Goal: Task Accomplishment & Management: Use online tool/utility

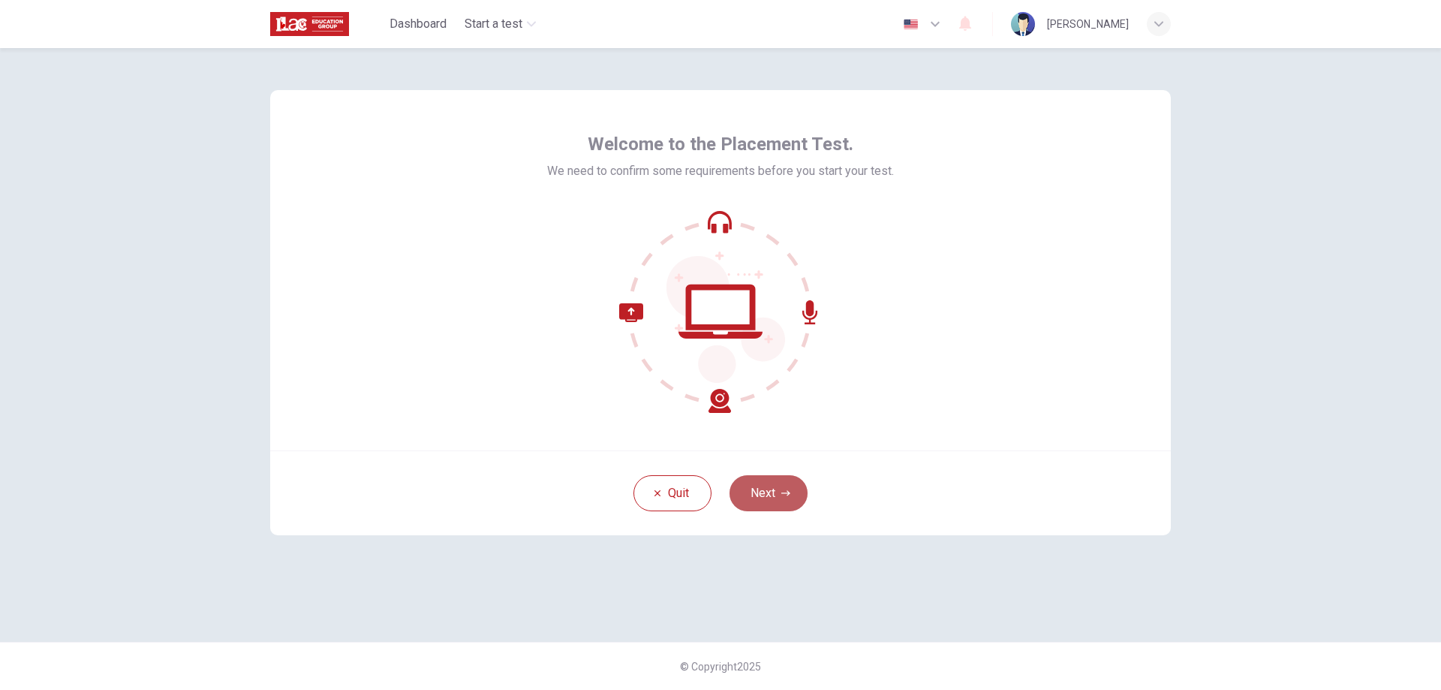
click at [760, 496] on button "Next" at bounding box center [768, 493] width 78 height 36
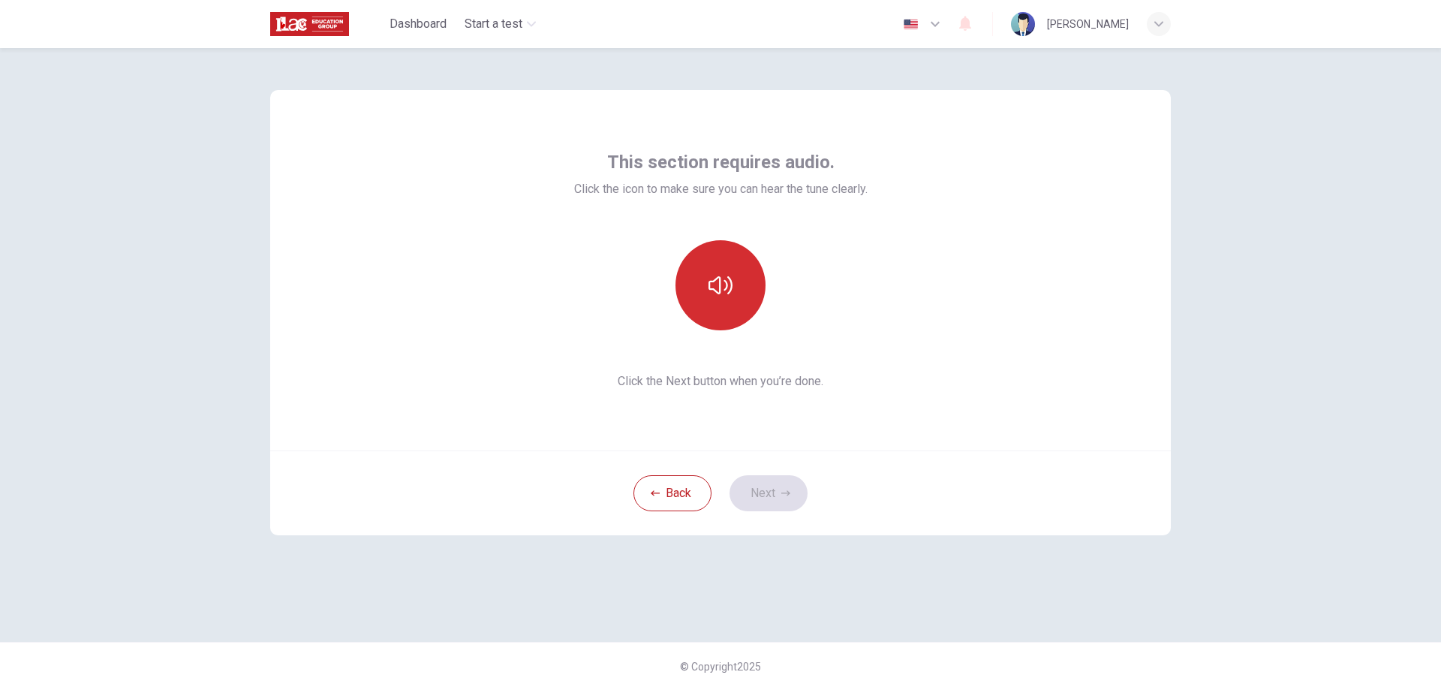
click at [712, 270] on button "button" at bounding box center [720, 285] width 90 height 90
click at [779, 485] on button "Next" at bounding box center [768, 493] width 78 height 36
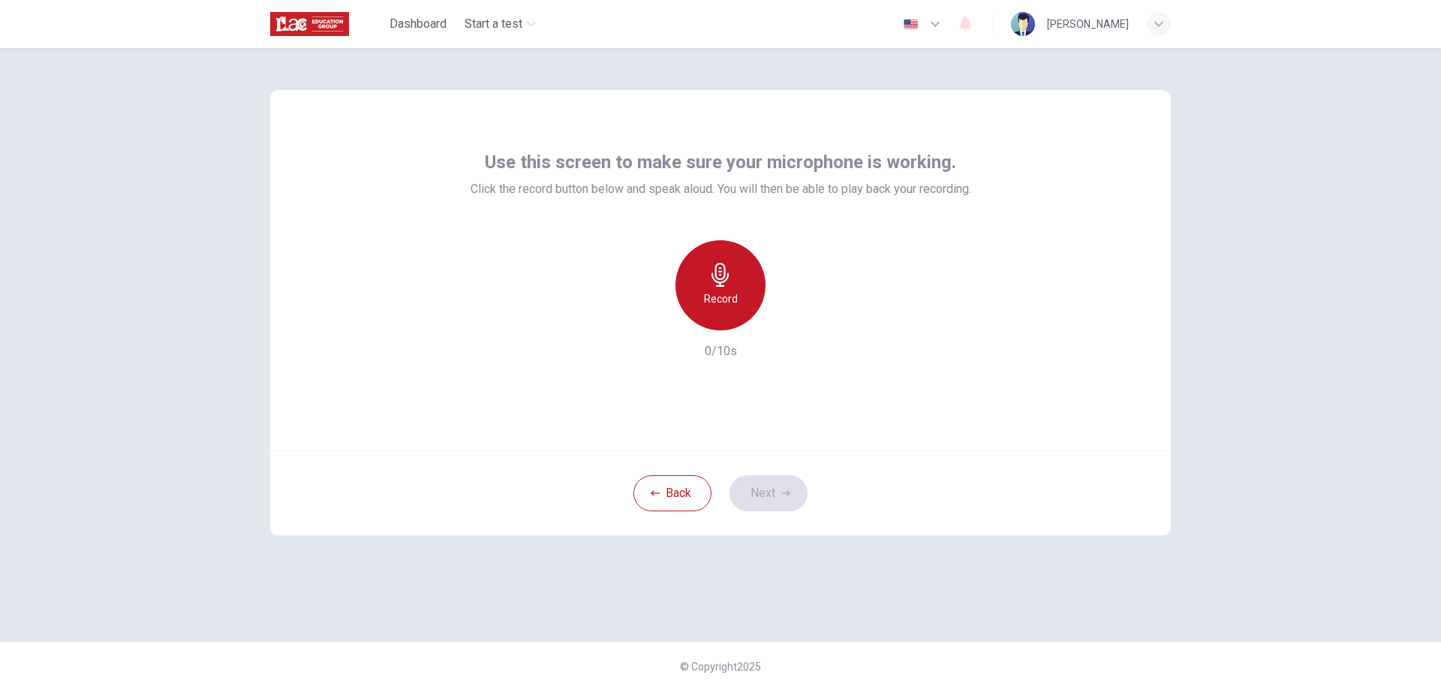
click at [723, 271] on icon "button" at bounding box center [720, 275] width 24 height 24
click at [714, 272] on icon "button" at bounding box center [720, 275] width 24 height 24
click at [772, 491] on button "Next" at bounding box center [768, 493] width 78 height 36
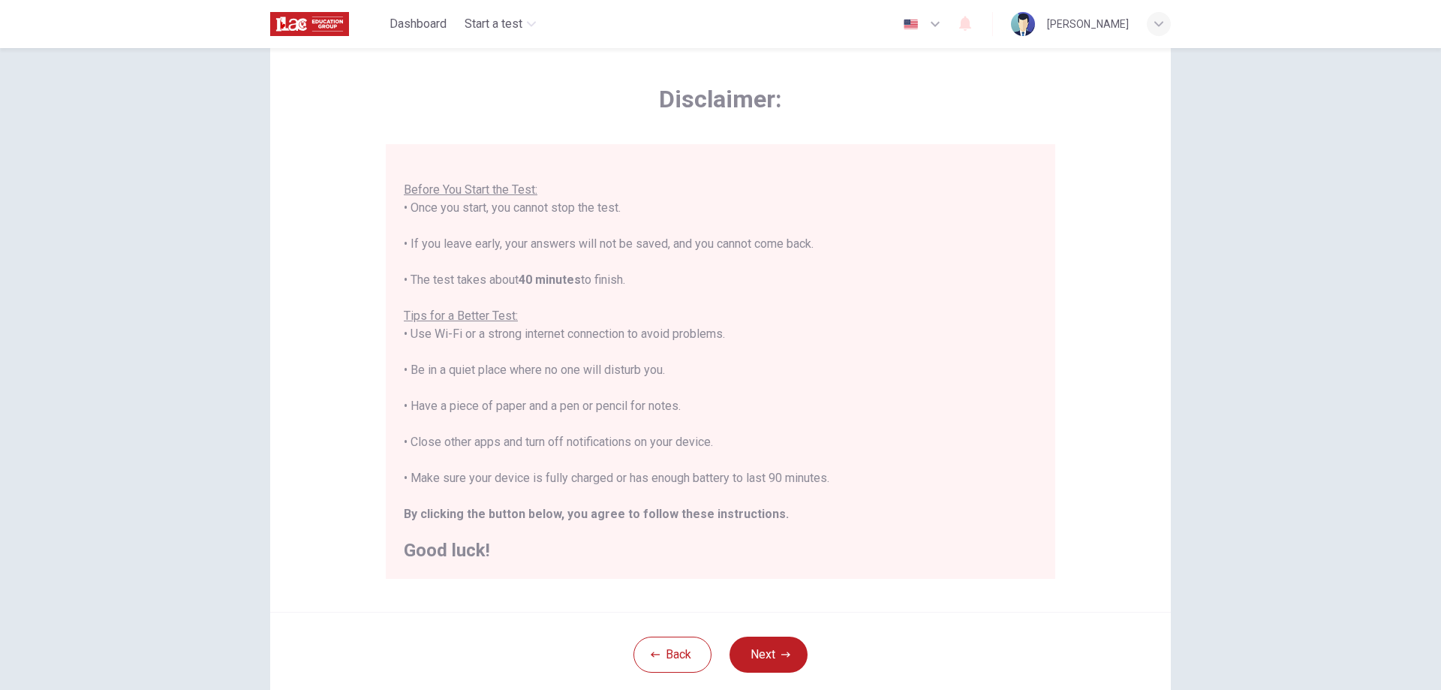
scroll to position [75, 0]
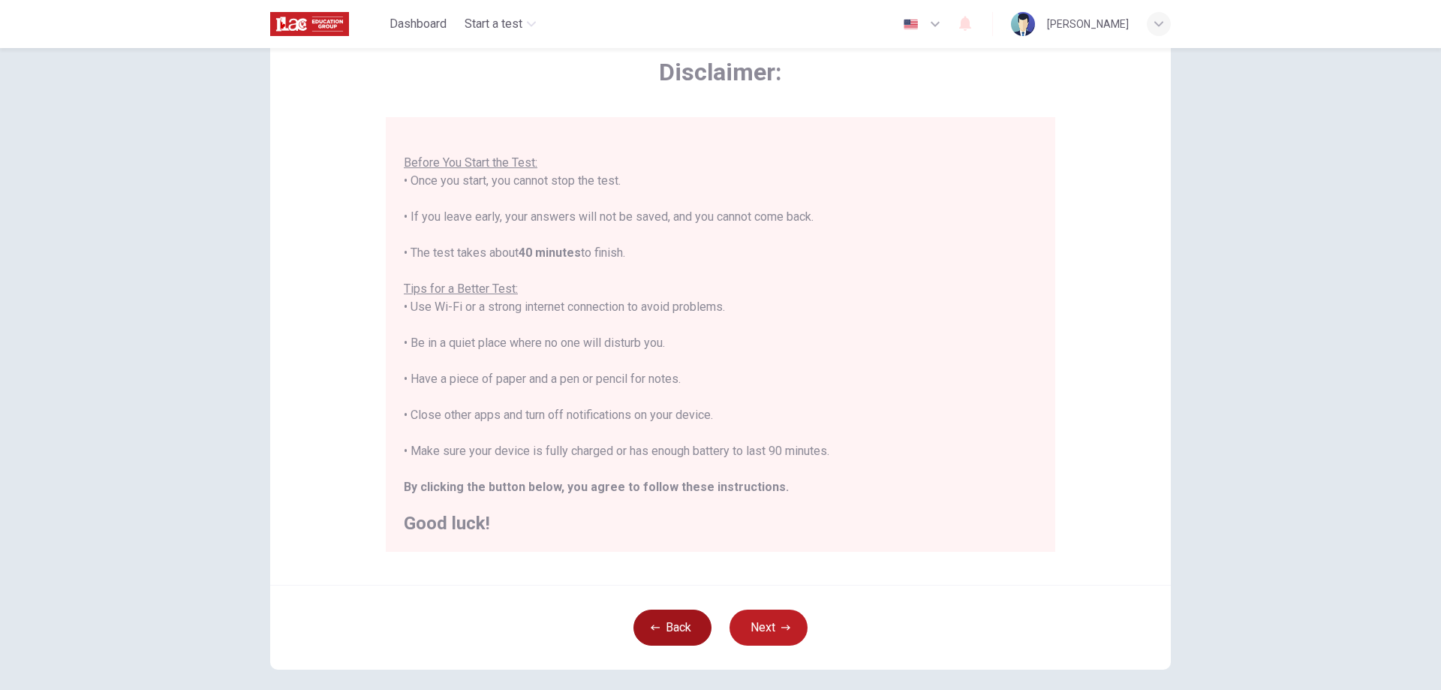
click at [648, 615] on button "Back" at bounding box center [672, 627] width 78 height 36
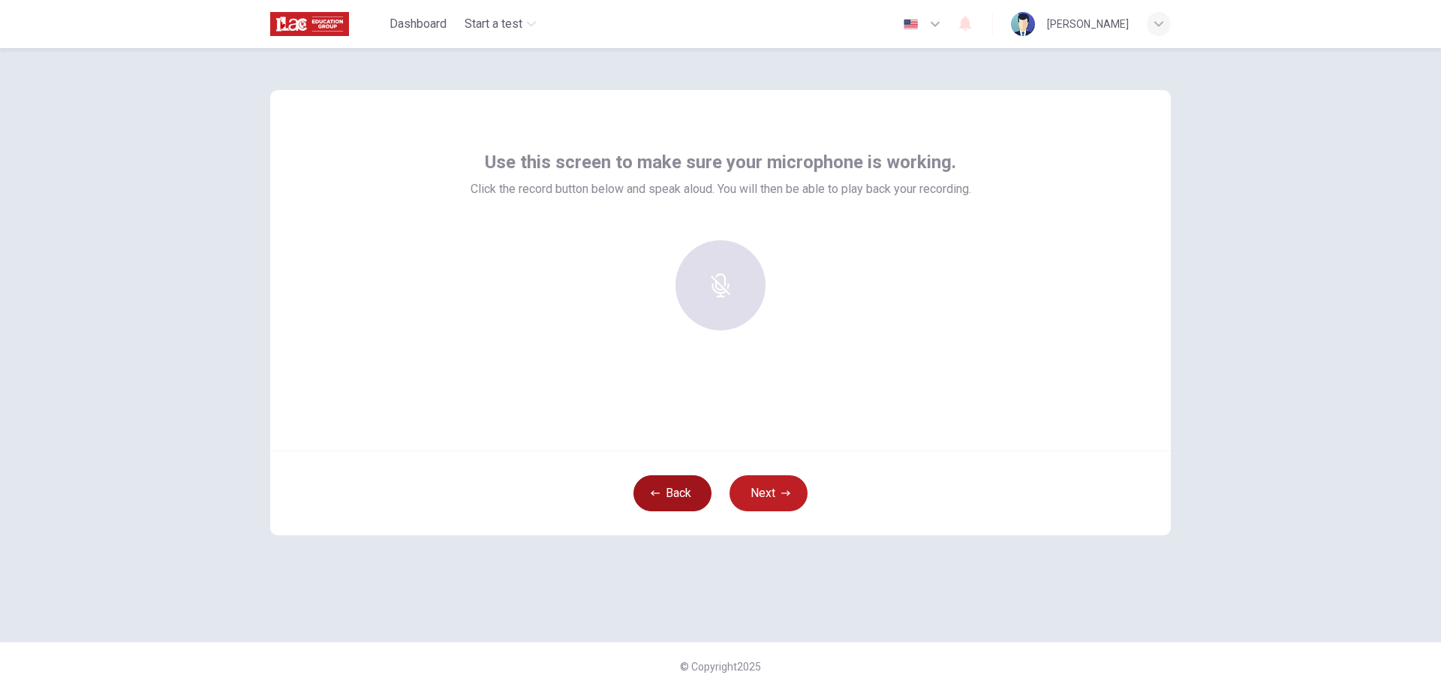
scroll to position [0, 0]
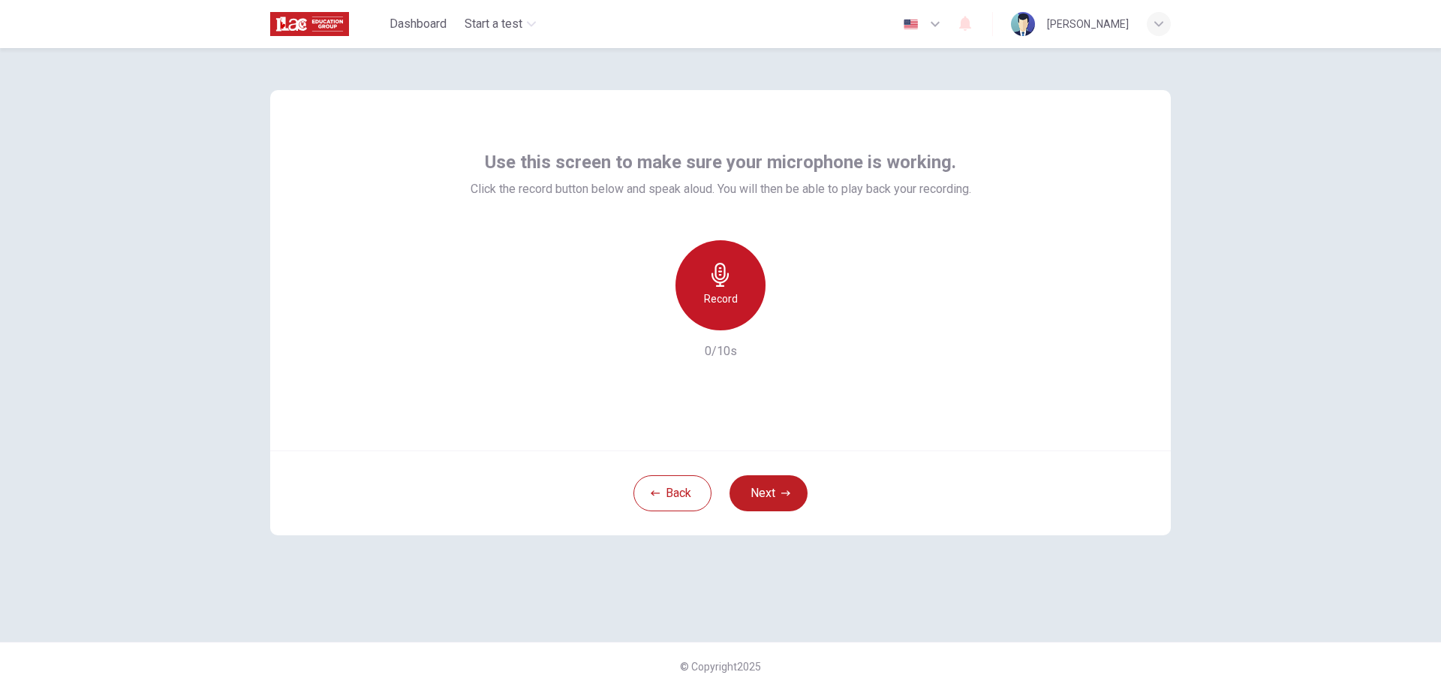
click at [717, 272] on icon "button" at bounding box center [720, 275] width 24 height 24
click at [795, 321] on icon "button" at bounding box center [789, 318] width 15 height 15
click at [781, 494] on icon "button" at bounding box center [785, 492] width 9 height 9
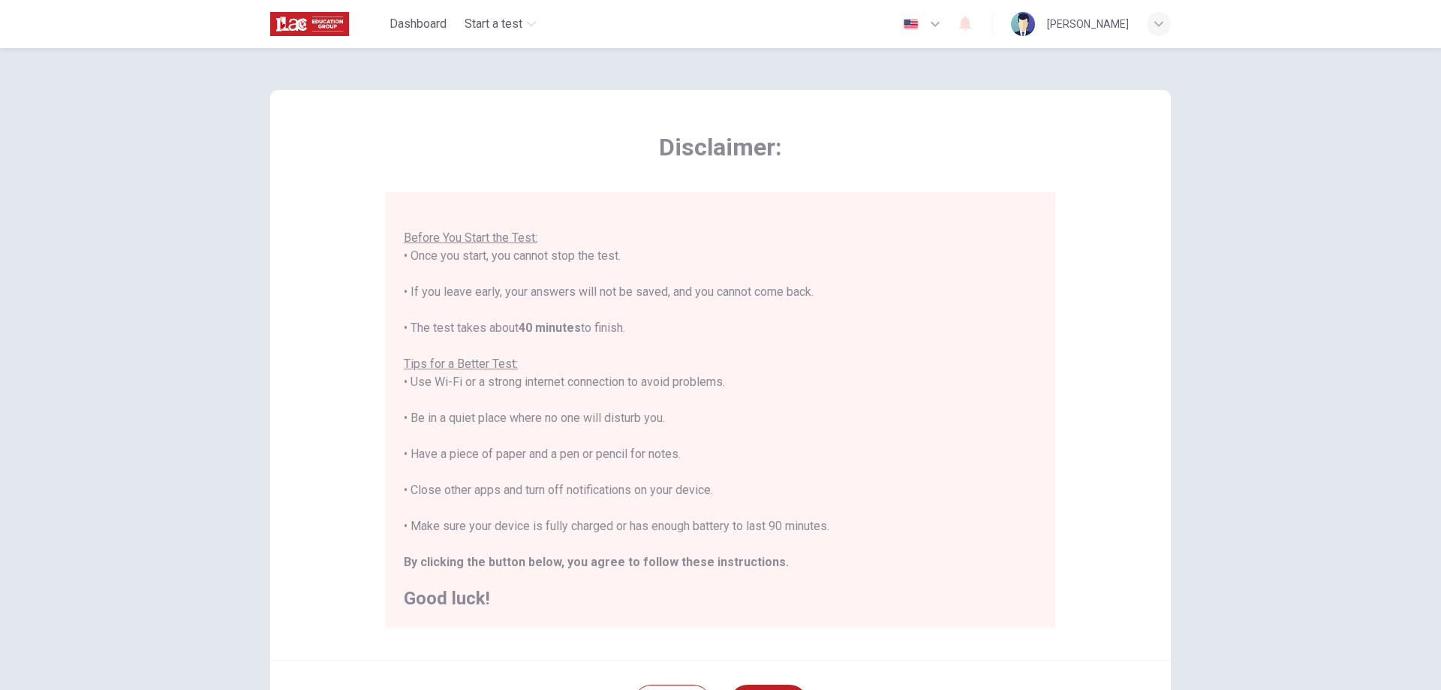
scroll to position [145, 0]
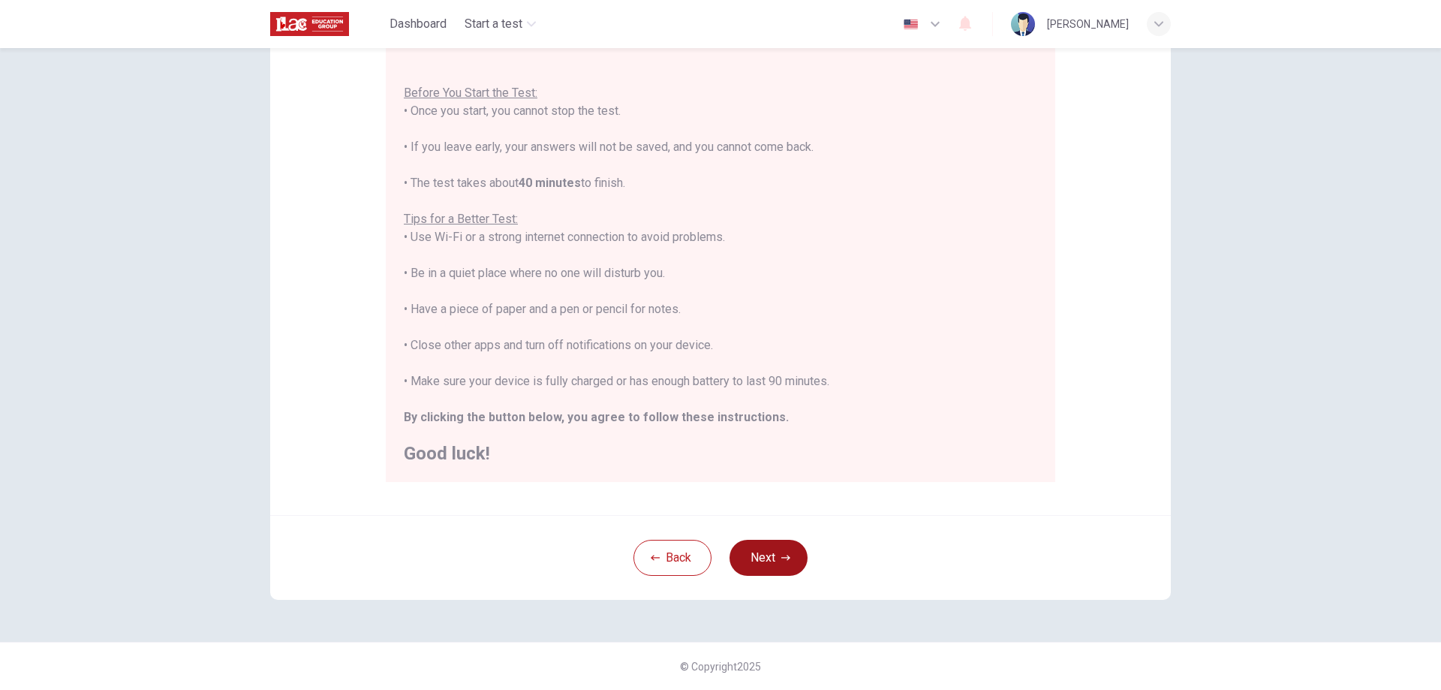
click at [762, 551] on button "Next" at bounding box center [768, 557] width 78 height 36
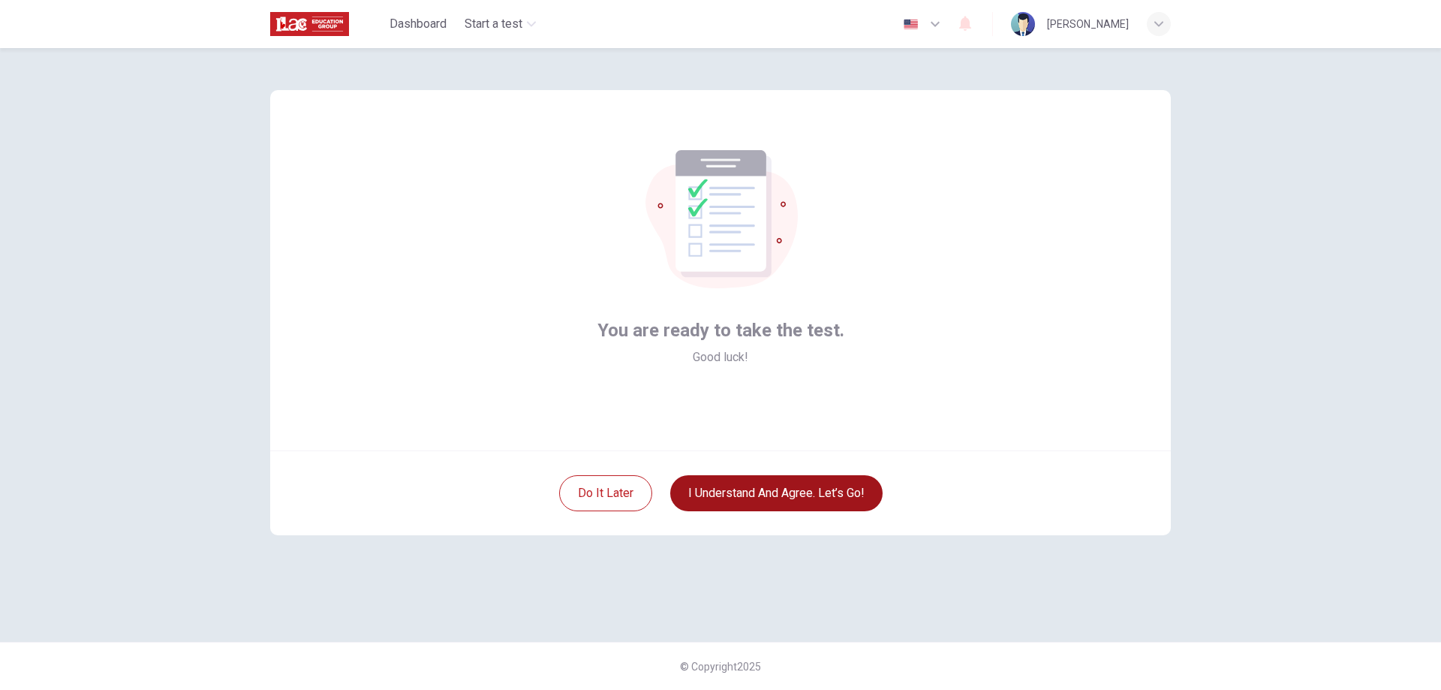
scroll to position [0, 0]
click at [791, 482] on button "I understand and agree. Let’s go!" at bounding box center [776, 493] width 212 height 36
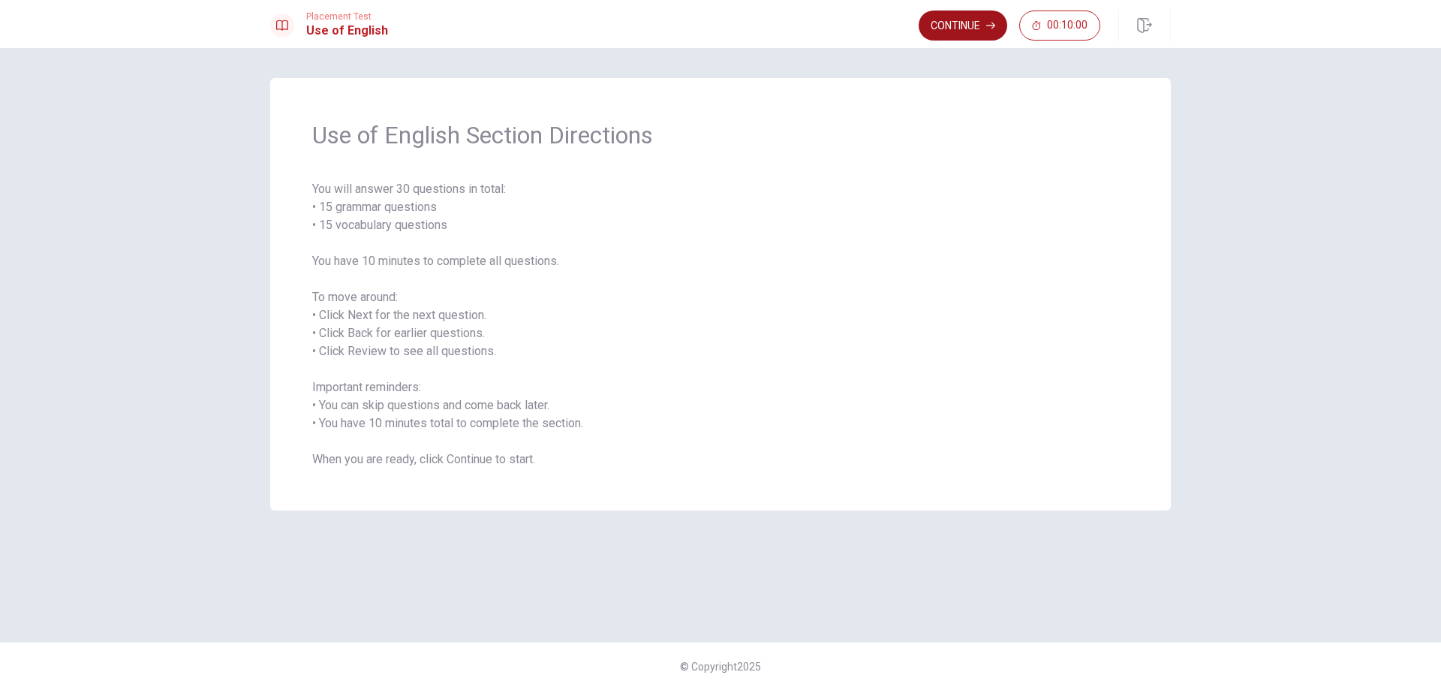
click at [963, 23] on button "Continue" at bounding box center [962, 26] width 89 height 30
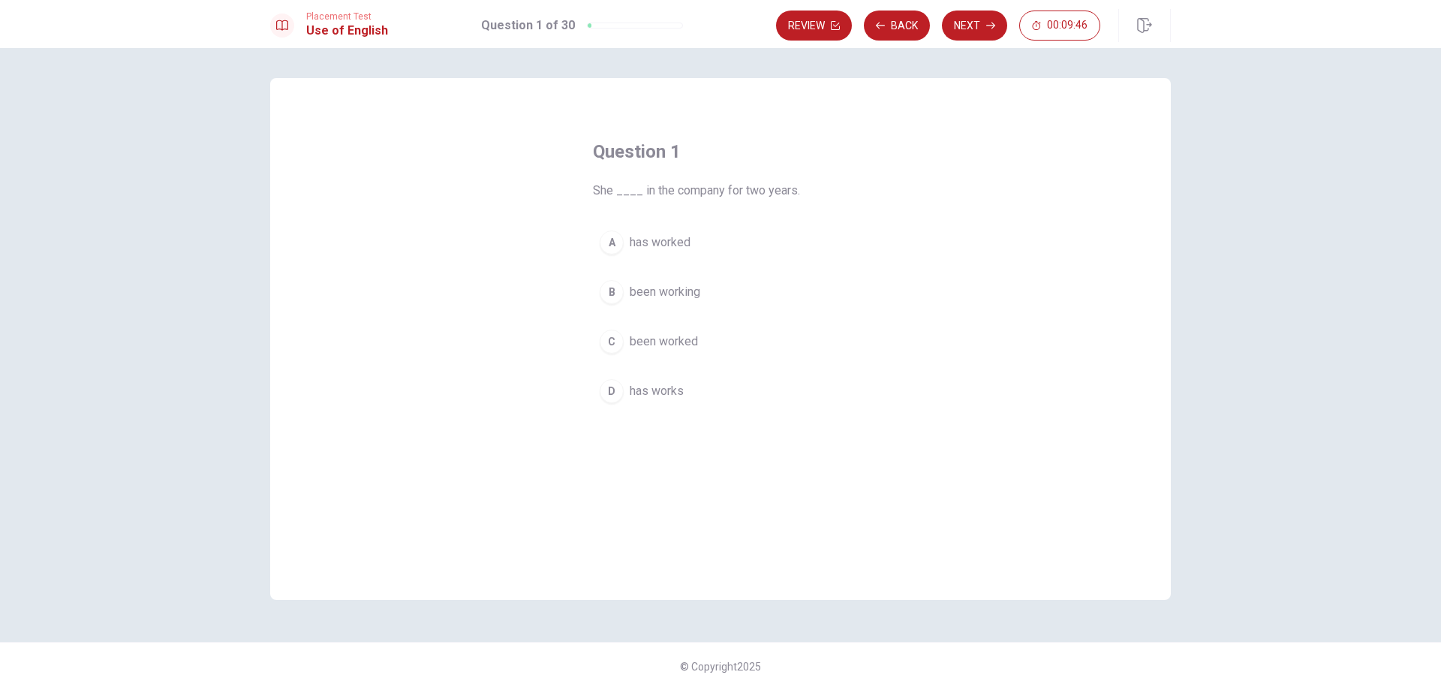
click at [616, 389] on div "D" at bounding box center [611, 391] width 24 height 24
click at [972, 19] on button "Next" at bounding box center [974, 26] width 65 height 30
click at [612, 341] on div "C" at bounding box center [611, 341] width 24 height 24
click at [976, 18] on button "Next" at bounding box center [974, 26] width 65 height 30
click at [608, 288] on div "B" at bounding box center [611, 292] width 24 height 24
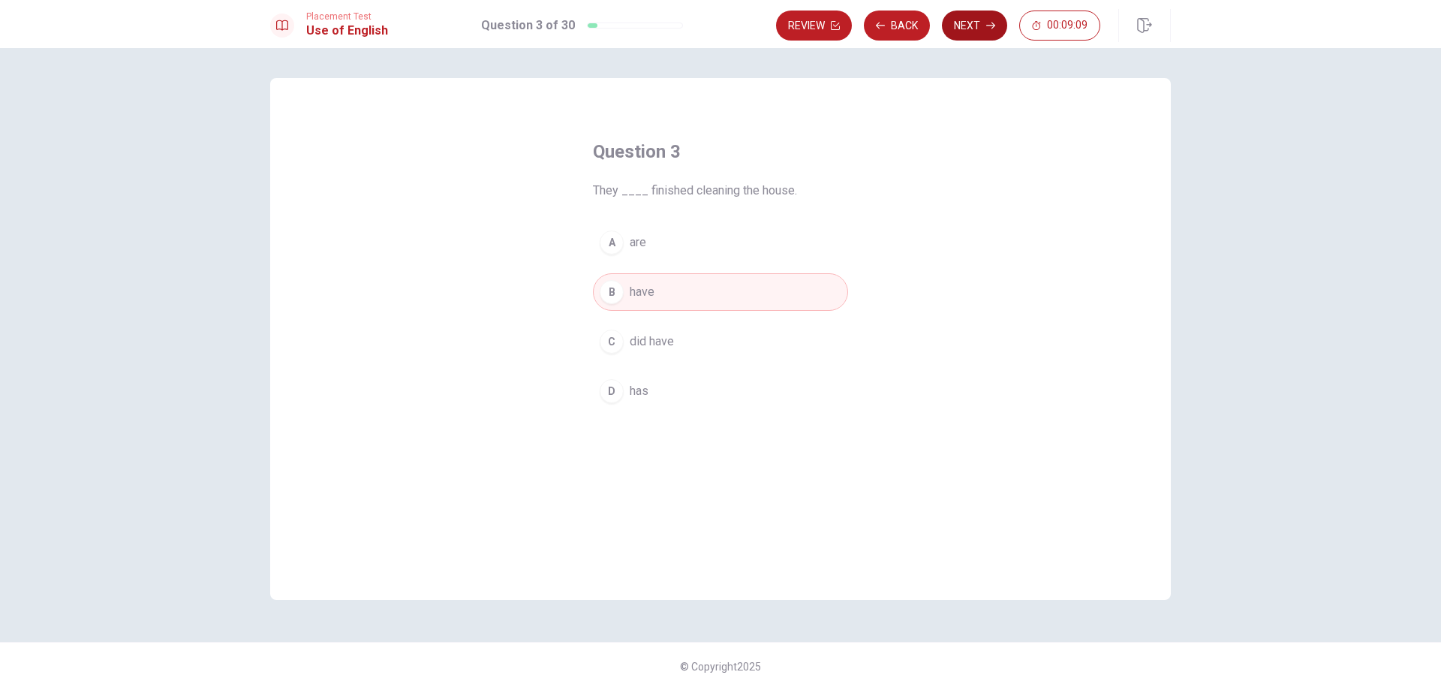
click at [980, 19] on button "Next" at bounding box center [974, 26] width 65 height 30
click at [614, 386] on div "D" at bounding box center [611, 391] width 24 height 24
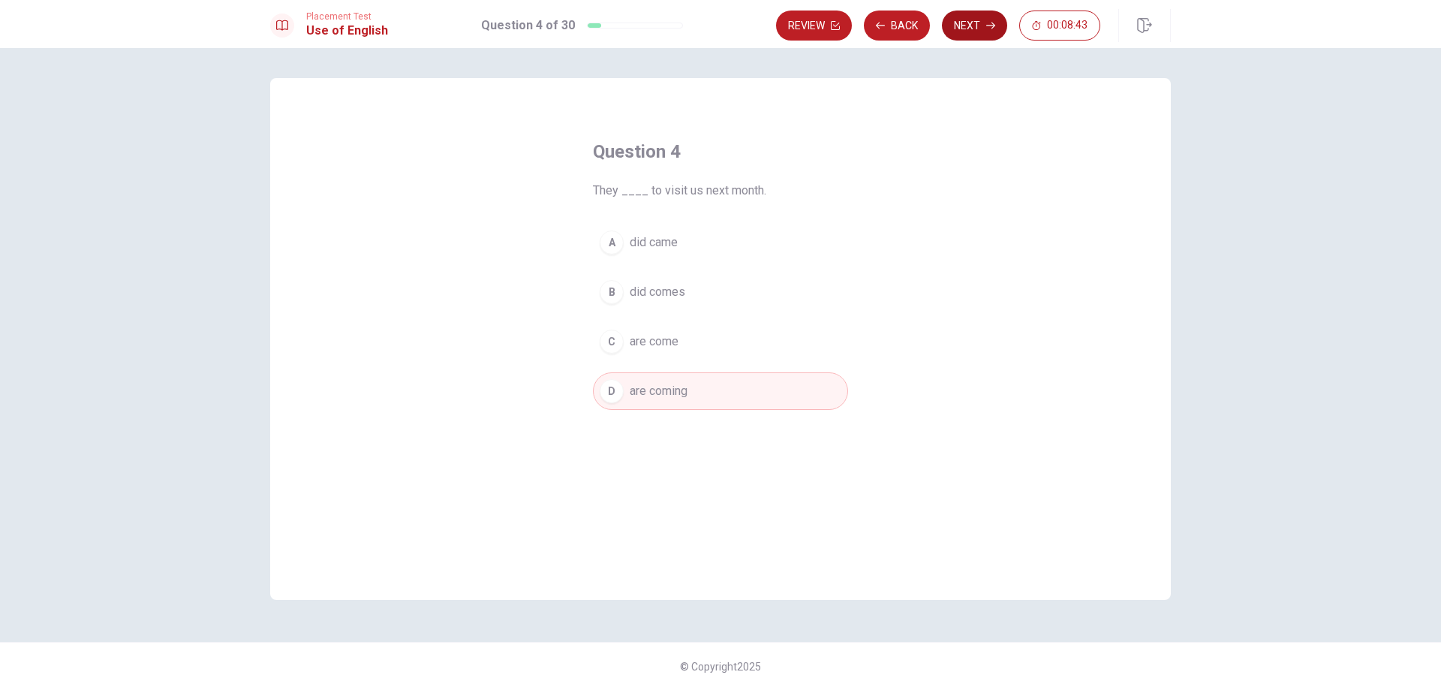
click at [958, 28] on button "Next" at bounding box center [974, 26] width 65 height 30
click at [612, 289] on div "B" at bounding box center [611, 292] width 24 height 24
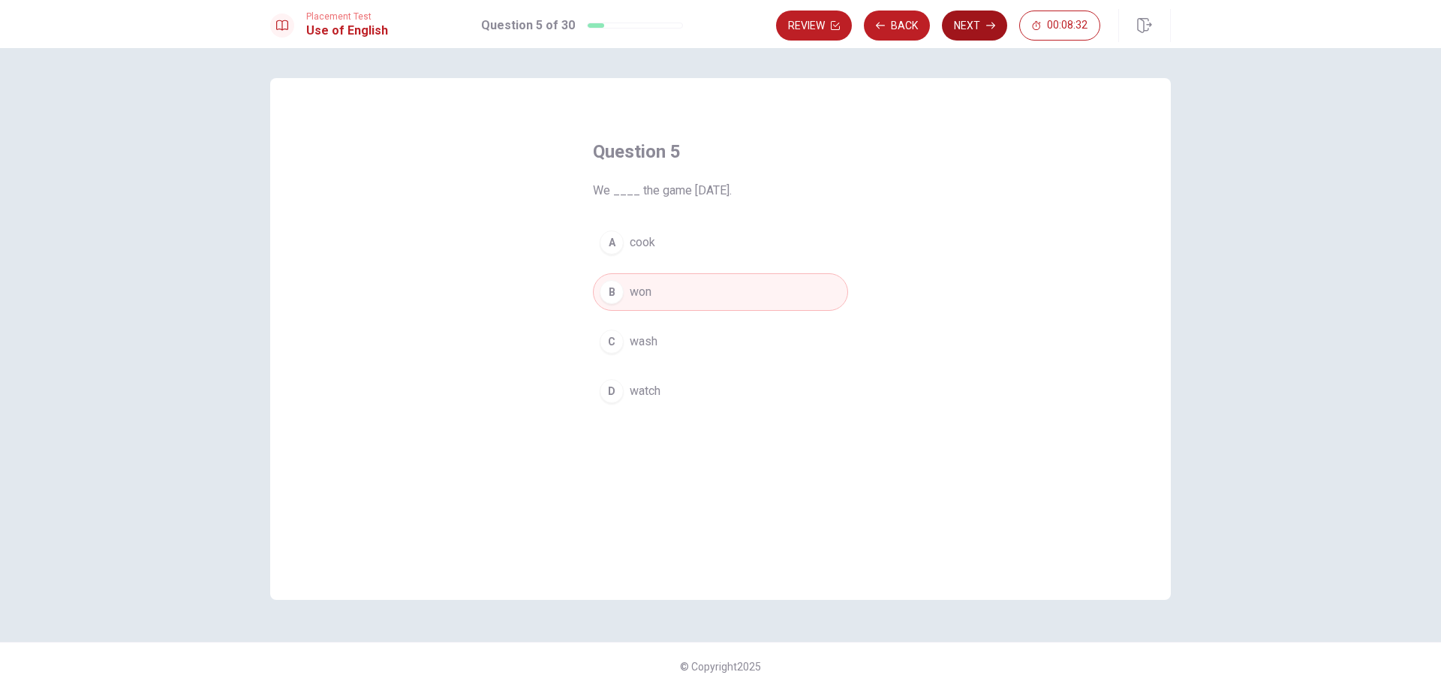
click at [984, 15] on button "Next" at bounding box center [974, 26] width 65 height 30
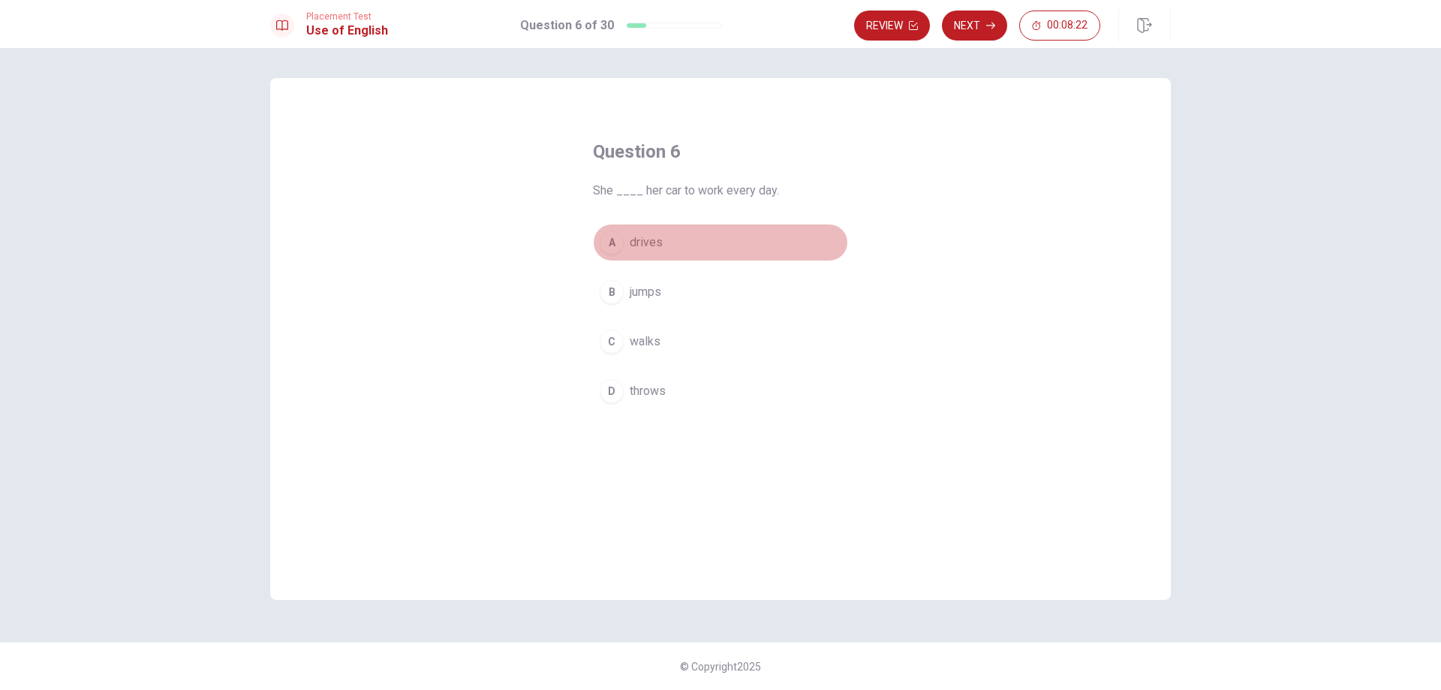
click at [612, 243] on div "A" at bounding box center [611, 242] width 24 height 24
click at [996, 22] on button "Next" at bounding box center [974, 26] width 65 height 30
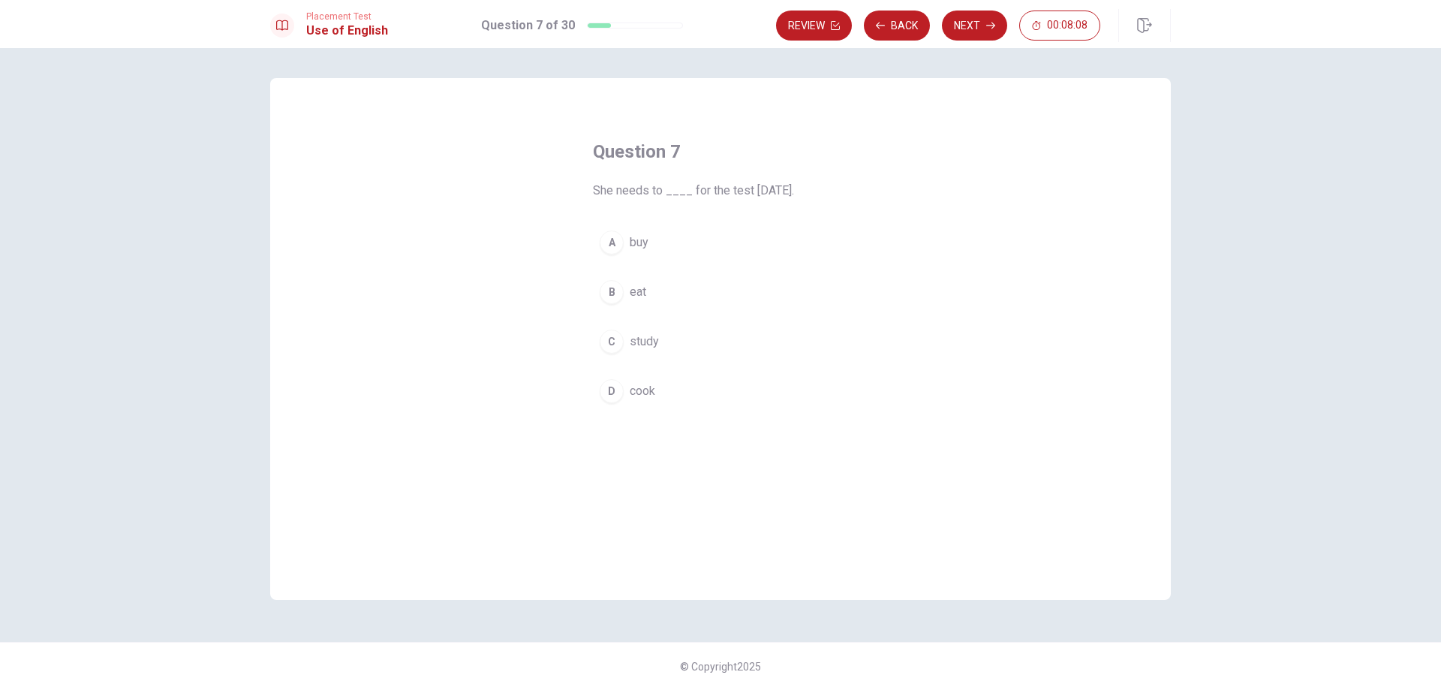
click at [619, 341] on div "C" at bounding box center [611, 341] width 24 height 24
click at [970, 22] on button "Next" at bounding box center [974, 26] width 65 height 30
click at [606, 242] on div "A" at bounding box center [611, 242] width 24 height 24
click at [976, 18] on button "Next" at bounding box center [974, 26] width 65 height 30
click at [662, 389] on button "D full" at bounding box center [720, 391] width 255 height 38
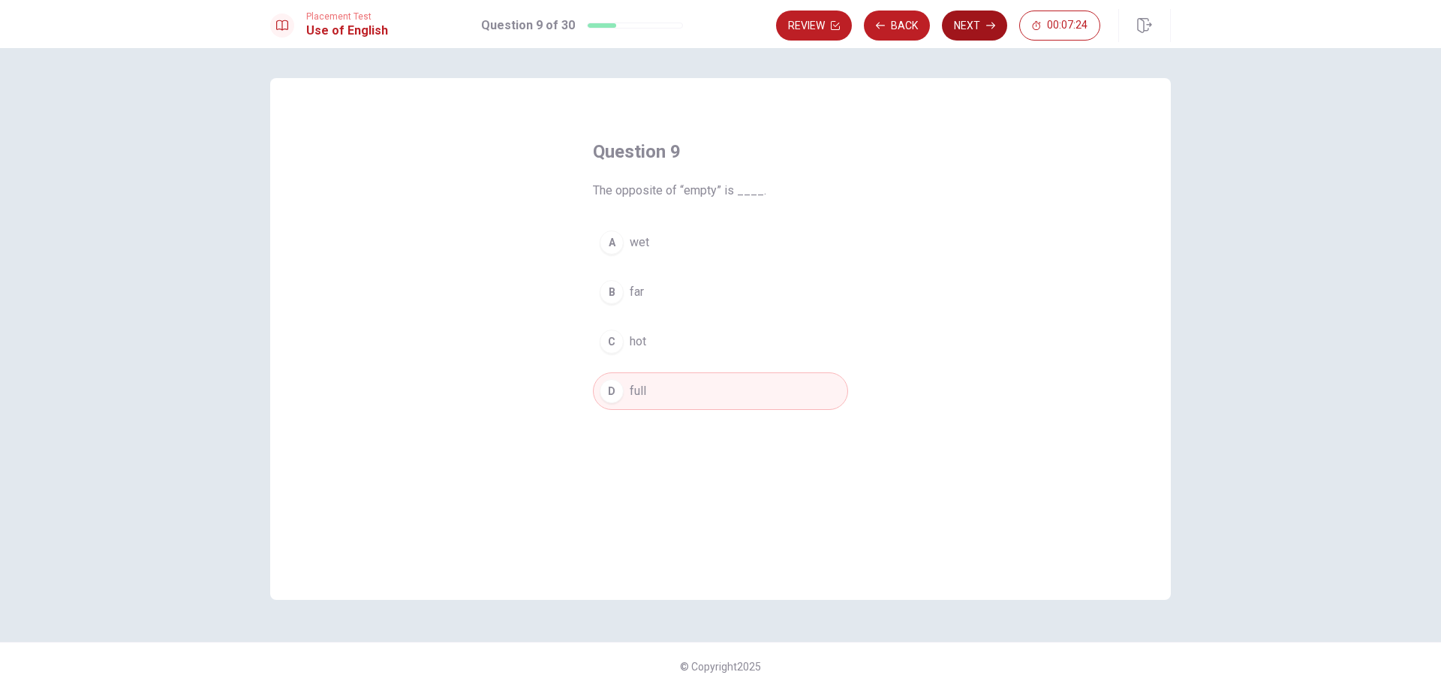
click at [963, 13] on button "Next" at bounding box center [974, 26] width 65 height 30
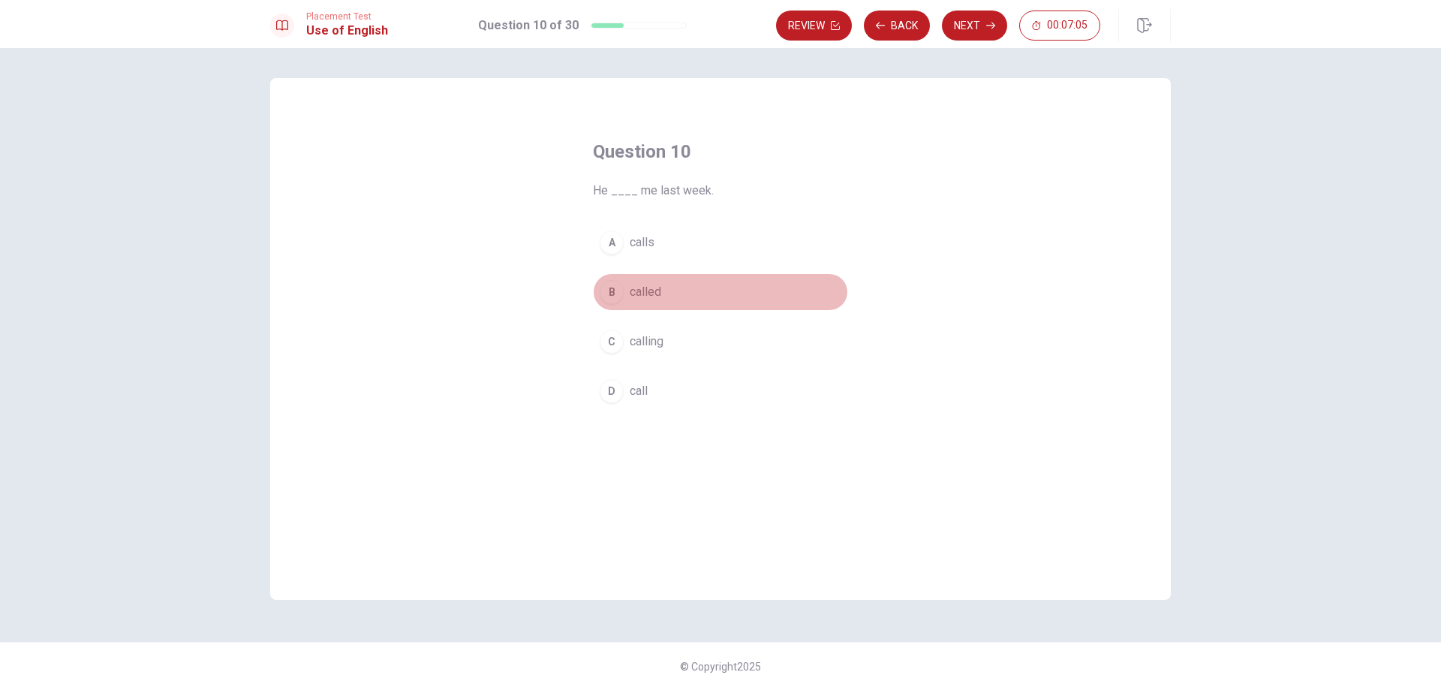
click at [609, 291] on div "B" at bounding box center [611, 292] width 24 height 24
click at [975, 23] on button "Next" at bounding box center [974, 26] width 65 height 30
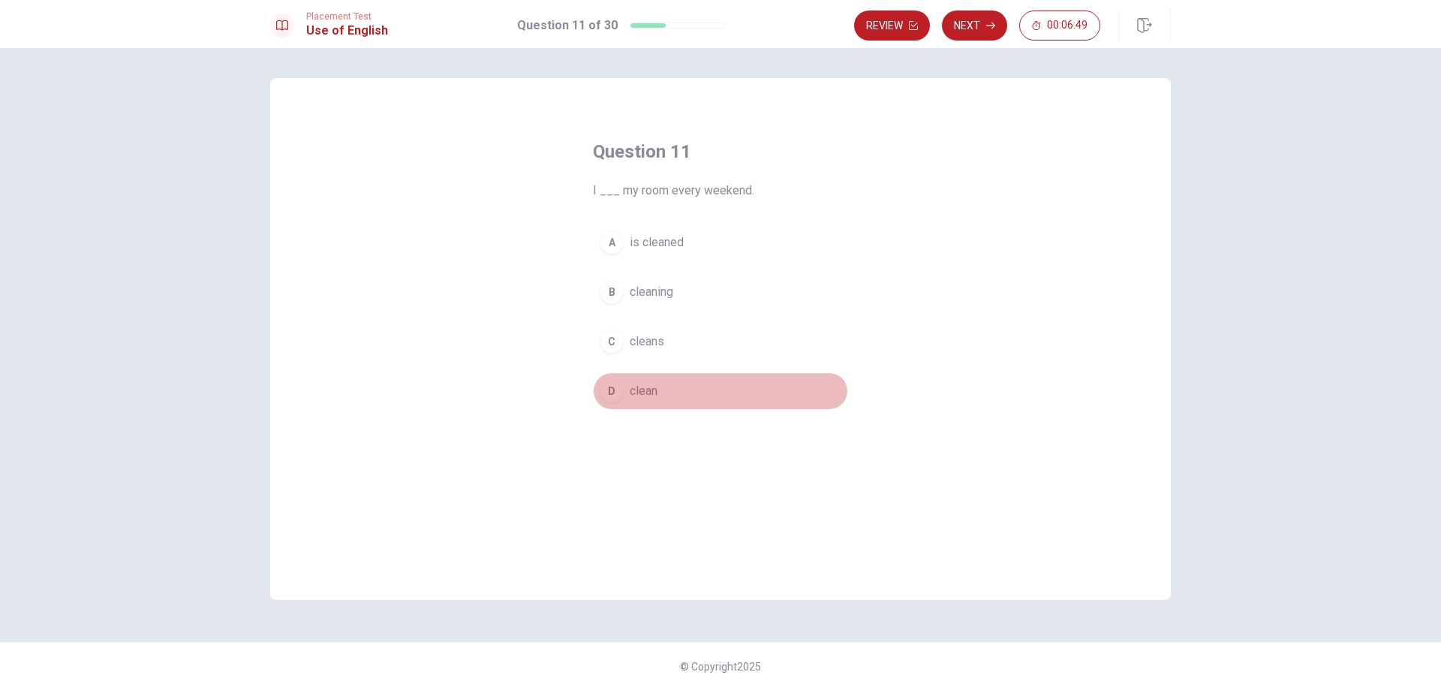
click at [612, 389] on div "D" at bounding box center [611, 391] width 24 height 24
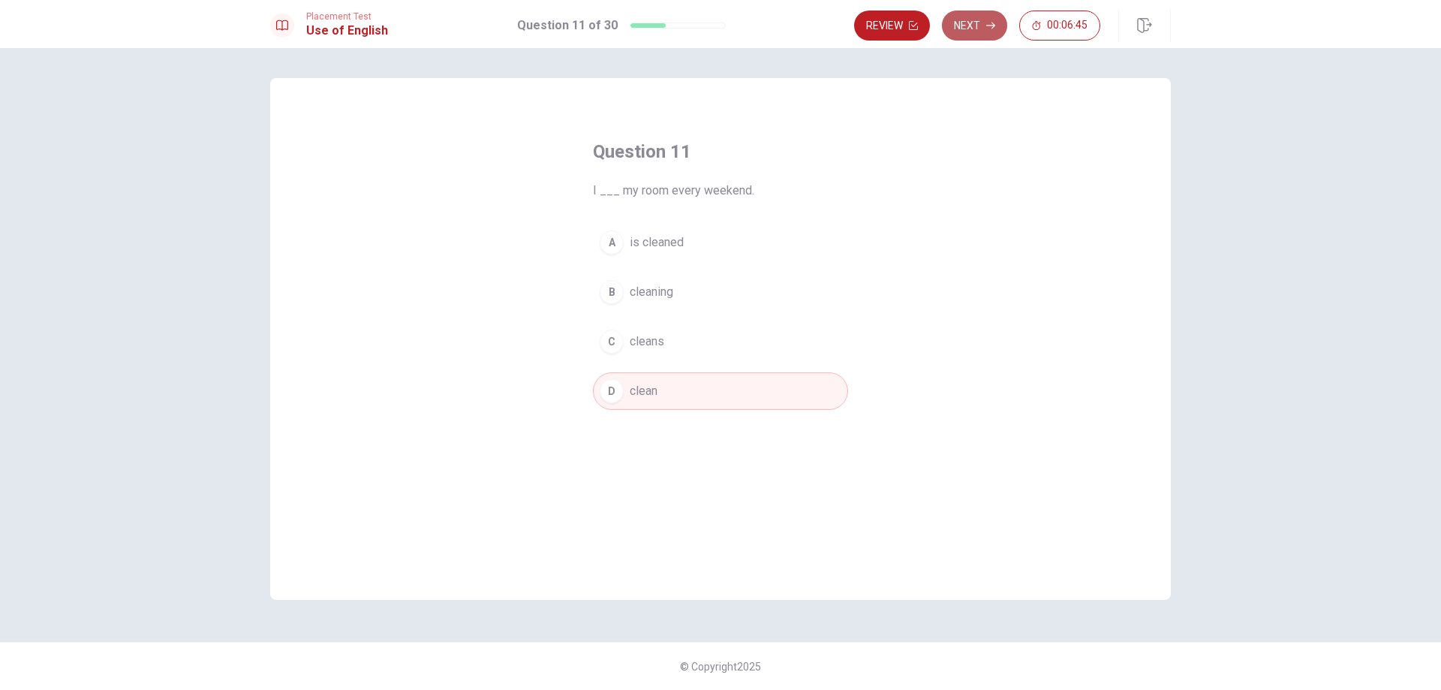
click at [960, 19] on button "Next" at bounding box center [974, 26] width 65 height 30
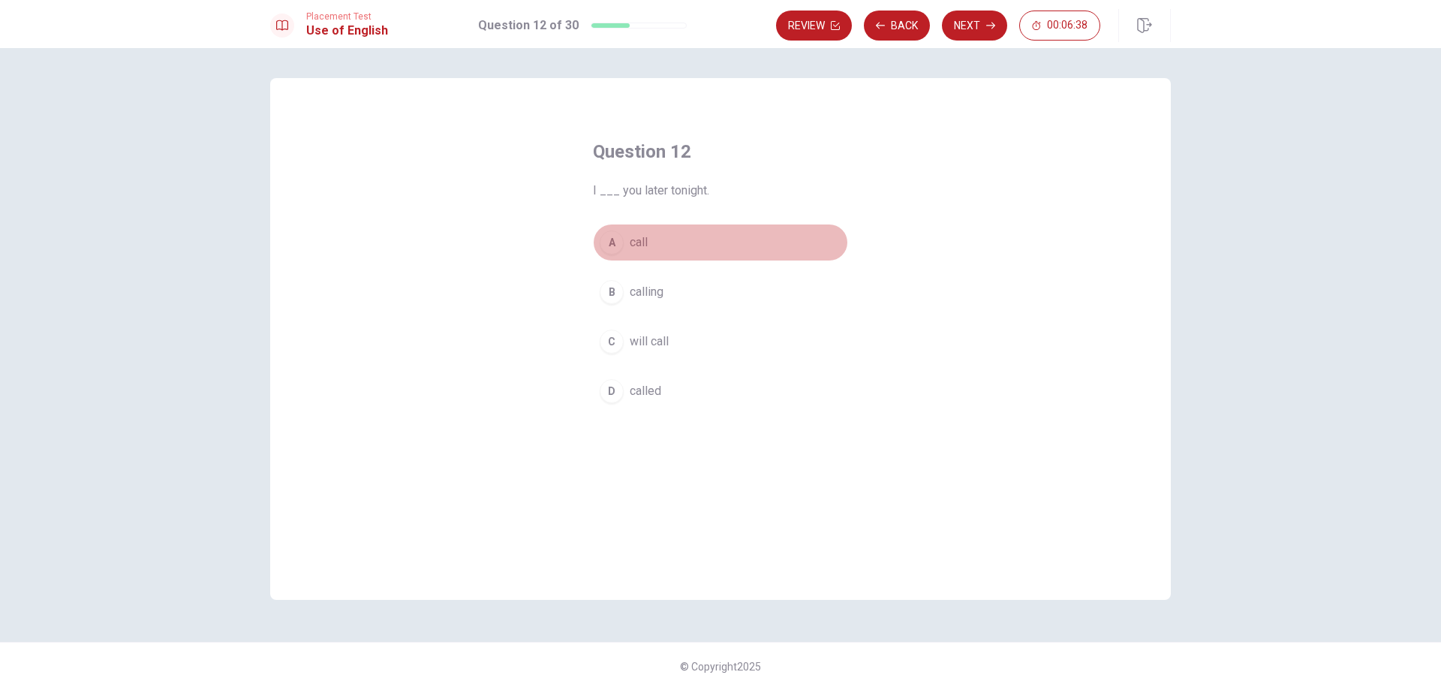
click at [613, 247] on div "A" at bounding box center [611, 242] width 24 height 24
click at [969, 17] on button "Next" at bounding box center [974, 26] width 65 height 30
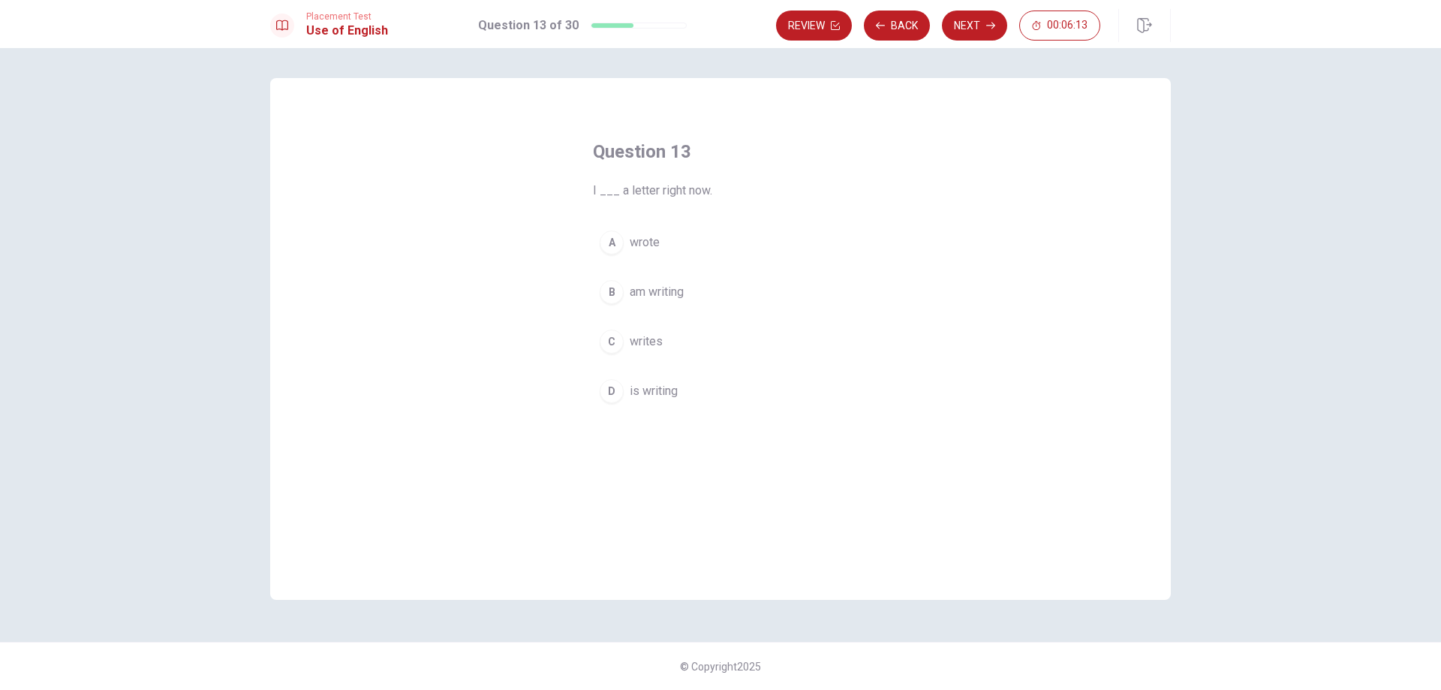
click at [669, 287] on span "am writing" at bounding box center [657, 292] width 54 height 18
click at [976, 16] on button "Next" at bounding box center [974, 26] width 65 height 30
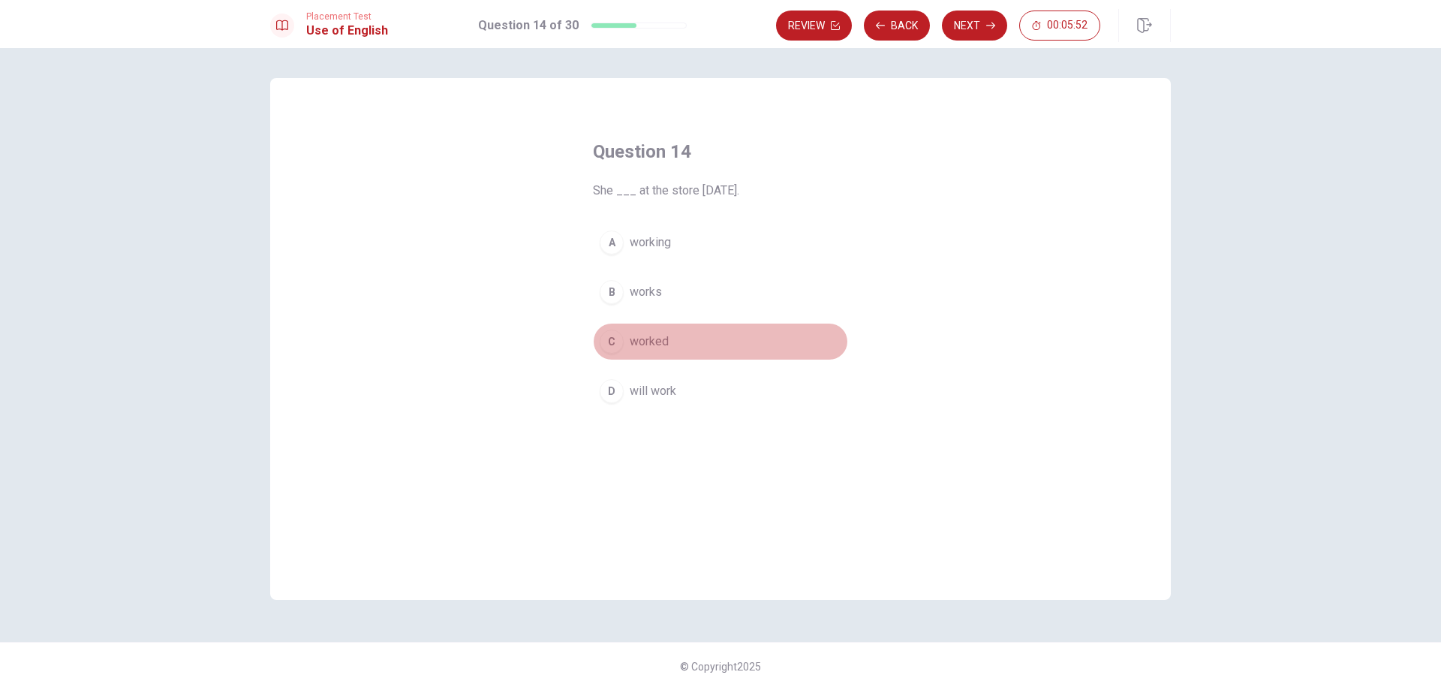
click at [615, 341] on div "C" at bounding box center [611, 341] width 24 height 24
click at [974, 20] on button "Next" at bounding box center [974, 26] width 65 height 30
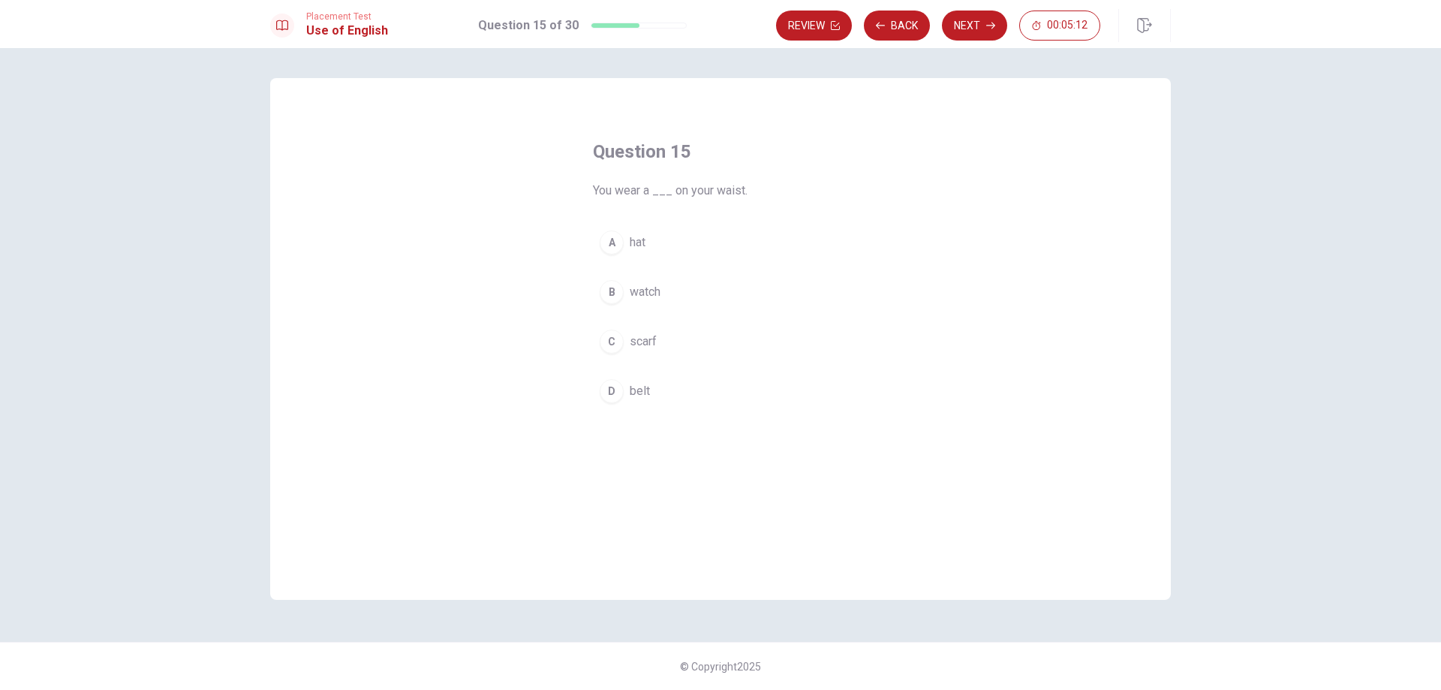
click at [619, 397] on div "D" at bounding box center [611, 391] width 24 height 24
click at [966, 18] on button "Next" at bounding box center [974, 26] width 65 height 30
click at [648, 290] on span "brief review" at bounding box center [661, 292] width 63 height 18
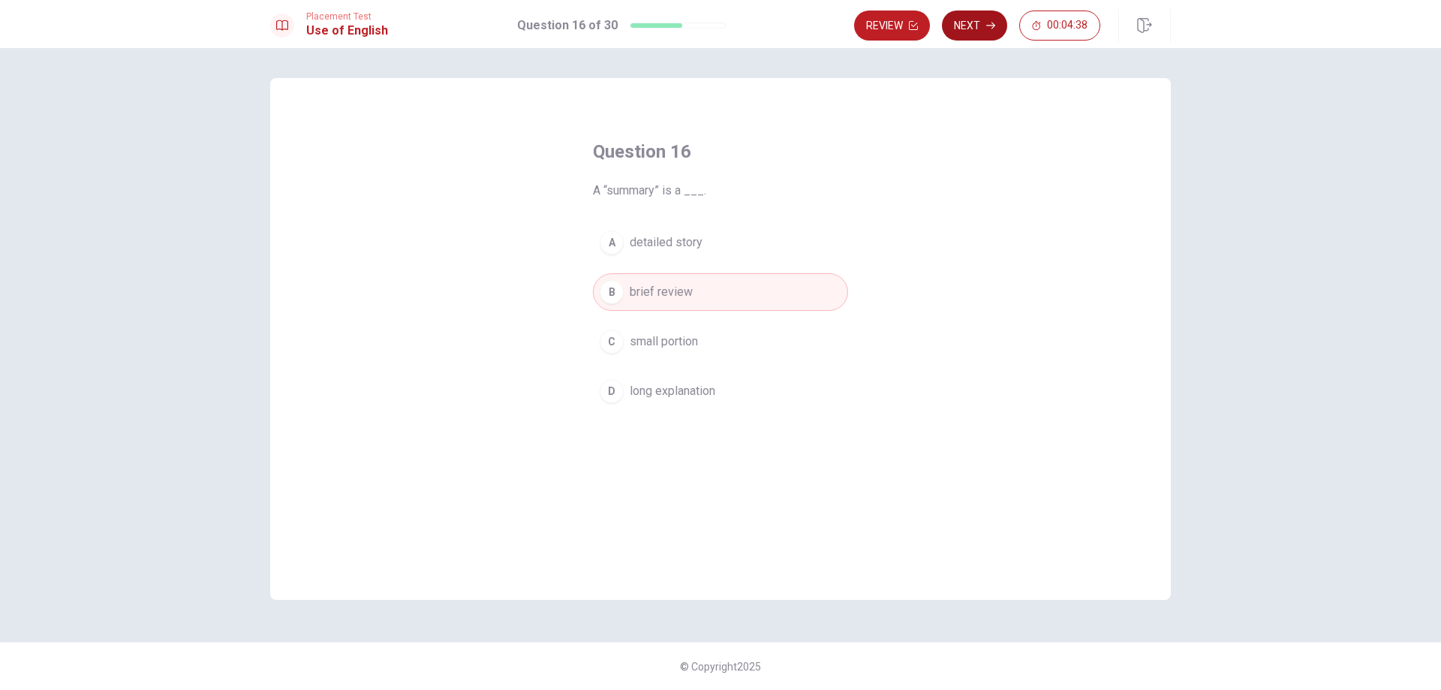
click at [976, 25] on button "Next" at bounding box center [974, 26] width 65 height 30
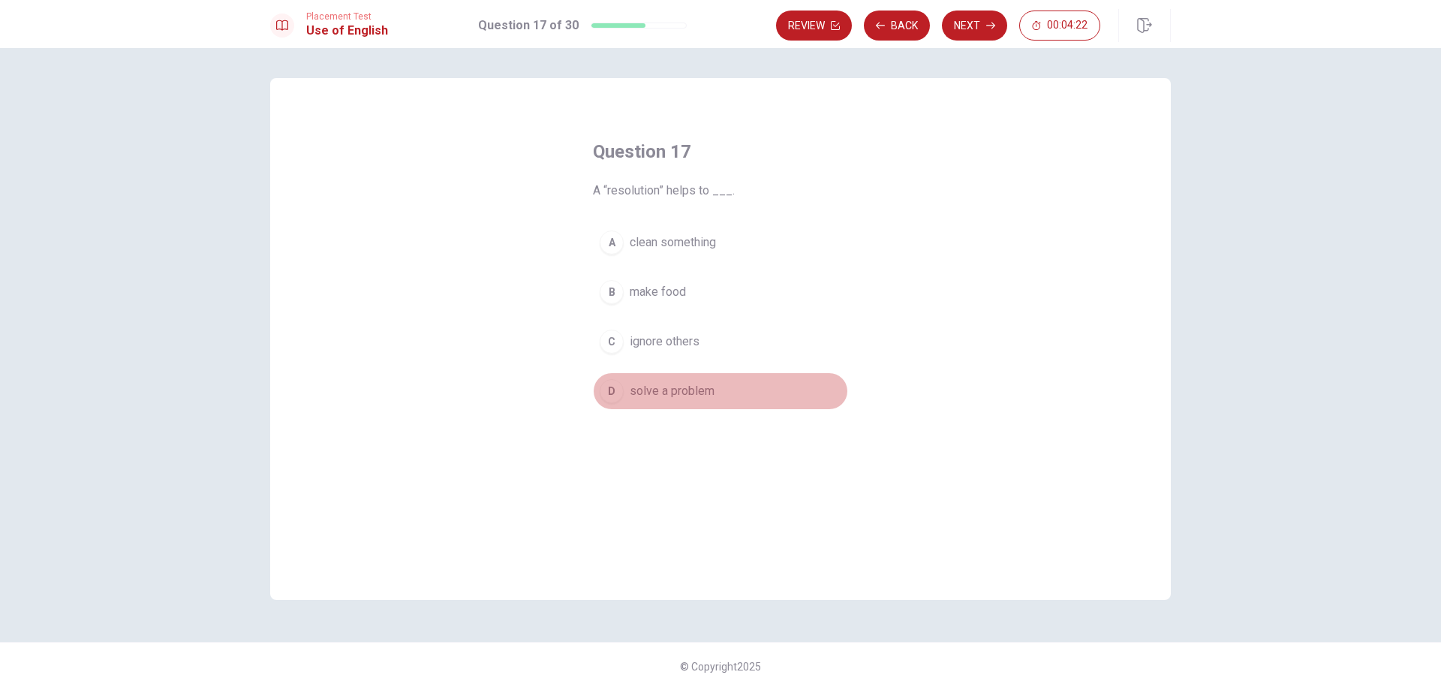
click at [638, 390] on span "solve a problem" at bounding box center [672, 391] width 85 height 18
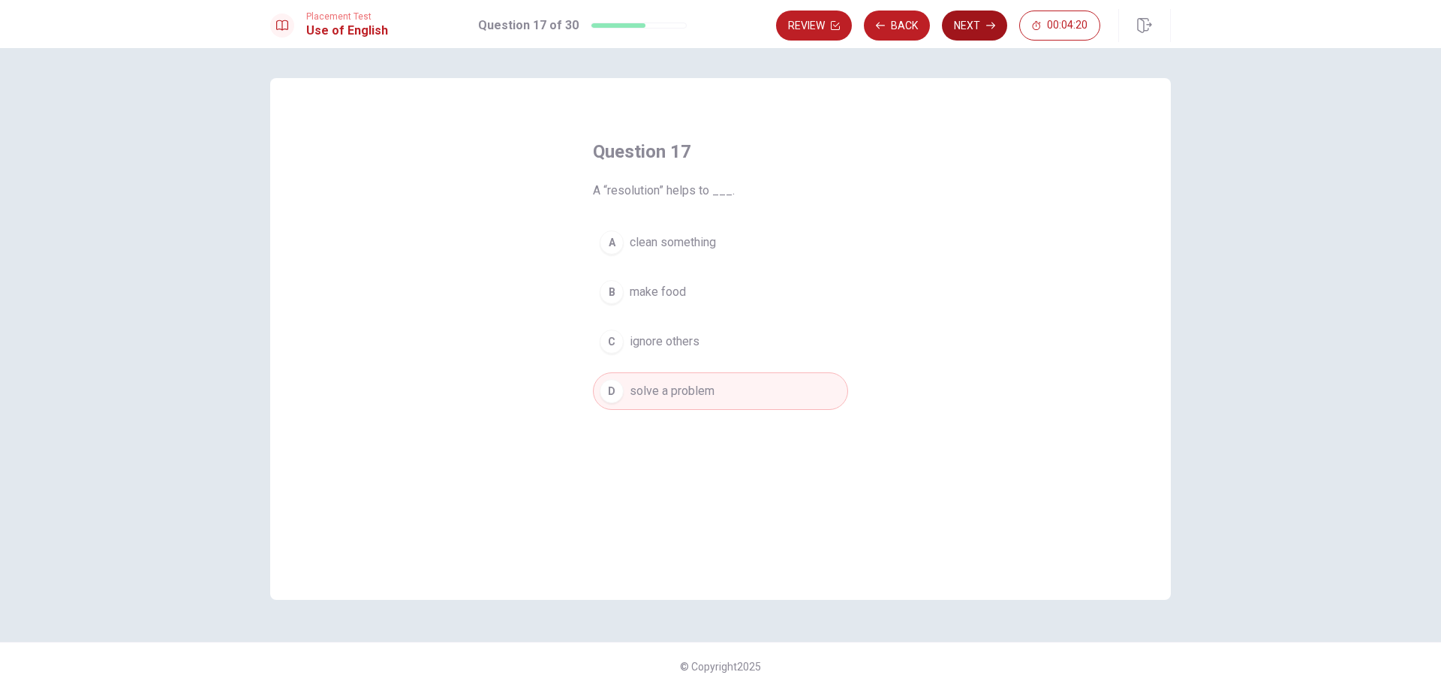
click at [971, 20] on button "Next" at bounding box center [974, 26] width 65 height 30
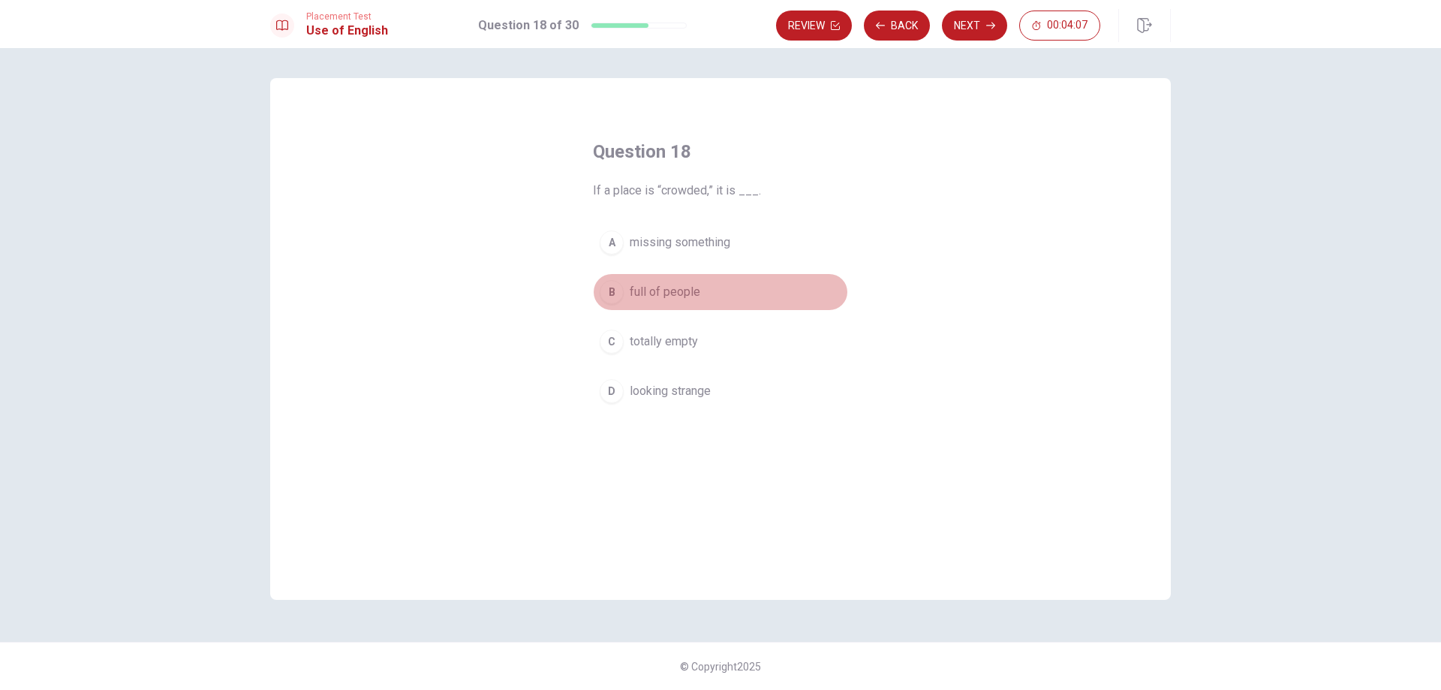
click at [633, 293] on span "full of people" at bounding box center [665, 292] width 71 height 18
click at [975, 23] on button "Next" at bounding box center [974, 26] width 65 height 30
click at [658, 341] on span "necessary" at bounding box center [657, 341] width 55 height 18
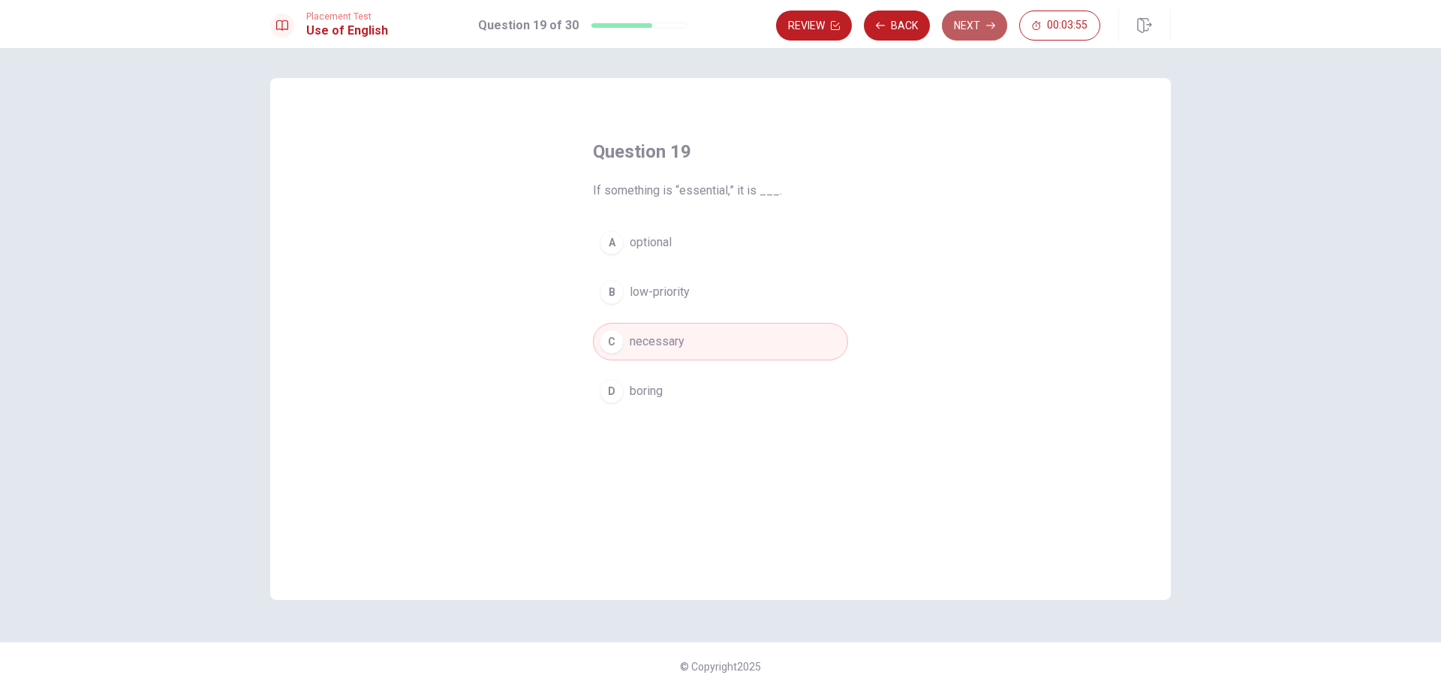
click at [978, 25] on button "Next" at bounding box center [974, 26] width 65 height 30
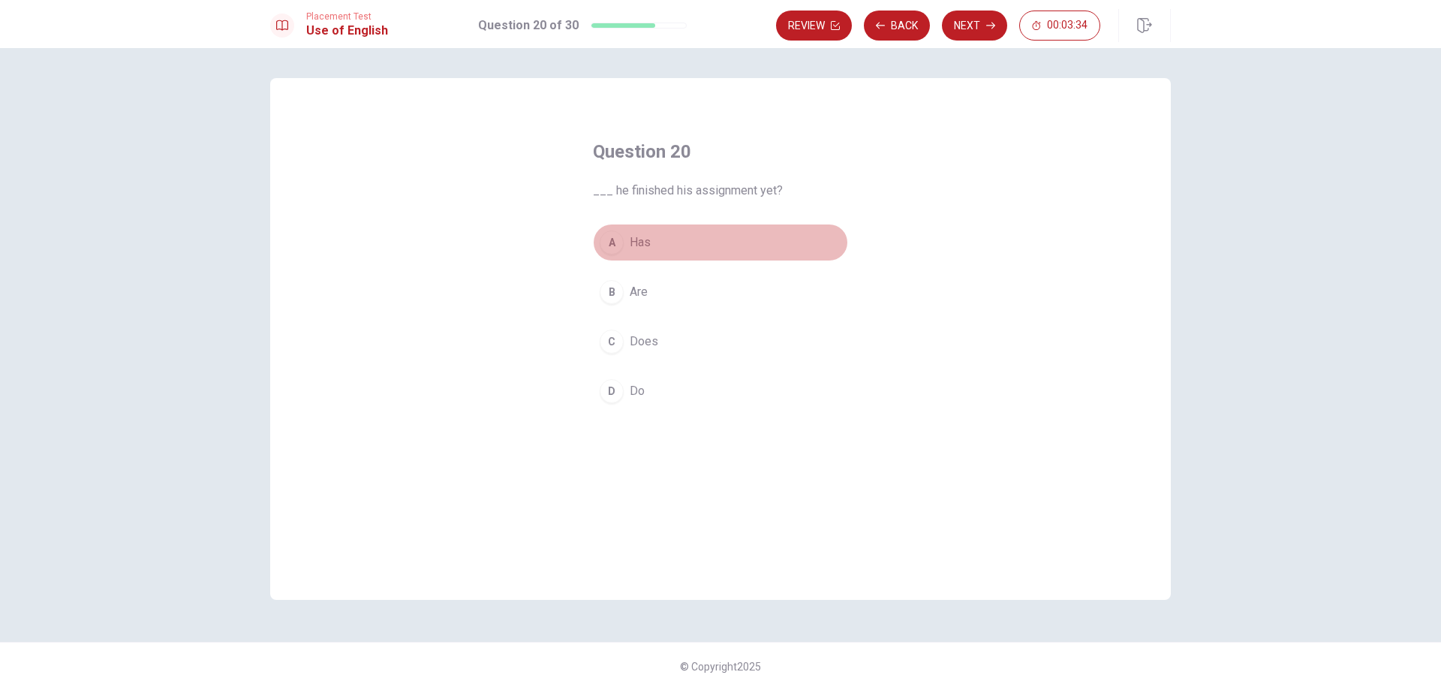
click at [632, 241] on span "Has" at bounding box center [640, 242] width 21 height 18
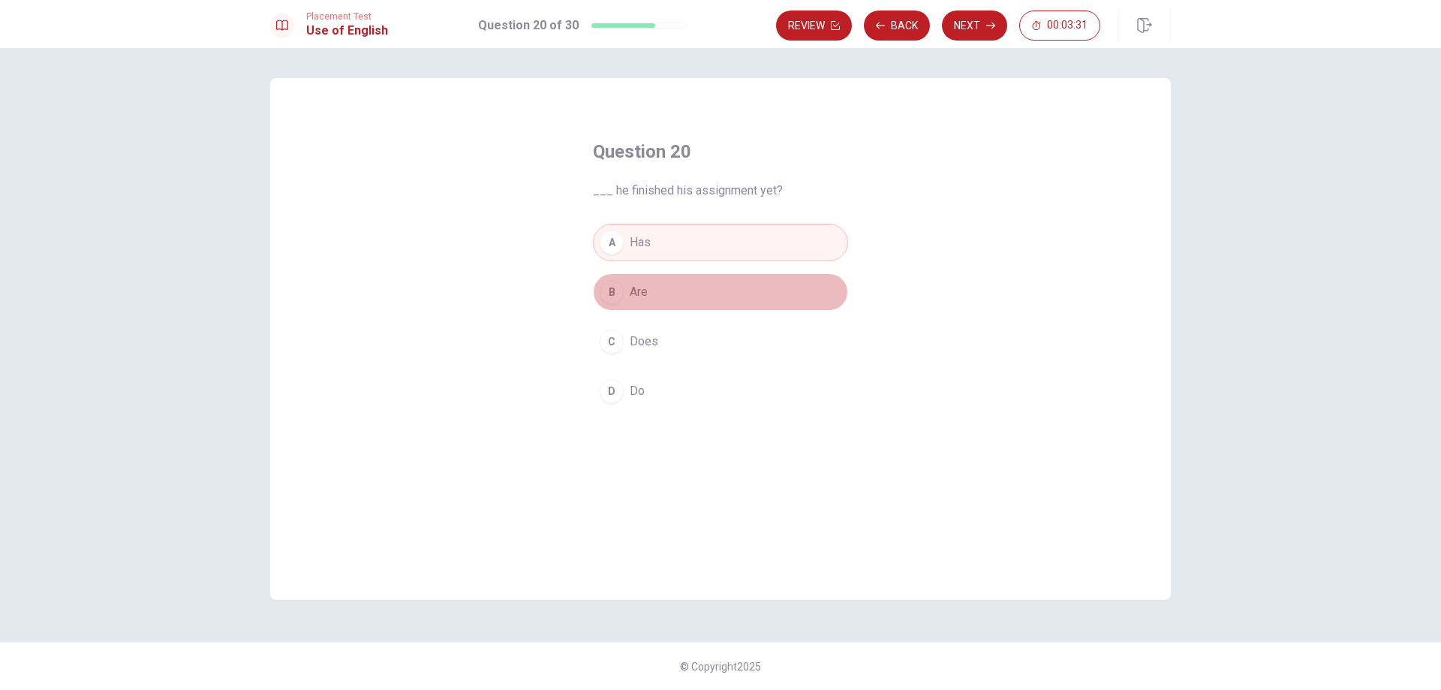
click at [658, 284] on button "B Are" at bounding box center [720, 292] width 255 height 38
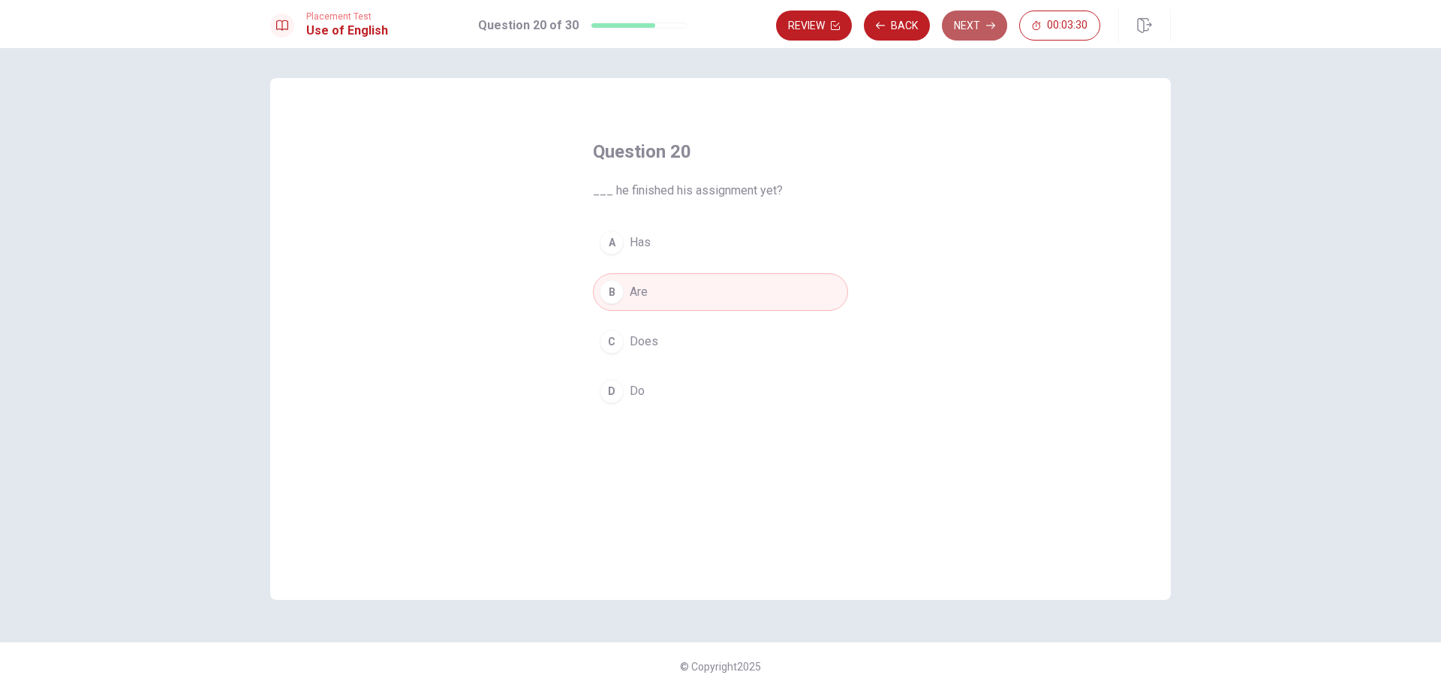
click at [975, 23] on button "Next" at bounding box center [974, 26] width 65 height 30
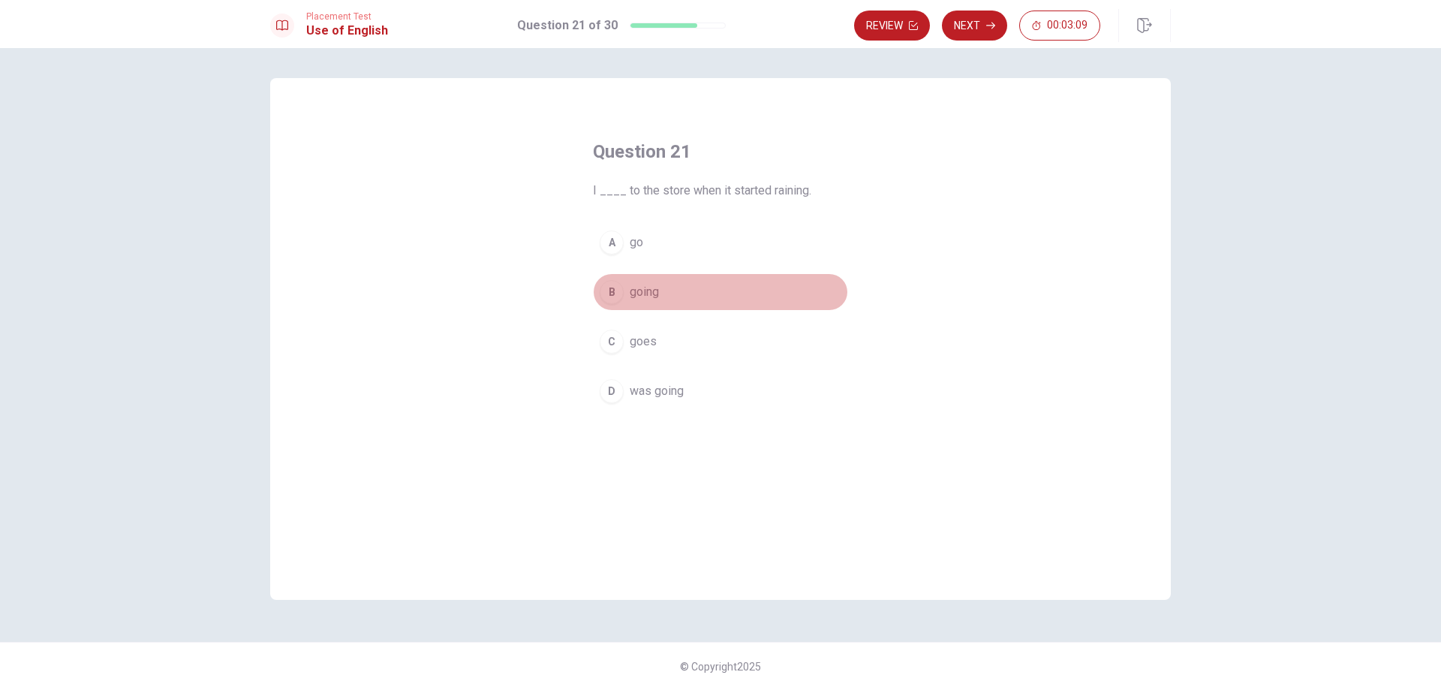
click at [650, 293] on span "going" at bounding box center [644, 292] width 29 height 18
click at [982, 22] on button "Next" at bounding box center [974, 26] width 65 height 30
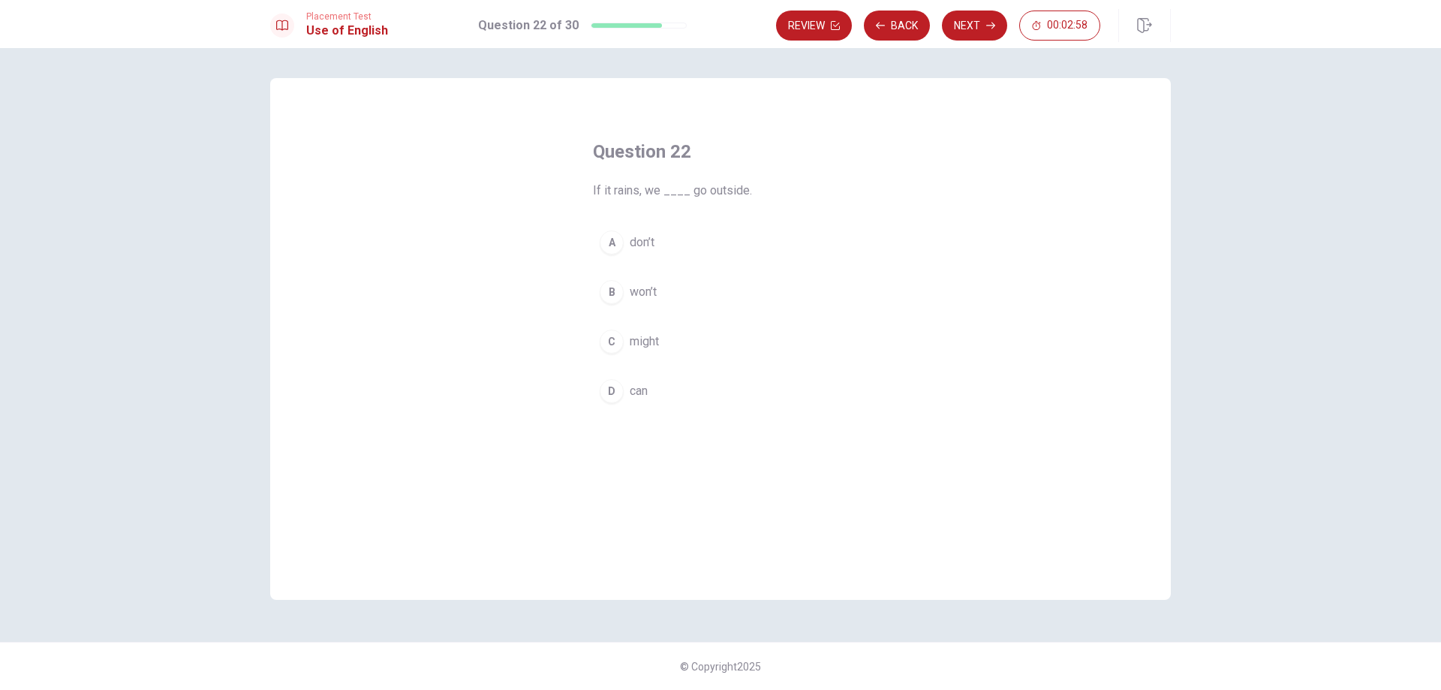
click at [654, 239] on span "don’t" at bounding box center [642, 242] width 25 height 18
click at [968, 24] on button "Next" at bounding box center [974, 26] width 65 height 30
click at [666, 290] on button "B gone" at bounding box center [720, 292] width 255 height 38
click at [636, 339] on span "go" at bounding box center [637, 341] width 14 height 18
click at [648, 388] on span "goes" at bounding box center [643, 391] width 27 height 18
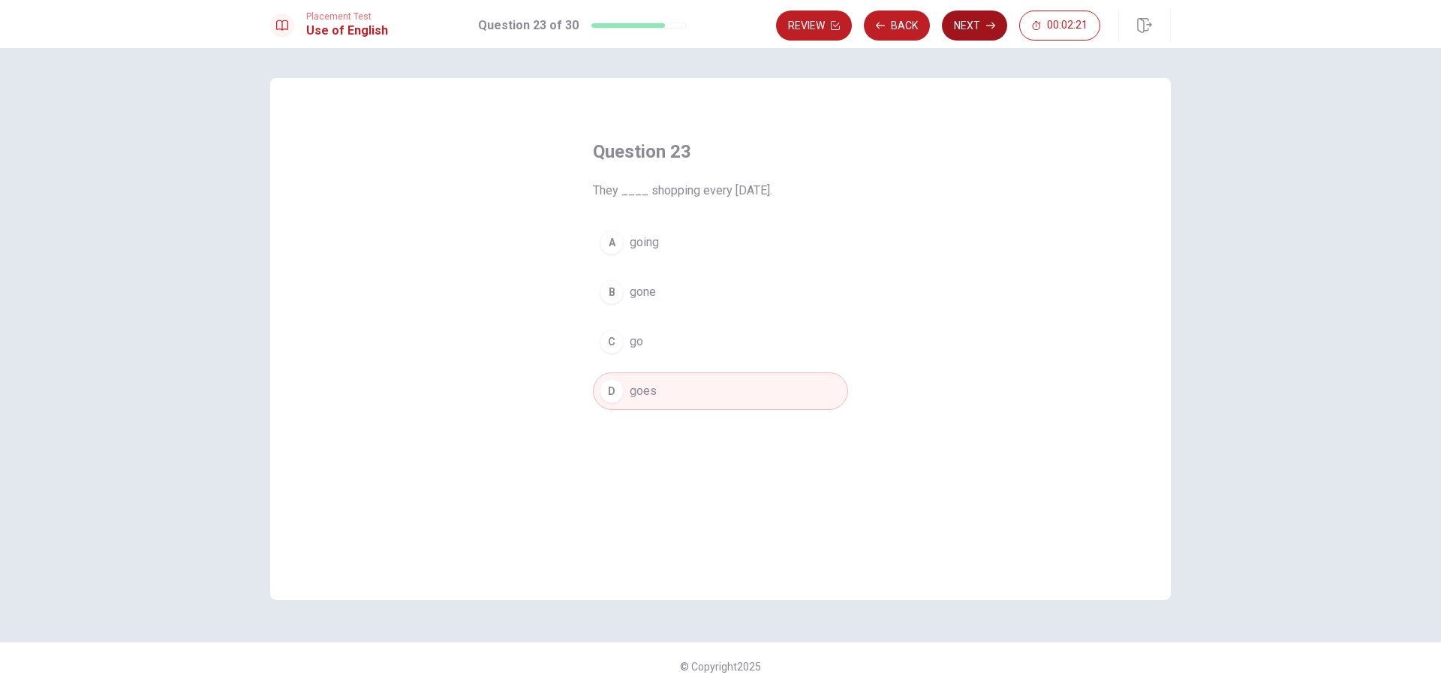
click at [975, 26] on button "Next" at bounding box center [974, 26] width 65 height 30
click at [638, 347] on span "The" at bounding box center [640, 341] width 20 height 18
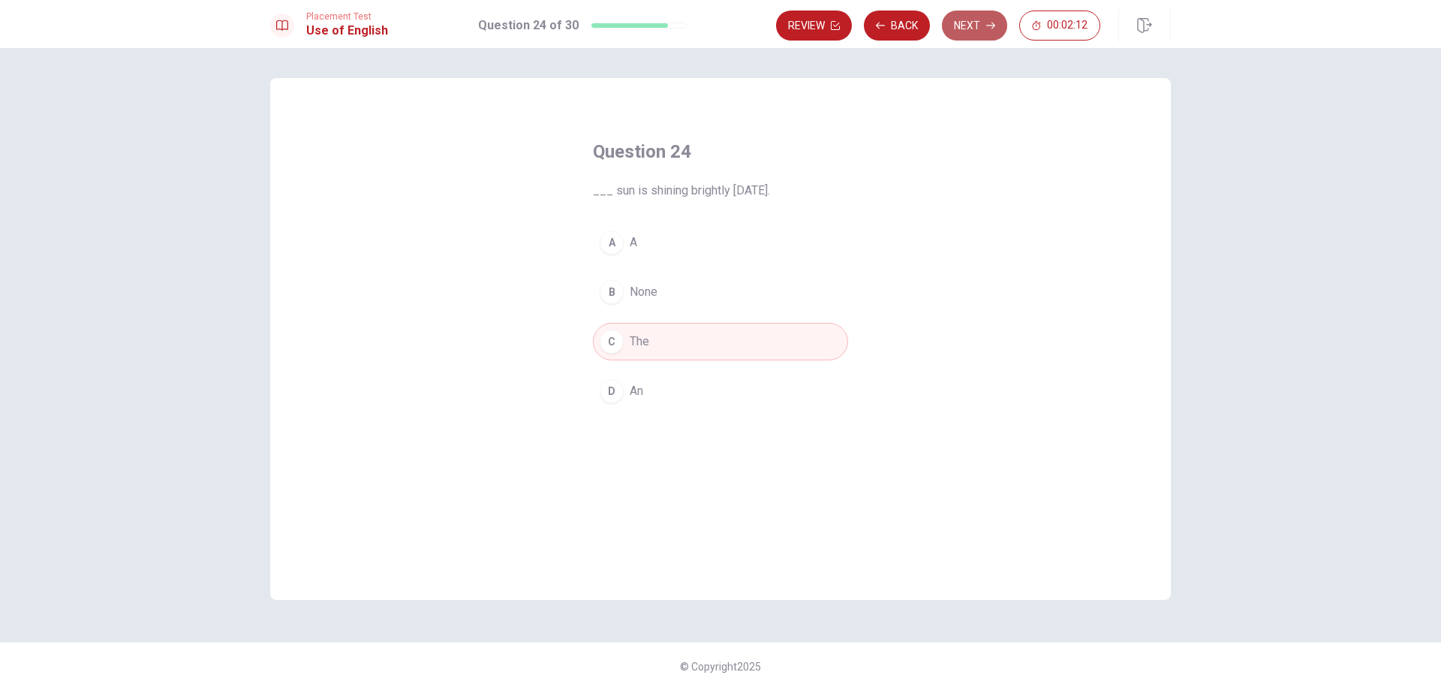
click at [963, 22] on button "Next" at bounding box center [974, 26] width 65 height 30
click at [651, 331] on button "C slept" at bounding box center [720, 342] width 255 height 38
click at [972, 25] on button "Next" at bounding box center [974, 26] width 65 height 30
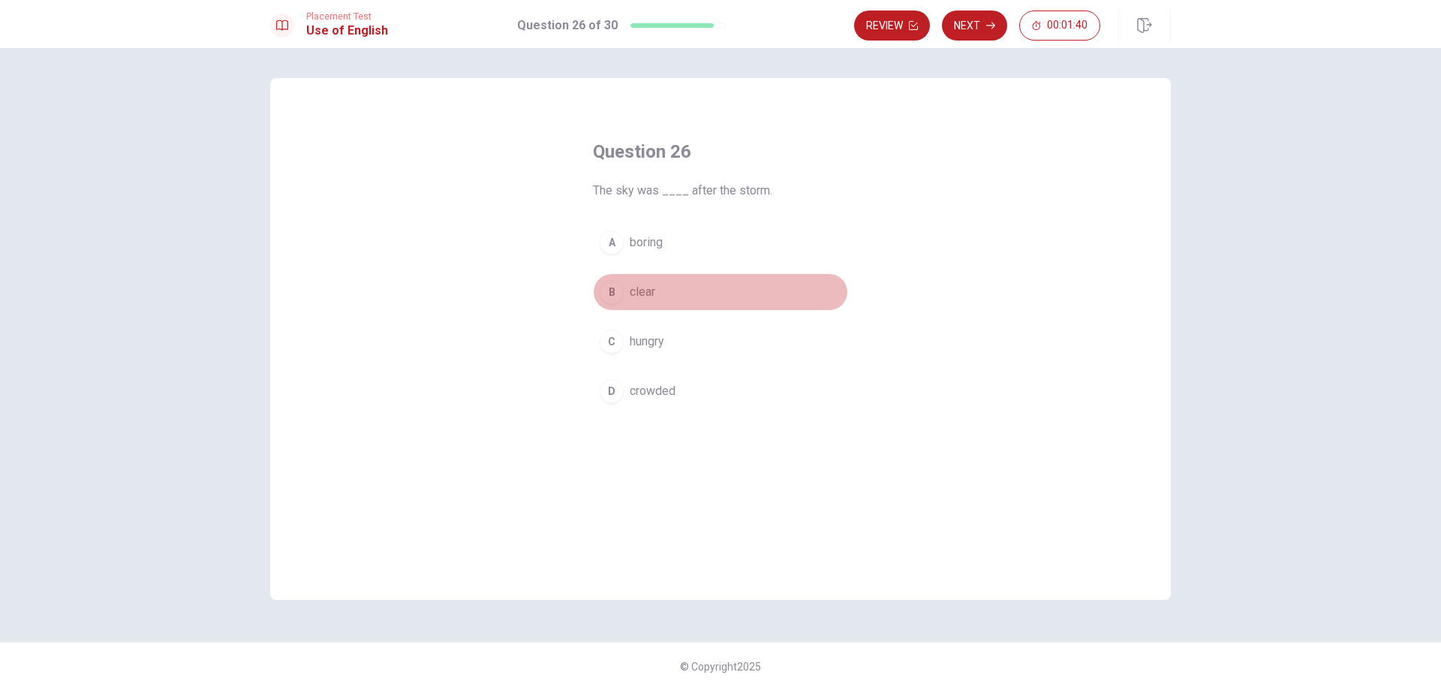
click at [624, 290] on button "B clear" at bounding box center [720, 292] width 255 height 38
click at [975, 18] on button "Next" at bounding box center [974, 26] width 65 height 30
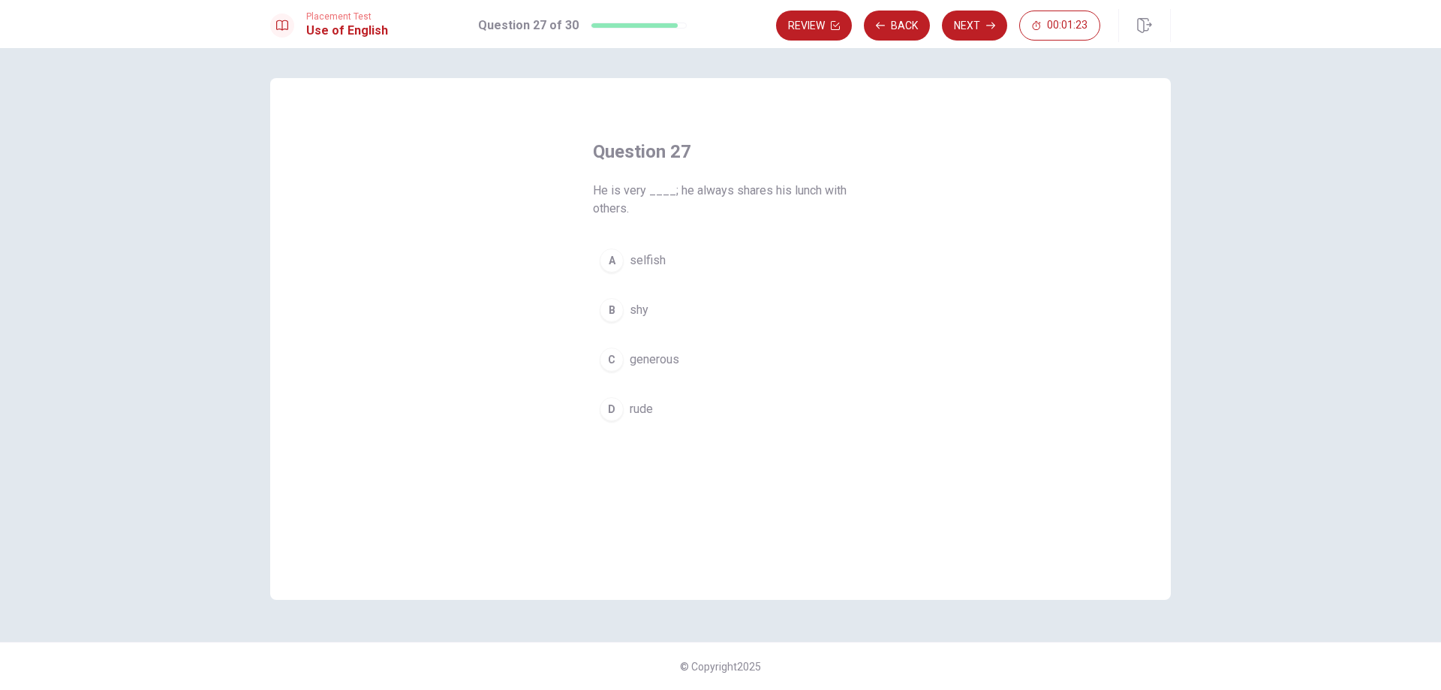
click at [646, 236] on div "Question 27 He is very ____; he always shares his lunch with others. A selfish …" at bounding box center [720, 284] width 315 height 336
click at [645, 253] on span "selfish" at bounding box center [648, 260] width 36 height 18
click at [970, 22] on button "Next" at bounding box center [974, 26] width 65 height 30
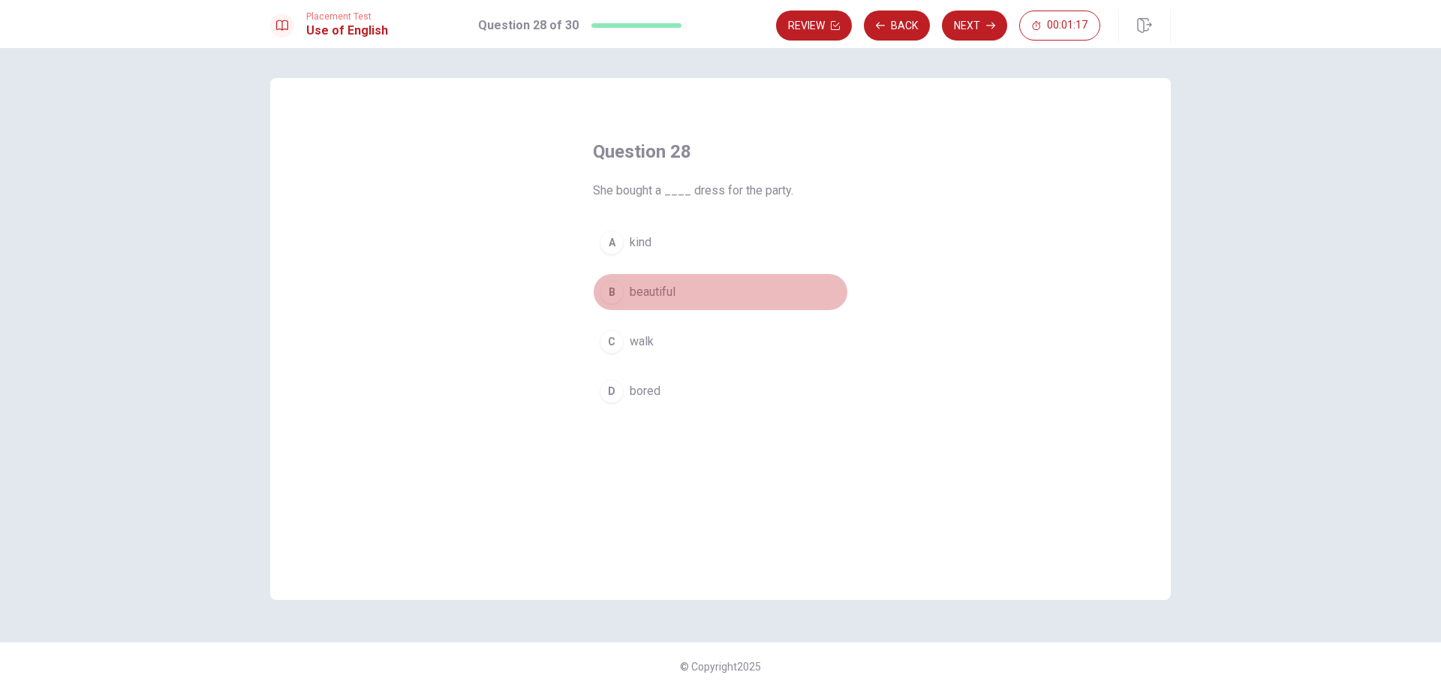
click at [639, 297] on span "beautiful" at bounding box center [653, 292] width 46 height 18
click at [984, 19] on button "Next" at bounding box center [974, 26] width 65 height 30
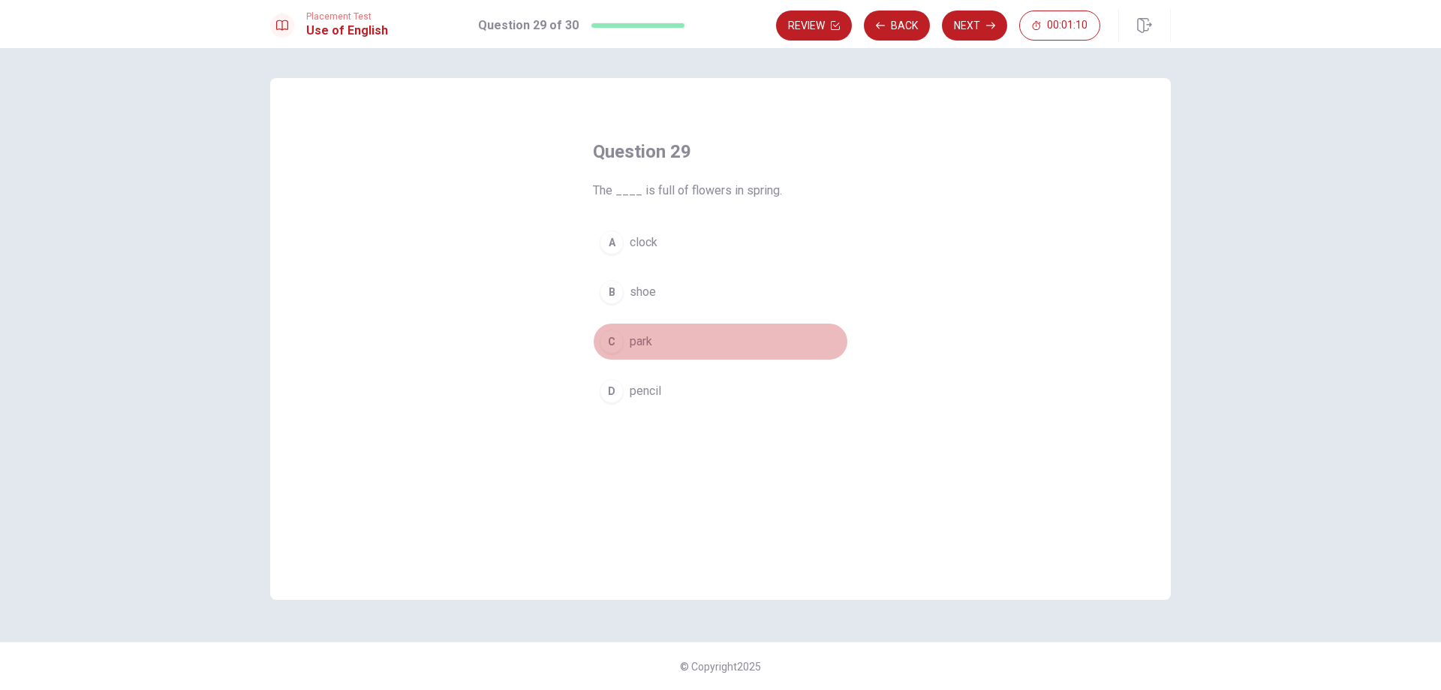
click at [643, 334] on span "park" at bounding box center [641, 341] width 23 height 18
click at [978, 26] on button "Next" at bounding box center [974, 26] width 65 height 30
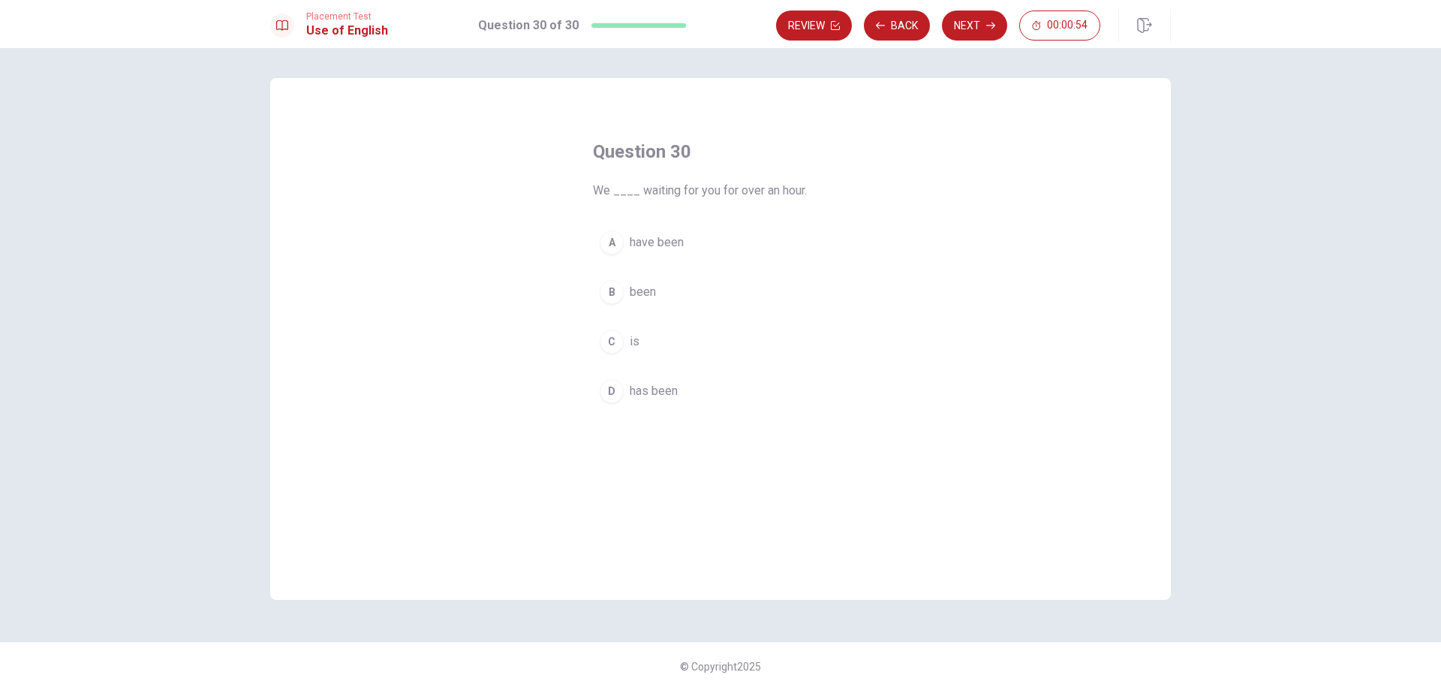
click at [651, 246] on span "have been" at bounding box center [657, 242] width 54 height 18
click at [985, 18] on button "Next" at bounding box center [974, 26] width 65 height 30
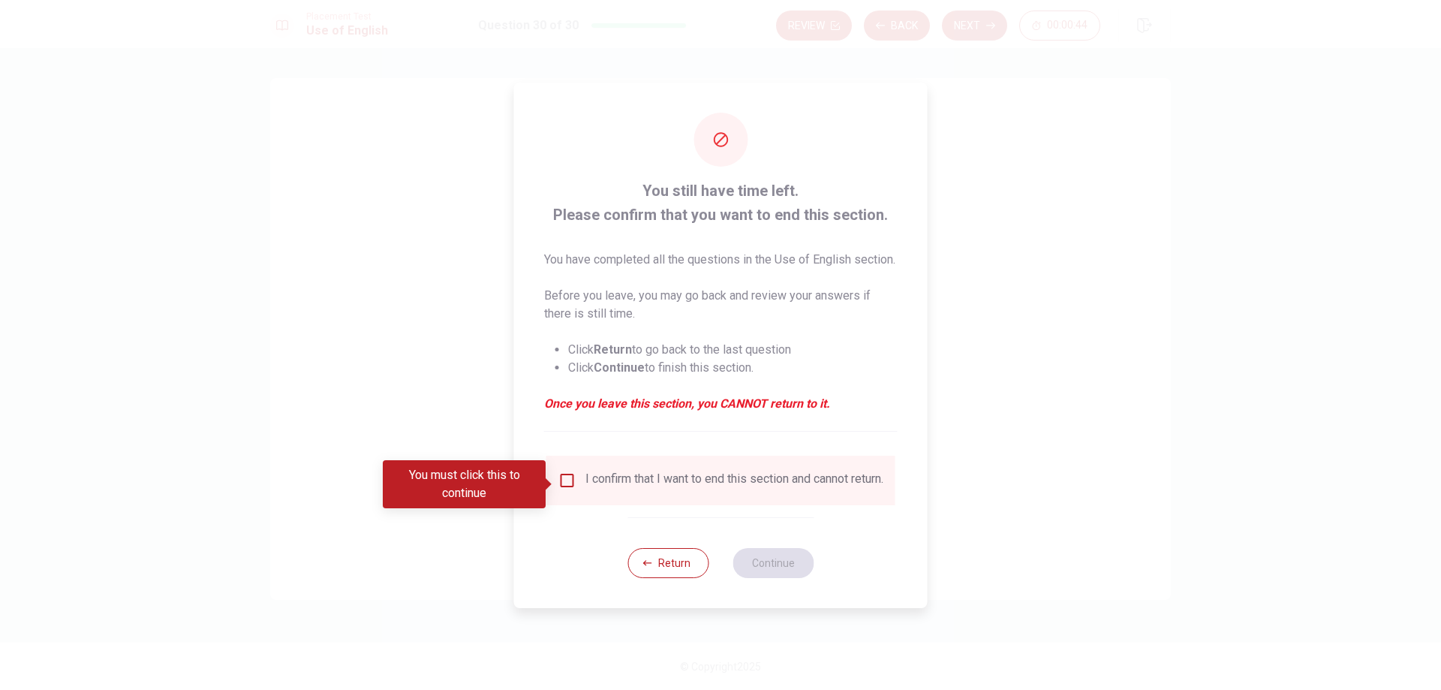
click at [563, 479] on input "You must click this to continue" at bounding box center [567, 480] width 18 height 18
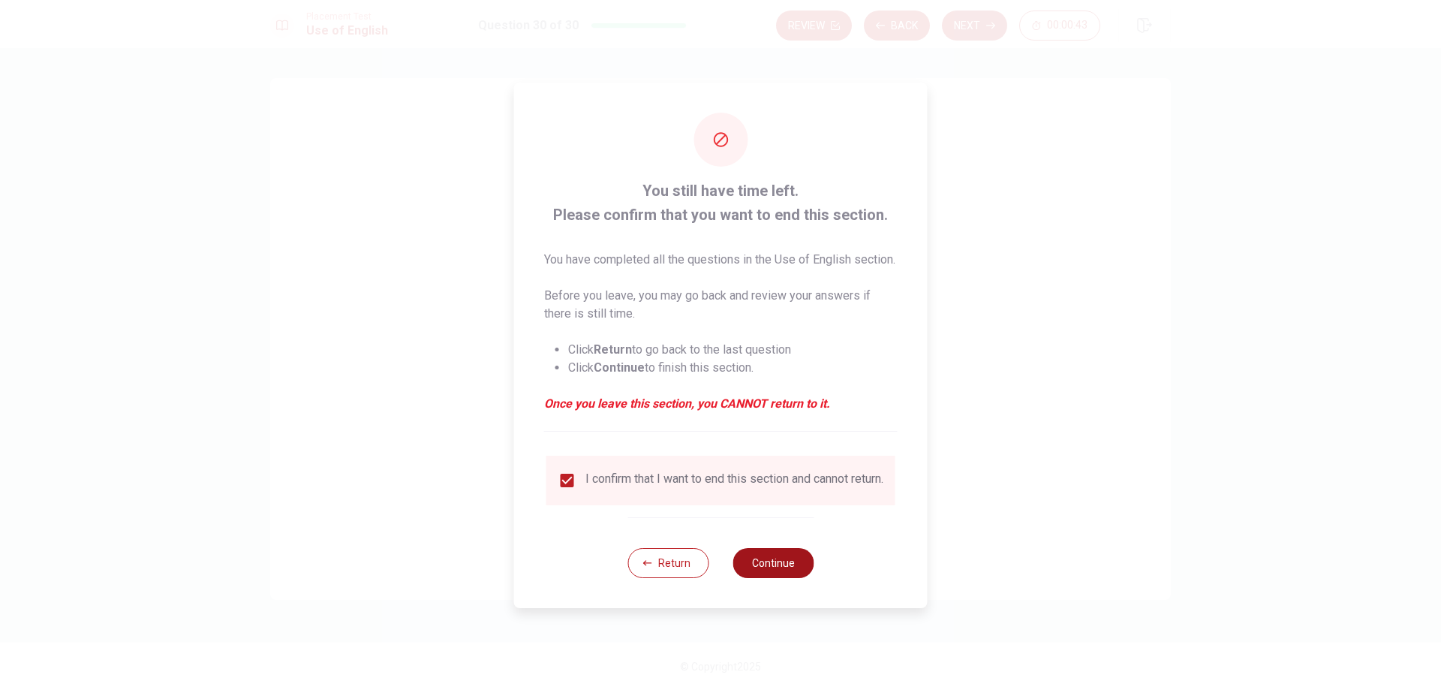
click at [780, 575] on button "Continue" at bounding box center [772, 563] width 81 height 30
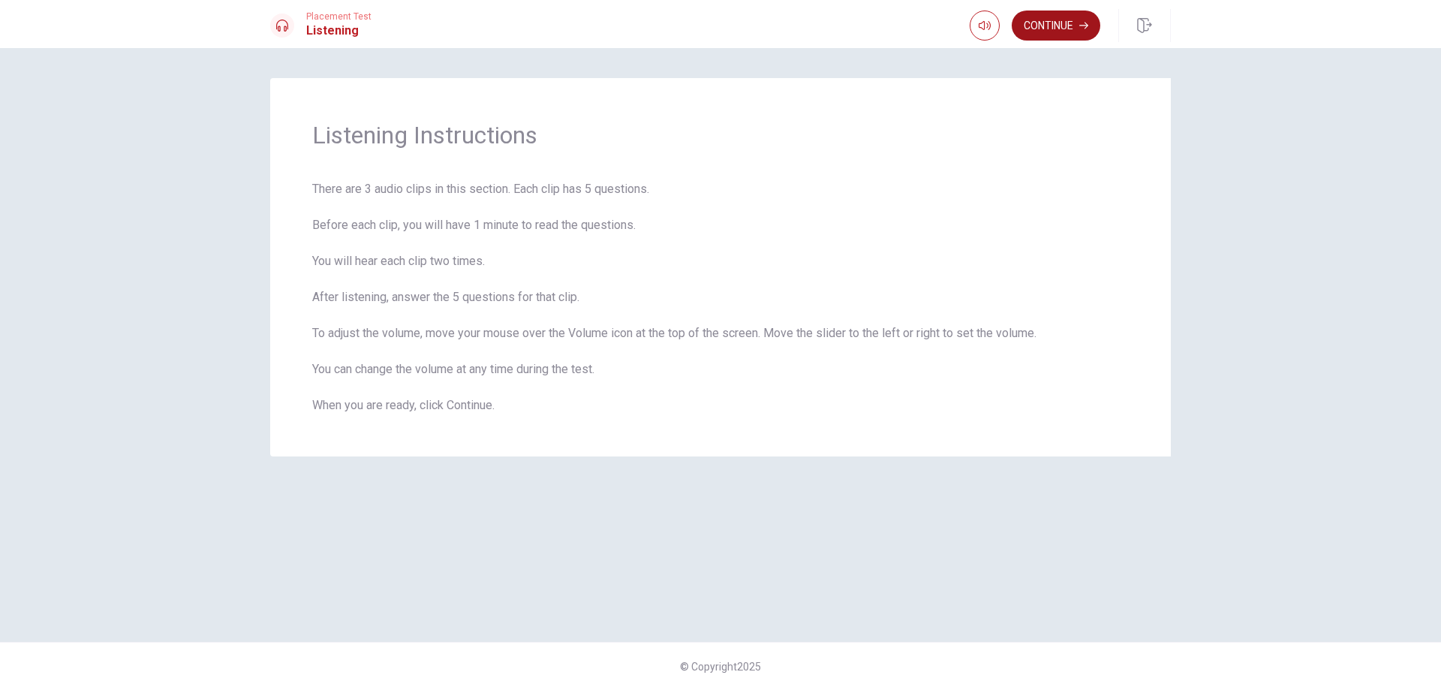
click at [1043, 22] on button "Continue" at bounding box center [1055, 26] width 89 height 30
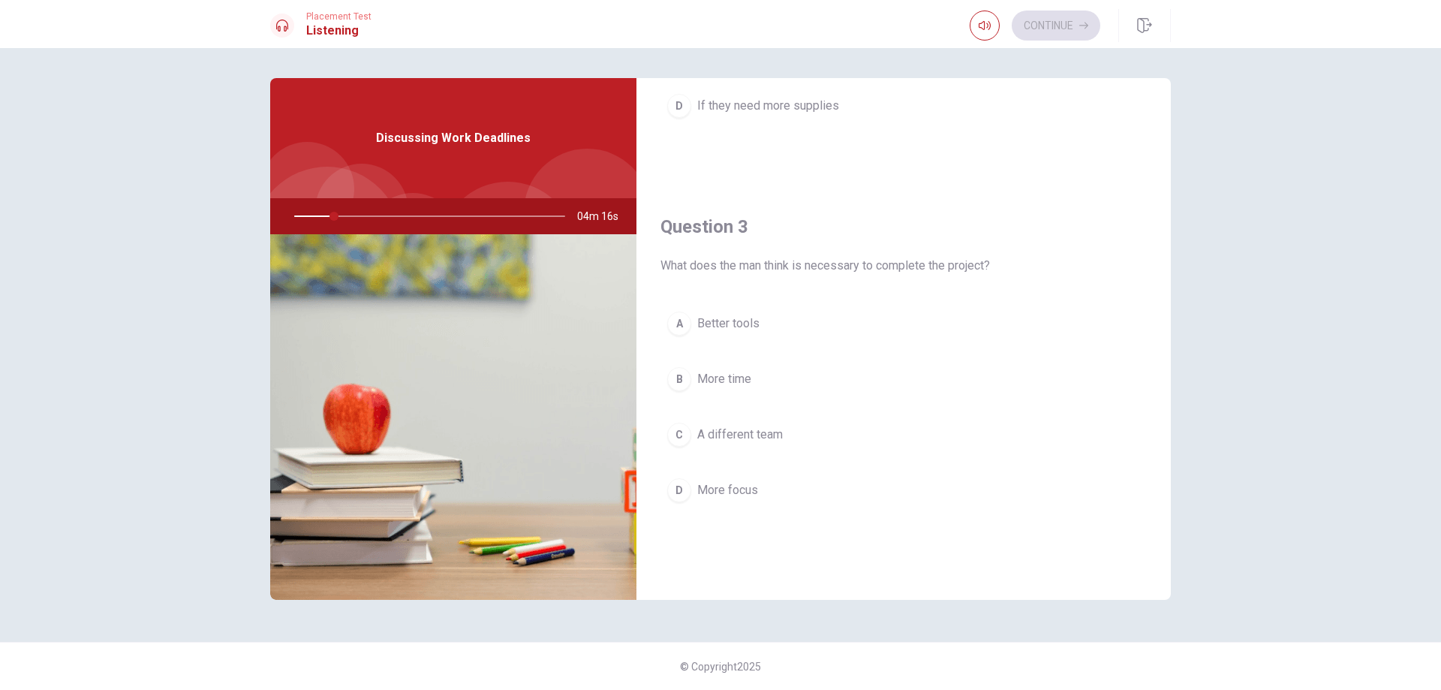
scroll to position [349, 0]
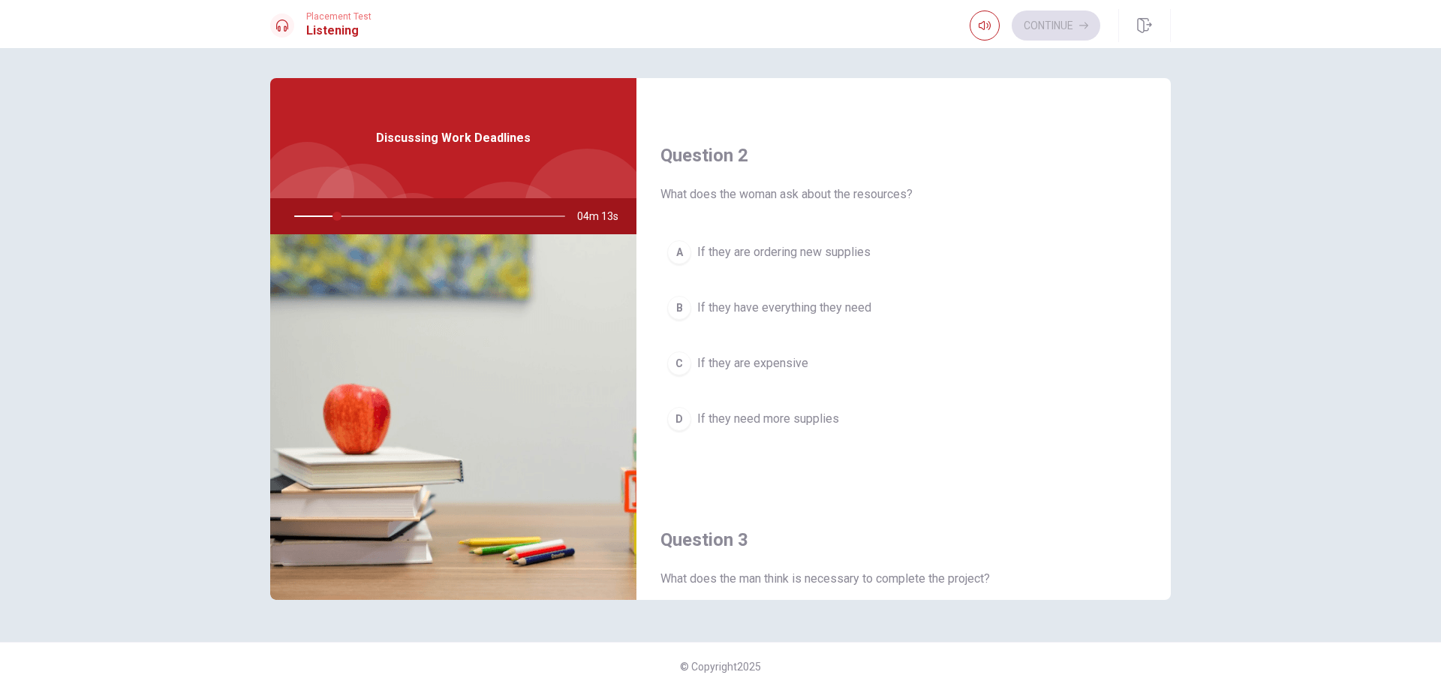
drag, startPoint x: 338, startPoint y: 215, endPoint x: 282, endPoint y: 225, distance: 57.2
click at [282, 225] on div at bounding box center [426, 216] width 301 height 36
drag, startPoint x: 335, startPoint y: 215, endPoint x: 277, endPoint y: 236, distance: 62.4
click at [277, 236] on div "Discussing Work Deadlines 04m 11s" at bounding box center [453, 338] width 366 height 521
click at [729, 251] on span "If they are ordering new supplies" at bounding box center [783, 252] width 173 height 18
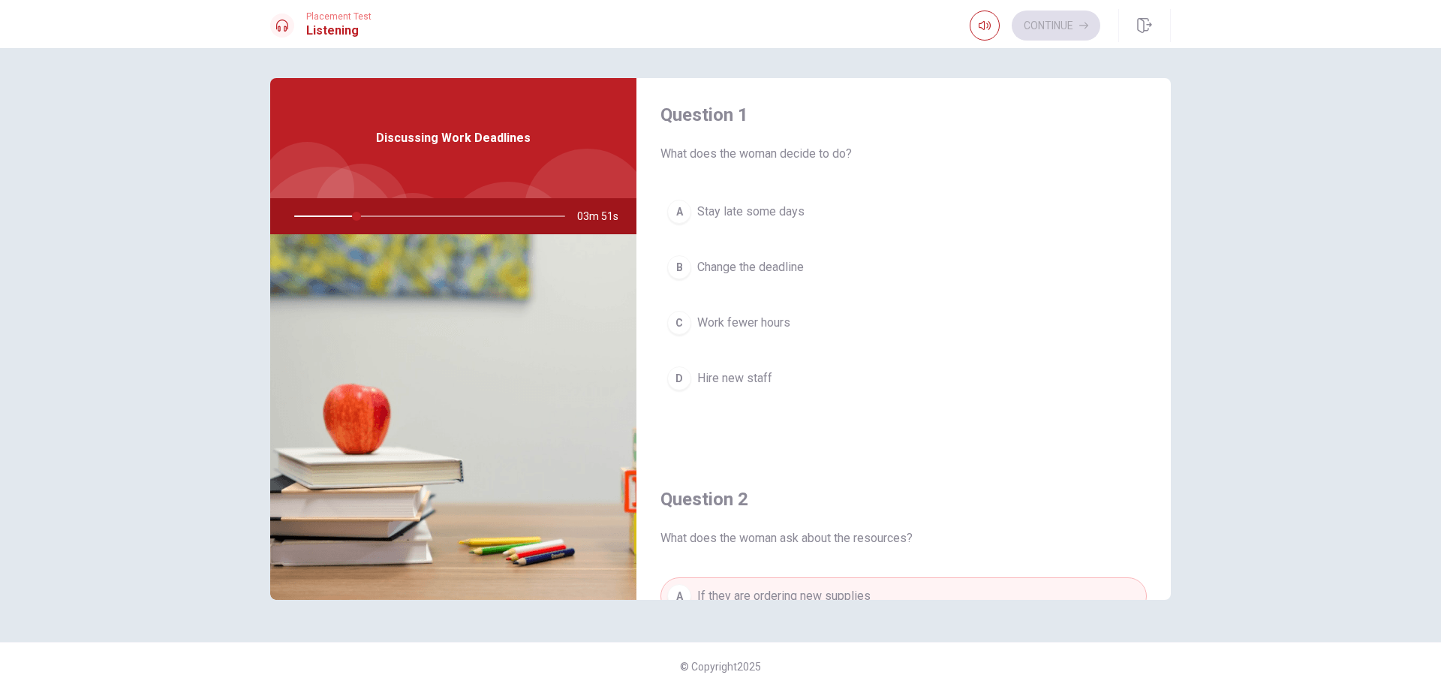
scroll to position [0, 0]
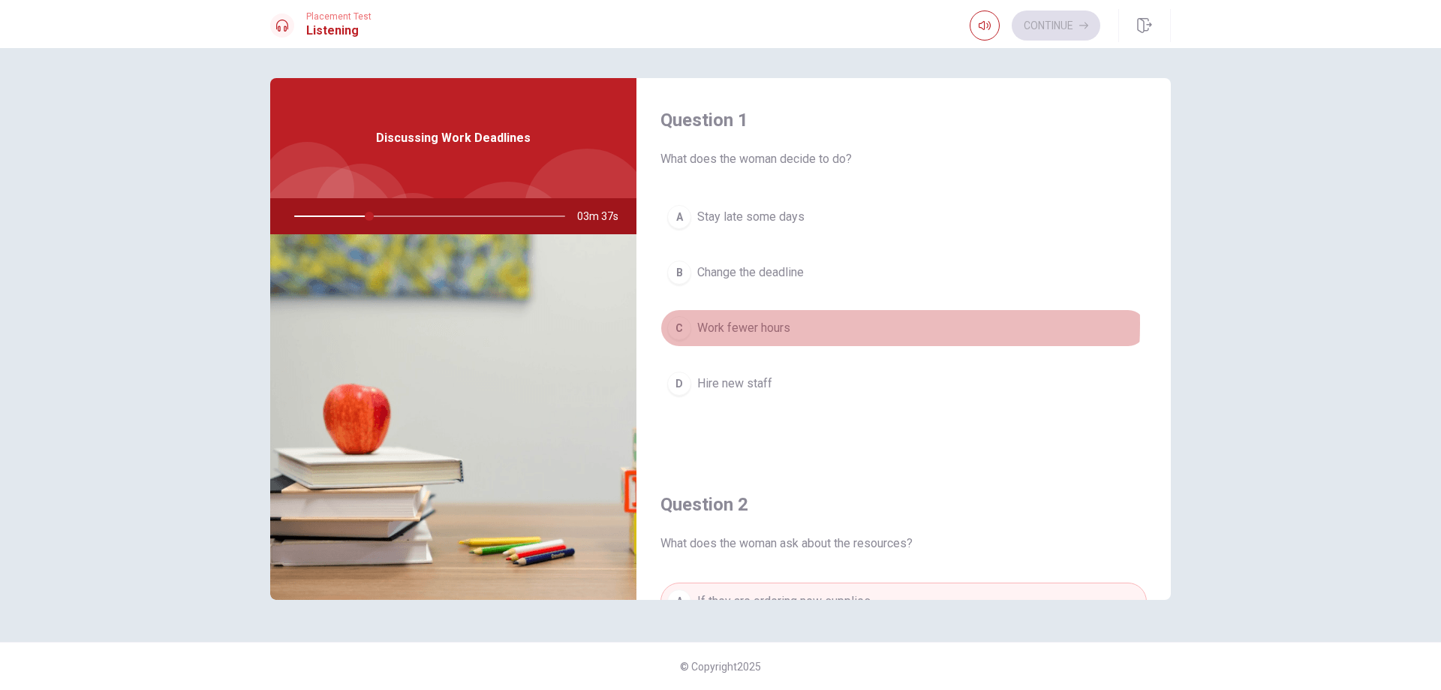
click at [753, 323] on span "Work fewer hours" at bounding box center [743, 328] width 93 height 18
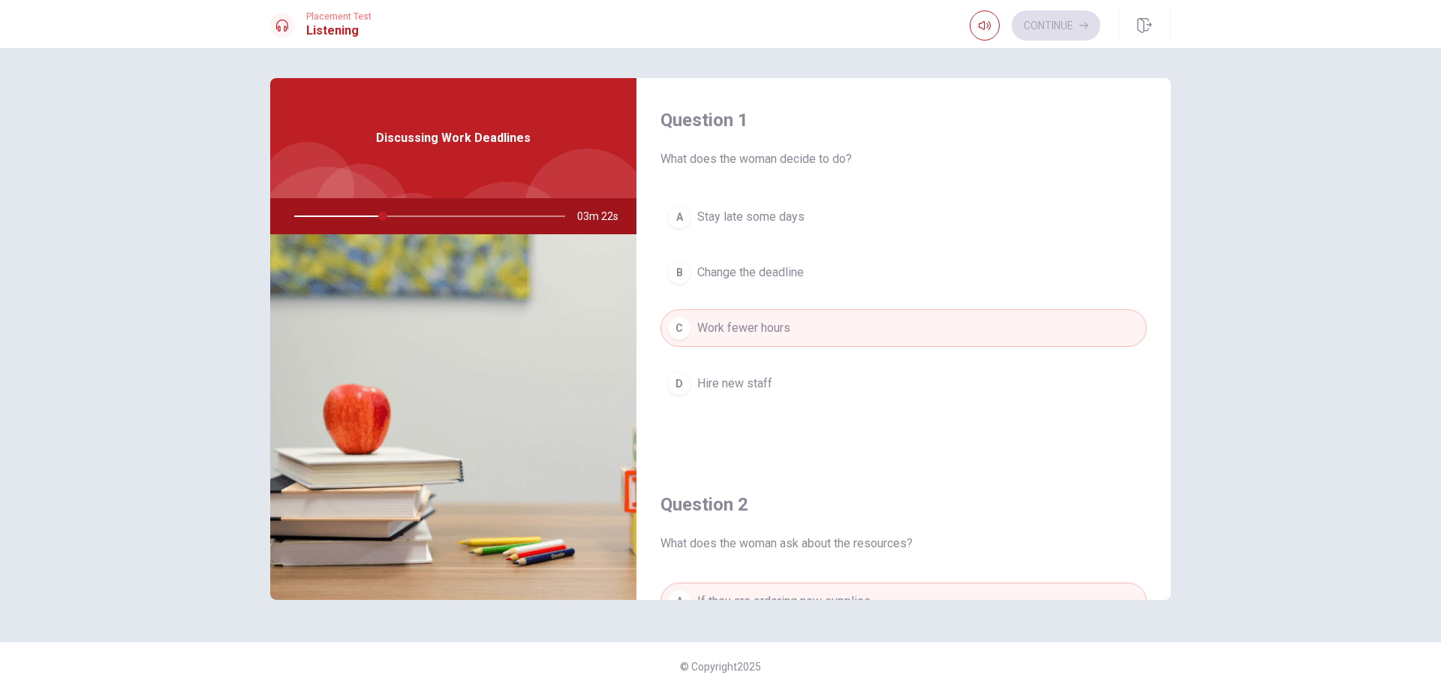
click at [788, 266] on span "Change the deadline" at bounding box center [750, 272] width 107 height 18
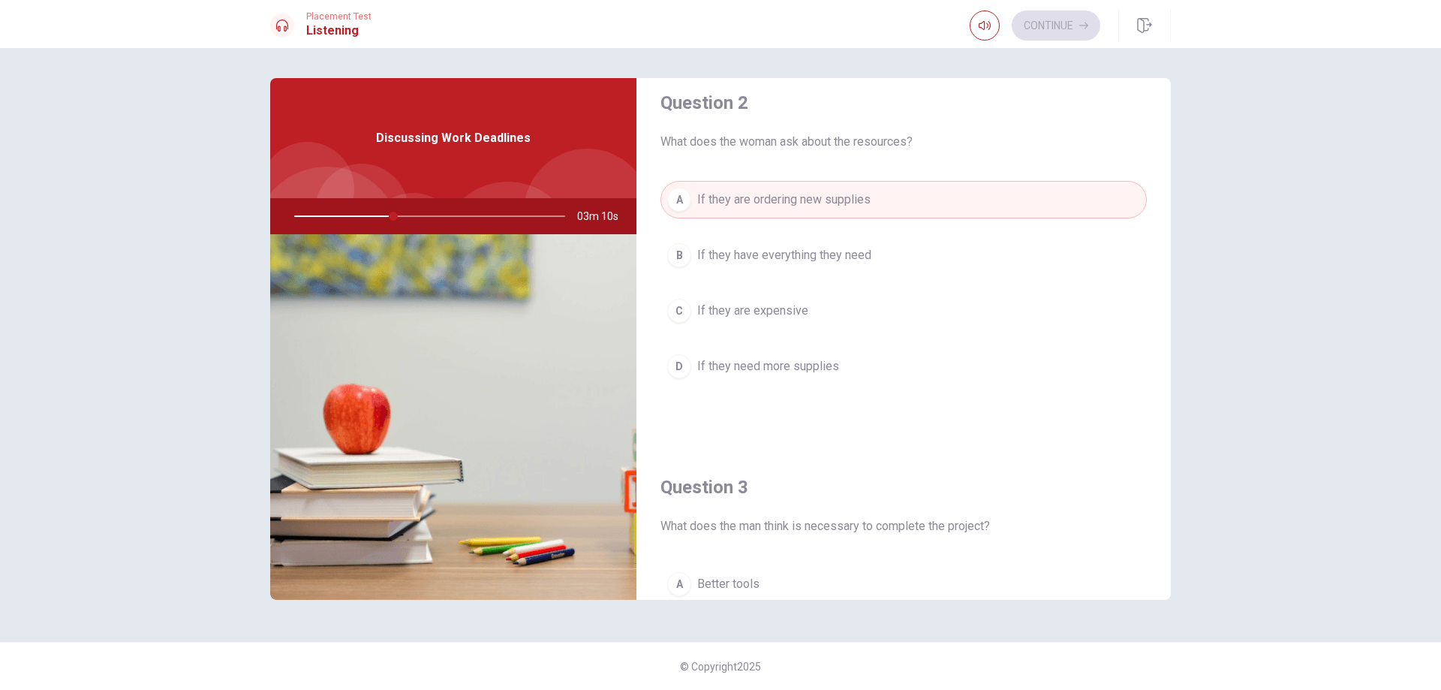
scroll to position [375, 0]
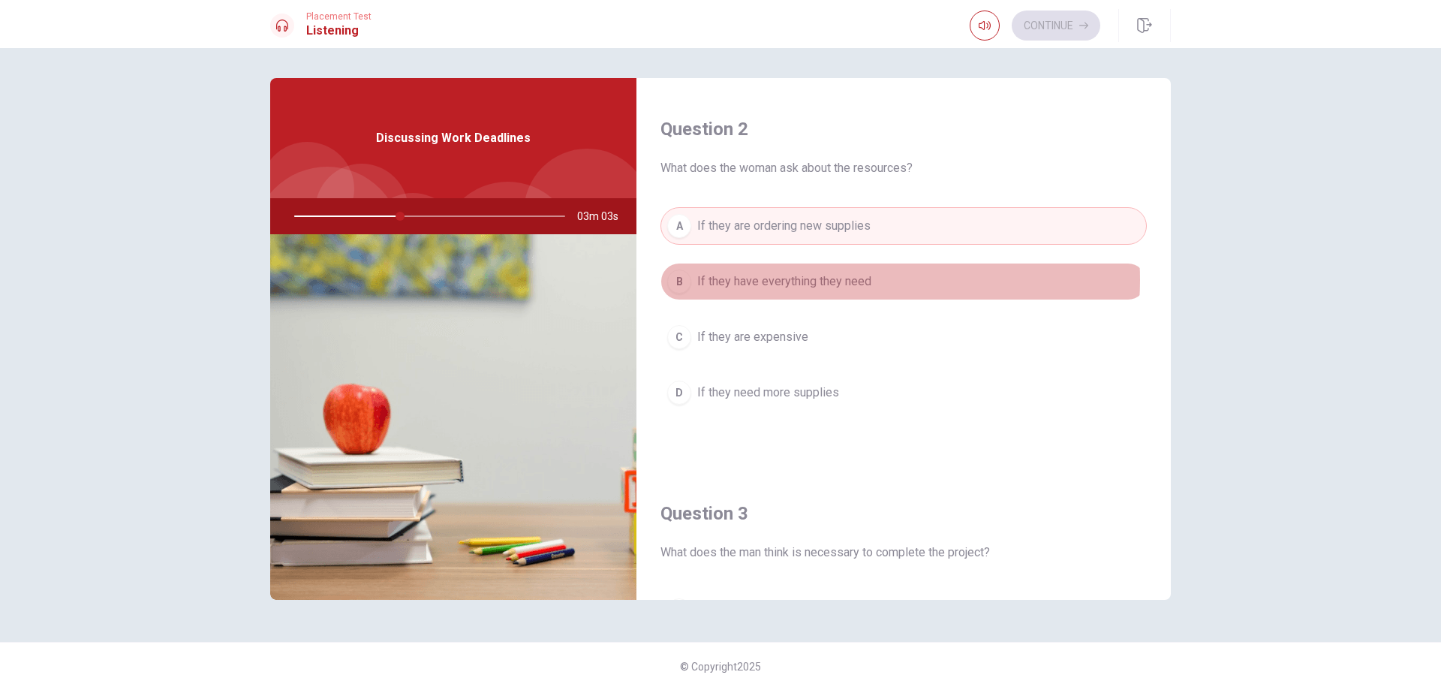
click at [849, 280] on span "If they have everything they need" at bounding box center [784, 281] width 174 height 18
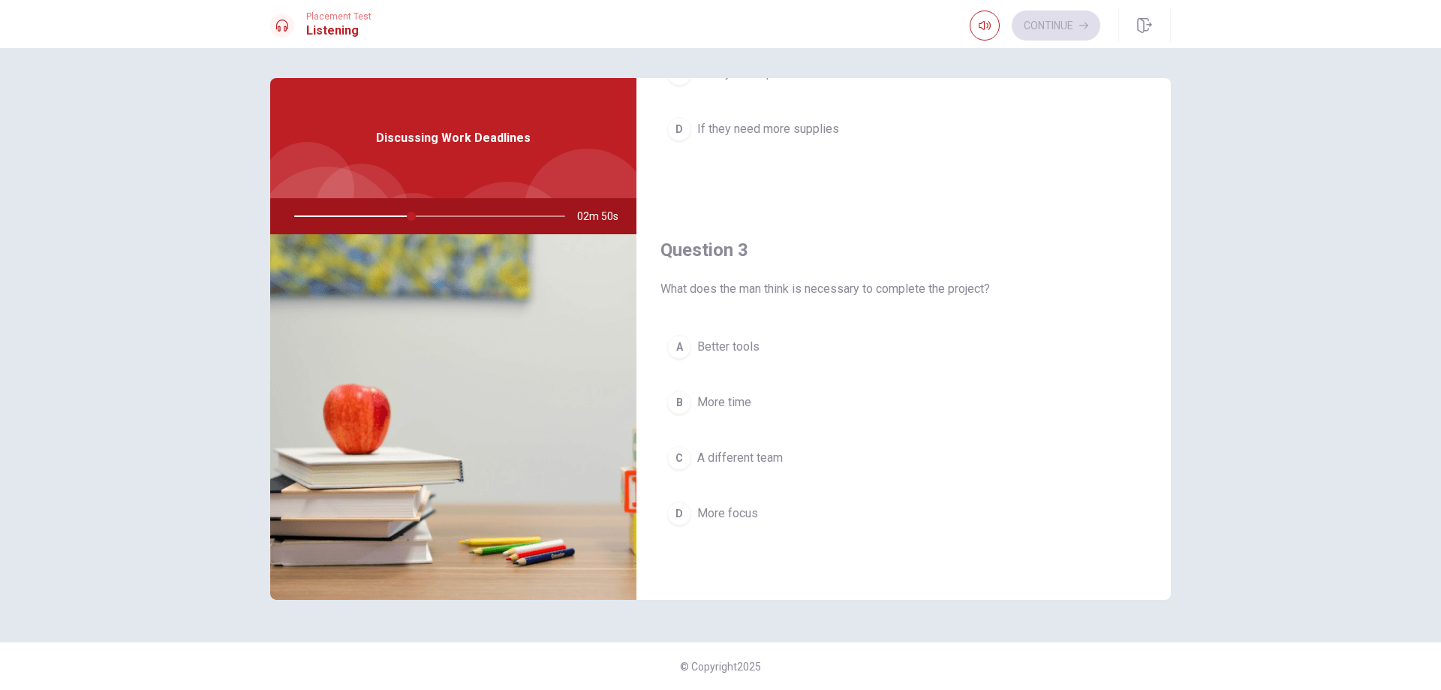
scroll to position [675, 0]
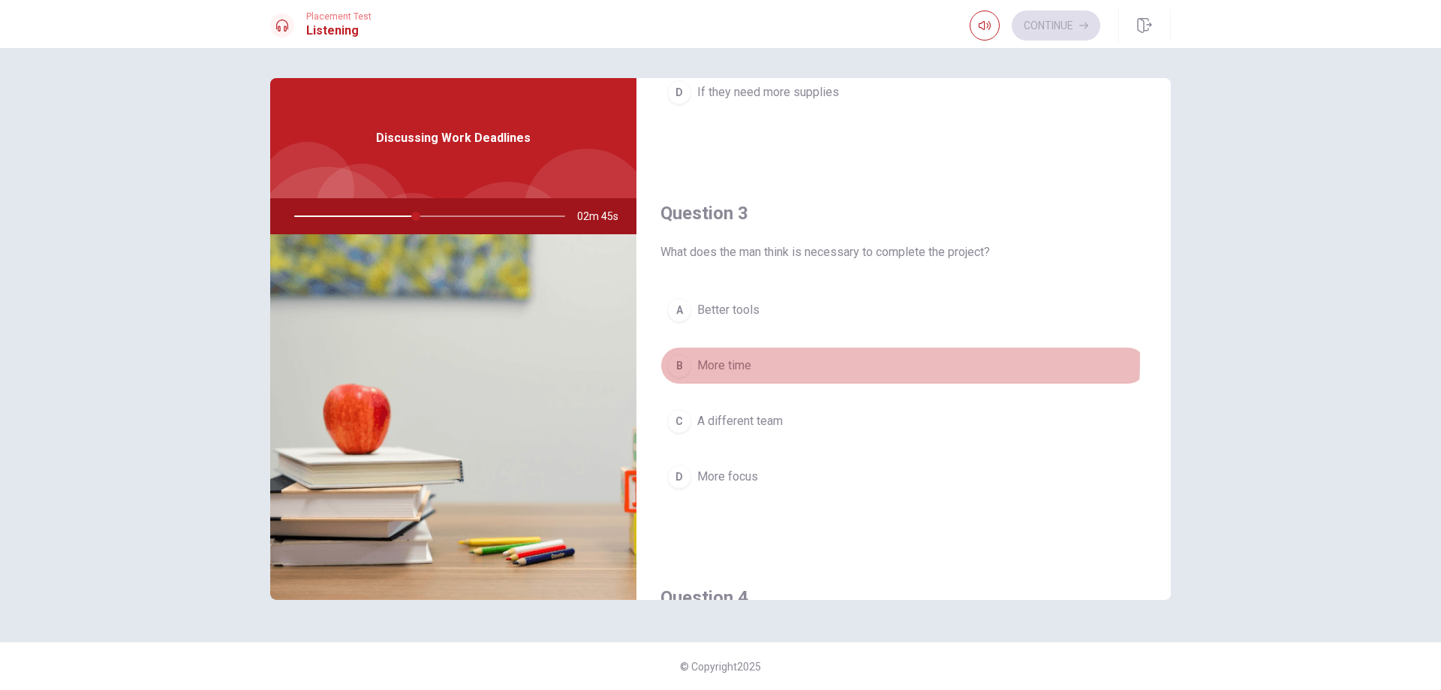
click at [741, 358] on span "More time" at bounding box center [724, 365] width 54 height 18
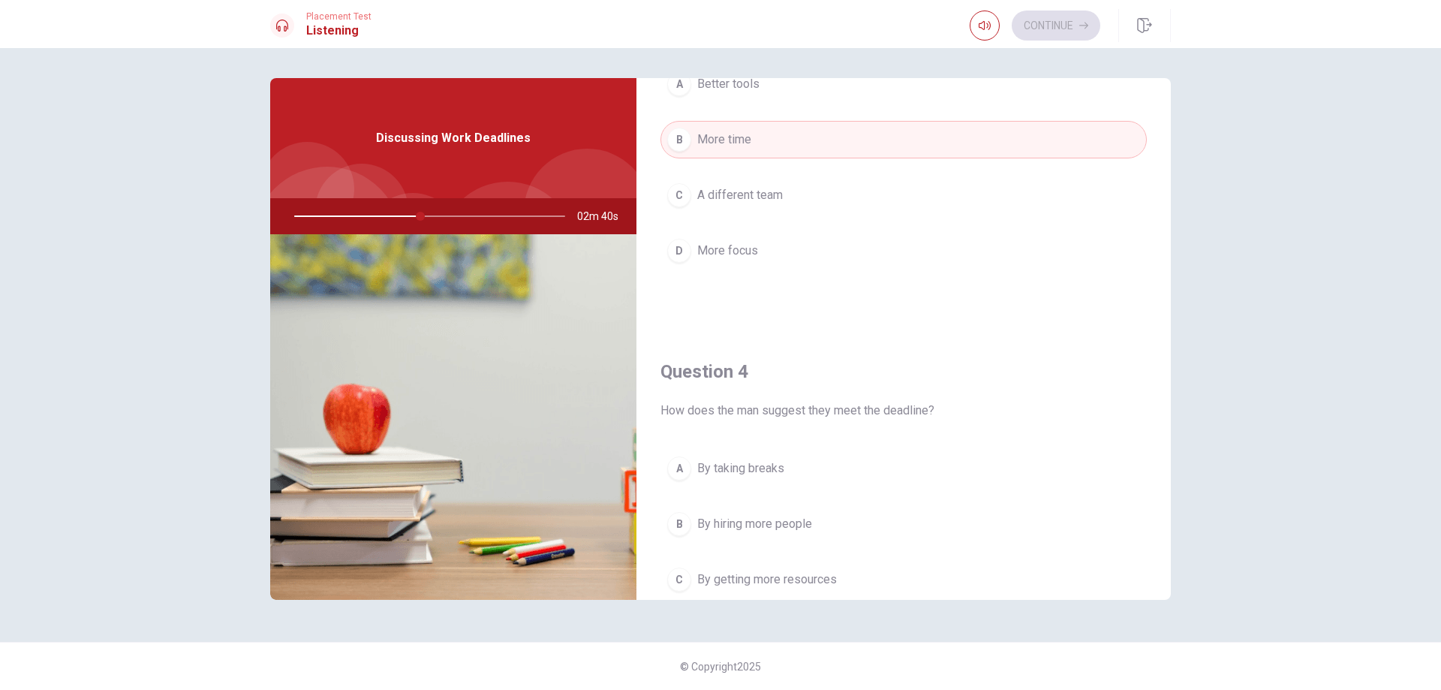
scroll to position [975, 0]
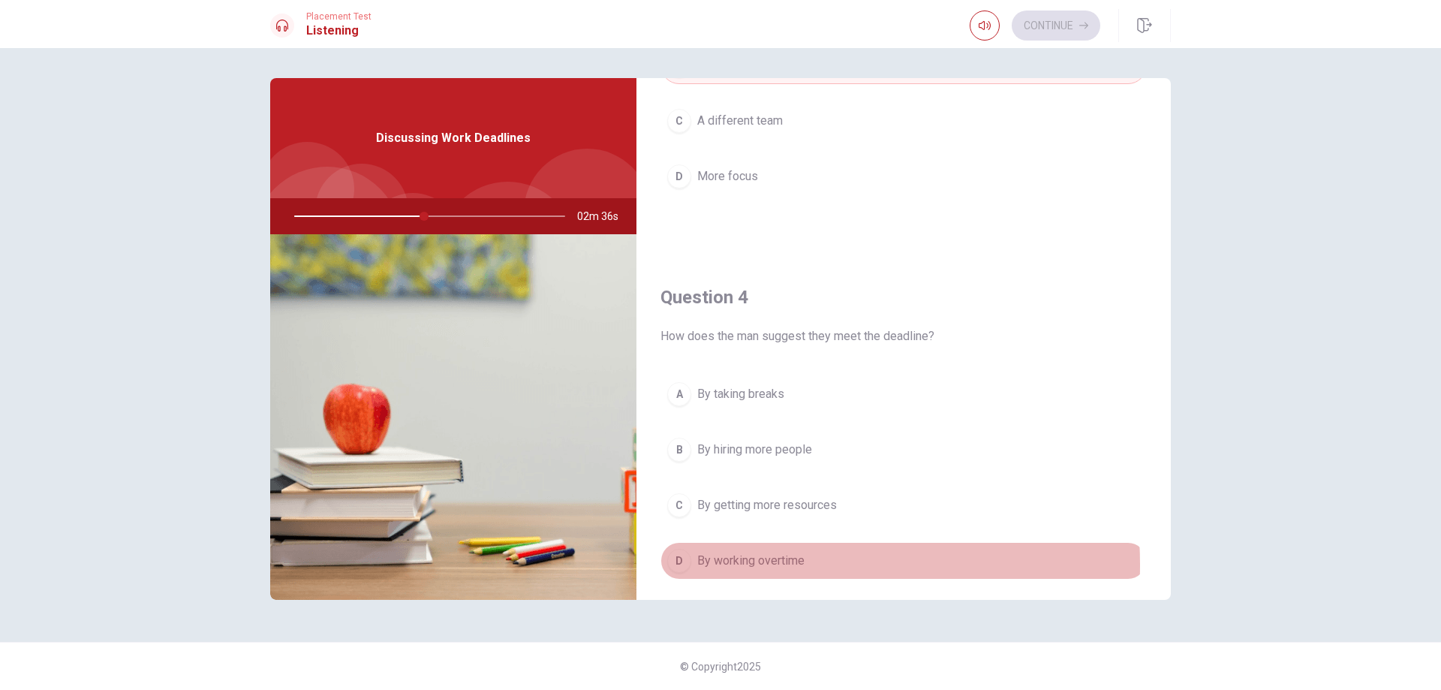
click at [751, 564] on span "By working overtime" at bounding box center [750, 560] width 107 height 18
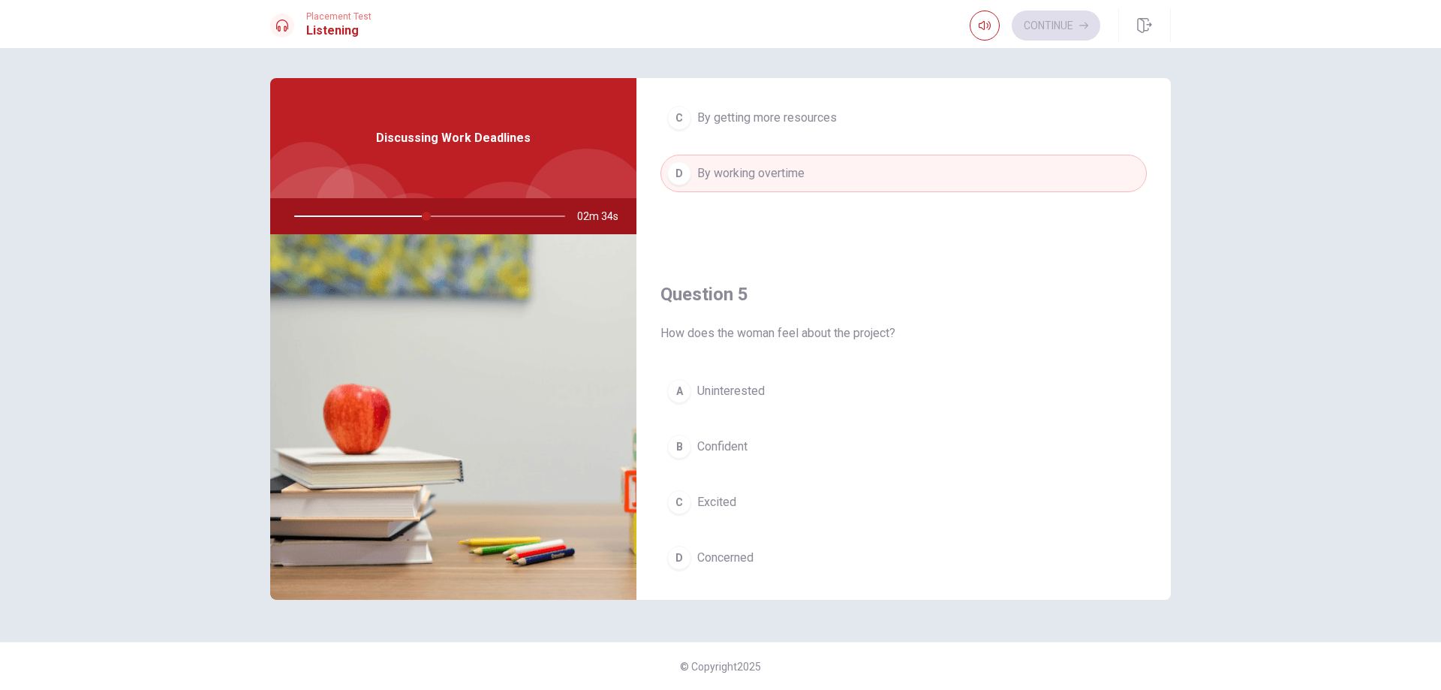
scroll to position [1399, 0]
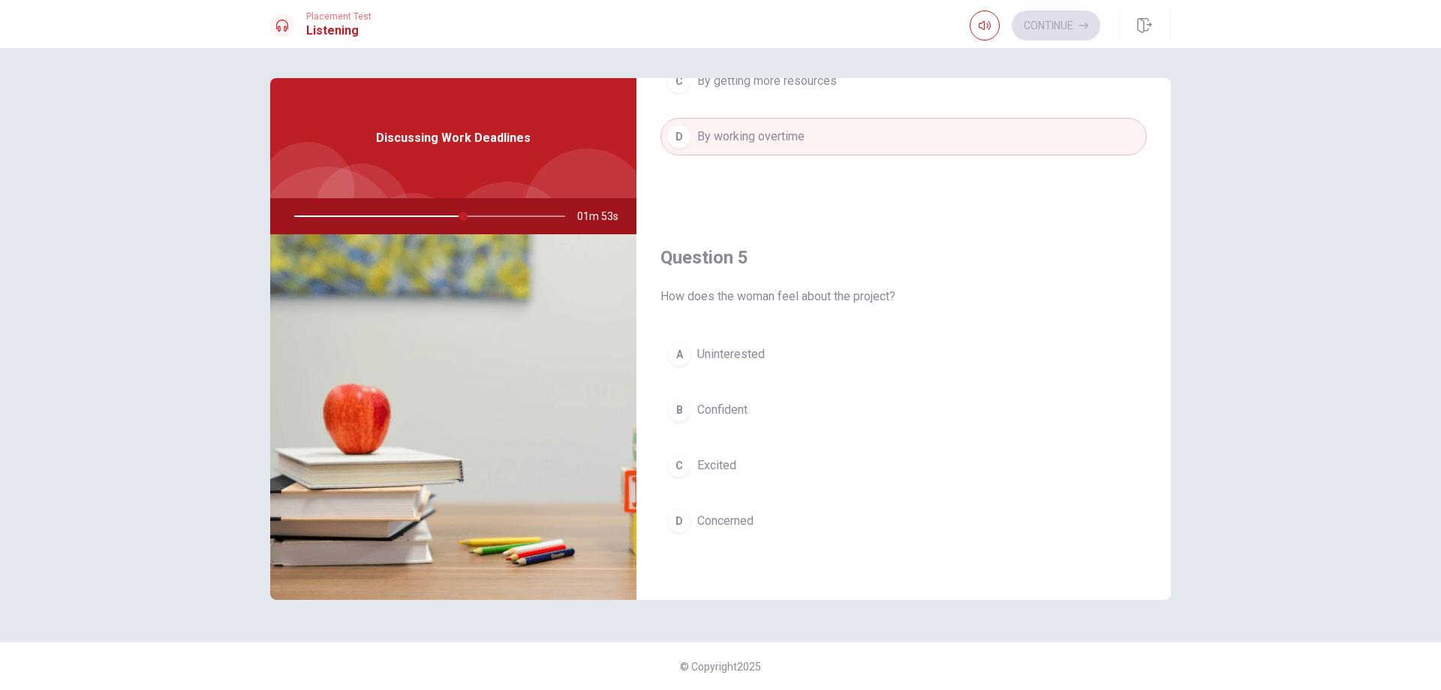
click at [755, 464] on button "C Excited" at bounding box center [903, 465] width 486 height 38
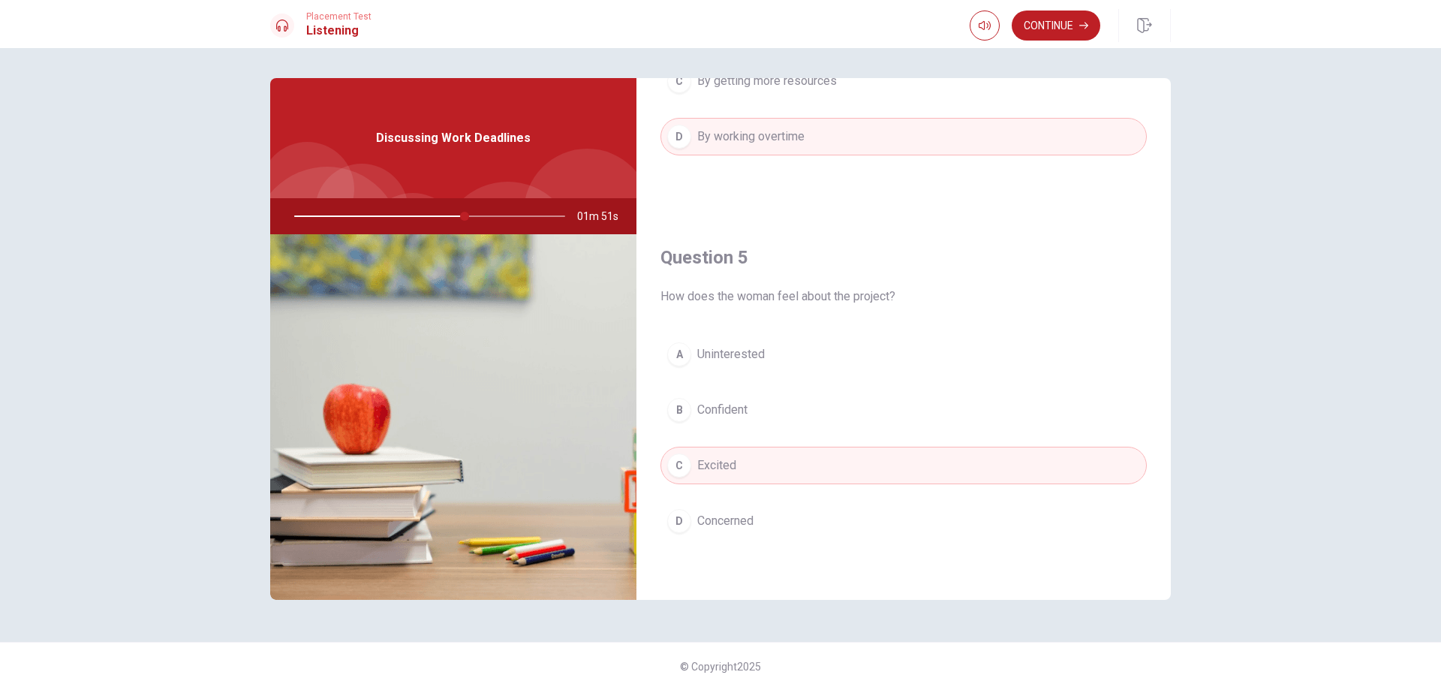
click at [768, 470] on button "C Excited" at bounding box center [903, 465] width 486 height 38
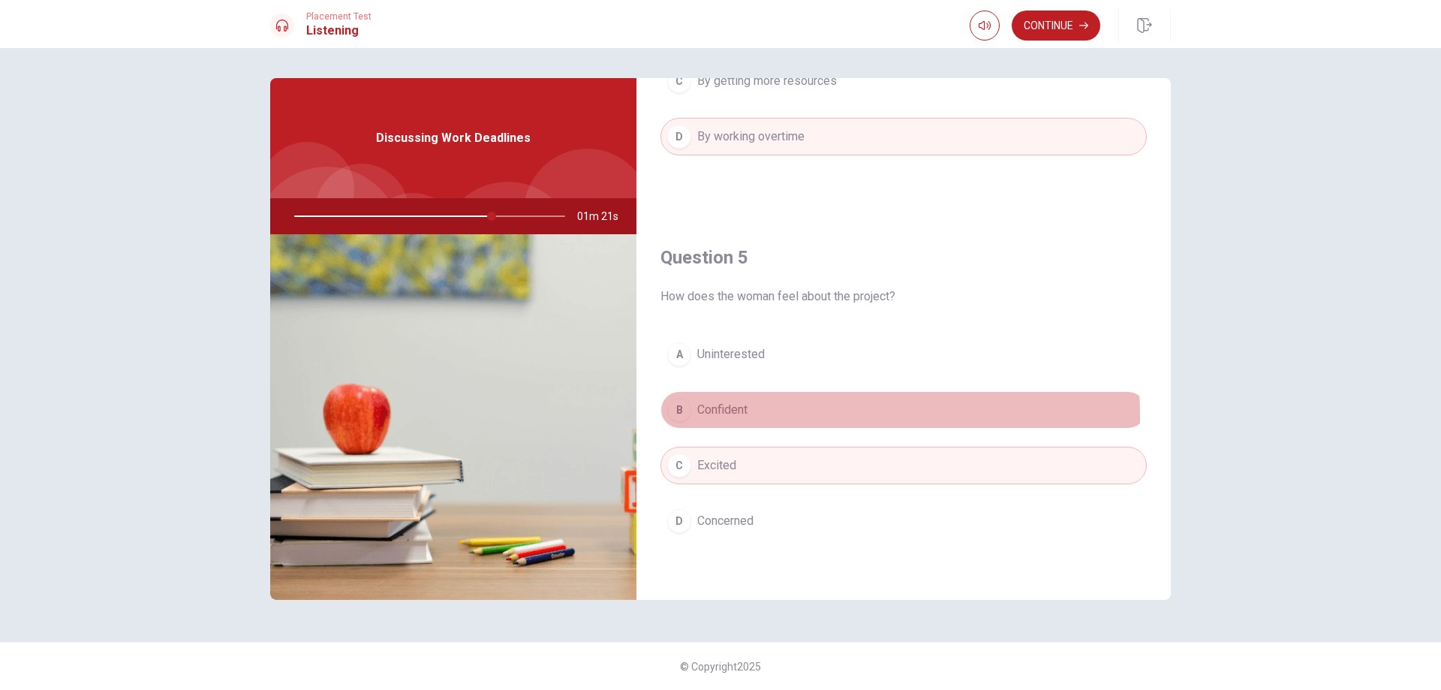
click at [759, 416] on button "B Confident" at bounding box center [903, 410] width 486 height 38
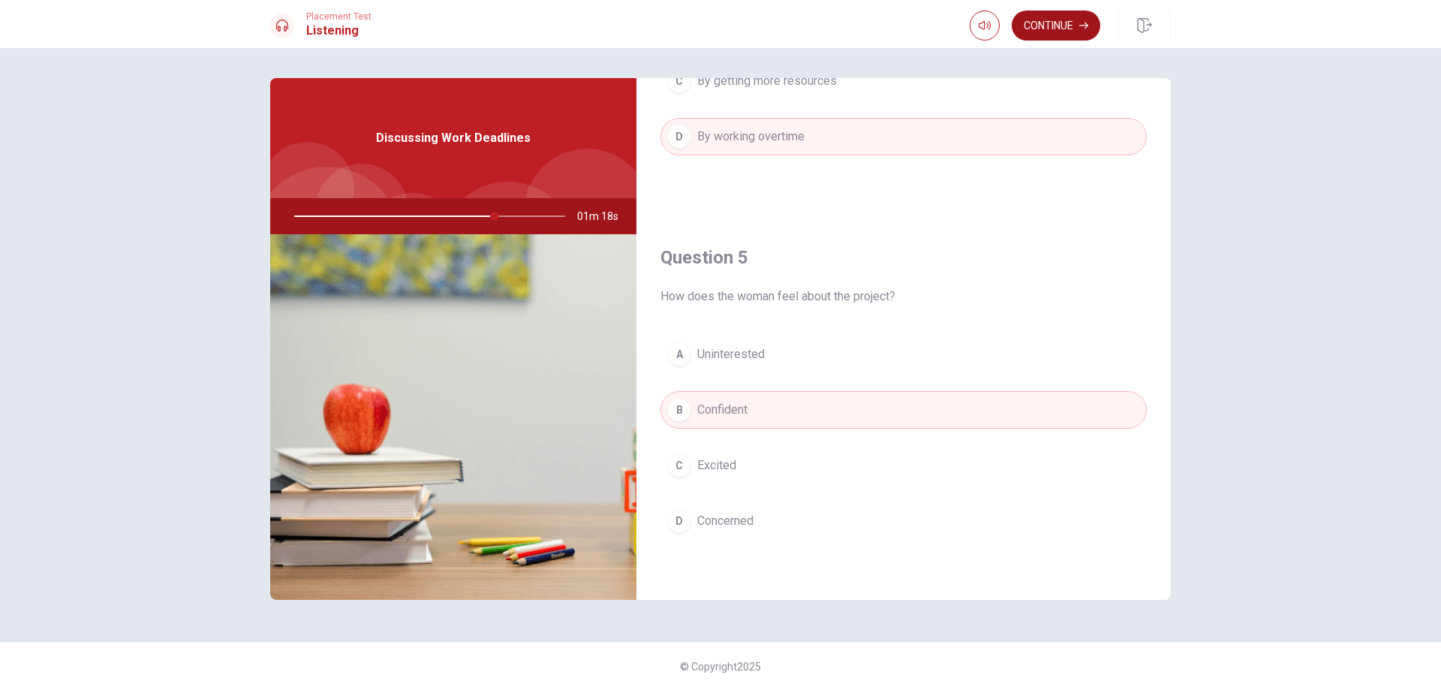
click at [1059, 20] on button "Continue" at bounding box center [1055, 26] width 89 height 30
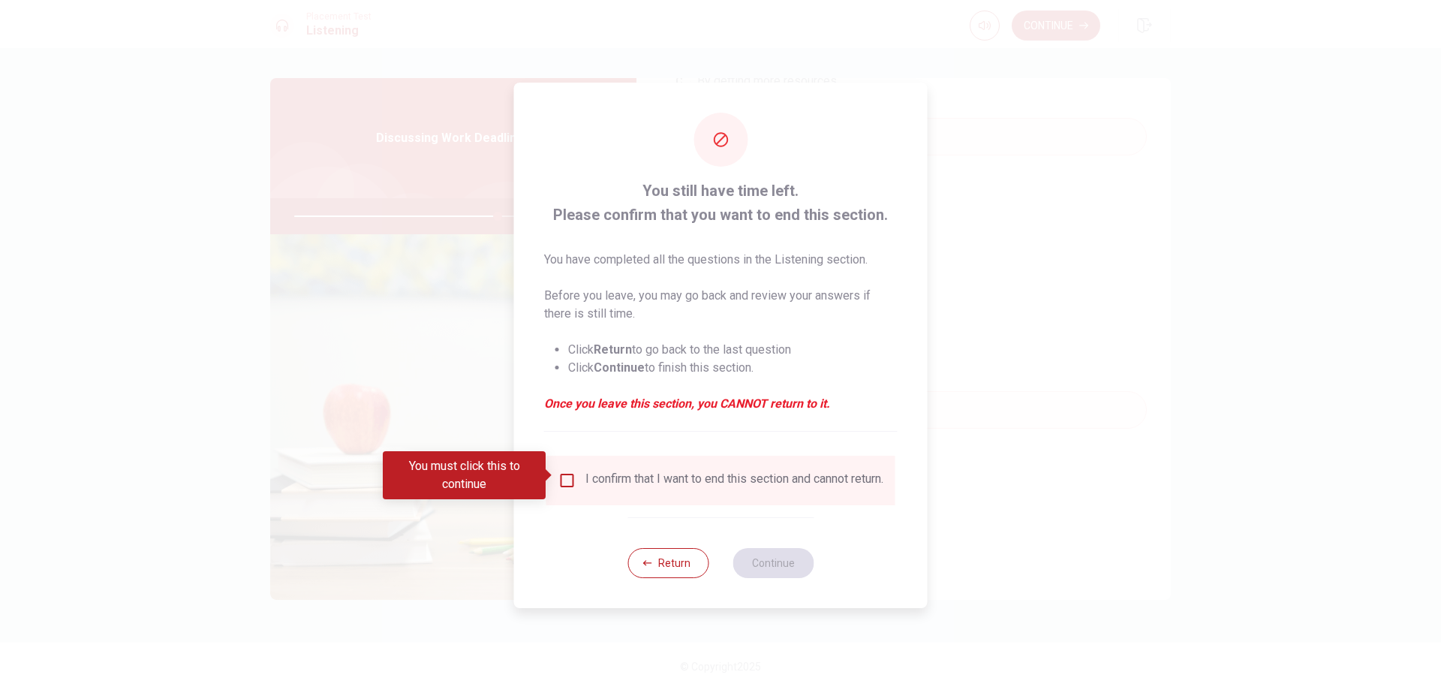
click at [563, 476] on input "You must click this to continue" at bounding box center [567, 480] width 18 height 18
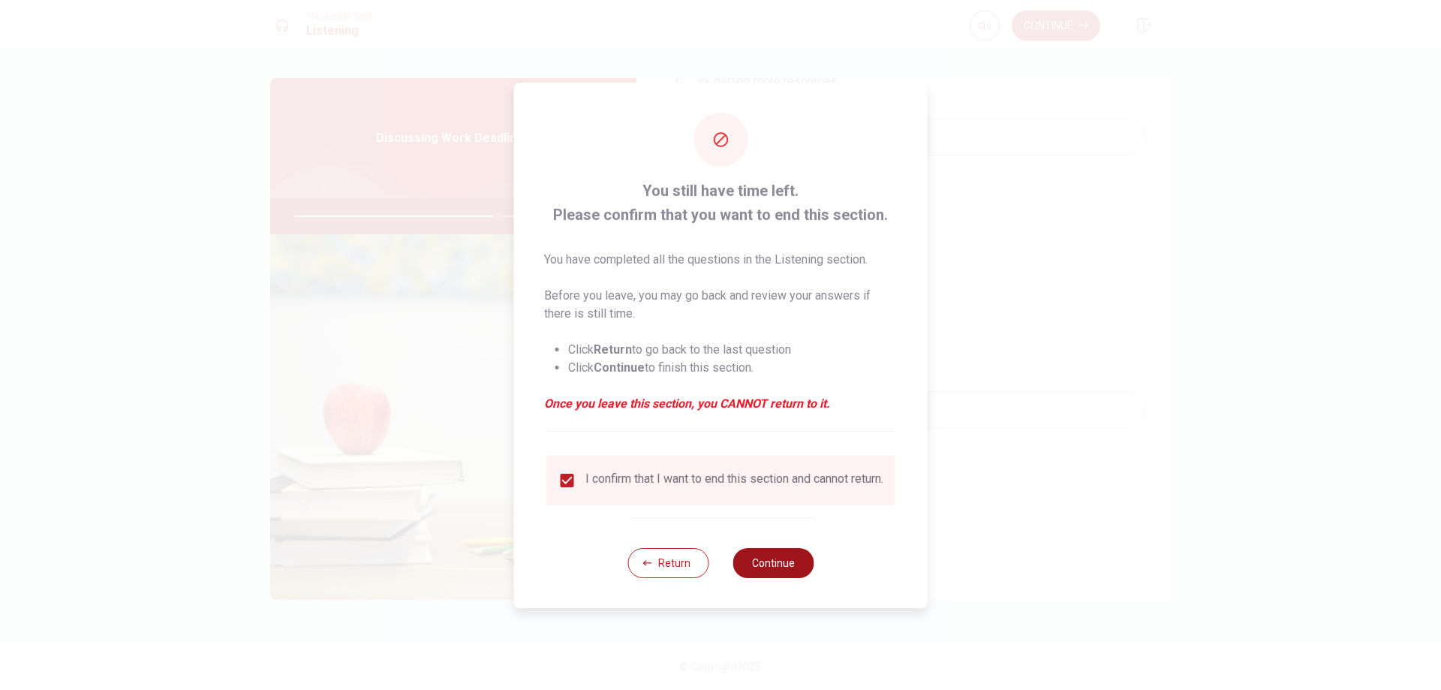
click at [759, 565] on button "Continue" at bounding box center [772, 563] width 81 height 30
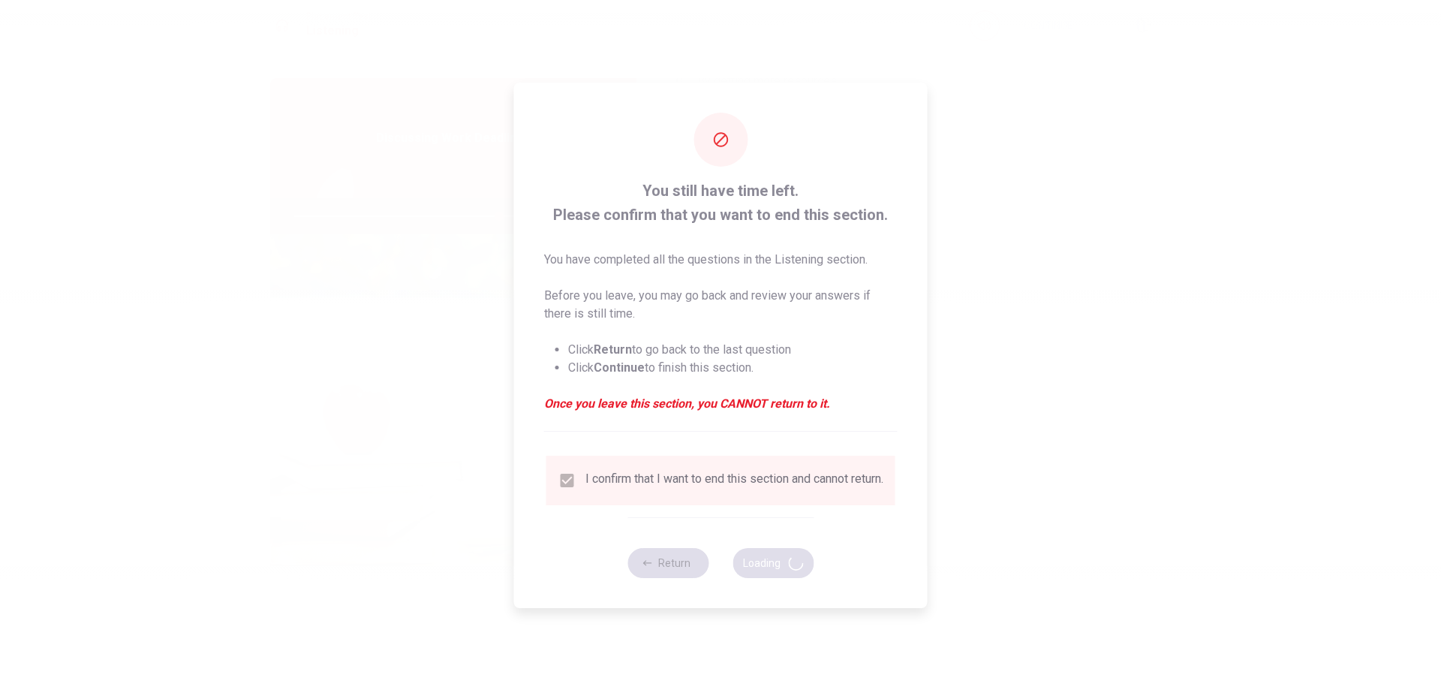
type input "76"
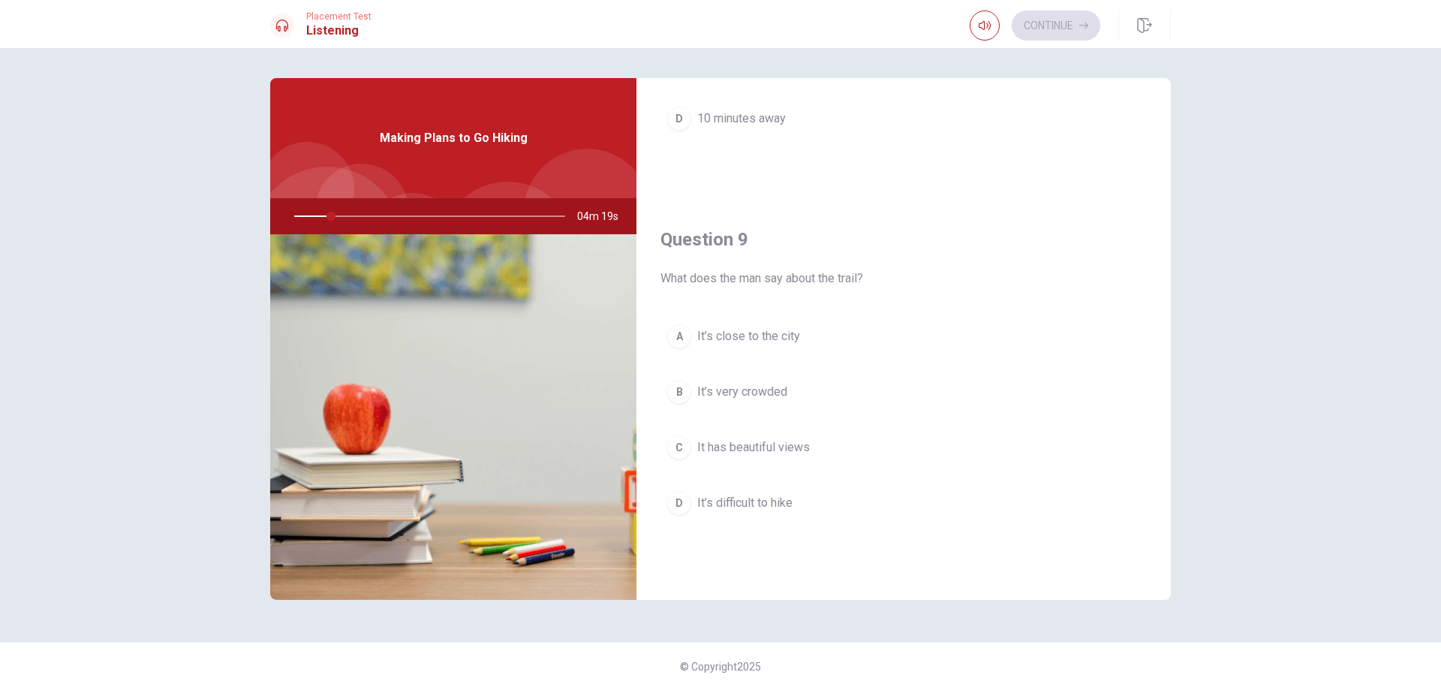
scroll to position [1050, 0]
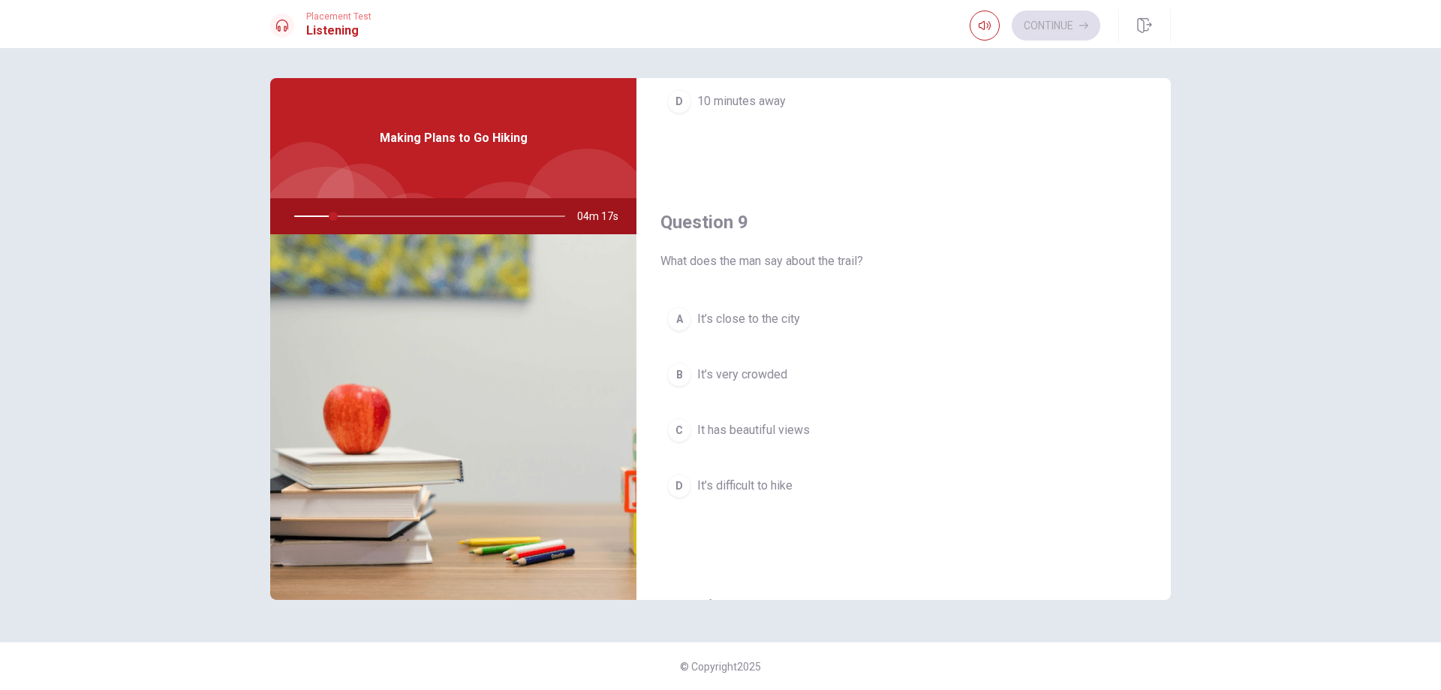
click at [438, 227] on div at bounding box center [426, 216] width 301 height 36
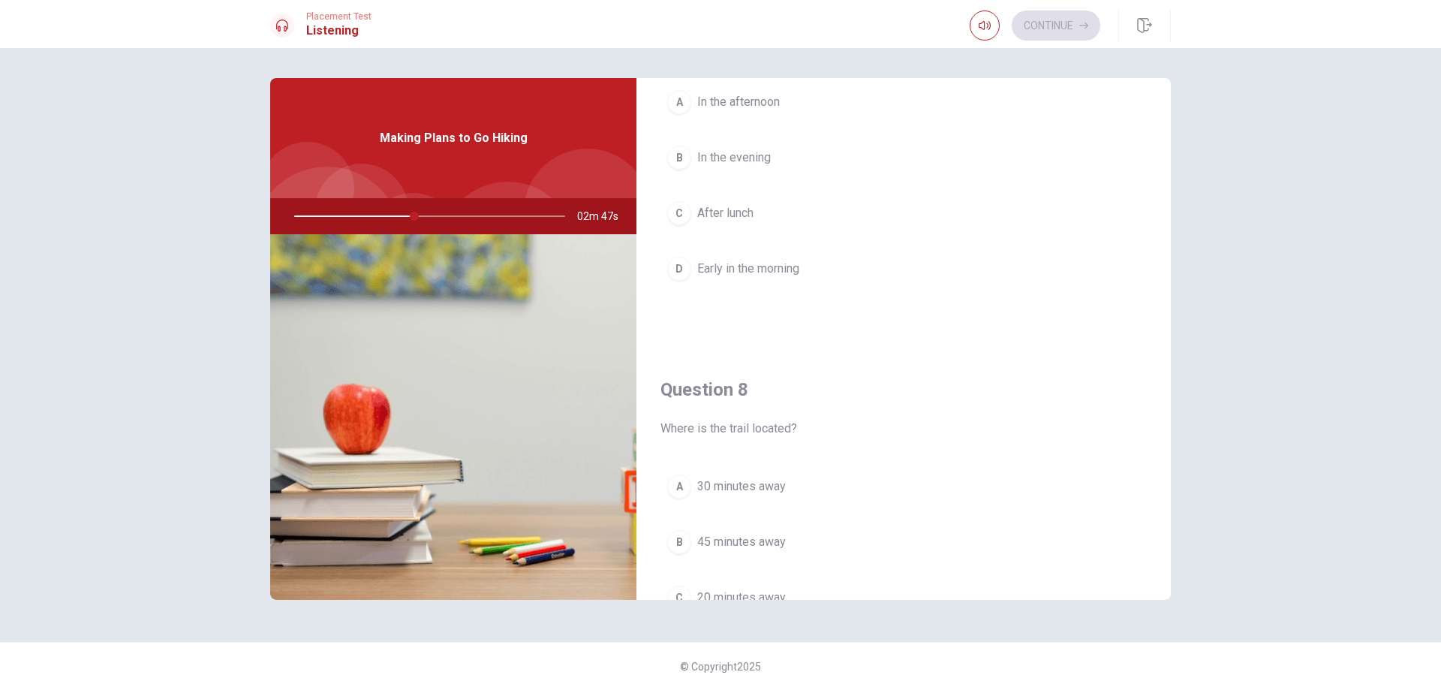
scroll to position [525, 0]
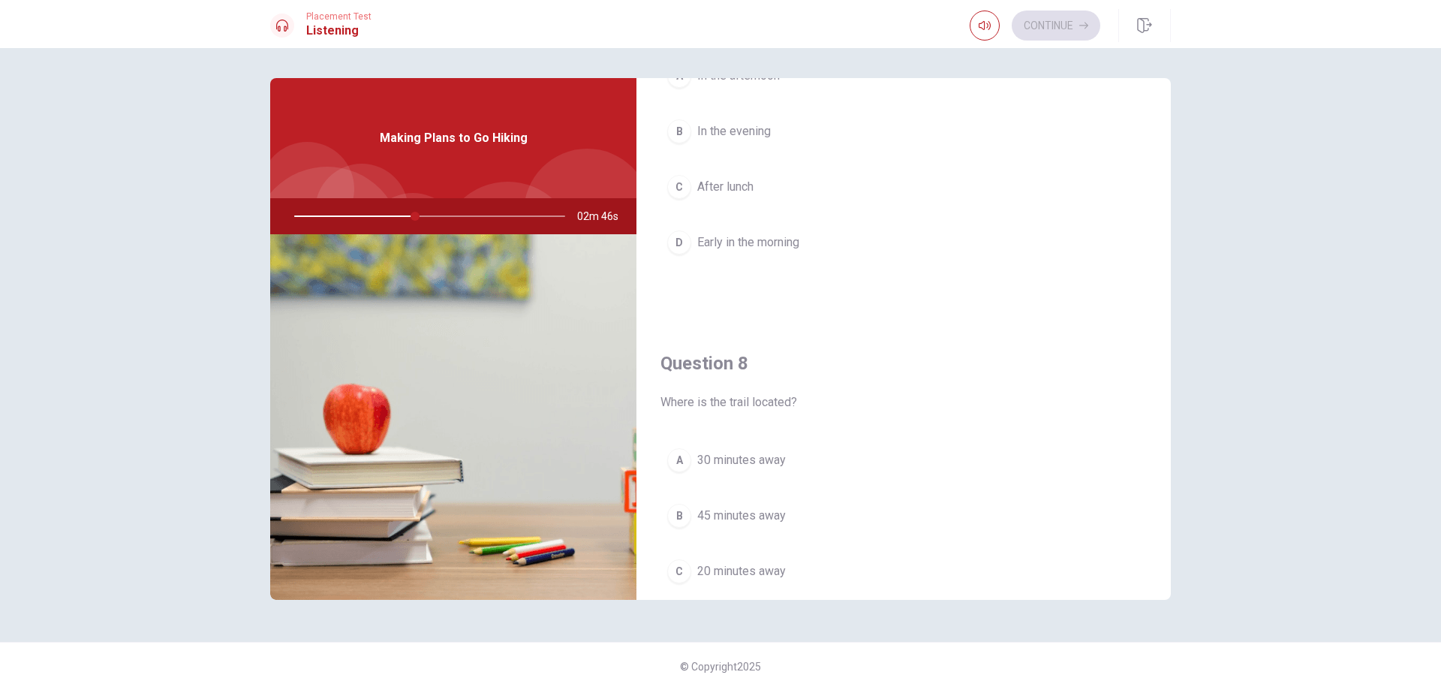
click at [697, 455] on span "30 minutes away" at bounding box center [741, 460] width 89 height 18
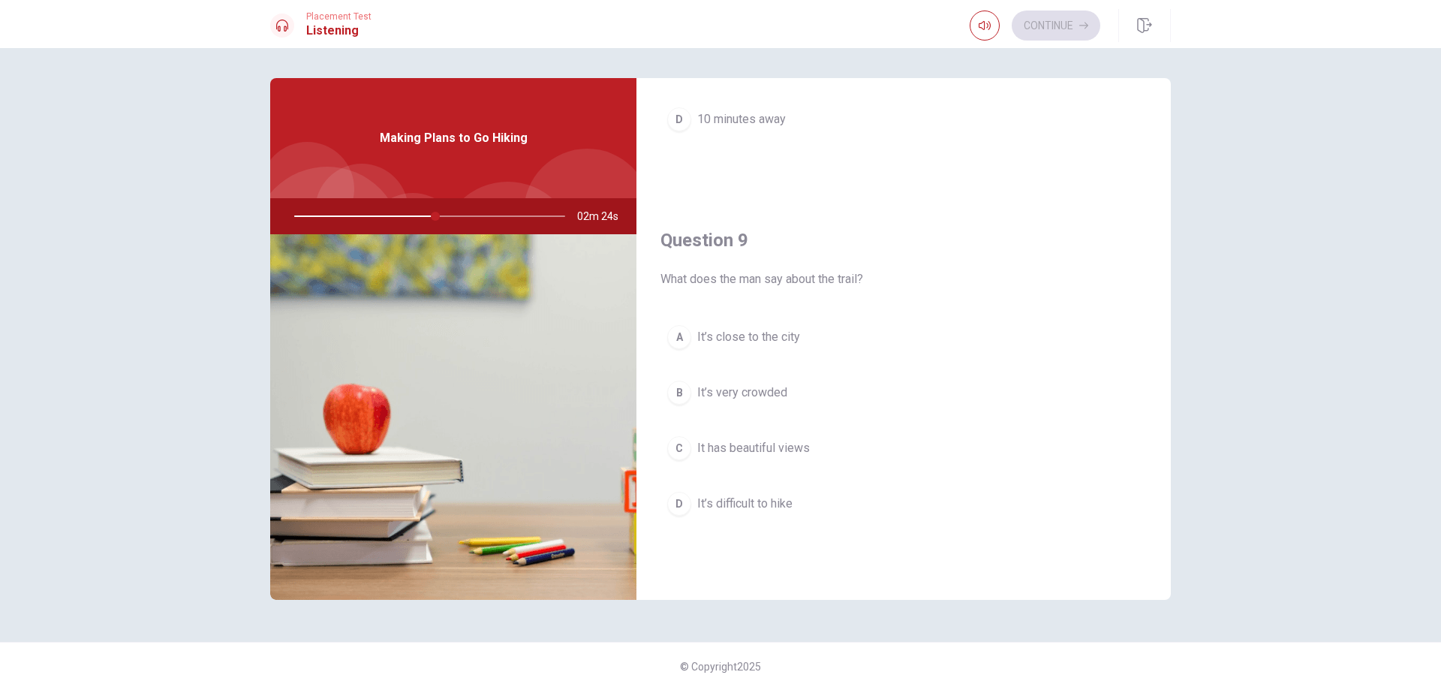
scroll to position [1050, 0]
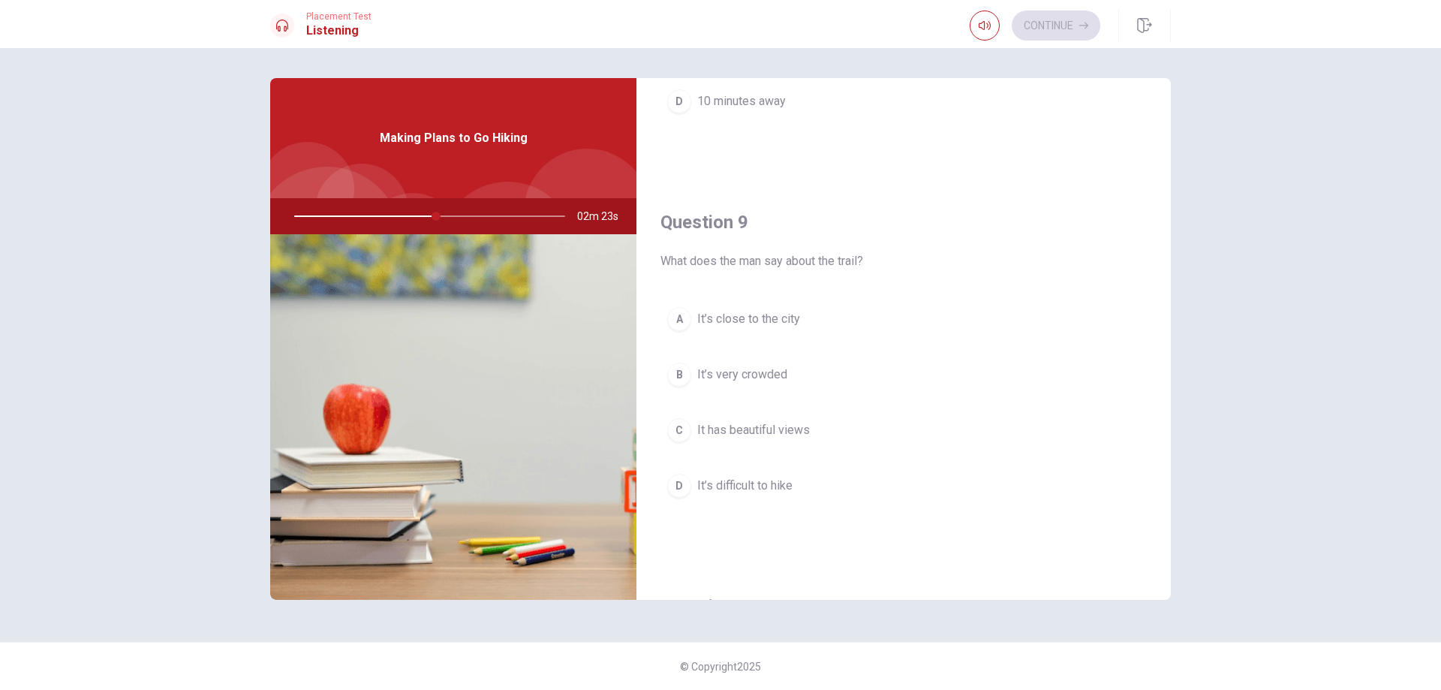
click at [765, 425] on span "It has beautiful views" at bounding box center [753, 430] width 113 height 18
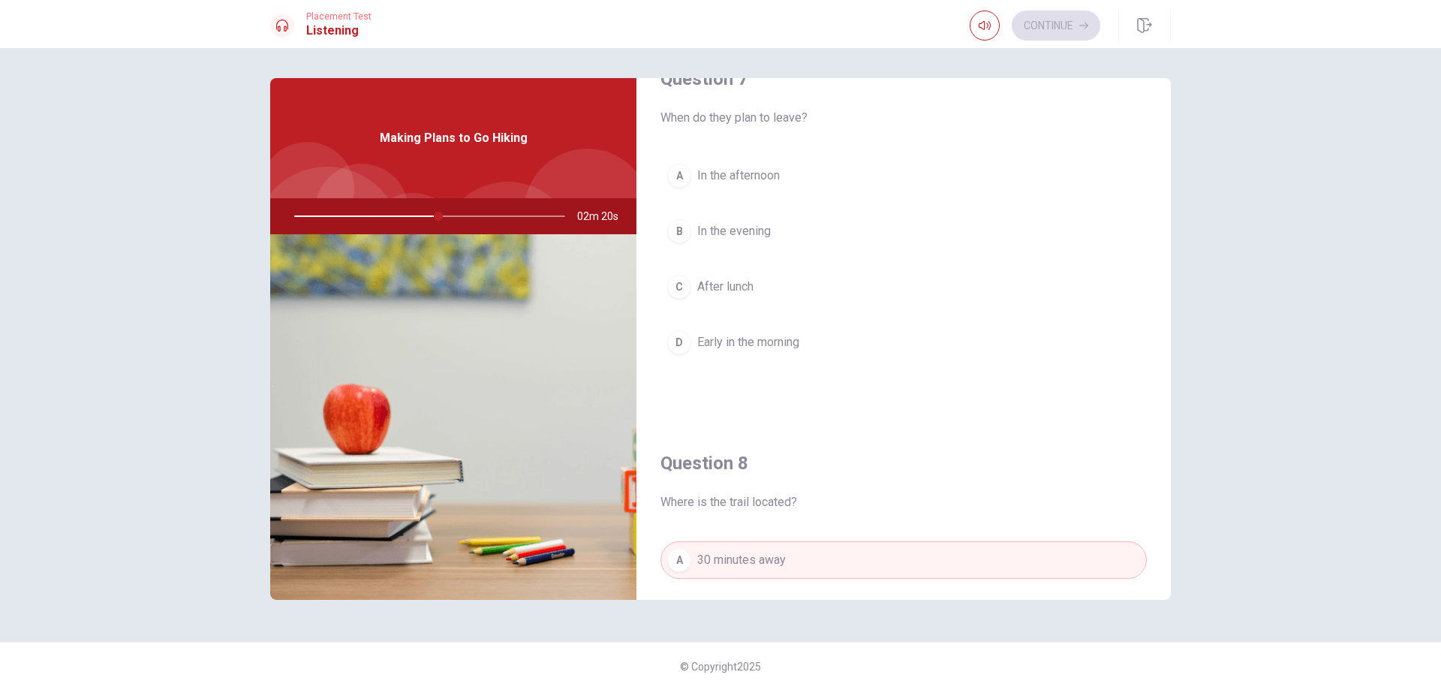
scroll to position [375, 0]
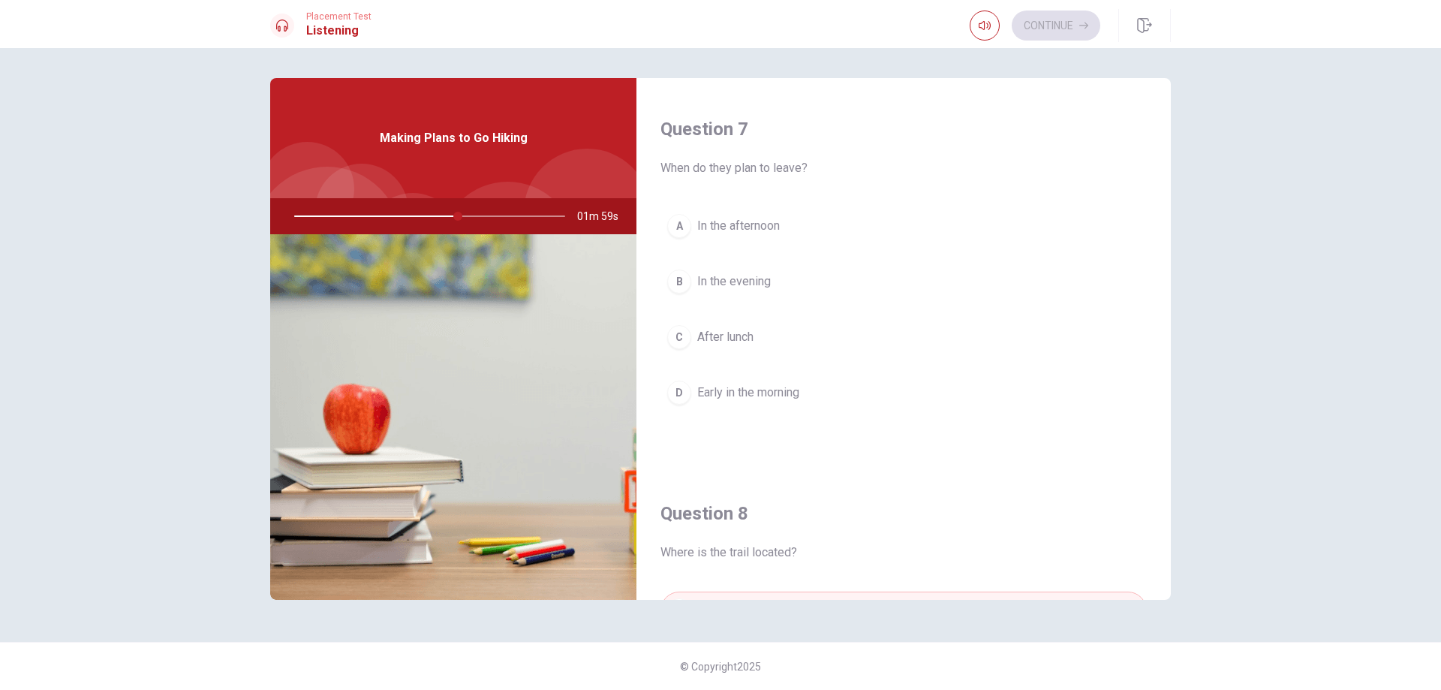
click at [756, 395] on span "Early in the morning" at bounding box center [748, 392] width 102 height 18
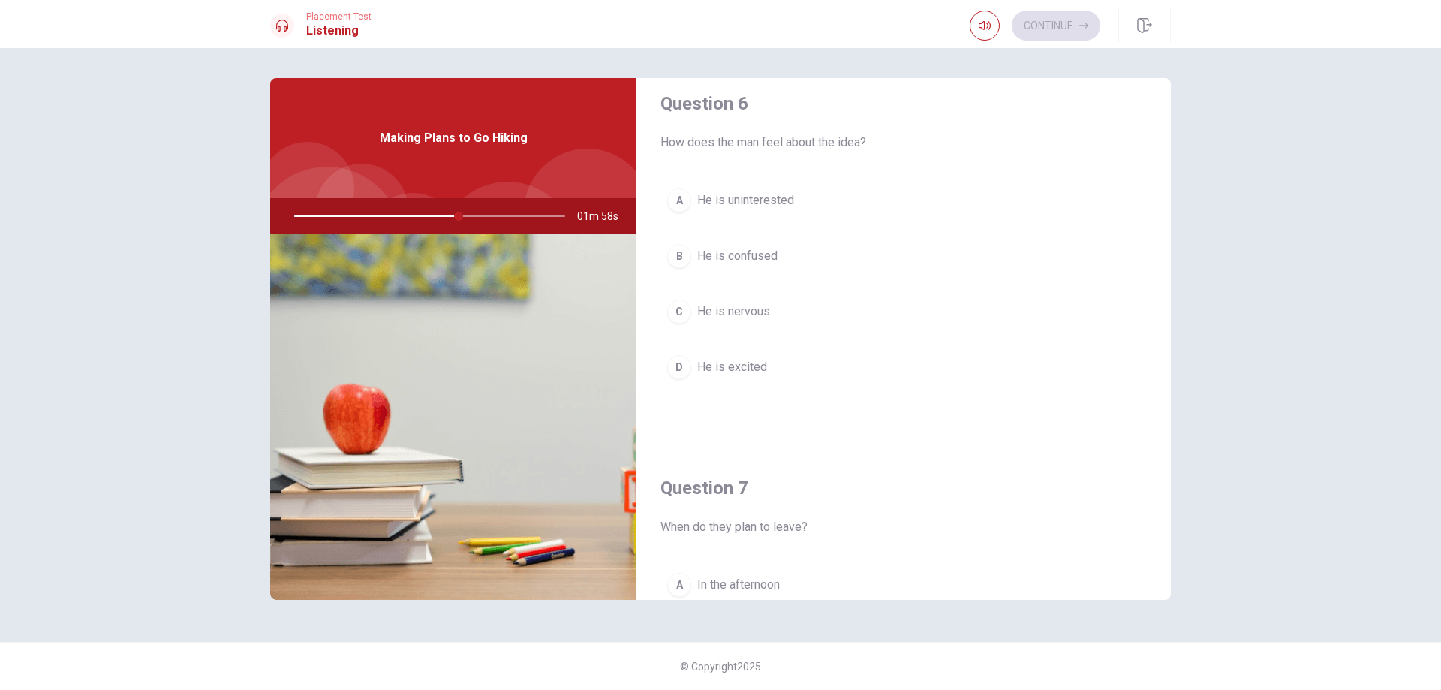
scroll to position [0, 0]
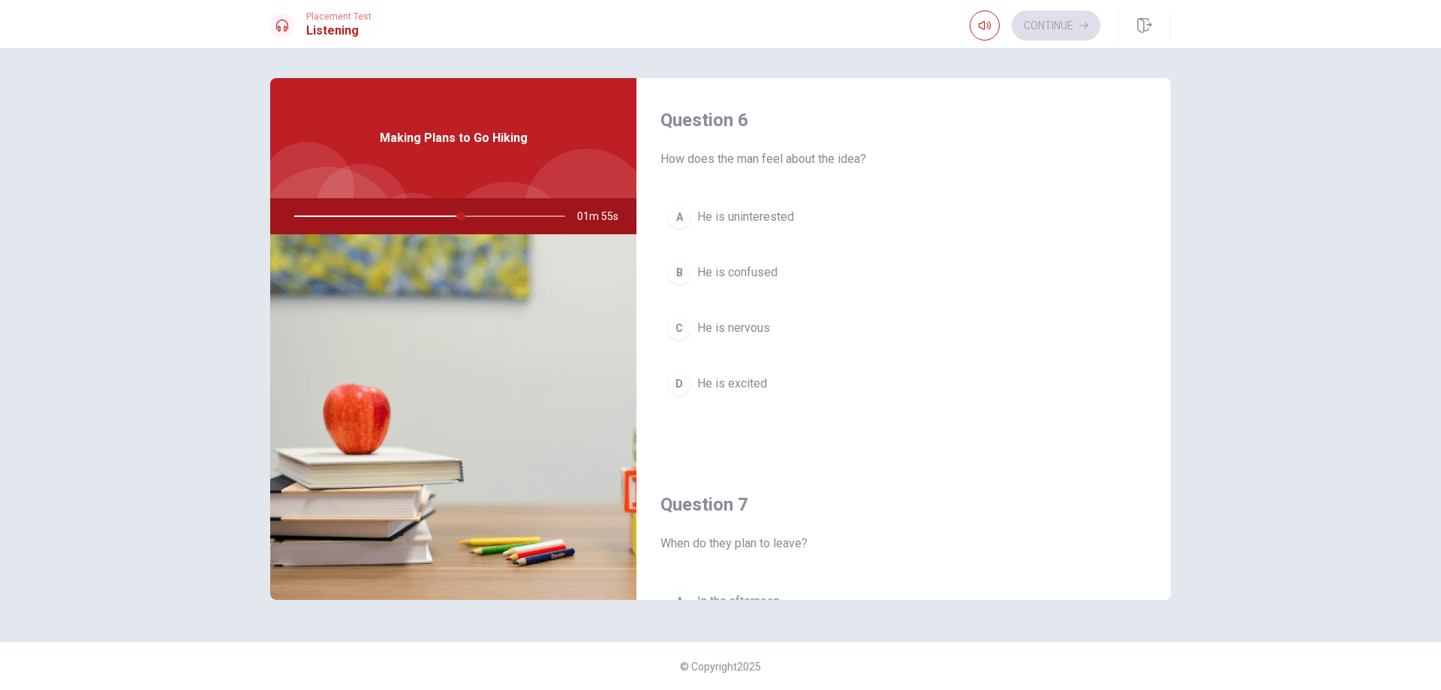
click at [753, 326] on span "He is nervous" at bounding box center [733, 328] width 73 height 18
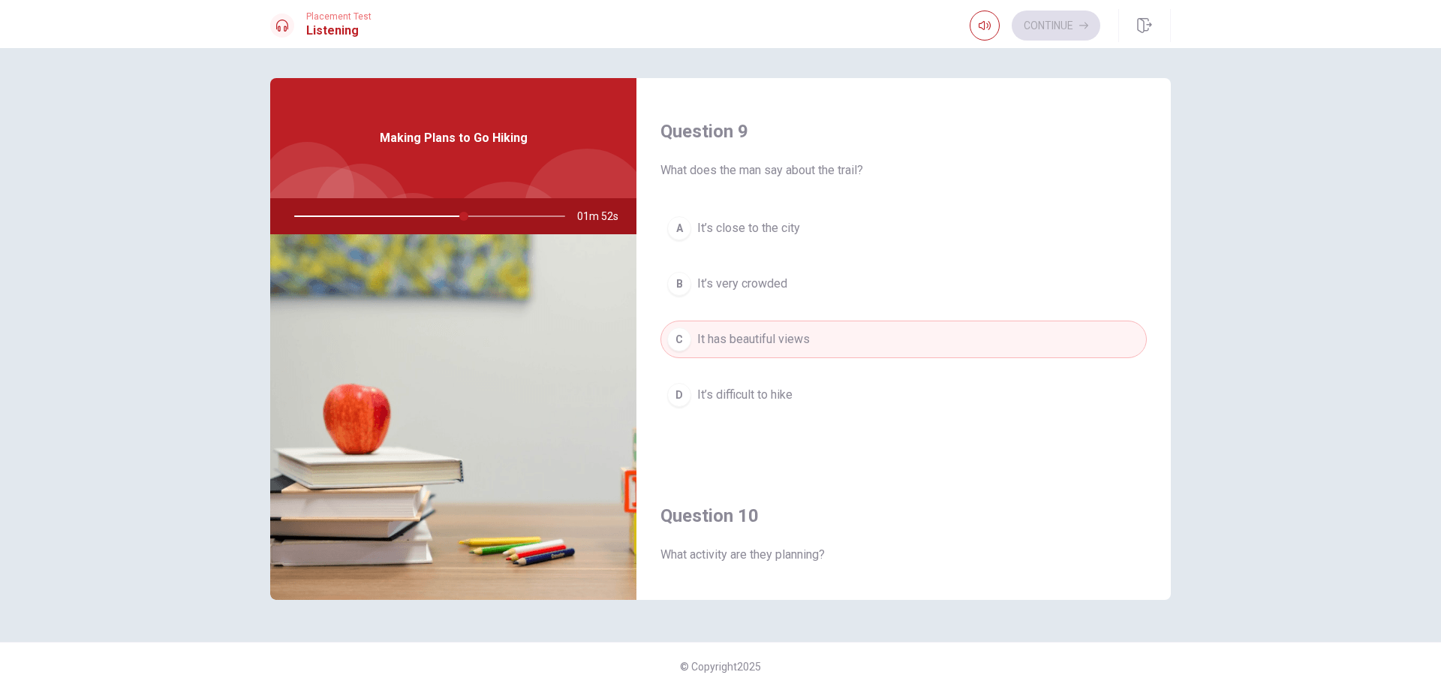
scroll to position [1399, 0]
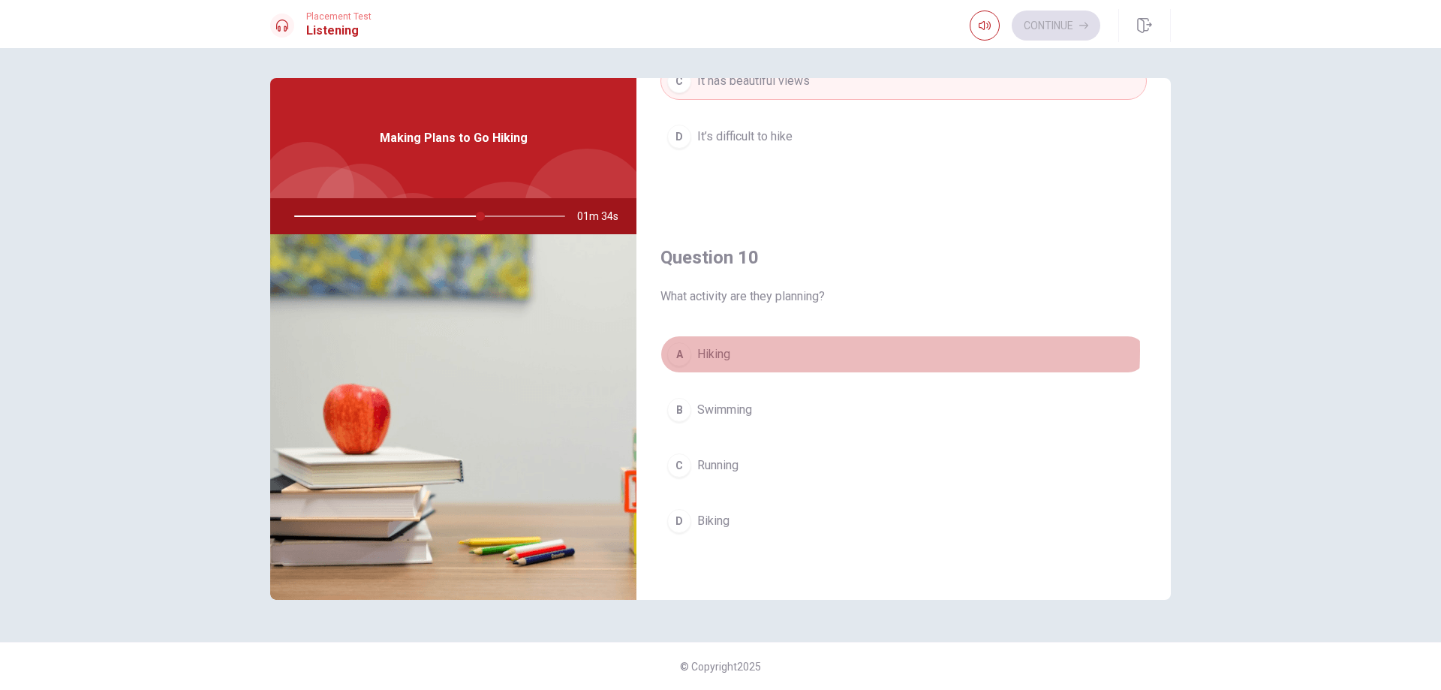
click at [774, 350] on button "A Hiking" at bounding box center [903, 354] width 486 height 38
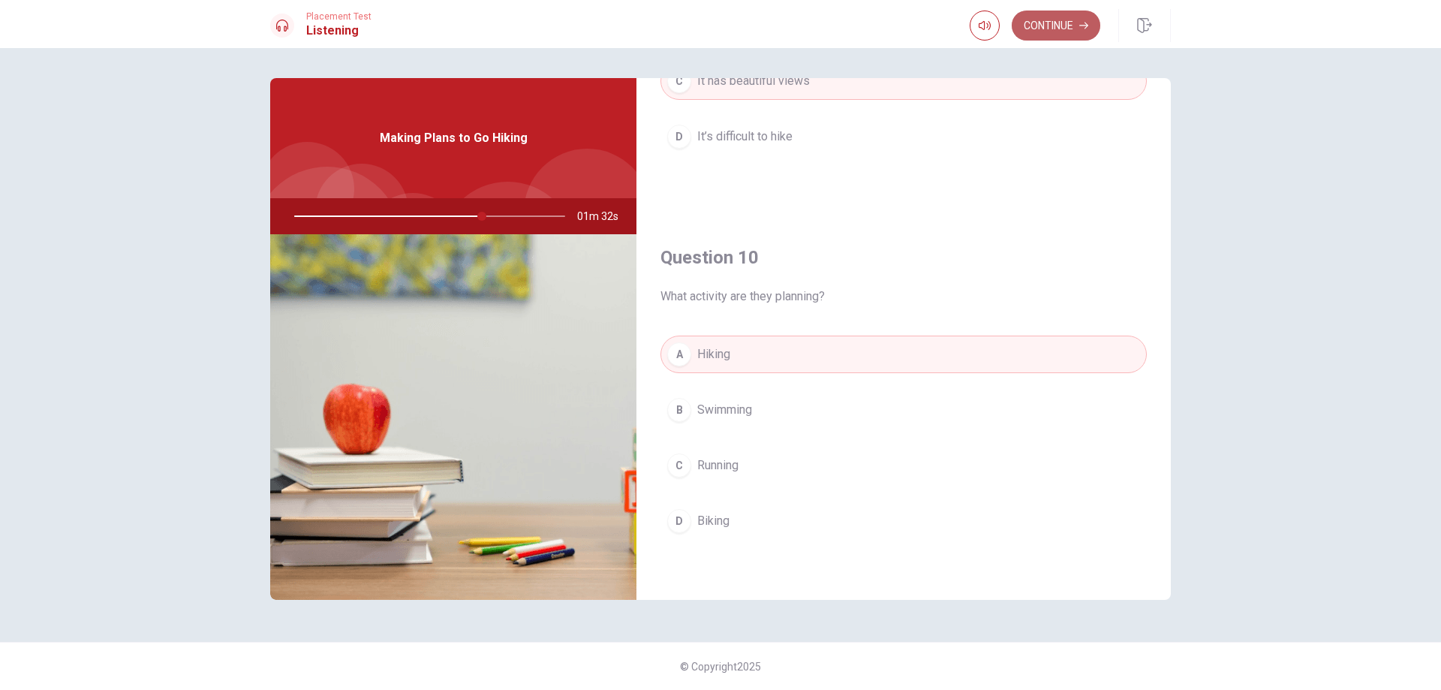
click at [1047, 20] on button "Continue" at bounding box center [1055, 26] width 89 height 30
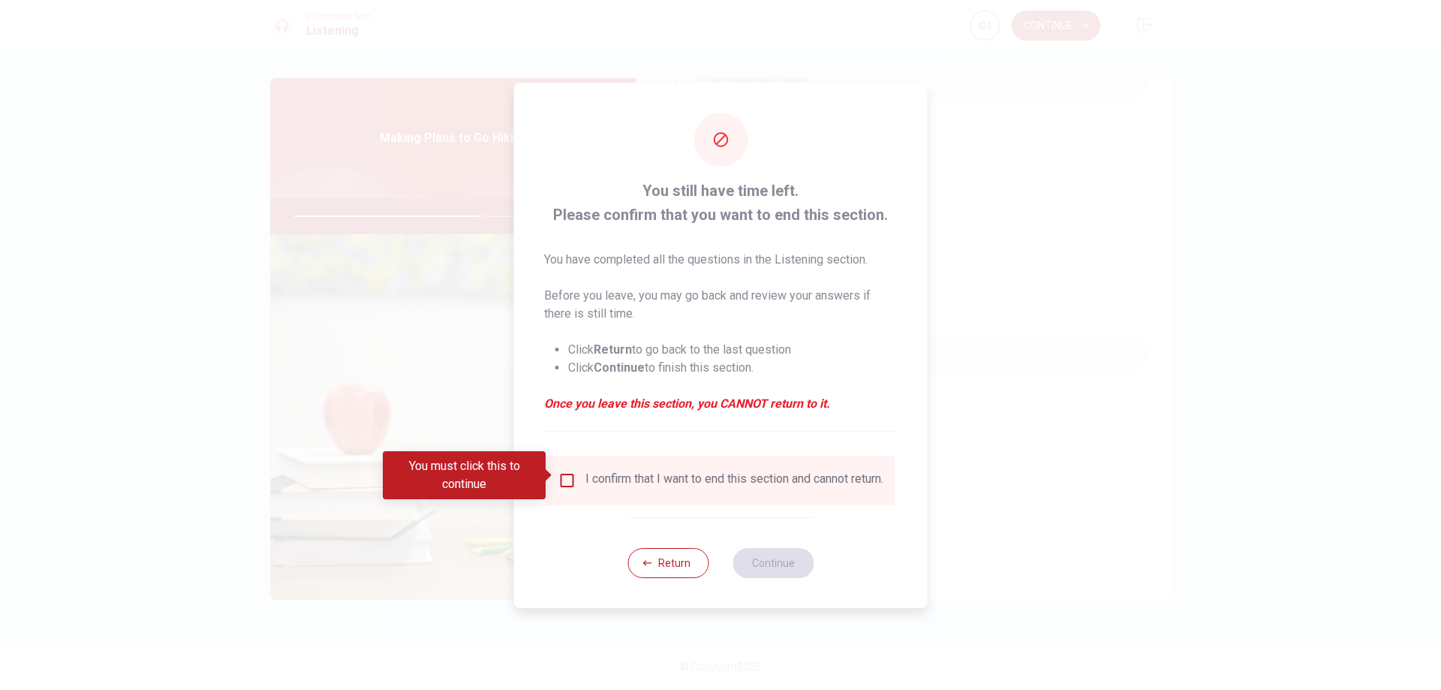
click at [571, 476] on input "You must click this to continue" at bounding box center [567, 480] width 18 height 18
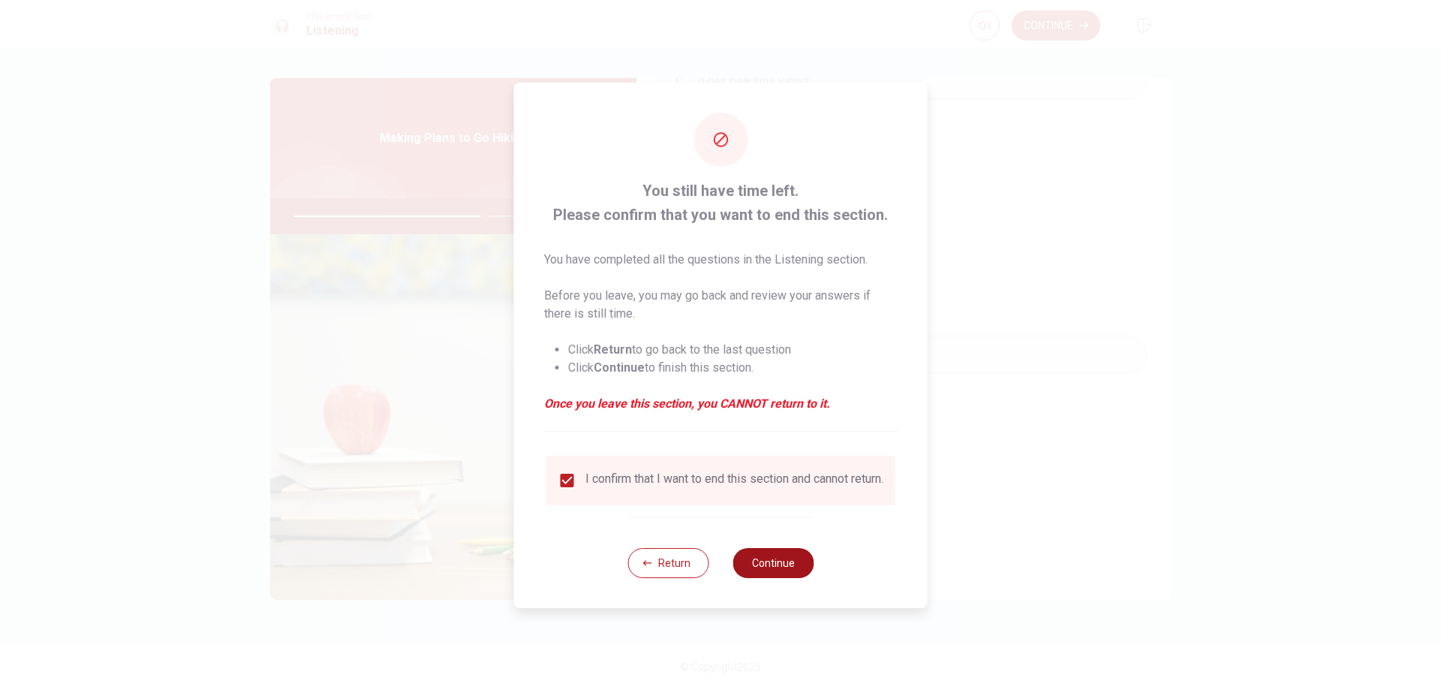
click at [772, 567] on button "Continue" at bounding box center [772, 563] width 81 height 30
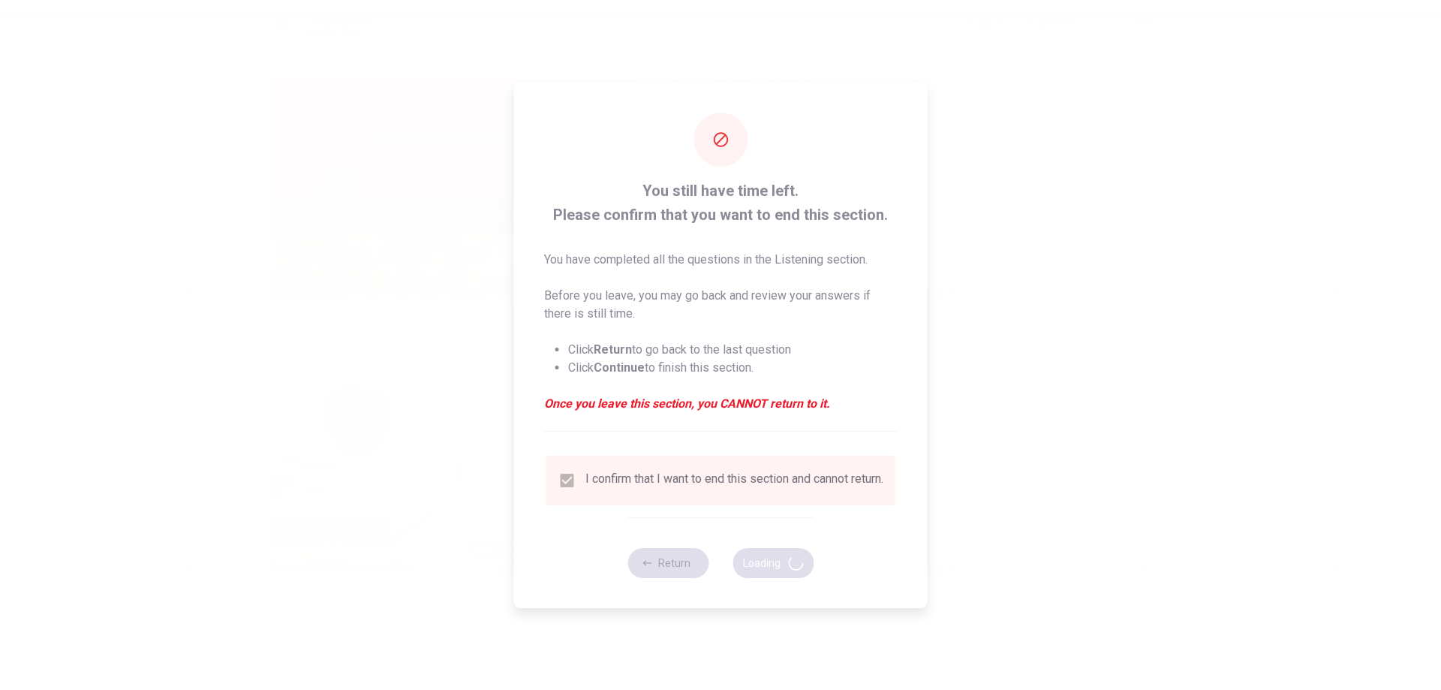
type input "71"
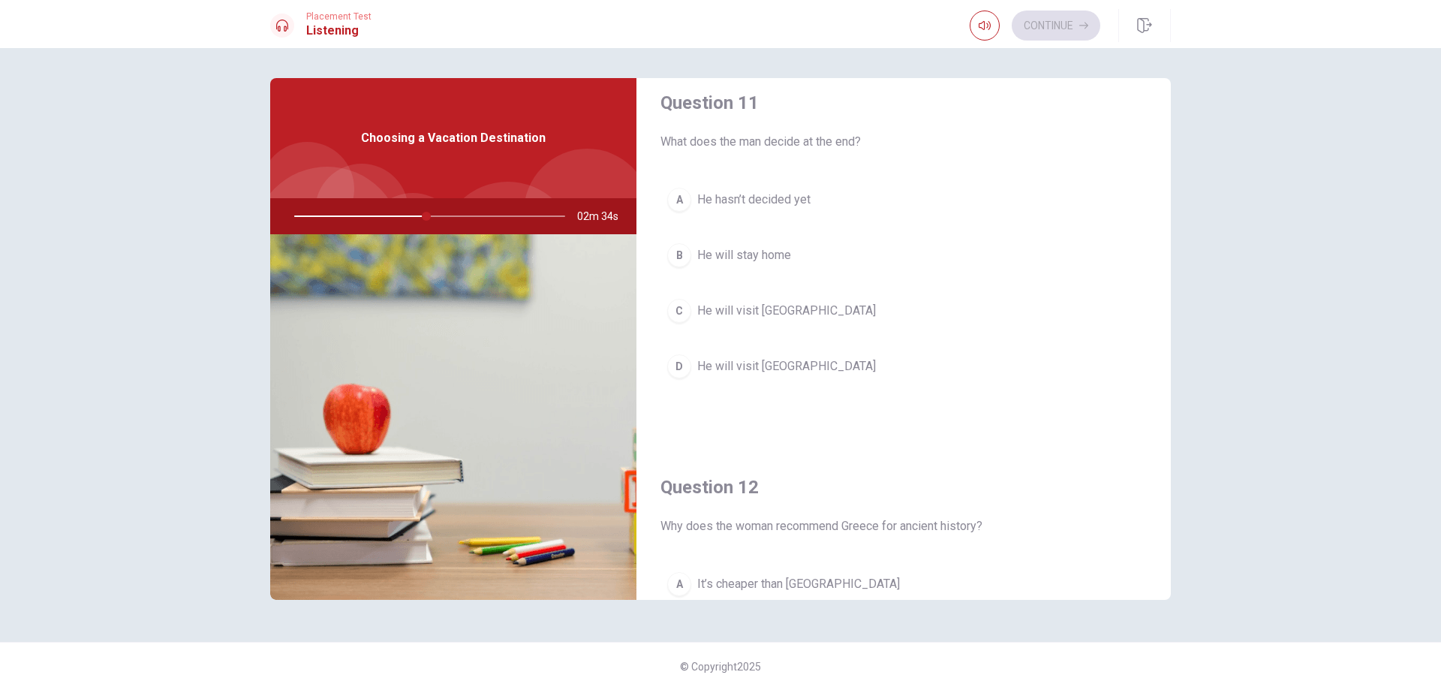
scroll to position [0, 0]
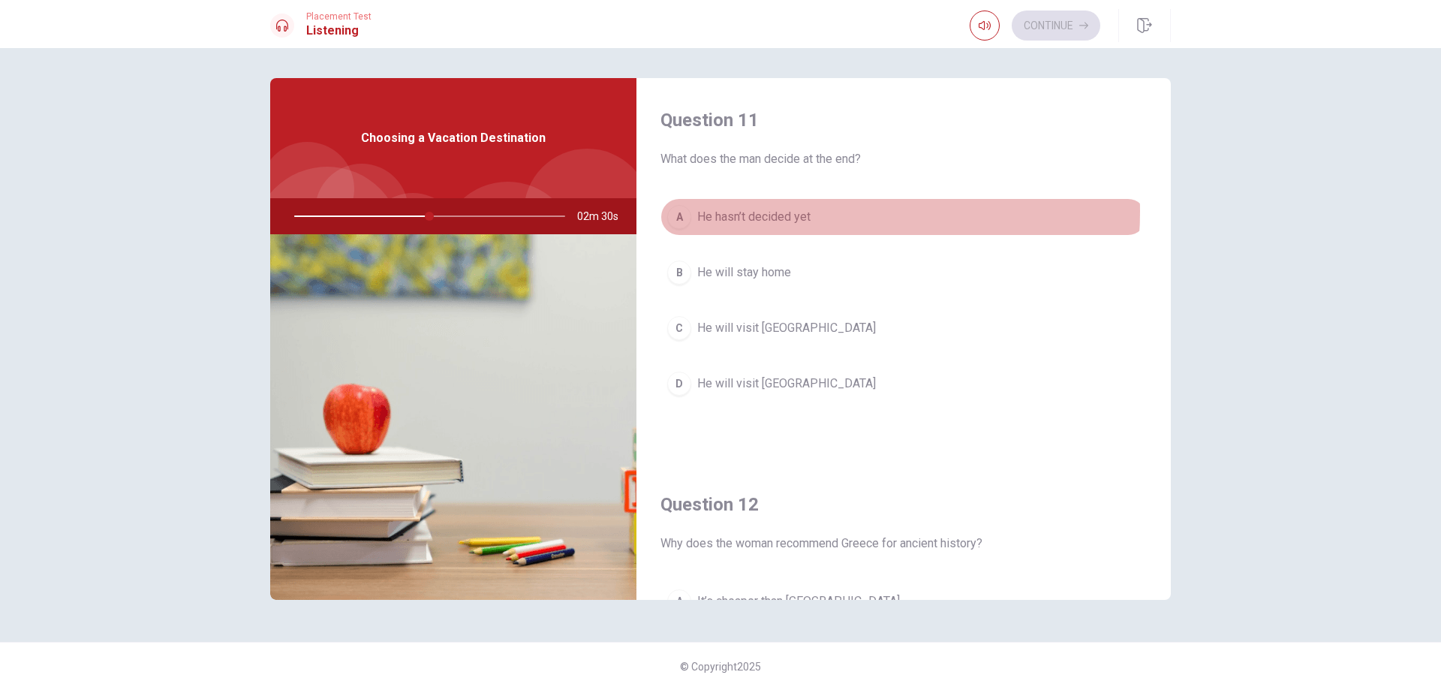
click at [815, 212] on button "A He hasn’t decided yet" at bounding box center [903, 217] width 486 height 38
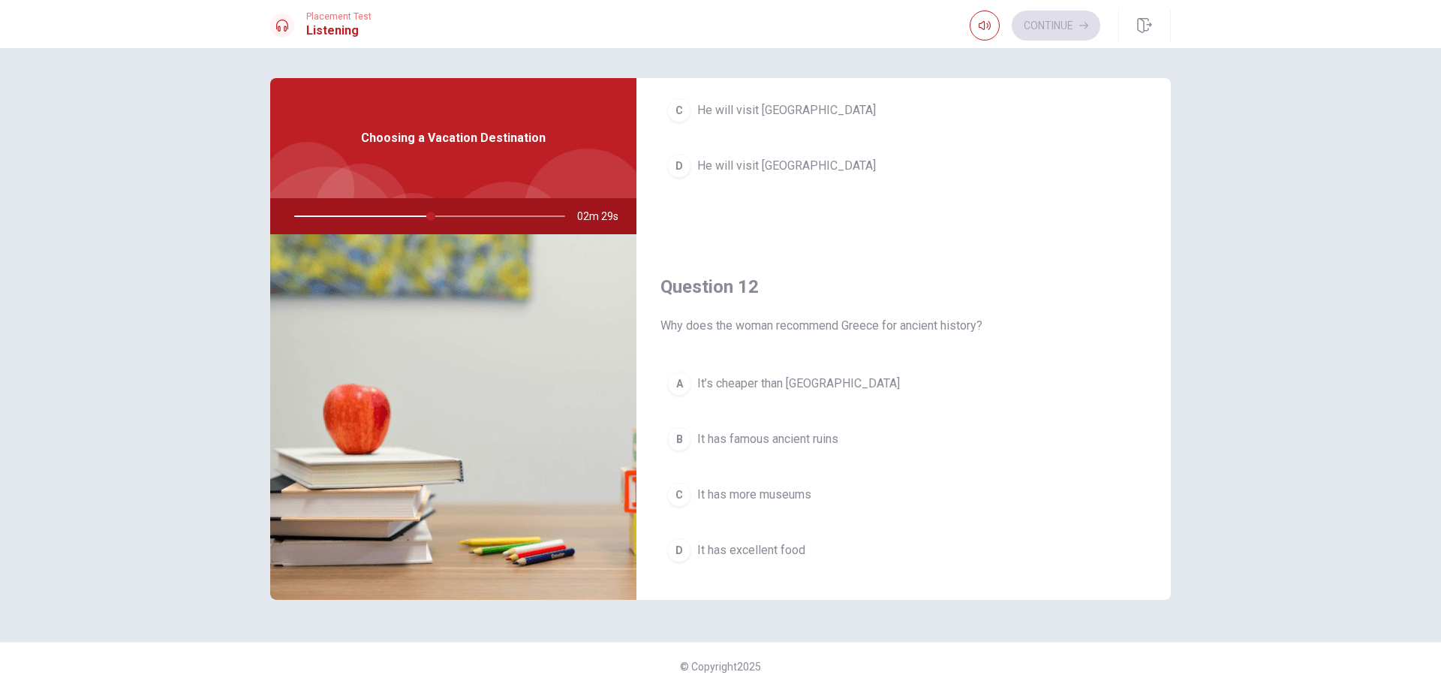
scroll to position [225, 0]
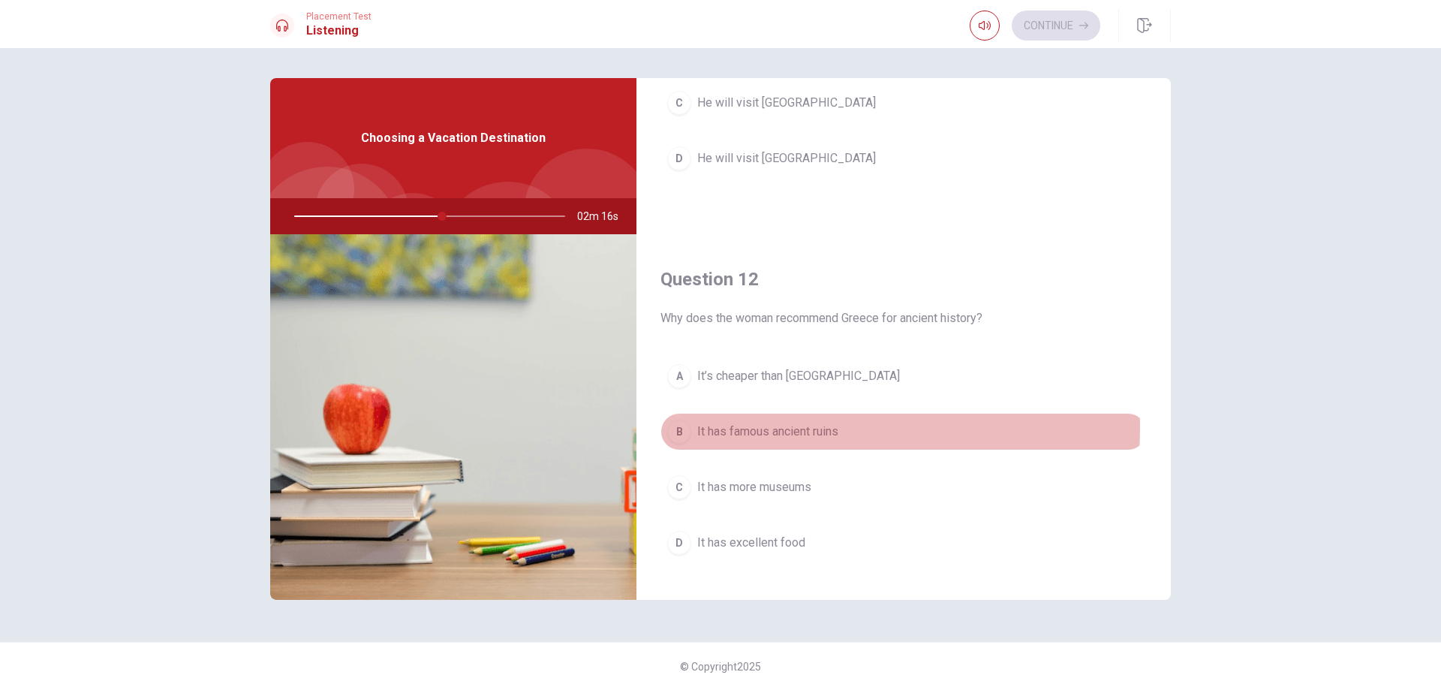
click at [780, 427] on span "It has famous ancient ruins" at bounding box center [767, 431] width 141 height 18
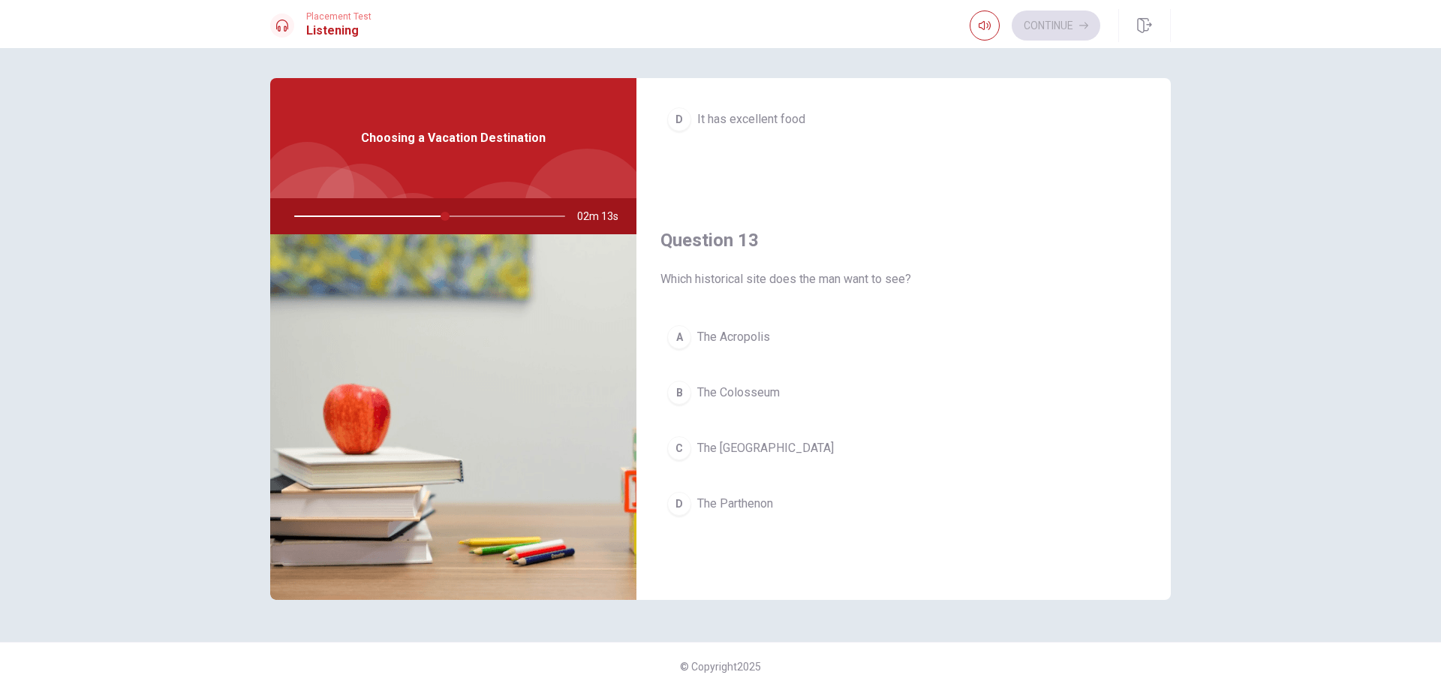
scroll to position [675, 0]
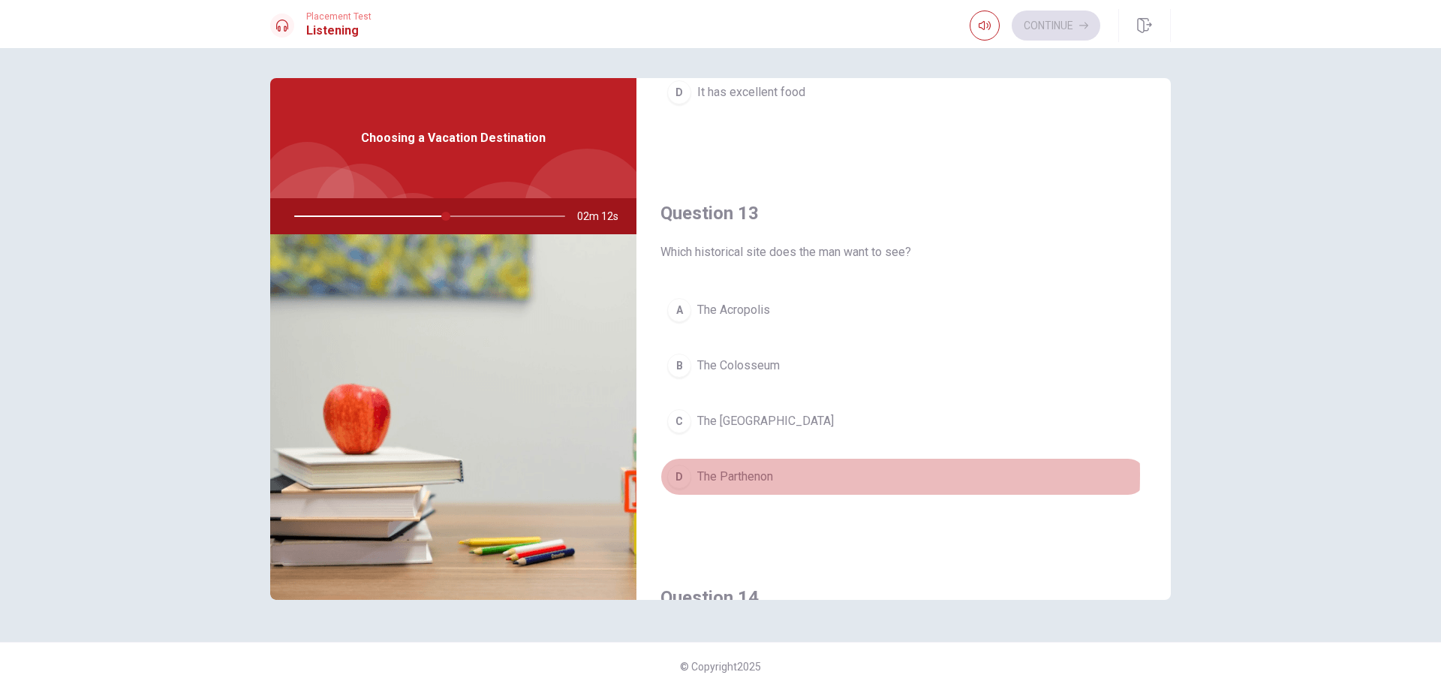
click at [729, 474] on span "The Parthenon" at bounding box center [735, 476] width 76 height 18
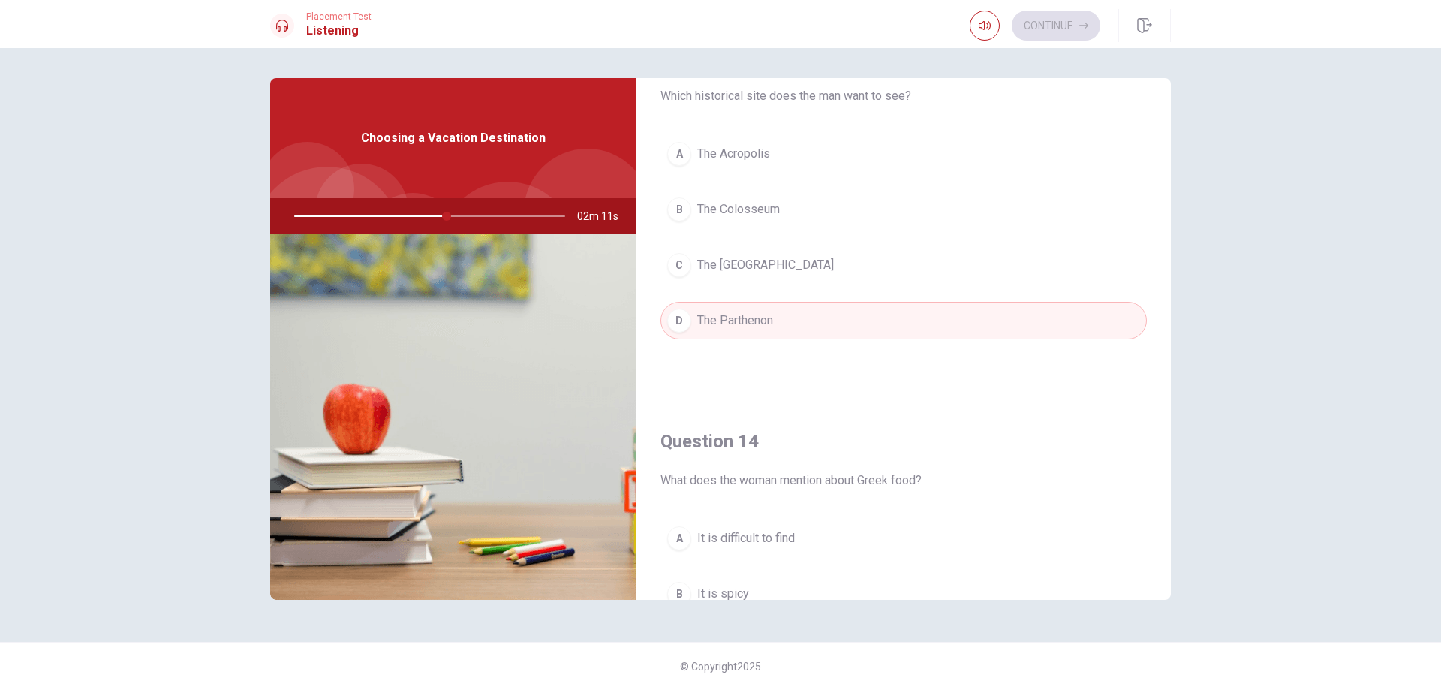
scroll to position [975, 0]
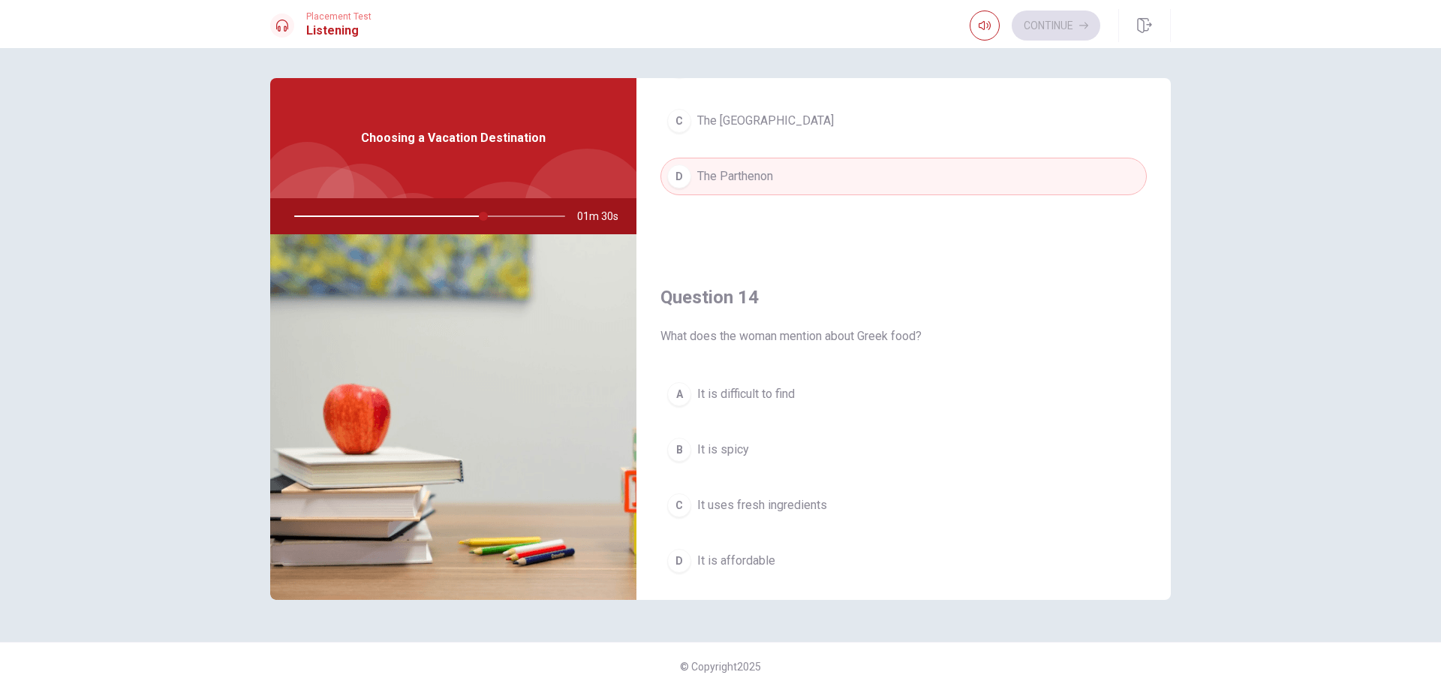
click at [735, 556] on span "It is affordable" at bounding box center [736, 560] width 78 height 18
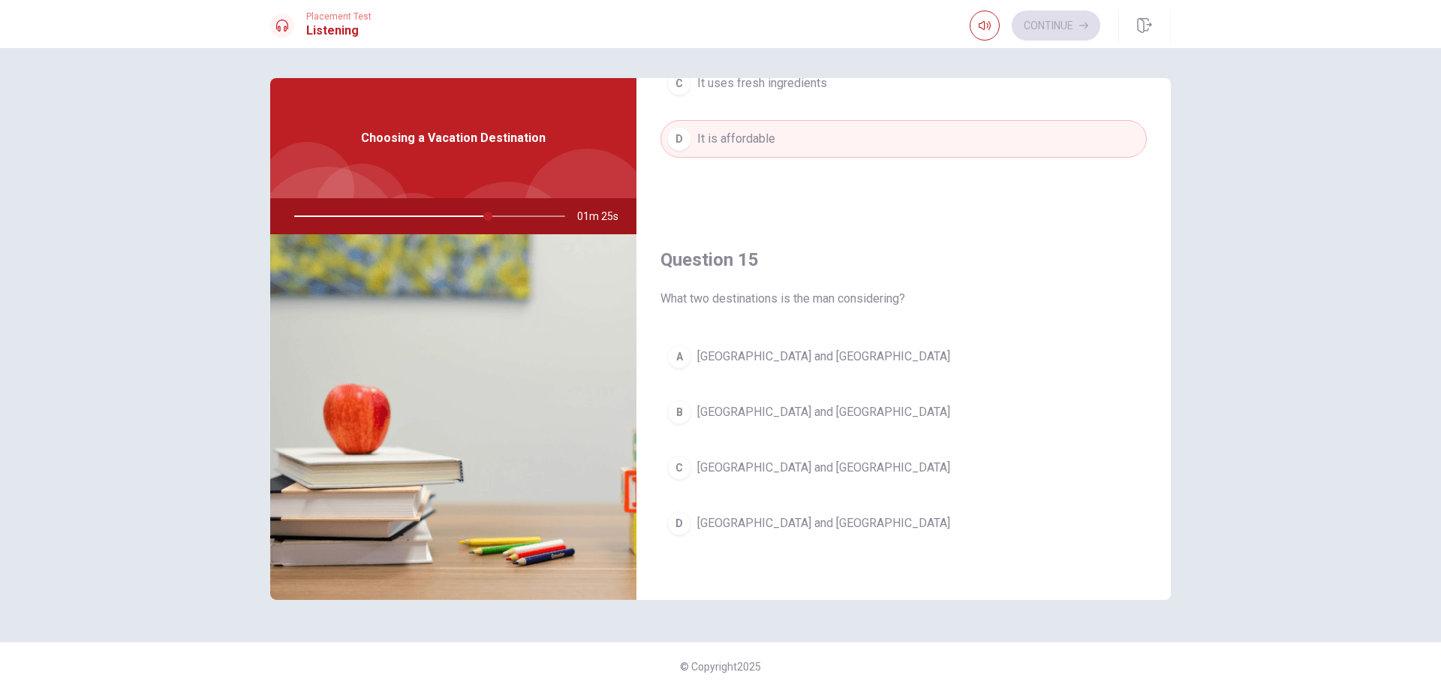
scroll to position [1399, 0]
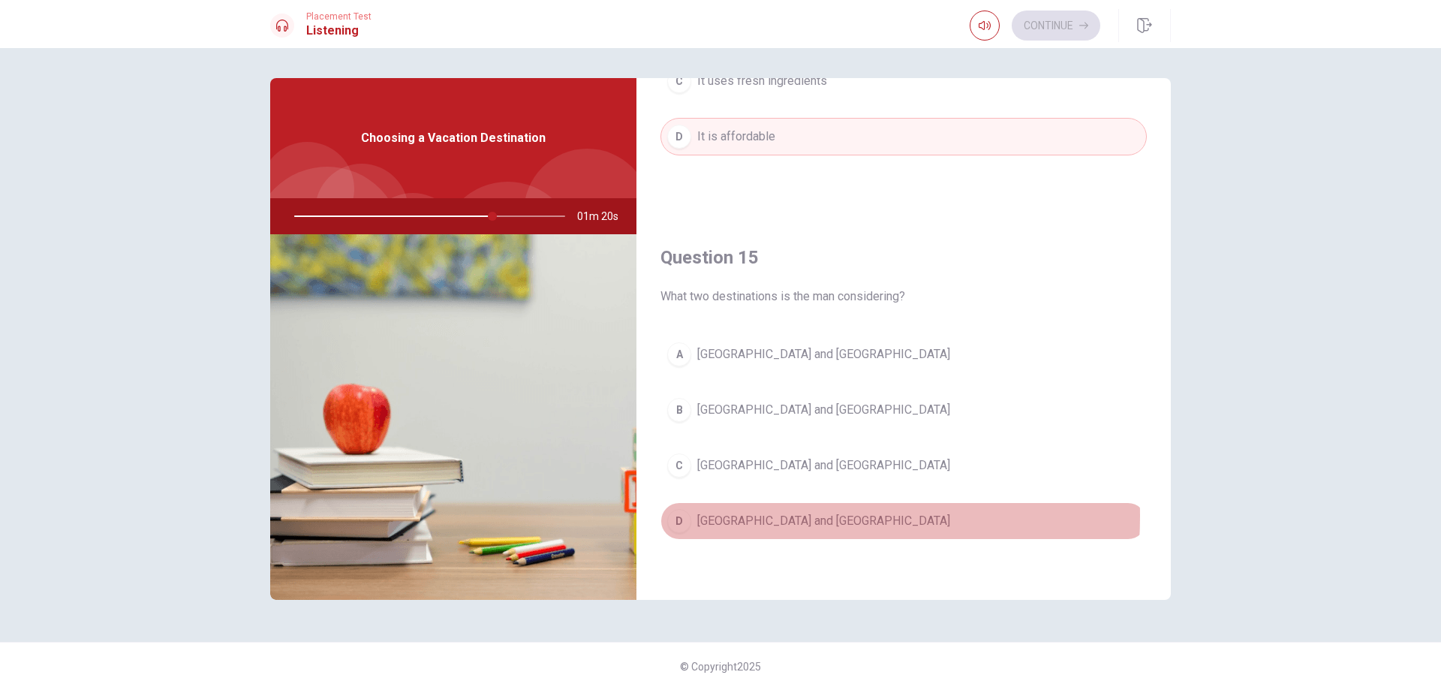
click at [763, 516] on span "[GEOGRAPHIC_DATA] and [GEOGRAPHIC_DATA]" at bounding box center [823, 521] width 253 height 18
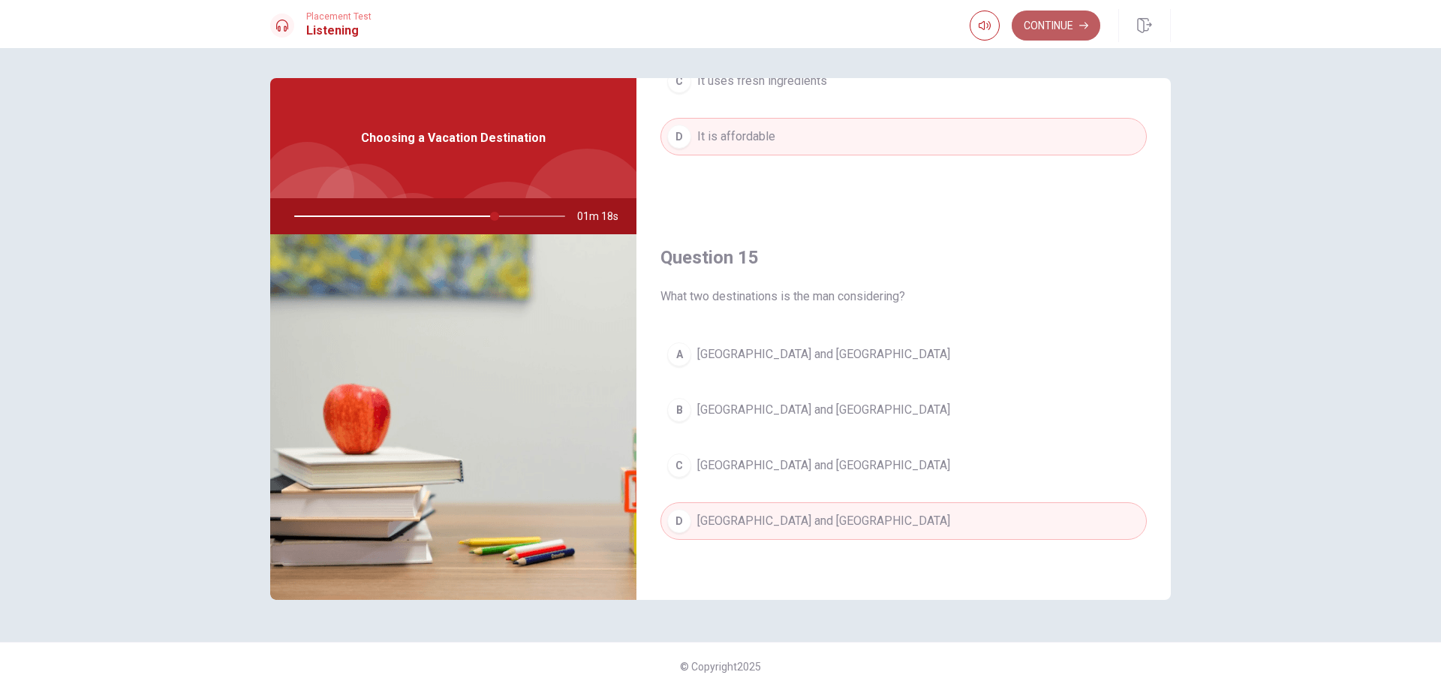
click at [1038, 16] on button "Continue" at bounding box center [1055, 26] width 89 height 30
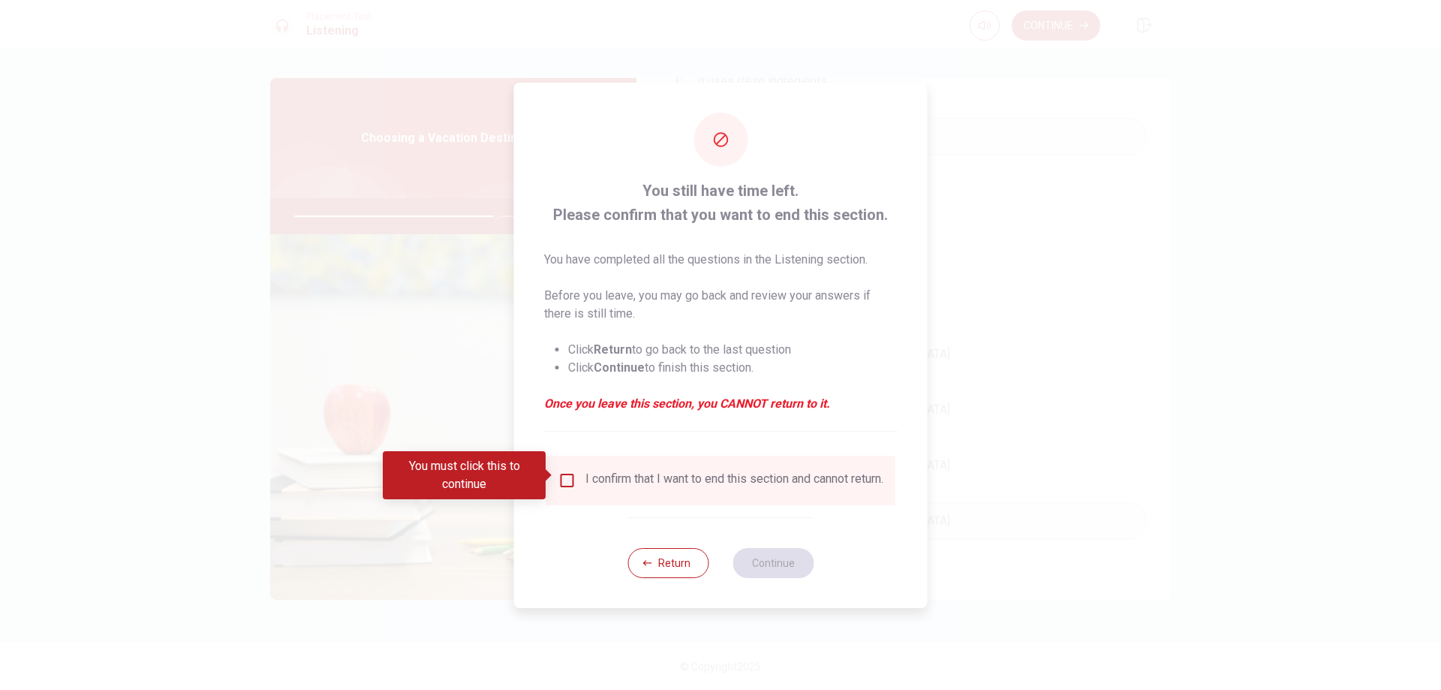
click at [569, 471] on input "You must click this to continue" at bounding box center [567, 480] width 18 height 18
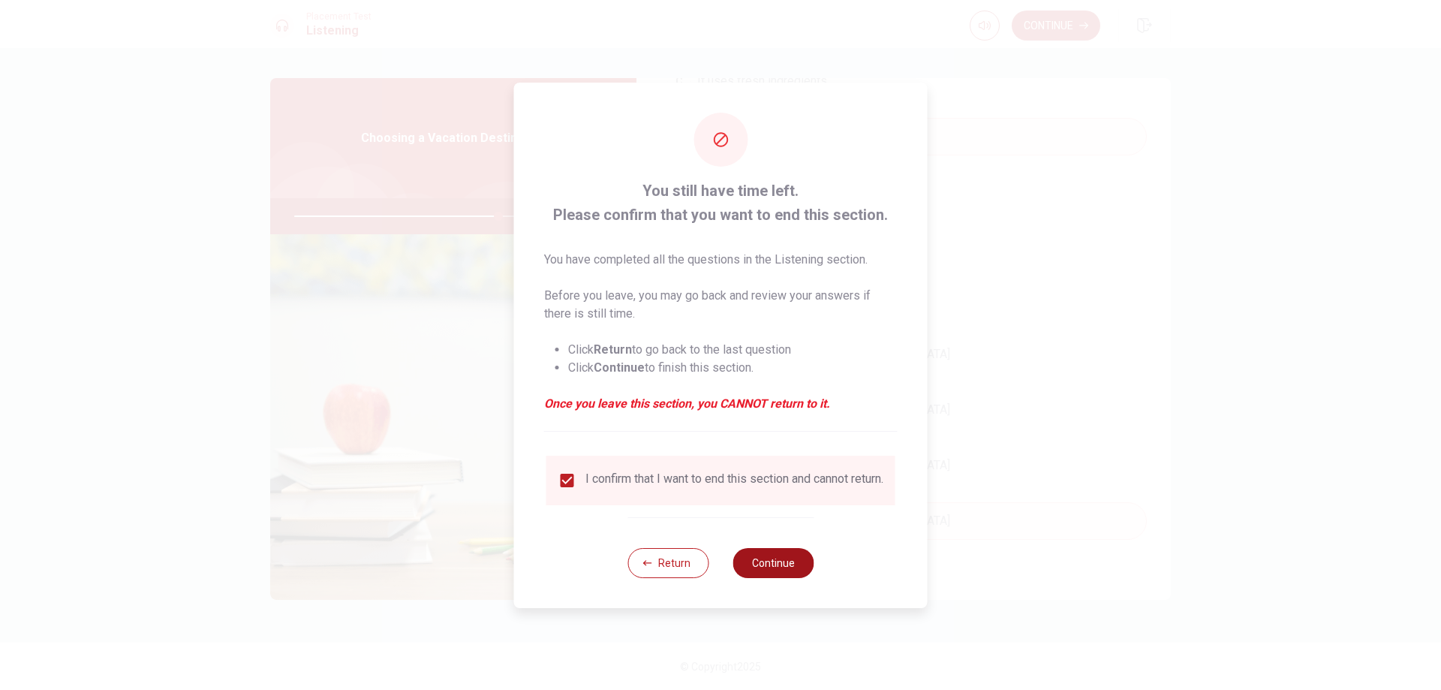
click at [772, 567] on button "Continue" at bounding box center [772, 563] width 81 height 30
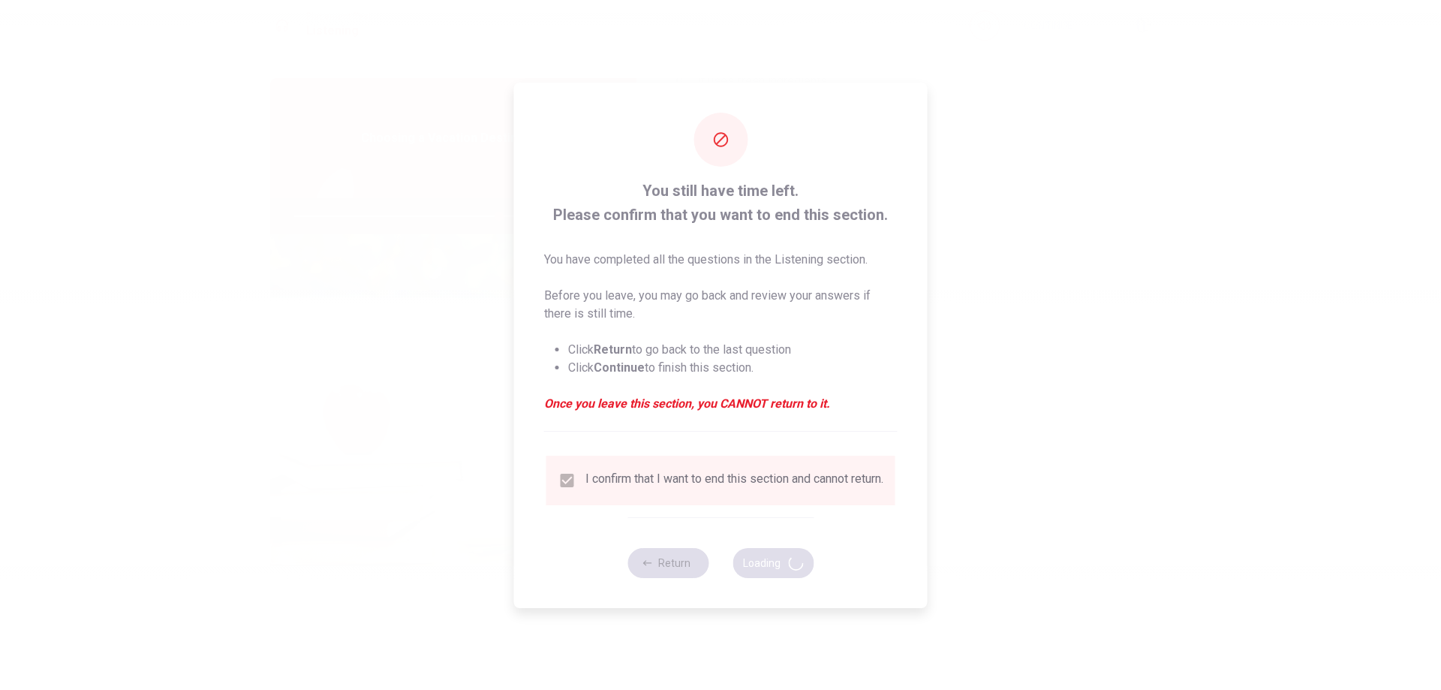
type input "76"
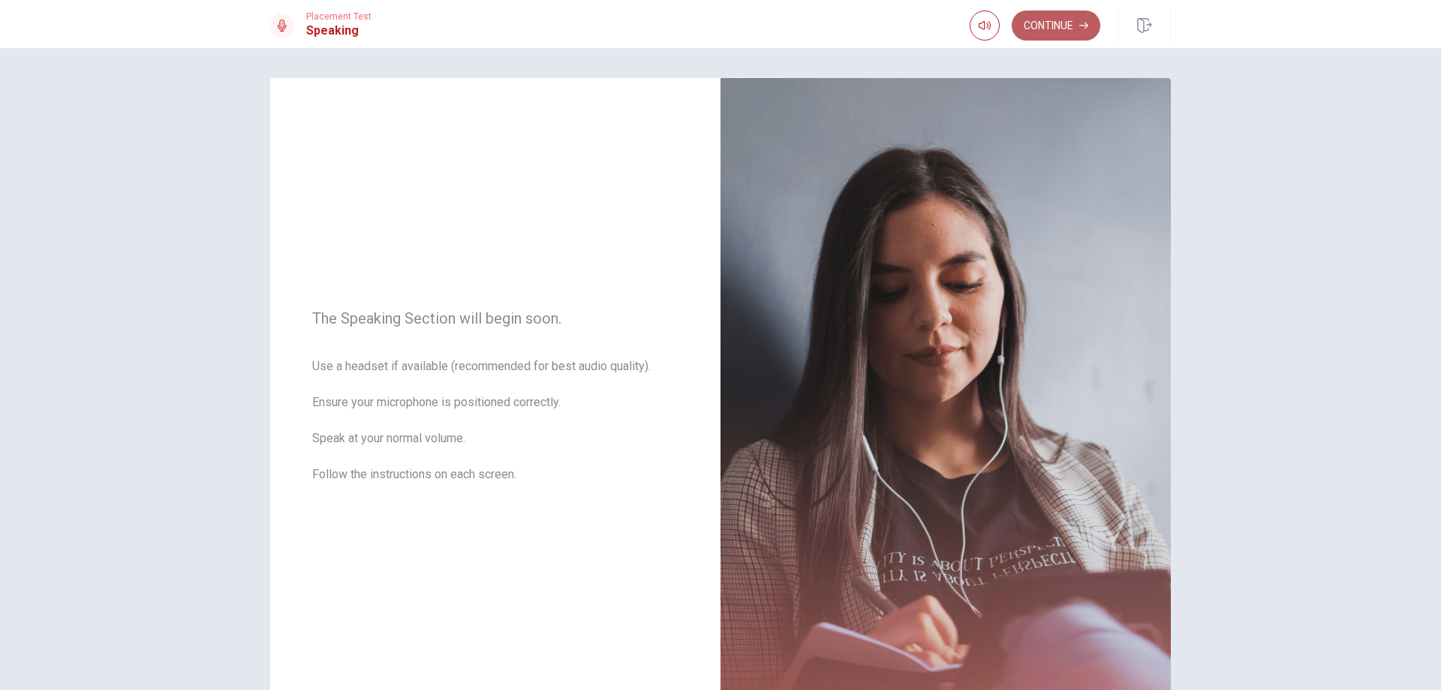
click at [1057, 17] on button "Continue" at bounding box center [1055, 26] width 89 height 30
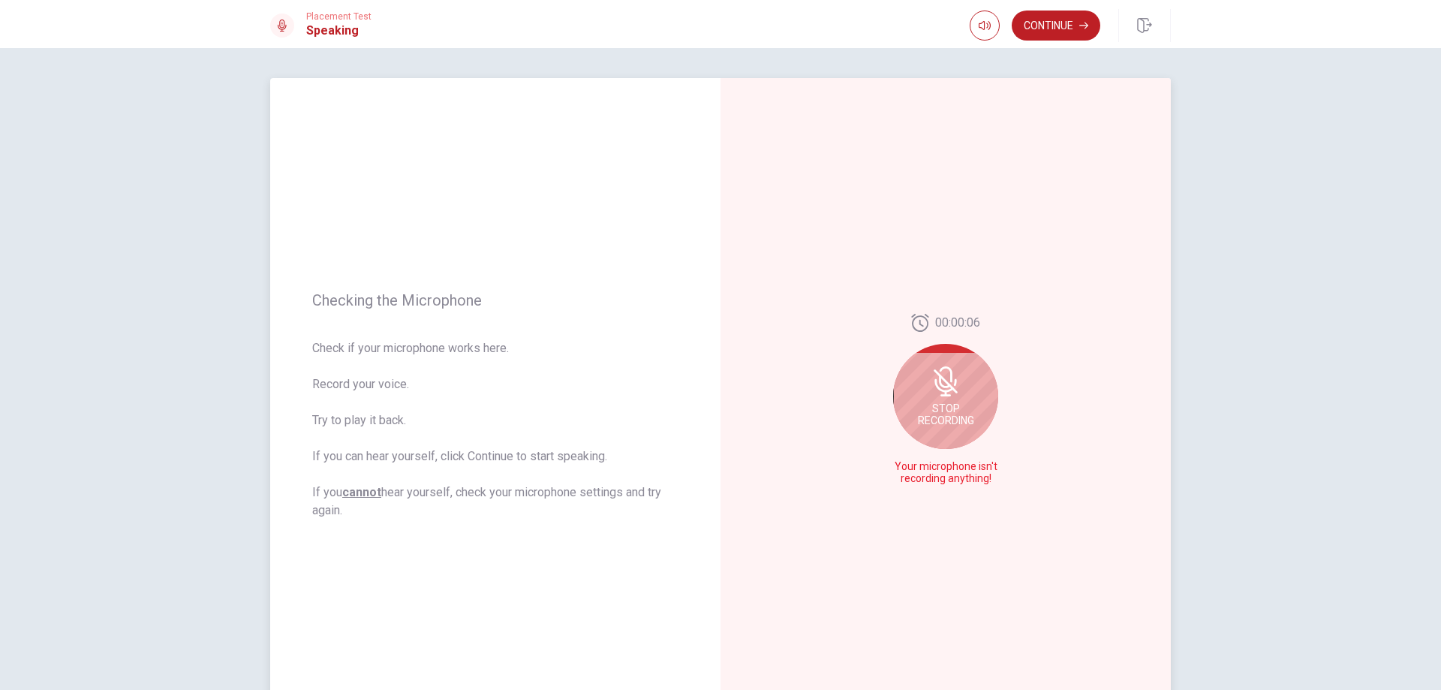
click at [940, 392] on icon at bounding box center [943, 386] width 19 height 14
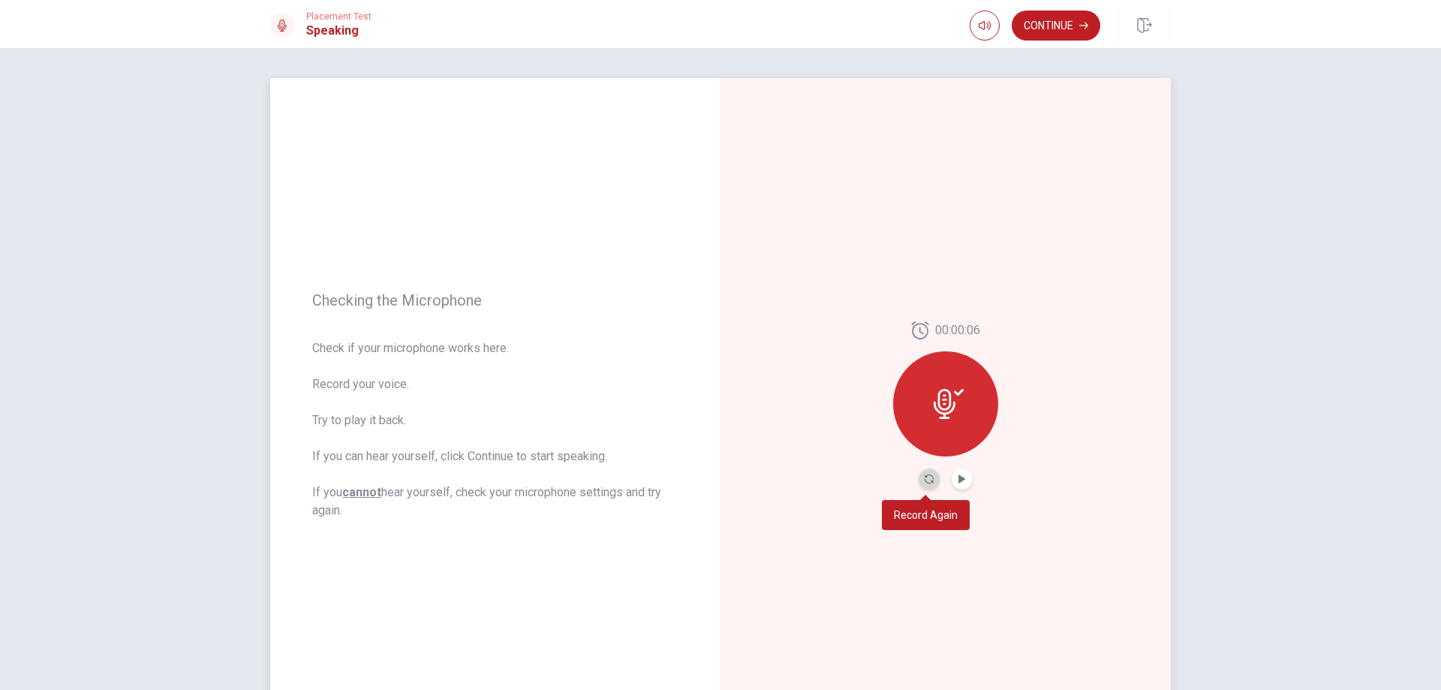
click at [920, 476] on button "Record Again" at bounding box center [928, 478] width 21 height 21
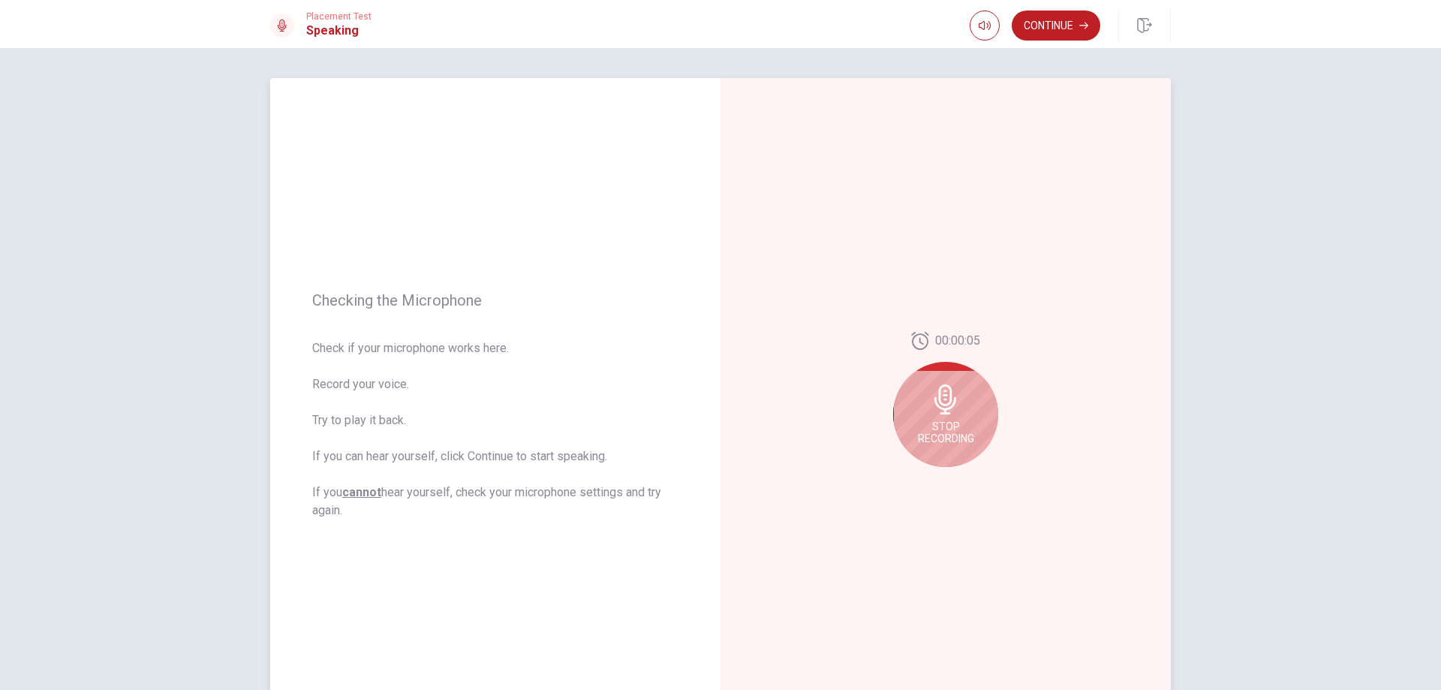
click at [957, 417] on div "Stop Recording" at bounding box center [945, 414] width 105 height 105
click at [958, 476] on icon "Play Audio" at bounding box center [961, 478] width 7 height 9
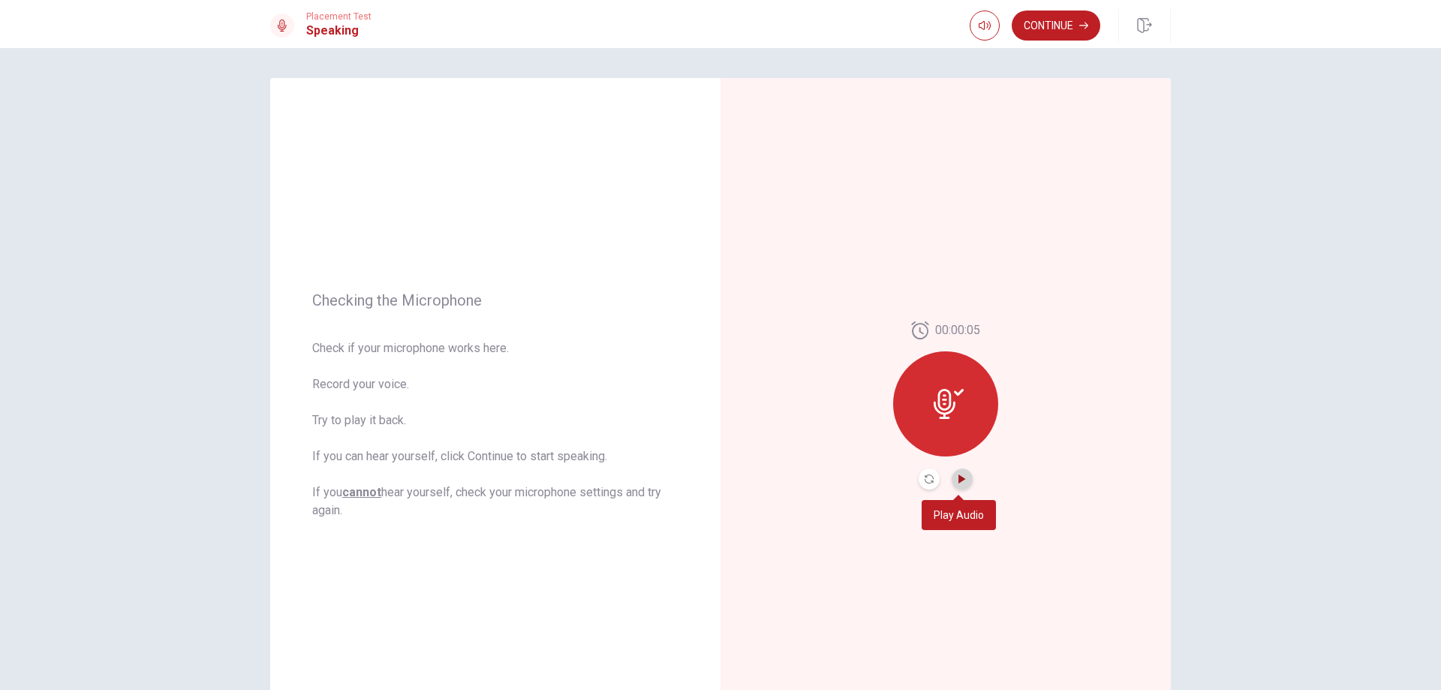
click at [959, 479] on icon "Play Audio" at bounding box center [961, 478] width 7 height 9
click at [1068, 23] on button "Continue" at bounding box center [1055, 26] width 89 height 30
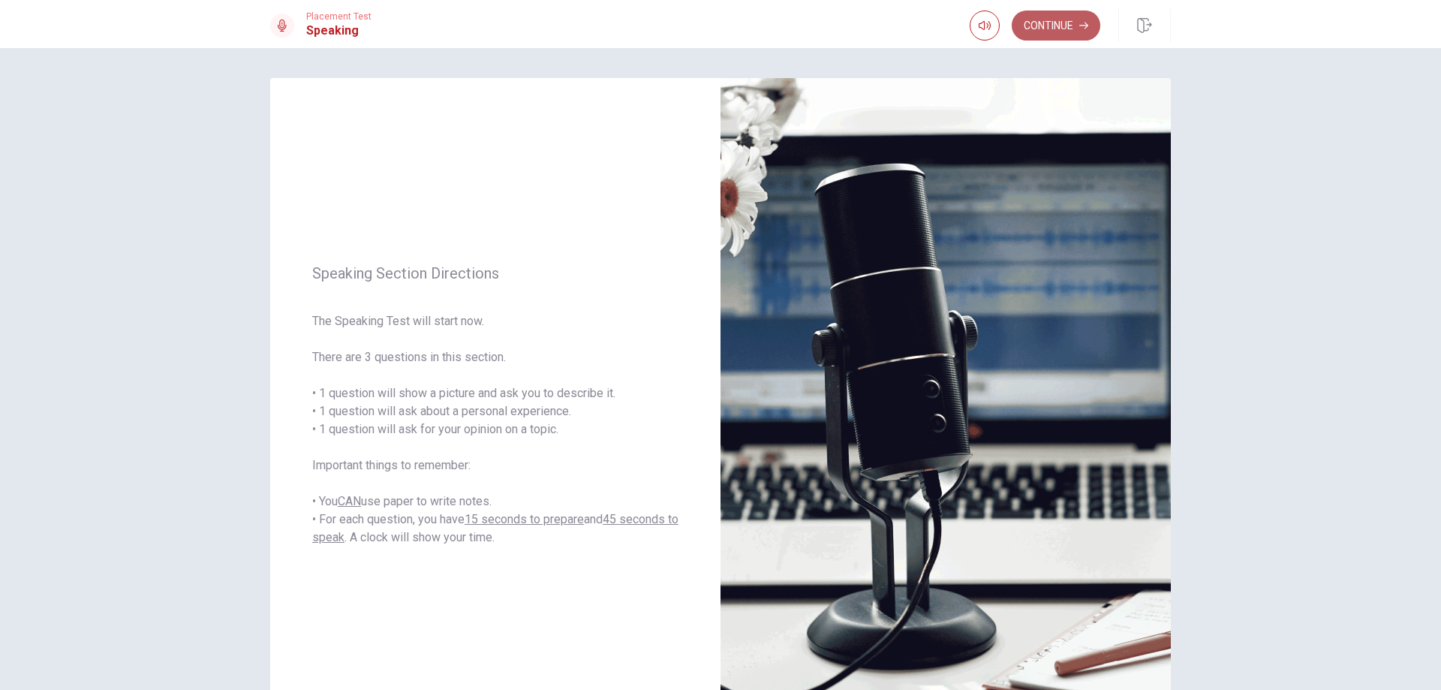
click at [1055, 26] on button "Continue" at bounding box center [1055, 26] width 89 height 30
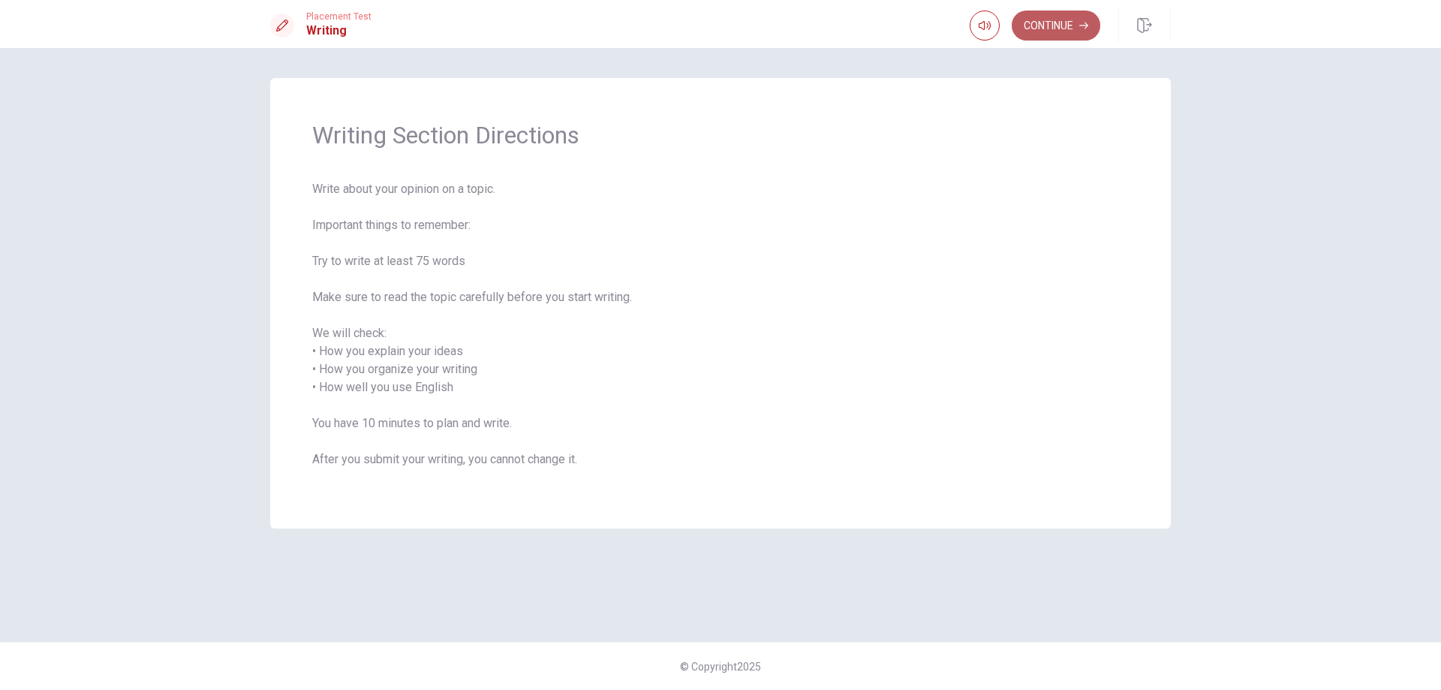
click at [1055, 16] on button "Continue" at bounding box center [1055, 26] width 89 height 30
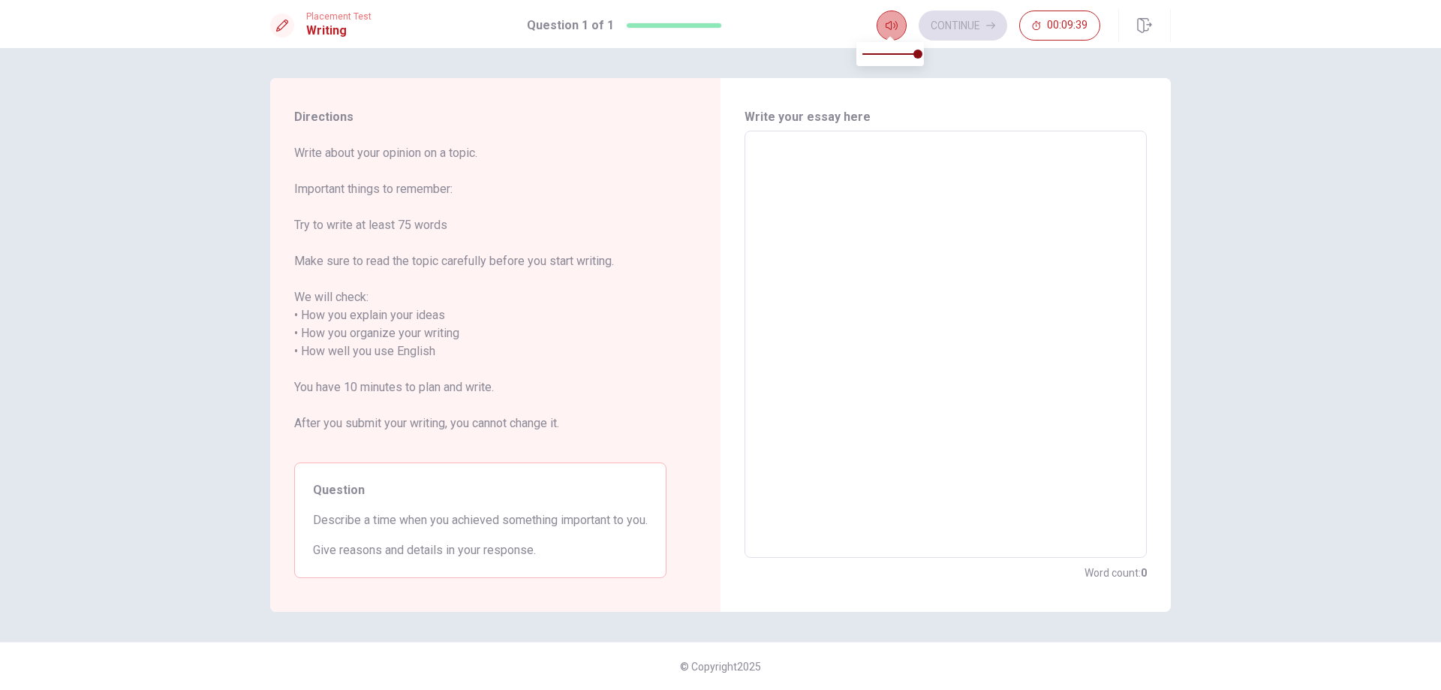
click at [893, 20] on icon "button" at bounding box center [891, 26] width 12 height 12
type input "0"
drag, startPoint x: 913, startPoint y: 50, endPoint x: 831, endPoint y: 71, distance: 85.4
click at [831, 71] on body "This site uses cookies, as explained in our Privacy Policy . If you agree to th…" at bounding box center [720, 345] width 1441 height 690
click at [771, 148] on textarea at bounding box center [945, 344] width 381 height 402
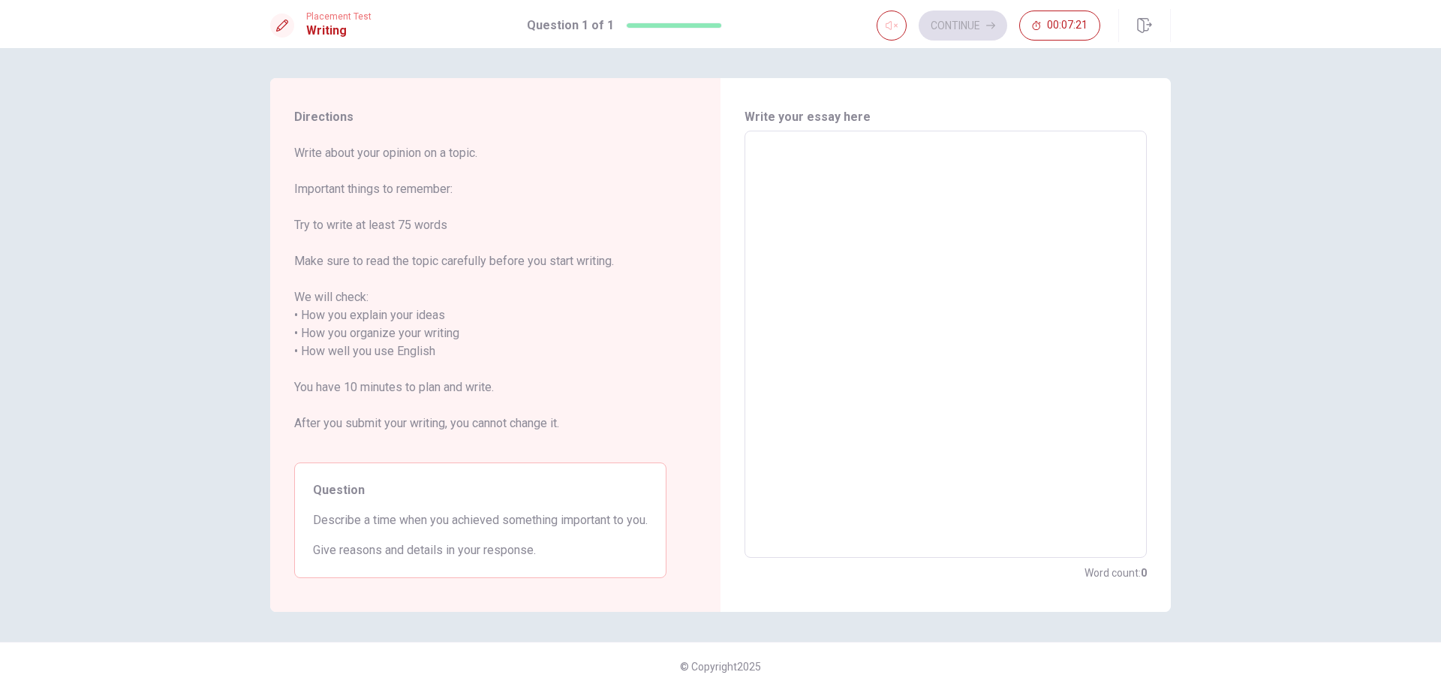
type textarea "t"
type textarea "x"
type textarea "th"
type textarea "x"
type textarea "the"
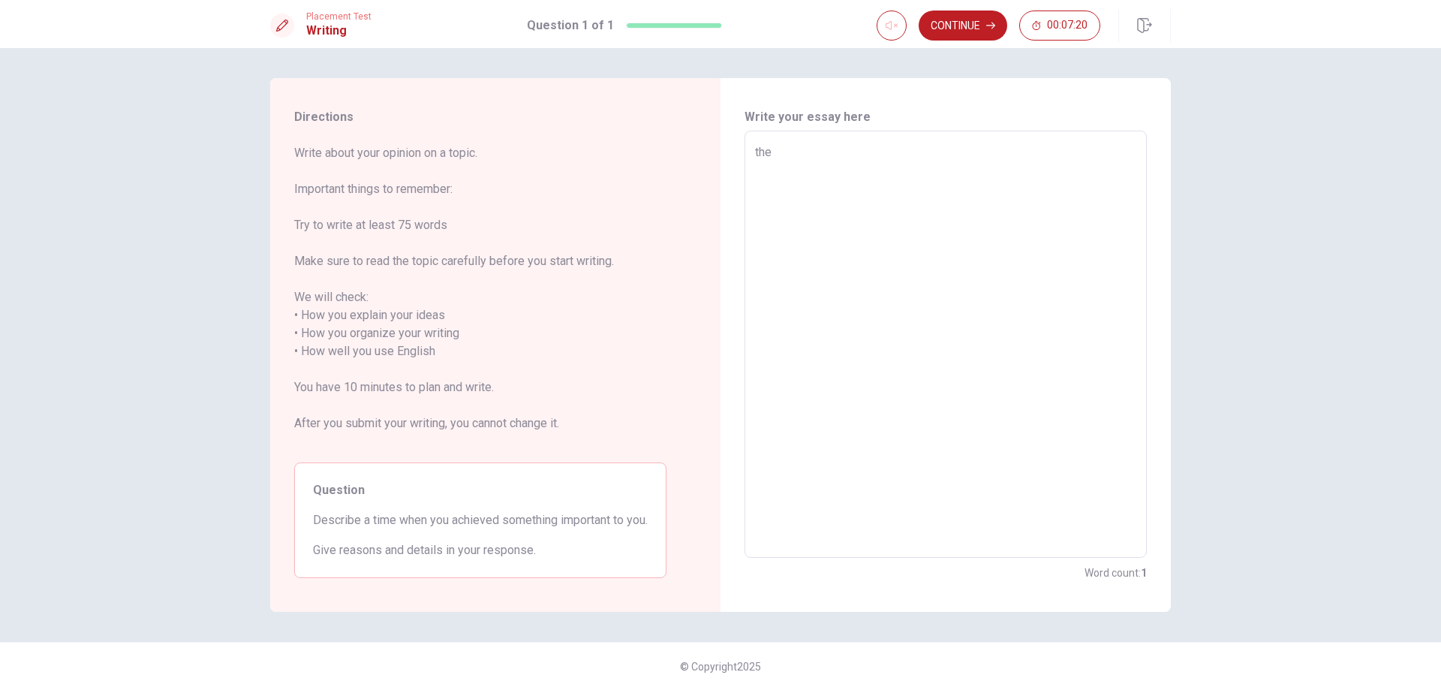
type textarea "x"
type textarea "the"
type textarea "x"
type textarea "the m"
type textarea "x"
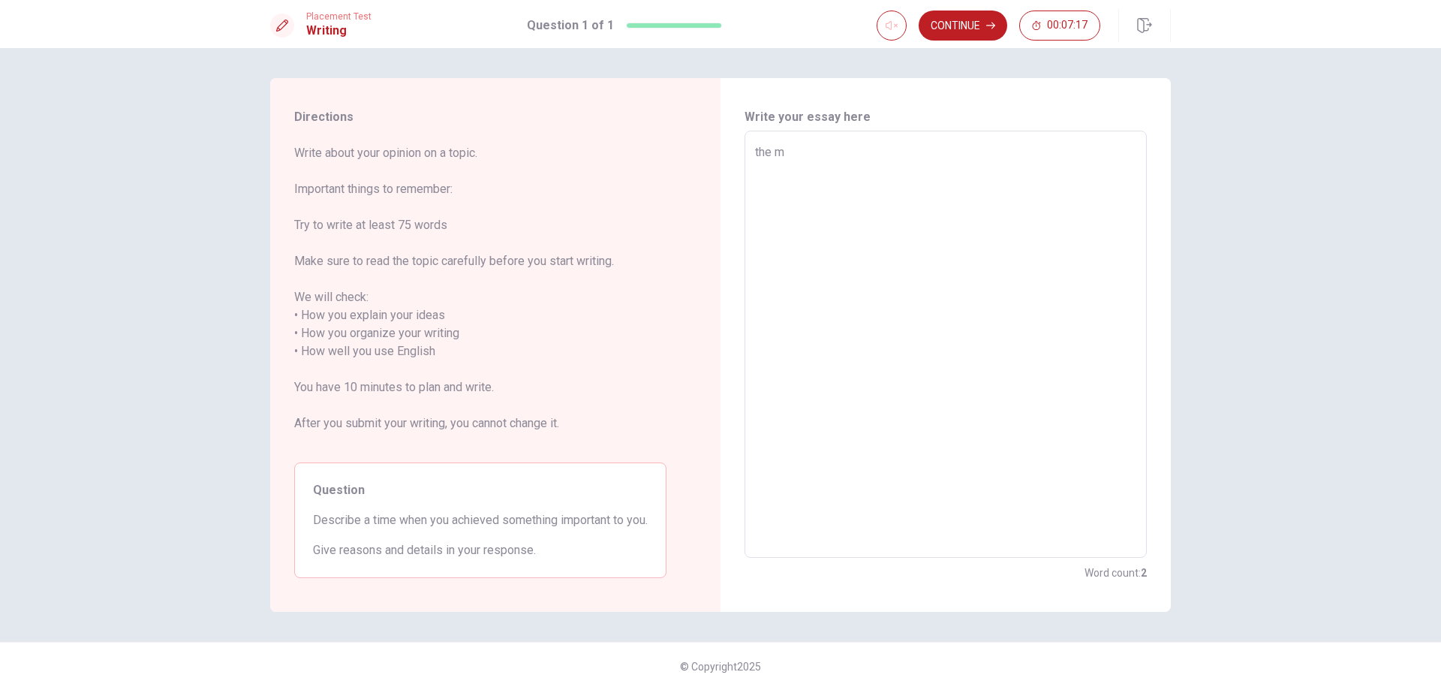
type textarea "the mo"
type textarea "x"
type textarea "the mom"
type textarea "x"
type textarea "the mome"
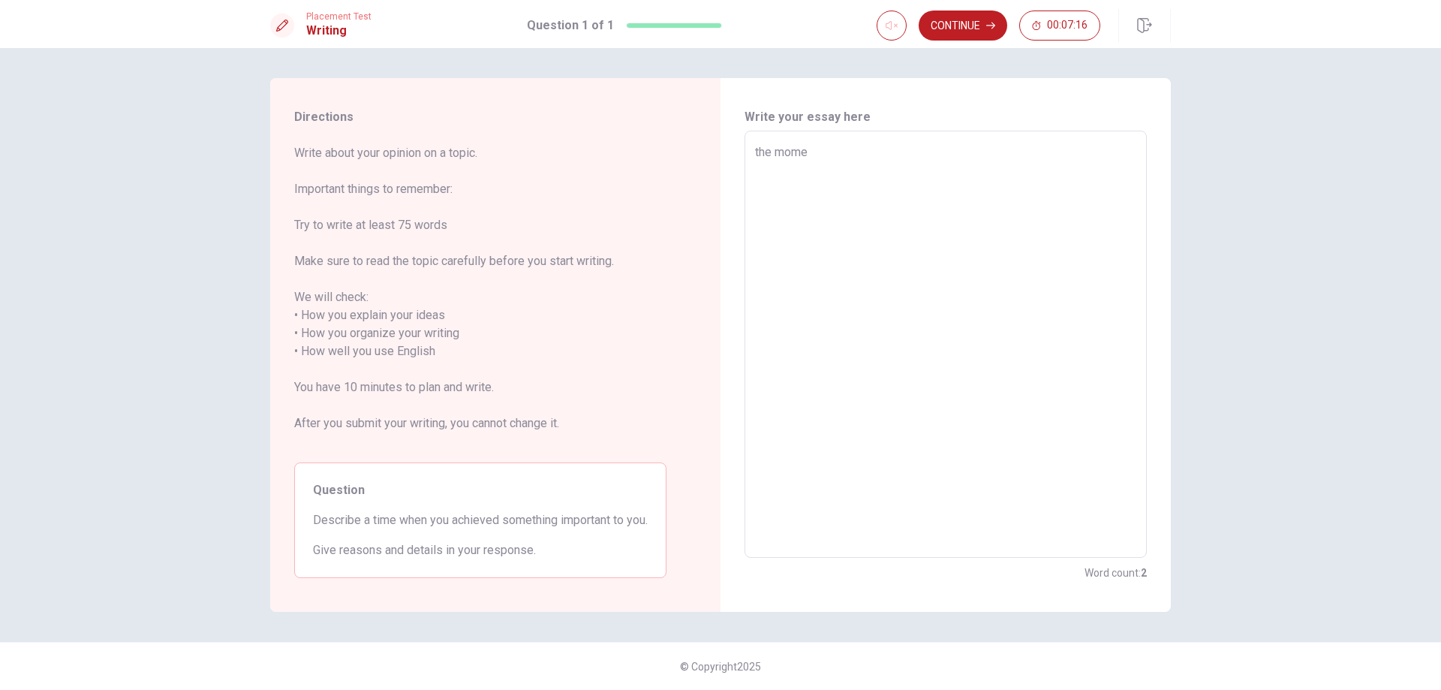
type textarea "x"
type textarea "the momen"
type textarea "x"
type textarea "the moment"
type textarea "x"
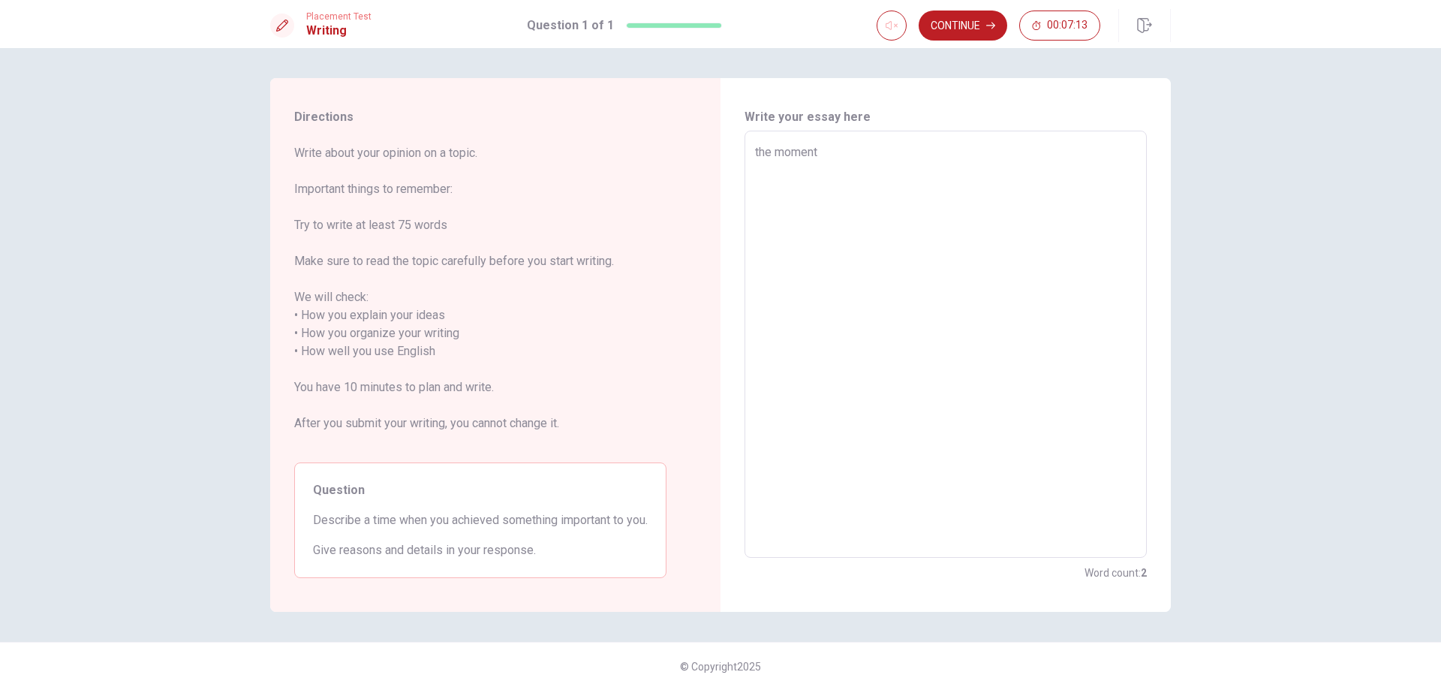
type textarea "the moment"
type textarea "x"
type textarea "the moment I"
type textarea "x"
type textarea "the moment I"
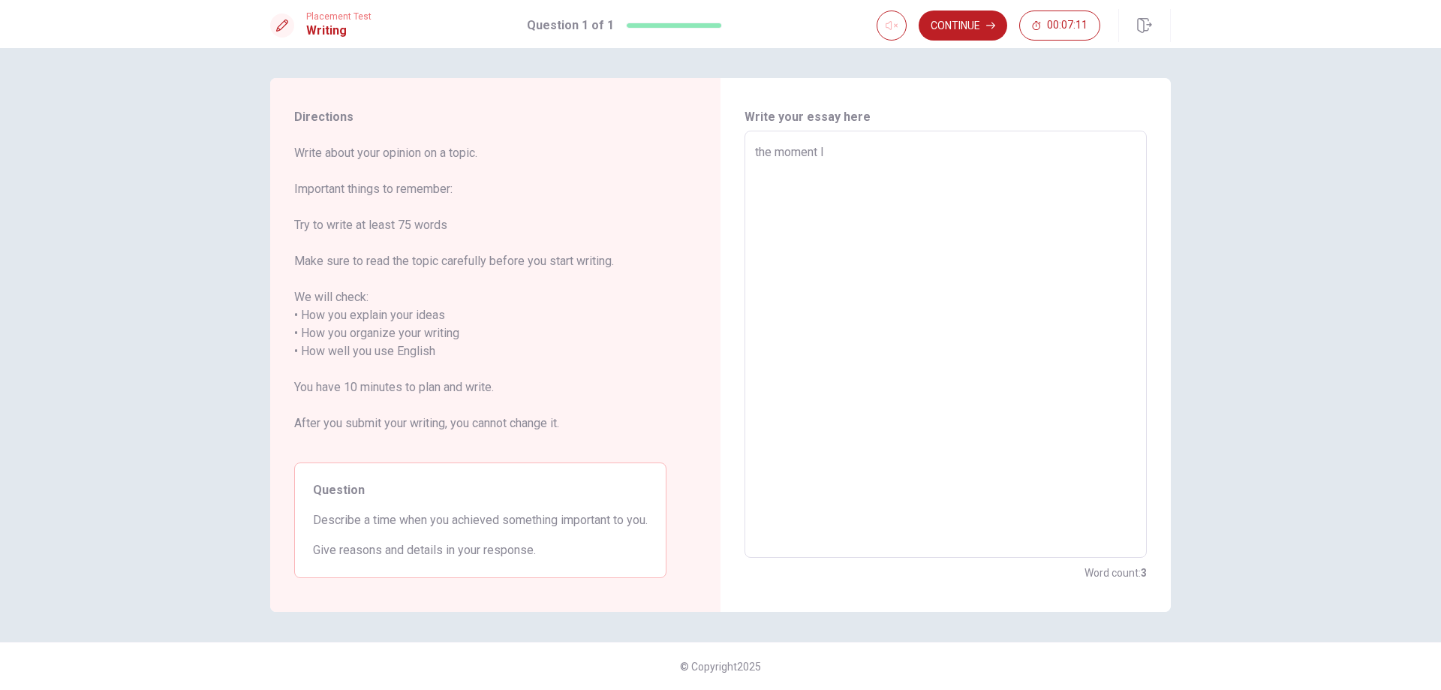
type textarea "x"
type textarea "the moment I t"
type textarea "x"
type textarea "the moment I th"
type textarea "x"
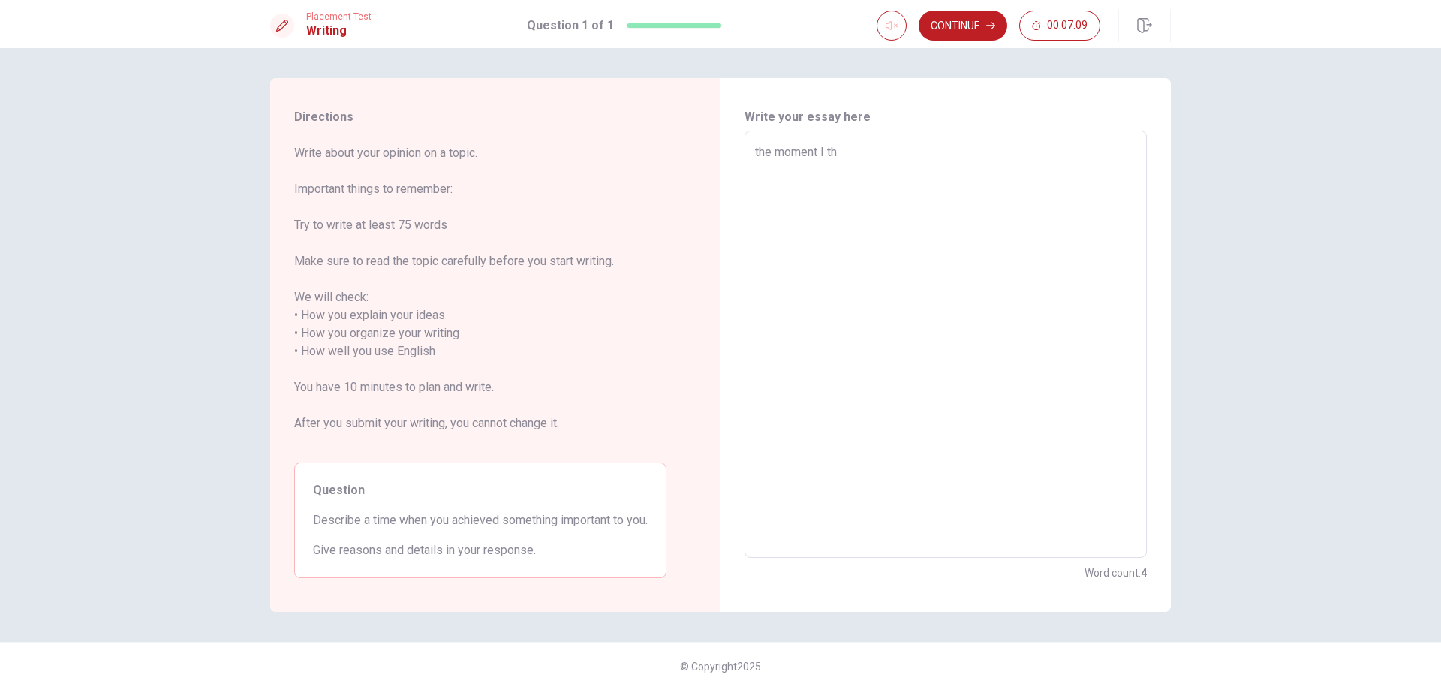
type textarea "the moment I thi"
type textarea "x"
type textarea "the moment I thin"
type textarea "x"
type textarea "the moment I think"
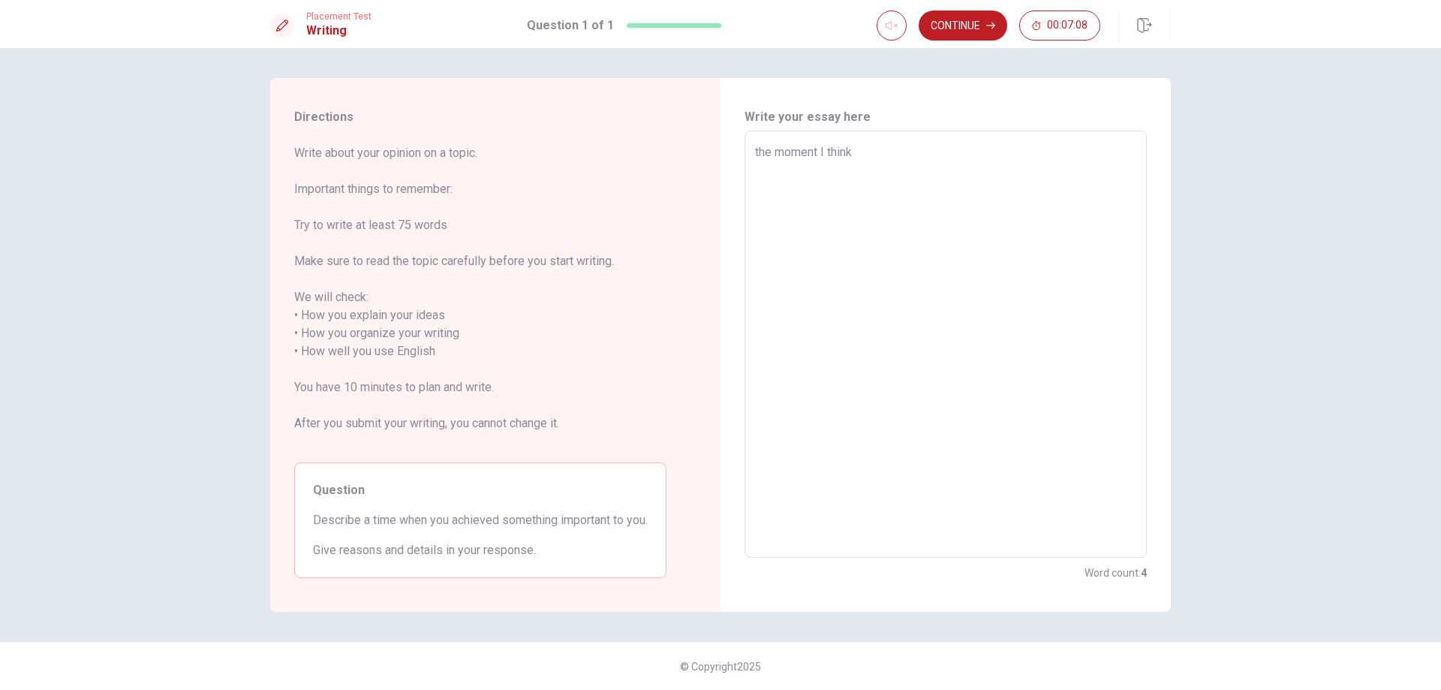
type textarea "x"
type textarea "the moment I think"
type textarea "x"
type textarea "the moment I think I"
type textarea "x"
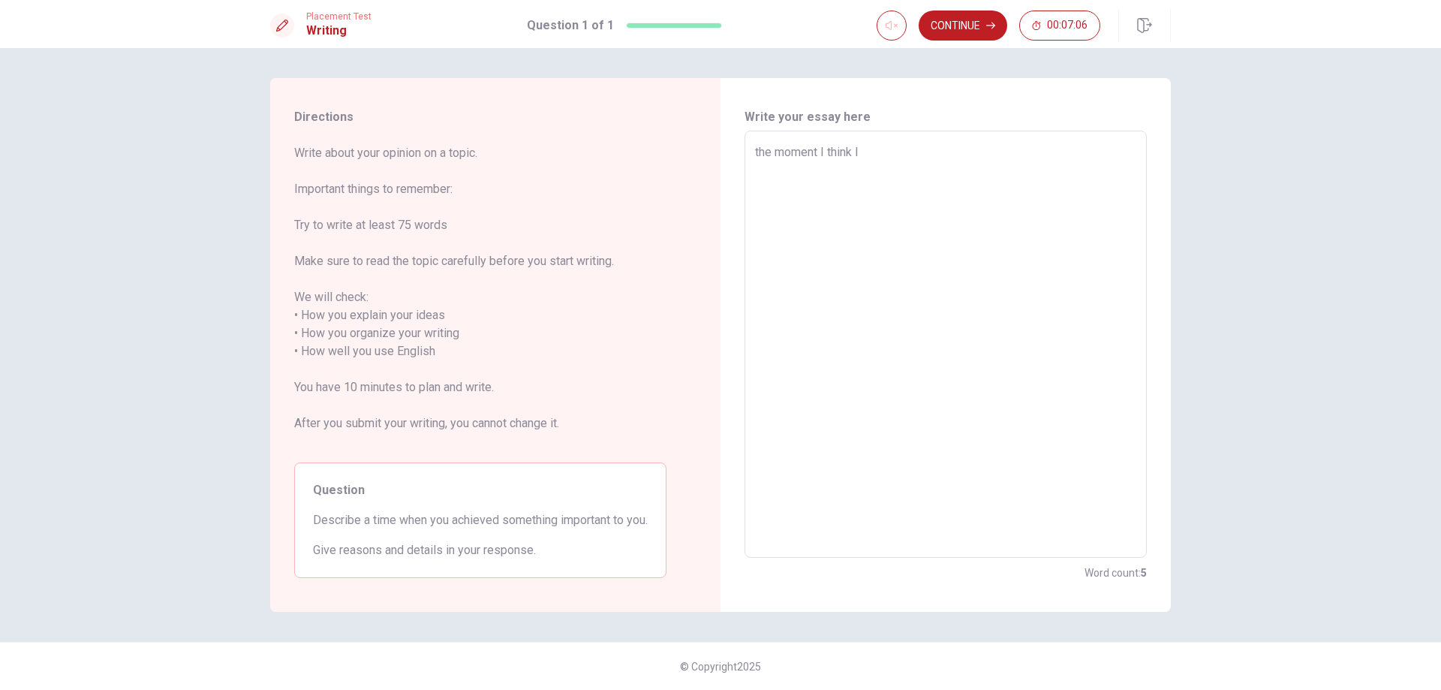
type textarea "the moment I think I'"
type textarea "x"
type textarea "the moment I think I'v"
type textarea "x"
type textarea "the moment I think I've"
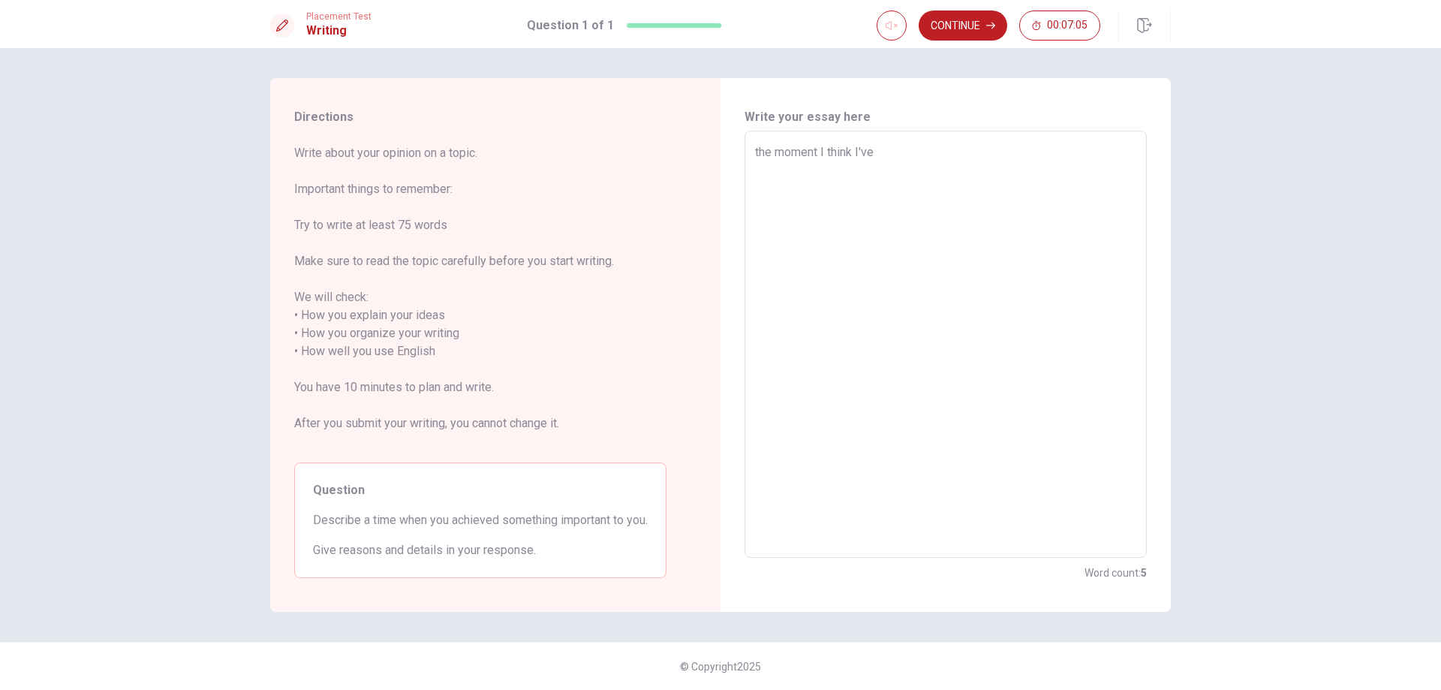
type textarea "x"
type textarea "the moment I think I've"
type textarea "x"
type textarea "the moment I think I've a"
type textarea "x"
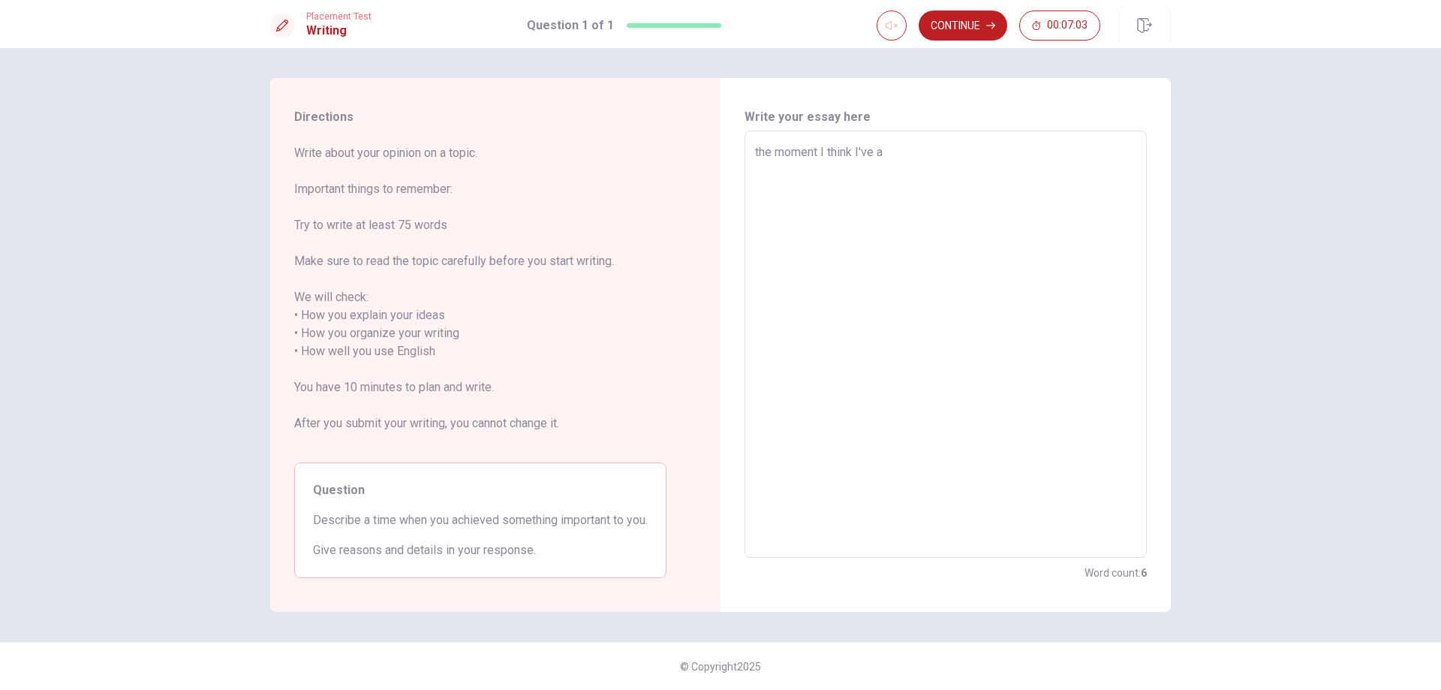
type textarea "the moment I think I've ac"
type textarea "x"
type textarea "the moment I think I've acc"
type textarea "x"
type textarea "the moment I think I've acco"
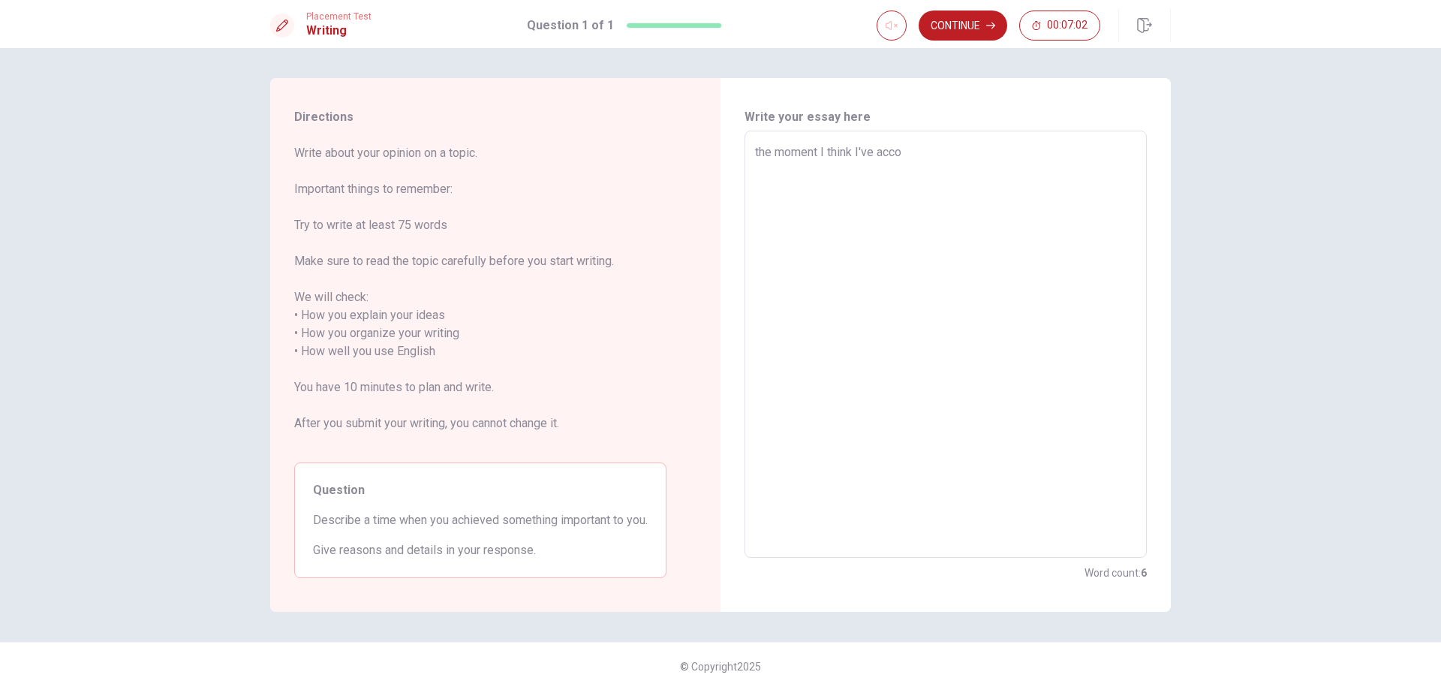
type textarea "x"
type textarea "the moment I think I've accom"
type textarea "x"
type textarea "the moment I think I've accomp"
type textarea "x"
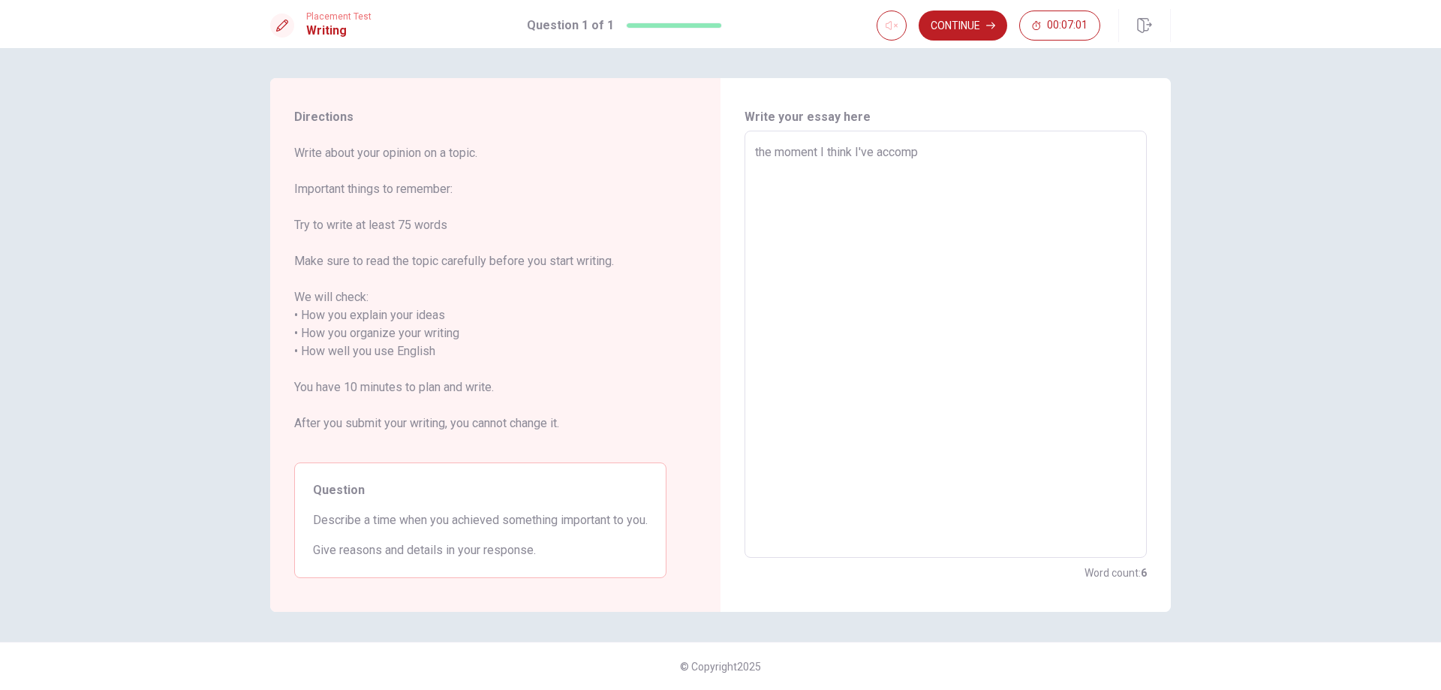
type textarea "the moment I think I've accompl"
type textarea "x"
type textarea "the moment I think I've accompli"
type textarea "x"
type textarea "the moment I think I've accomplis"
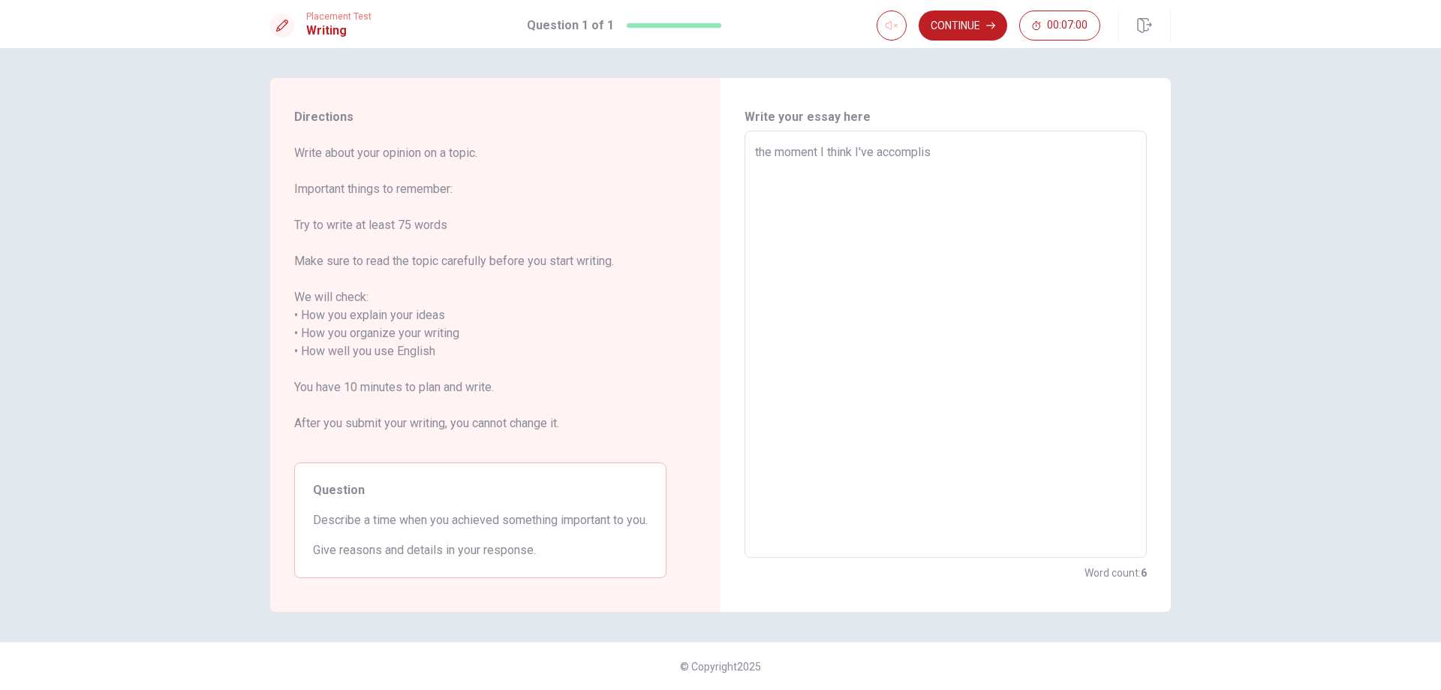
type textarea "x"
type textarea "the moment I think I've accomplish"
type textarea "x"
type textarea "the moment I think I've accomplishe"
type textarea "x"
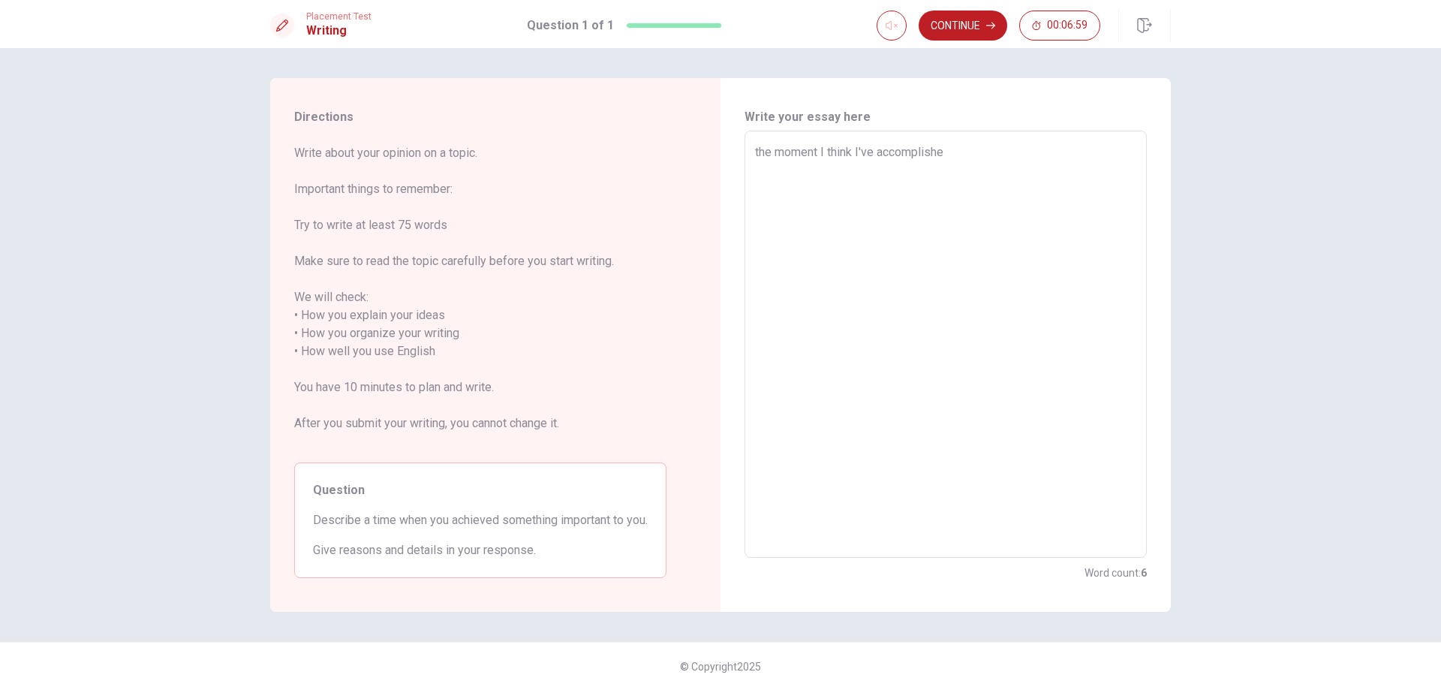
type textarea "the moment I think I've accomplished"
type textarea "x"
type textarea "the moment I think I've accomplished"
type textarea "x"
type textarea "the moment I think I've accomplished s"
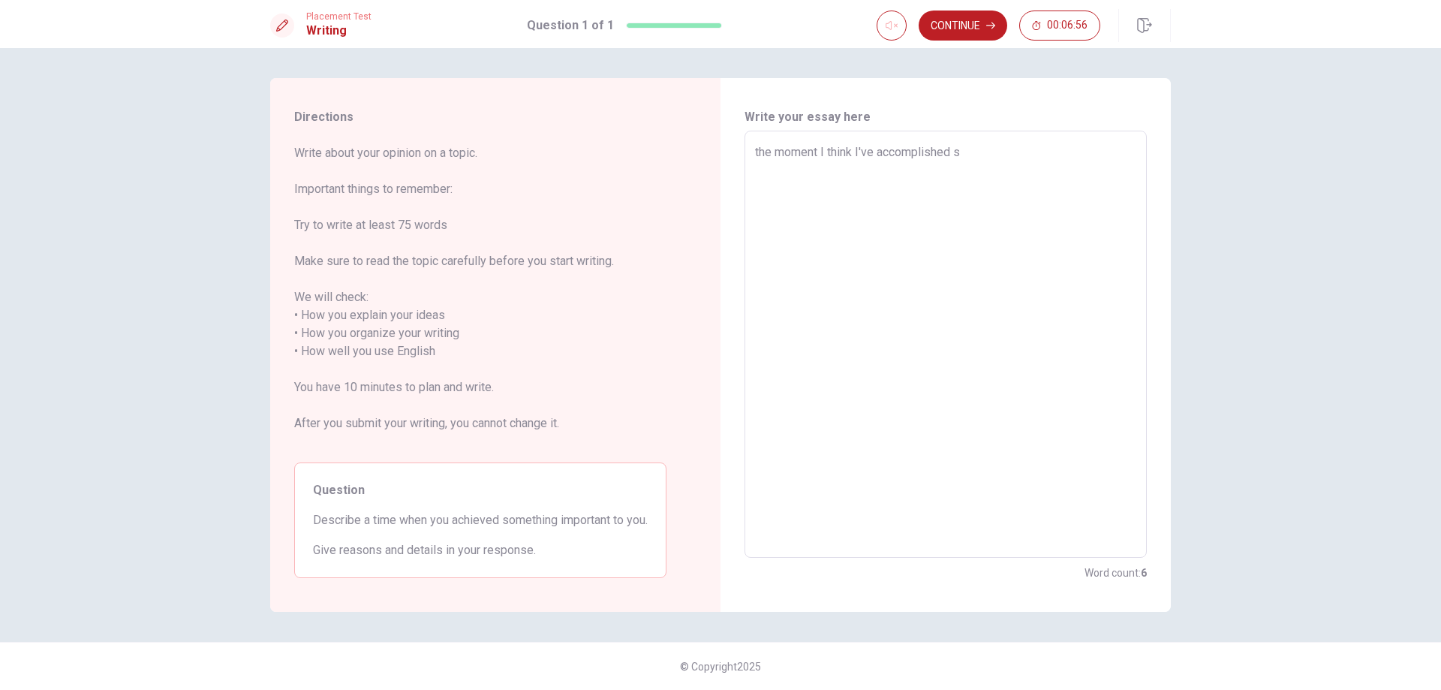
type textarea "x"
type textarea "the moment I think I've accomplished so"
type textarea "x"
type textarea "the moment I think I've accomplished som"
type textarea "x"
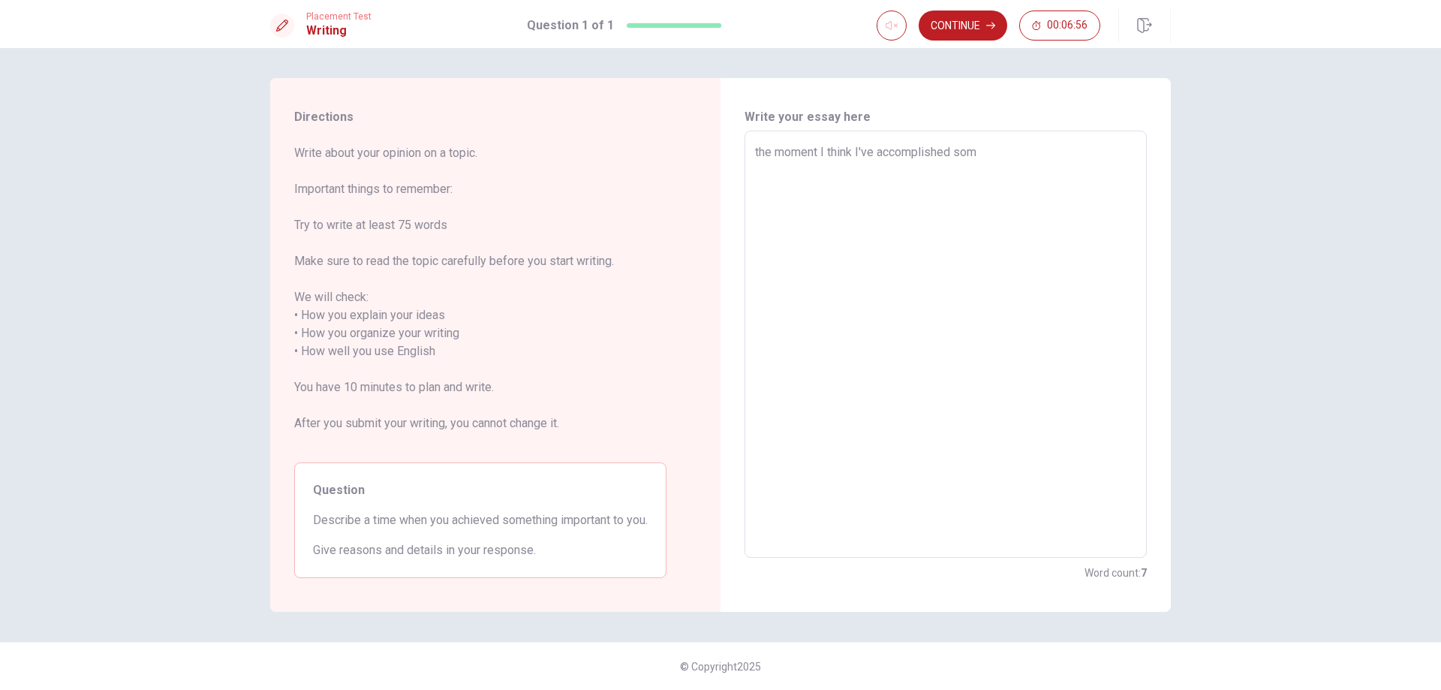
type textarea "the moment I think I've accomplished some"
type textarea "x"
type textarea "the moment I think I've accomplished somet"
type textarea "x"
type textarea "the moment I think I've accomplished someth"
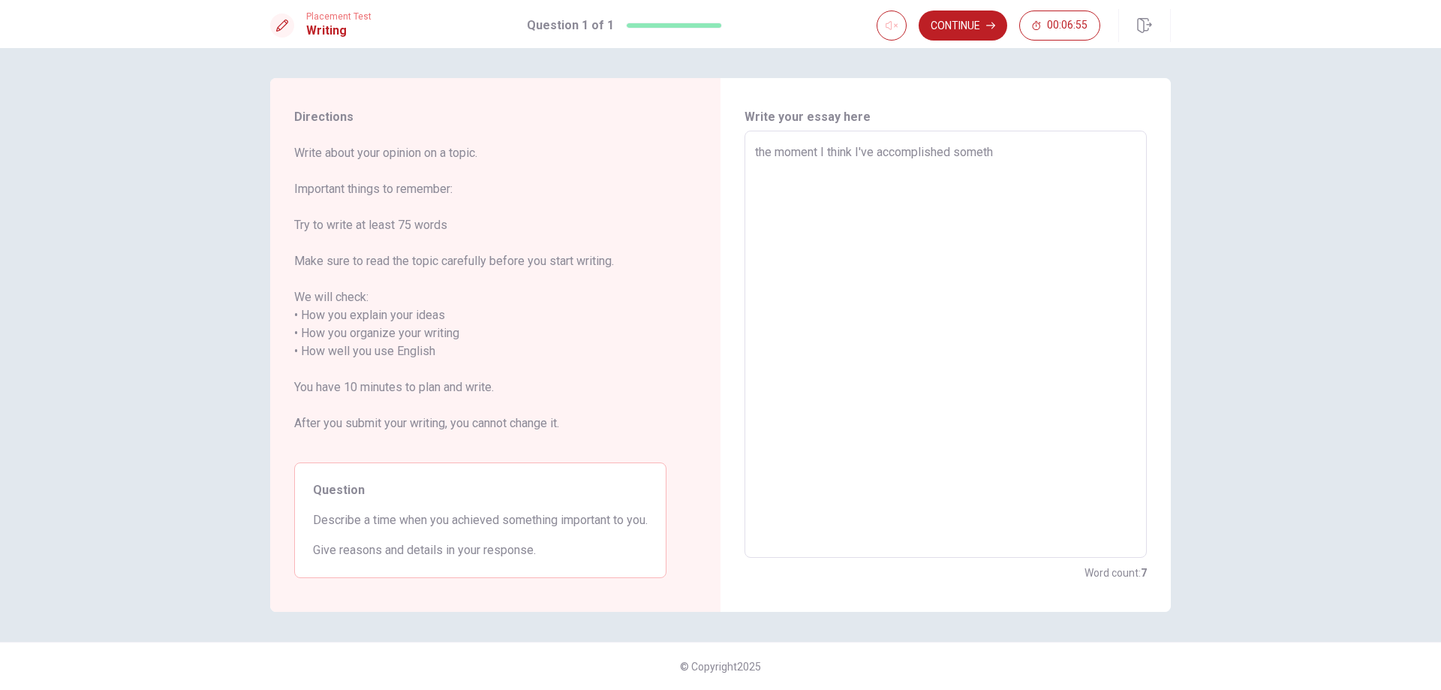
type textarea "x"
type textarea "the moment I think I've accomplished somethi"
type textarea "x"
type textarea "the moment I think I've accomplished somethin"
type textarea "x"
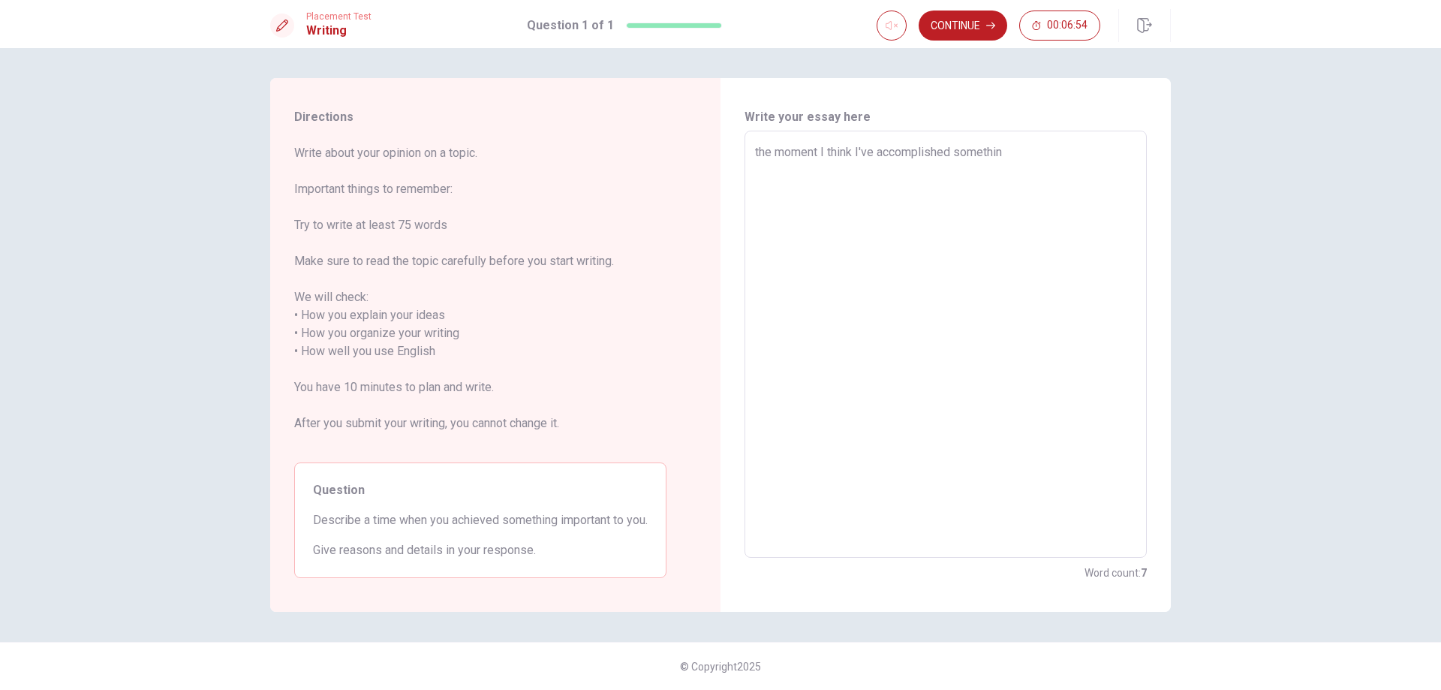
type textarea "the moment I think I've accomplished something"
type textarea "x"
type textarea "the moment I think I've accomplished something"
type textarea "x"
type textarea "the moment I think I've accomplished something g"
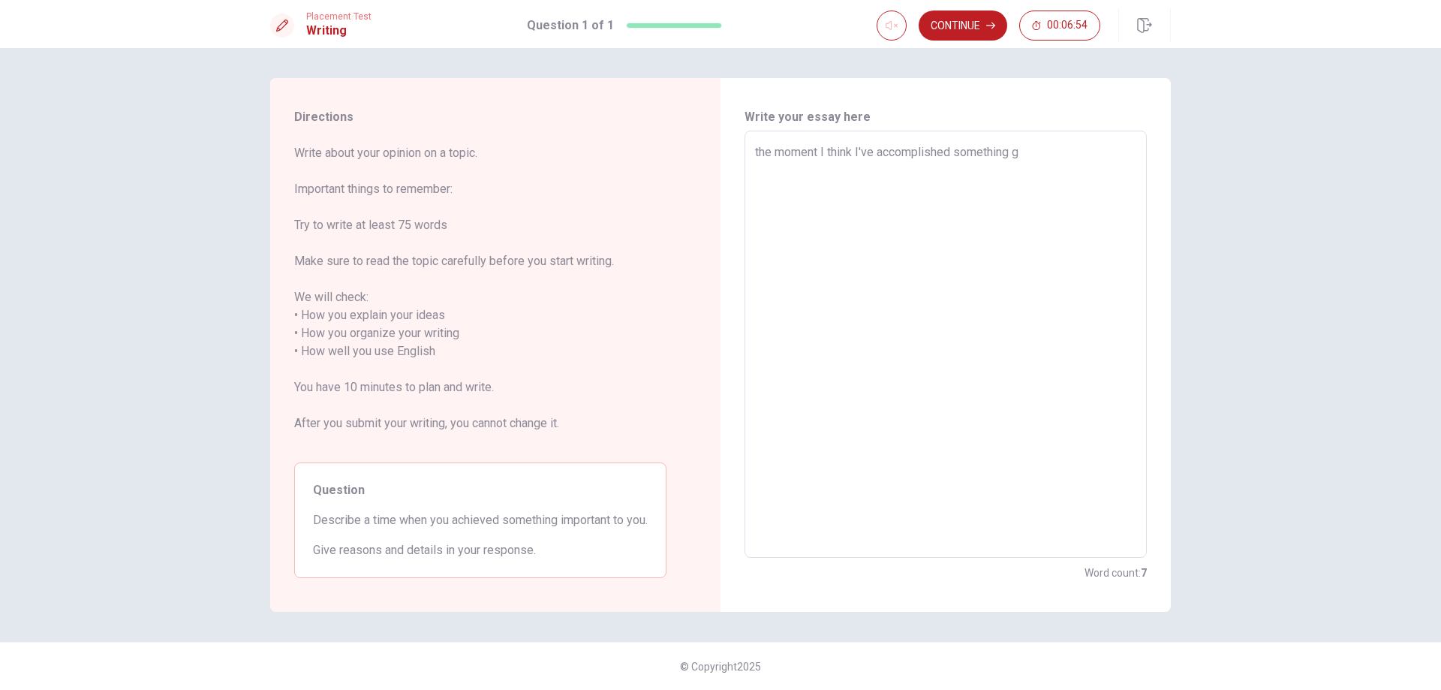
type textarea "x"
type textarea "the moment I think I've accomplished something gr"
type textarea "x"
type textarea "the moment I think I've accomplished something gre"
type textarea "x"
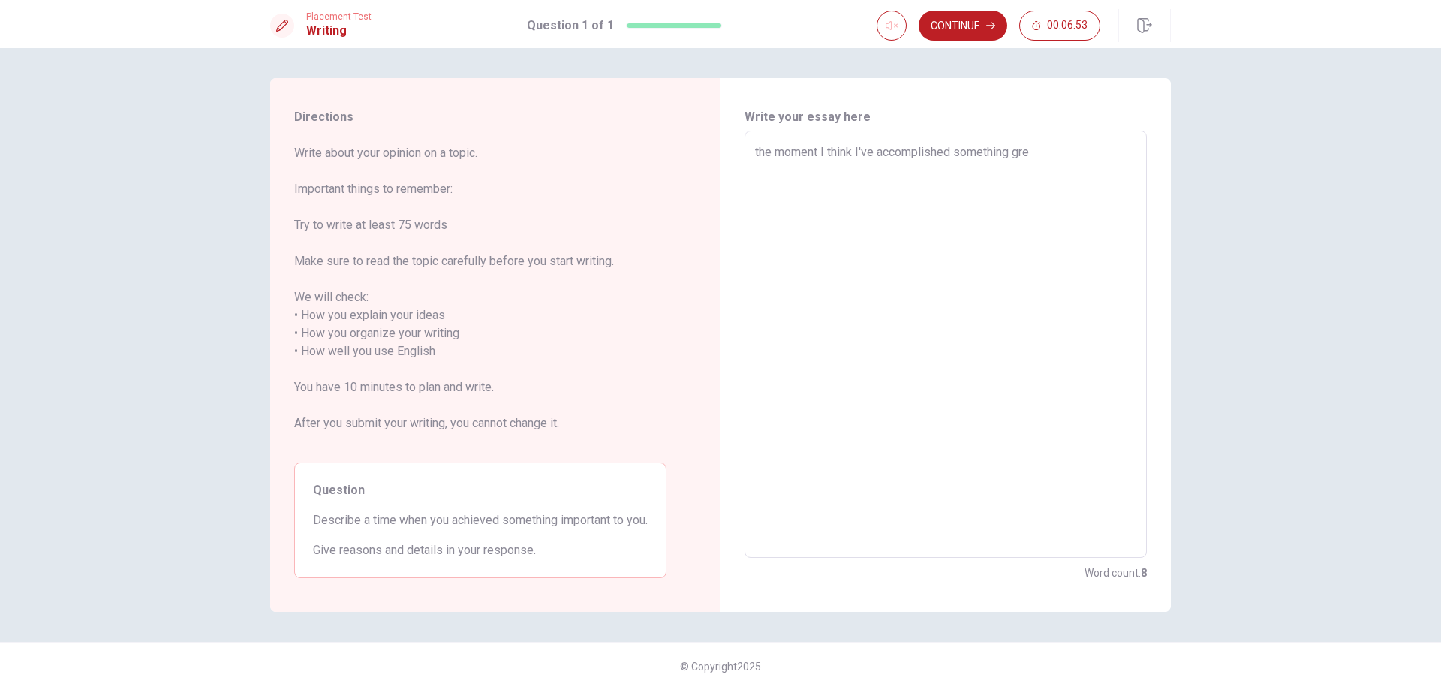
type textarea "the moment I think I've accomplished something grea"
type textarea "x"
type textarea "the moment I think I've accomplished something great"
type textarea "x"
type textarea "the moment I think I've accomplished something great"
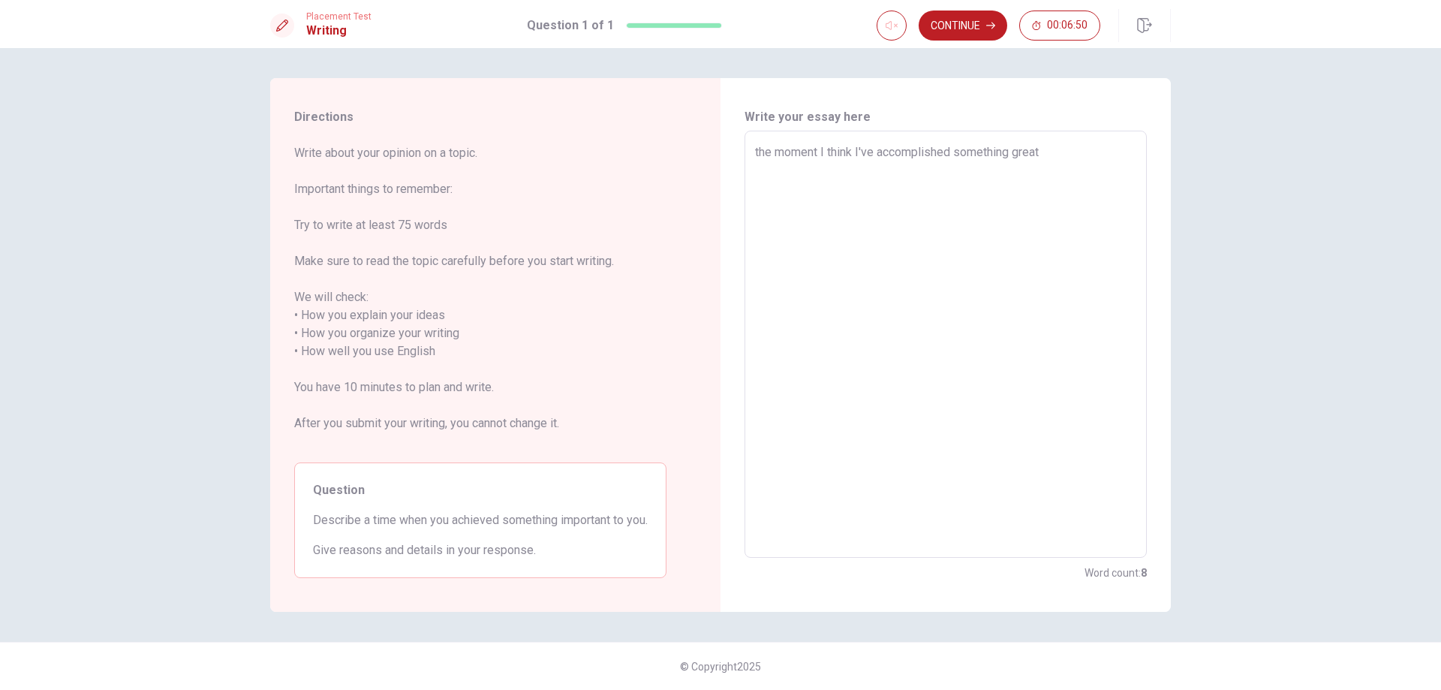
type textarea "x"
type textarea "the moment I think I've accomplished something great i"
type textarea "x"
type textarea "the moment I think I've accomplished something great is"
type textarea "x"
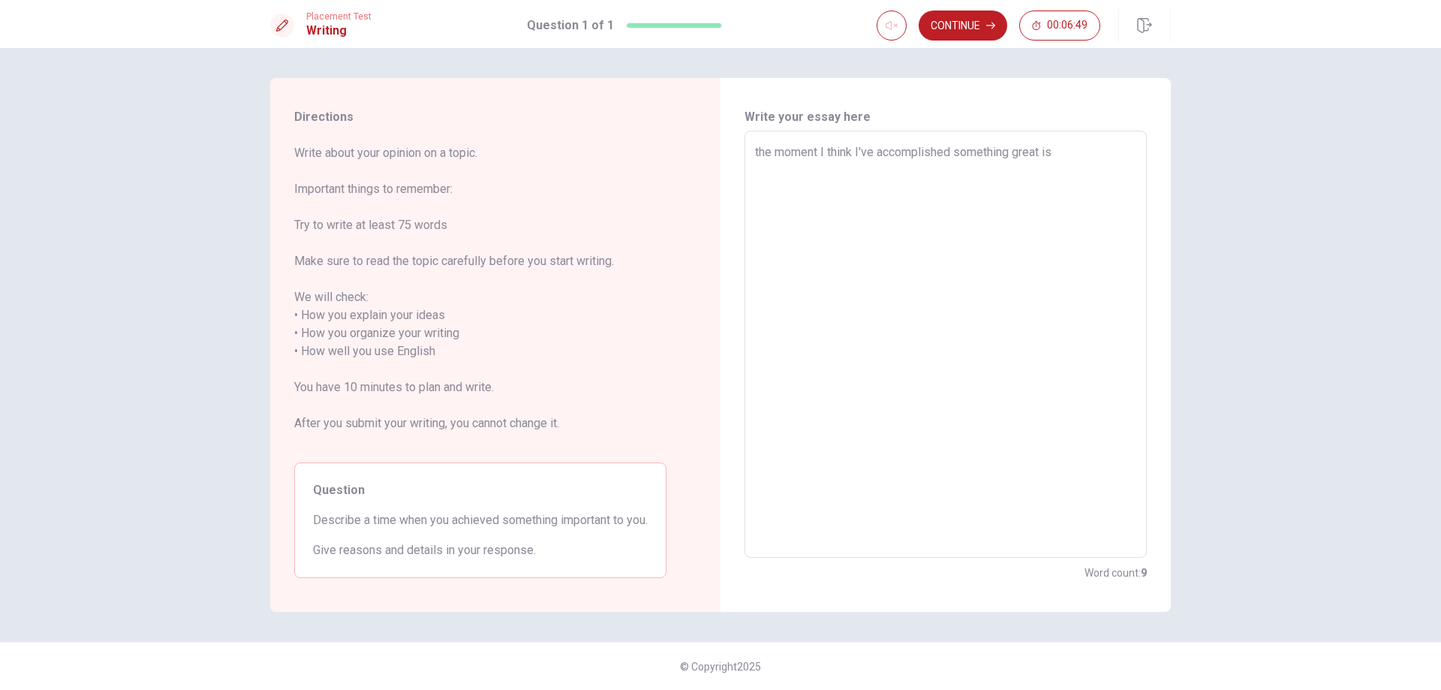
type textarea "the moment I think I've accomplished something great is"
type textarea "x"
type textarea "the moment I think I've accomplished something great is w"
type textarea "x"
type textarea "the moment I think I've accomplished something great is wh"
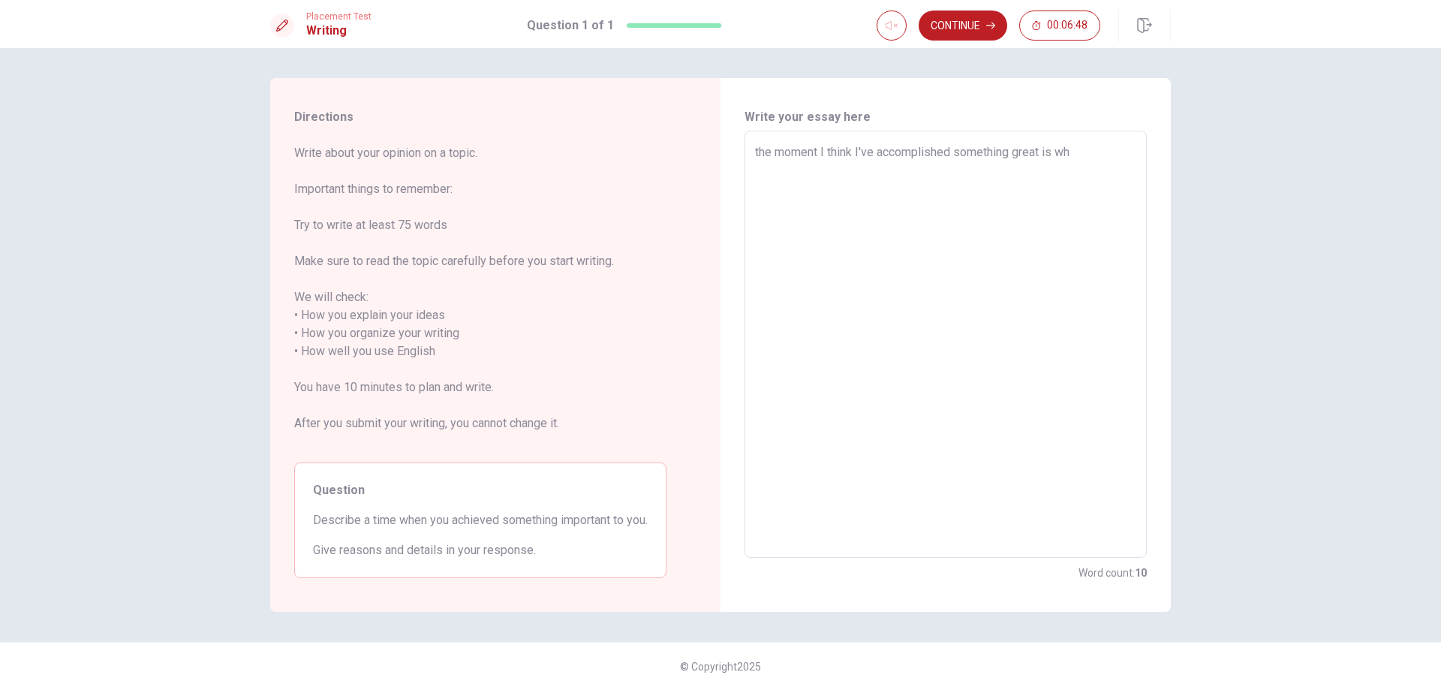
type textarea "x"
type textarea "the moment I think I've accomplished something great is whe"
type textarea "x"
type textarea "the moment I think I've accomplished something great is when"
type textarea "x"
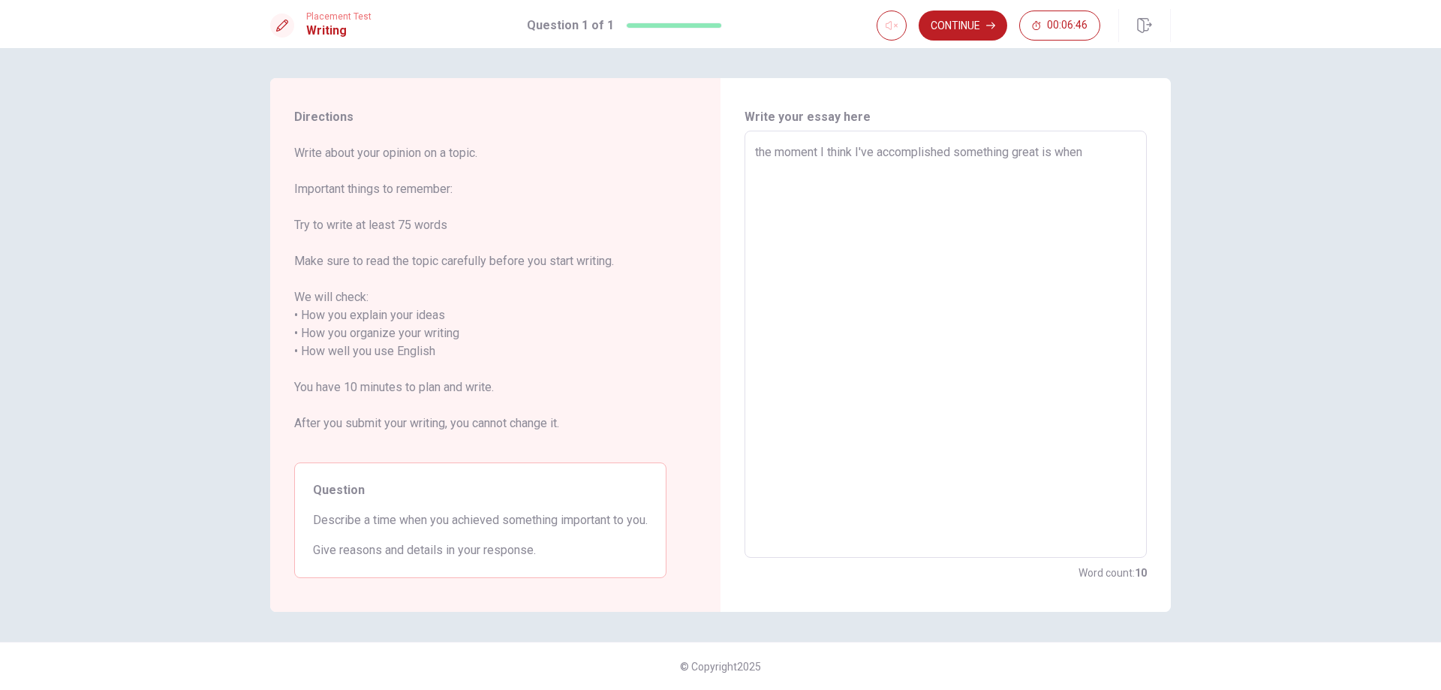
type textarea "the moment I think I've accomplished something great is when"
type textarea "x"
type textarea "the moment I think I've accomplished something great is when I"
type textarea "x"
type textarea "the moment I think I've accomplished something great is when I"
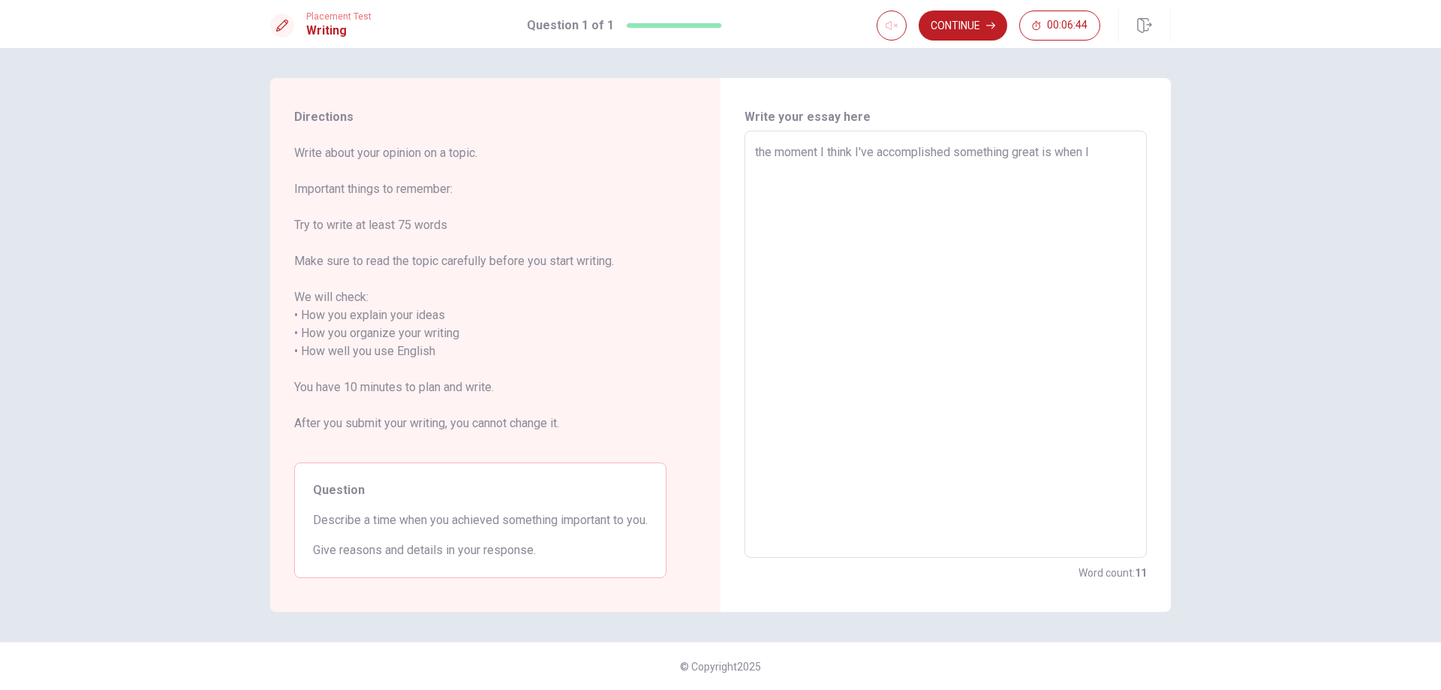
type textarea "x"
type textarea "the moment I think I've accomplished something great is when I m"
type textarea "x"
type textarea "the moment I think I've accomplished something great is when I ma"
type textarea "x"
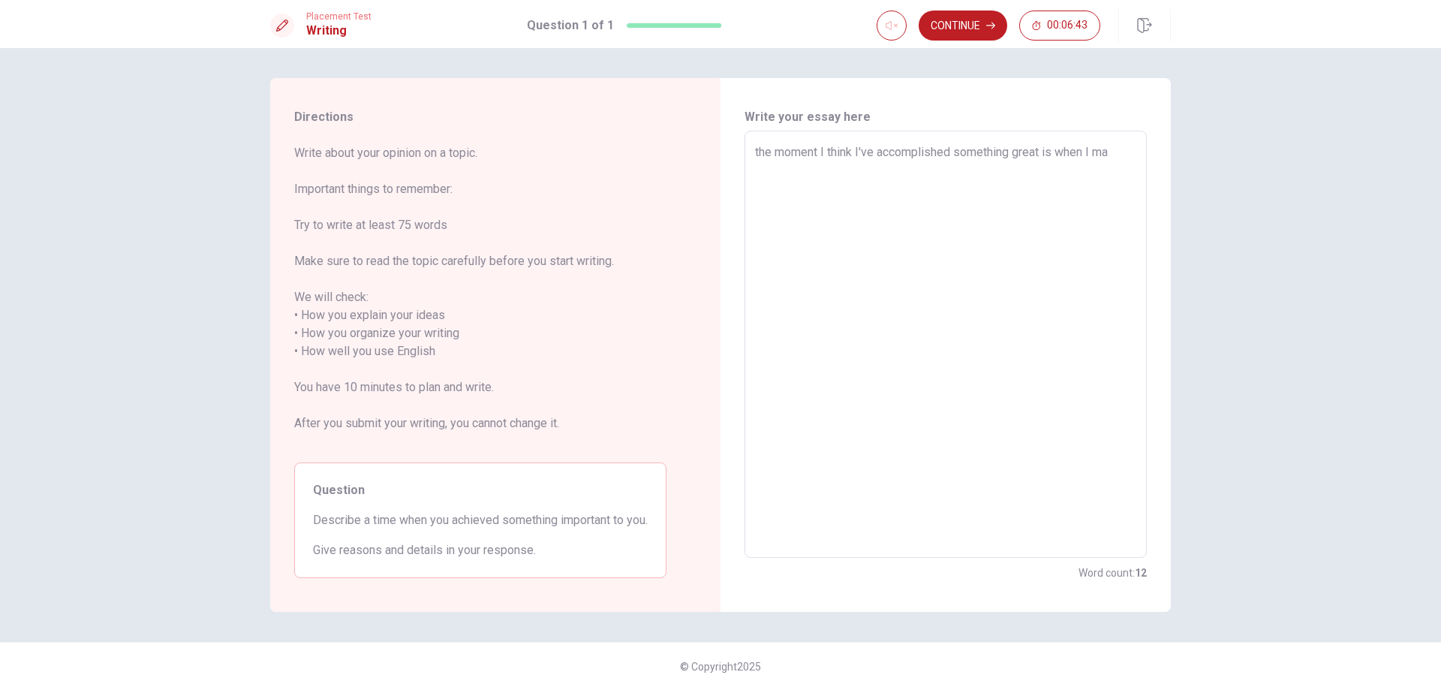
type textarea "the moment I think I've accomplished something great is when I man"
type textarea "x"
type textarea "the moment I think I've accomplished something great is when I mang"
type textarea "x"
type textarea "the moment I think I've accomplished something great is when I mange"
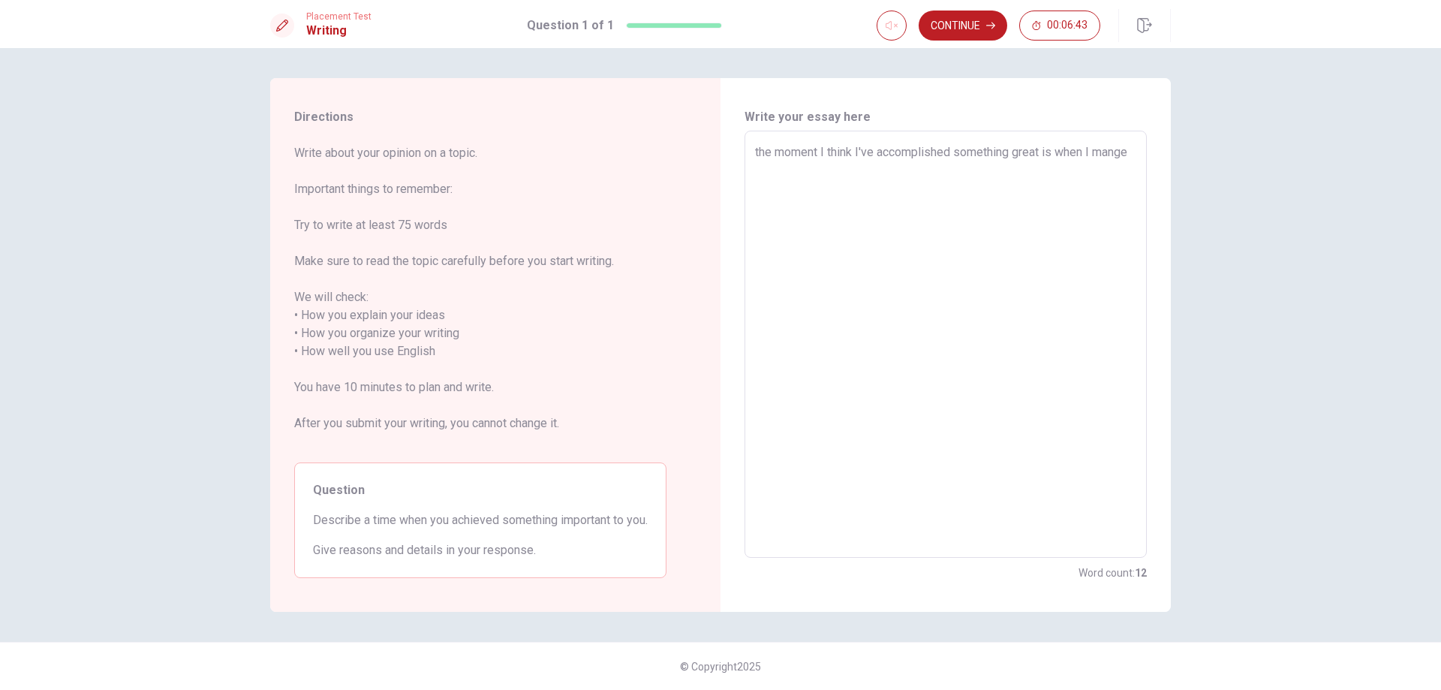
type textarea "x"
type textarea "the moment I think I've accomplished something great is when I manged"
type textarea "x"
type textarea "the moment I think I've accomplished something great is when I manged"
type textarea "x"
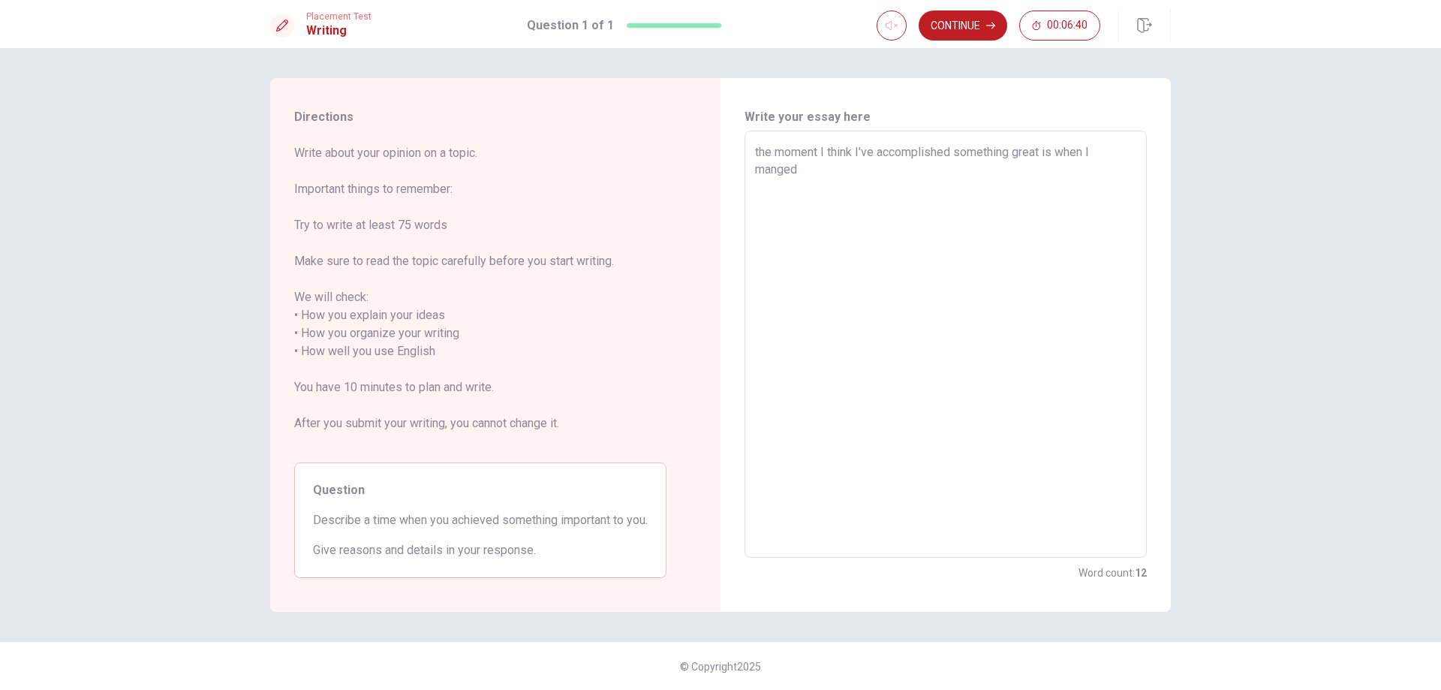
type textarea "the moment I think I've accomplished something great is when I manged t"
type textarea "x"
type textarea "the moment I think I've accomplished something great is when I manged to"
type textarea "x"
type textarea "the moment I think I've accomplished something great is when I manged to"
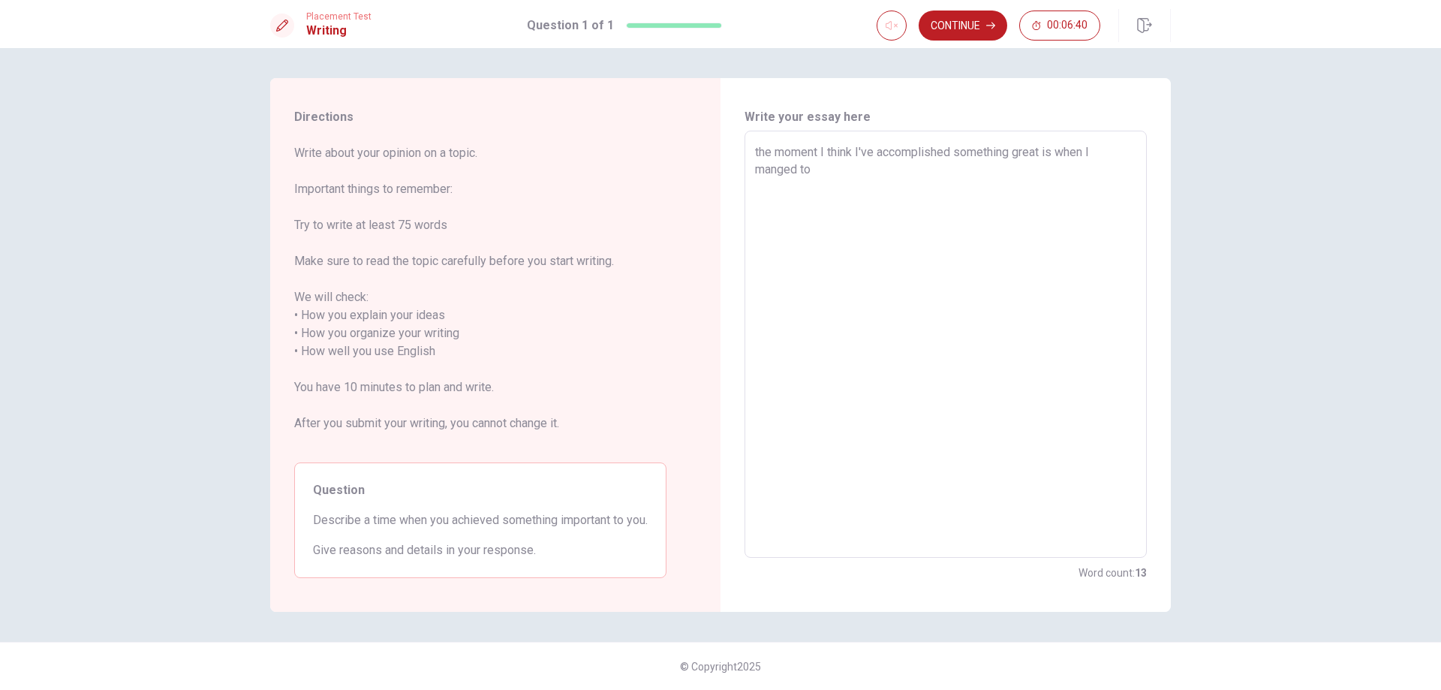
type textarea "x"
type textarea "the moment I think I've accomplished something great is when I manged to r"
type textarea "x"
type textarea "the moment I think I've accomplished something great is when I manged to re"
type textarea "x"
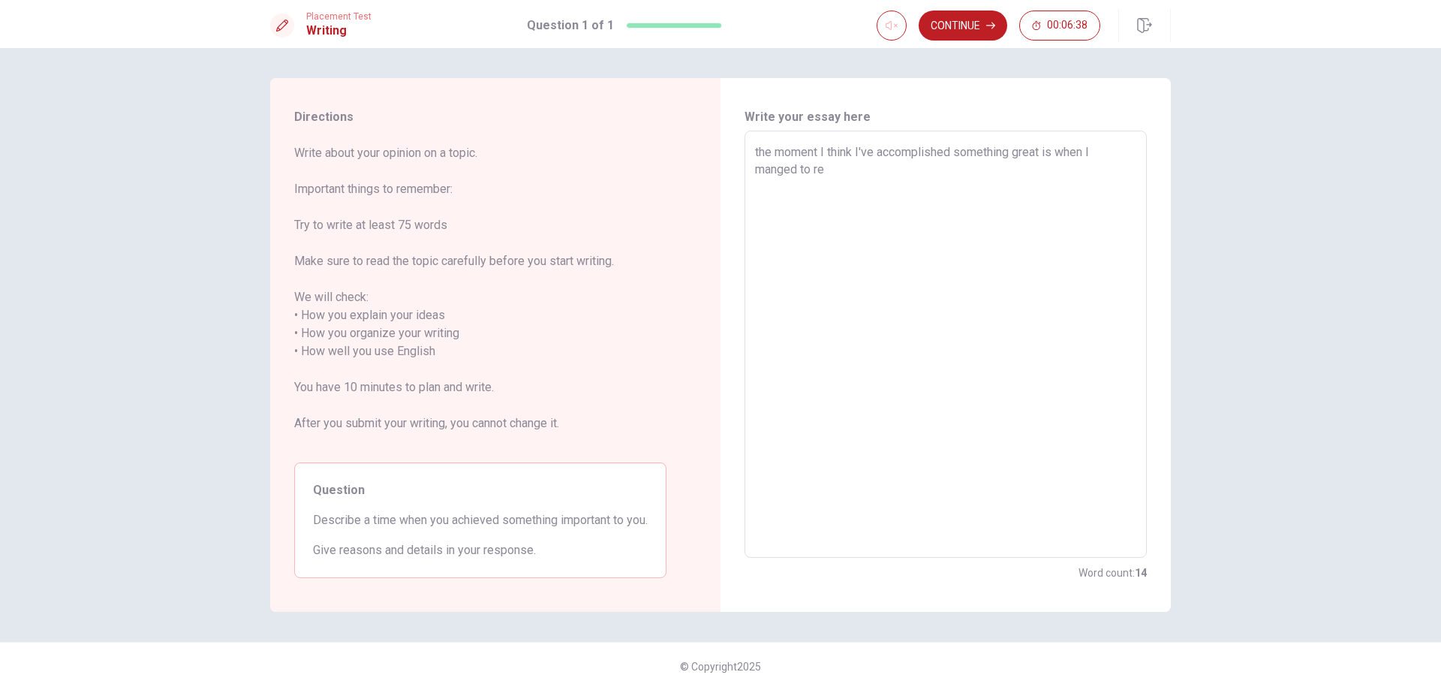
type textarea "the moment I think I've accomplished something great is when I manged to rec"
type textarea "x"
type textarea "the moment I think I've accomplished something great is when I manged to reco"
type textarea "x"
type textarea "the moment I think I've accomplished something great is when I manged to recov"
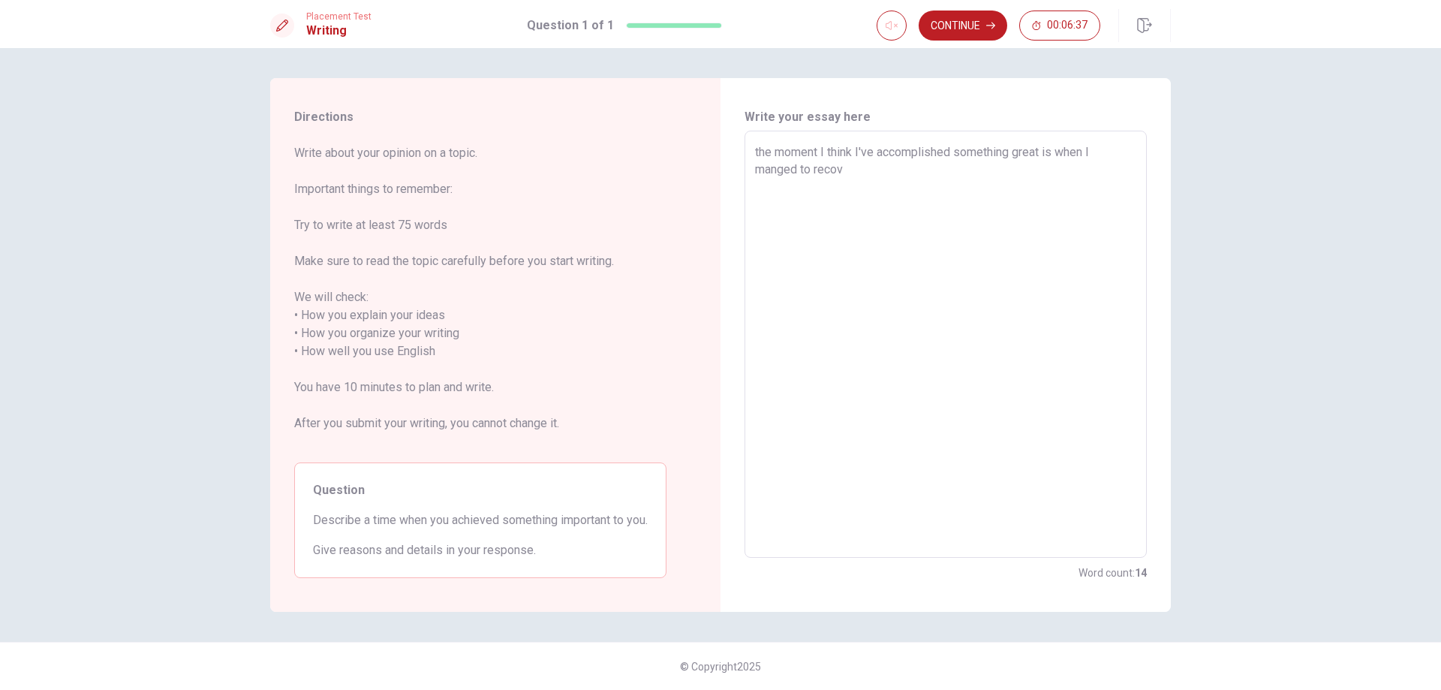
type textarea "x"
type textarea "the moment I think I've accomplished something great is when I manged to recove"
type textarea "x"
type textarea "the moment I think I've accomplished something great is when I manged to recover"
type textarea "x"
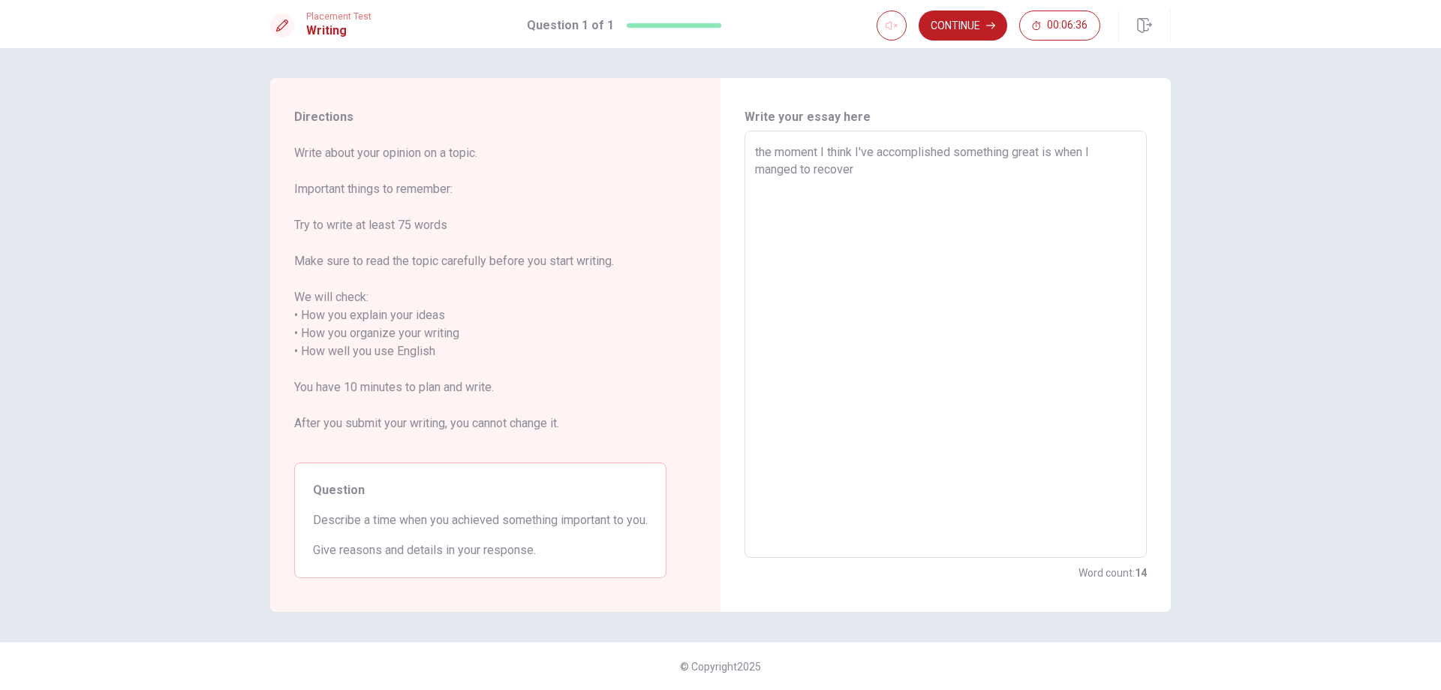
type textarea "the moment I think I've accomplished something great is when I manged to recover"
type textarea "x"
type textarea "the moment I think I've accomplished something great is when I manged to recove…"
type textarea "x"
type textarea "the moment I think I've accomplished something great is when I manged to recove…"
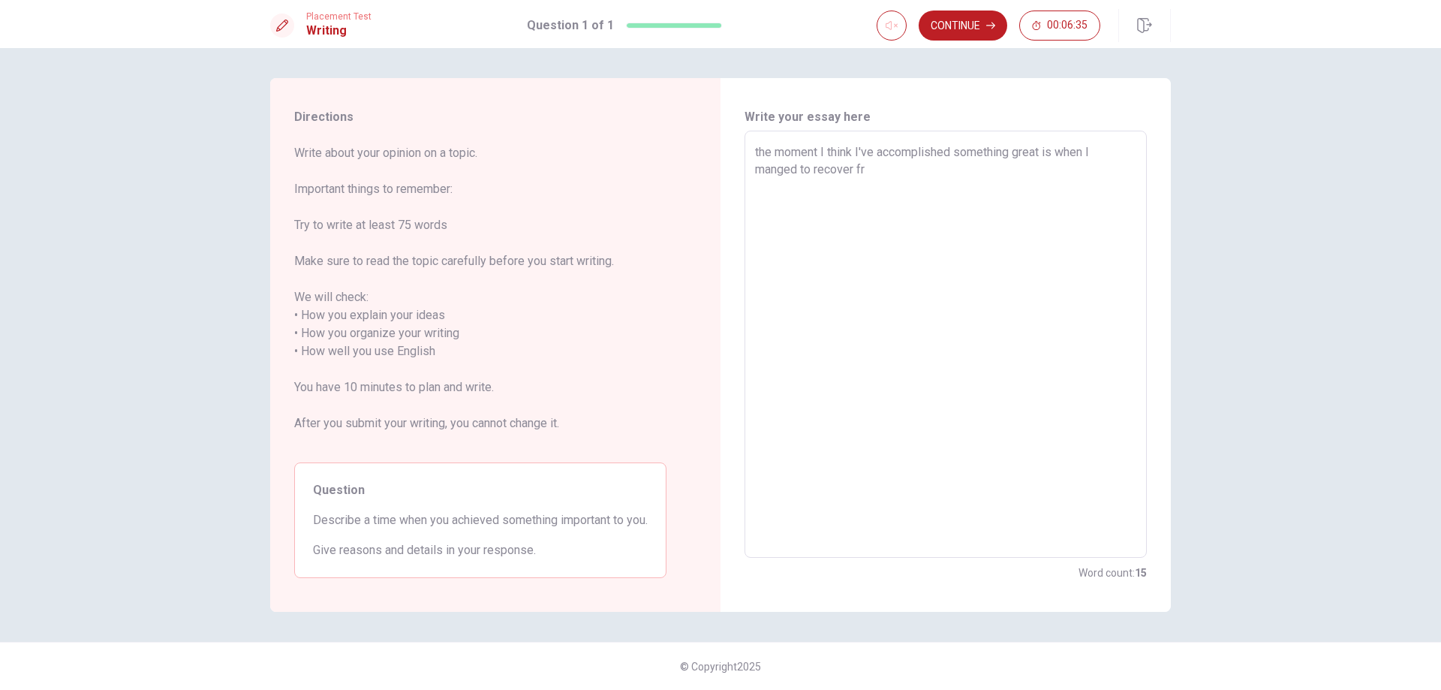
type textarea "x"
type textarea "the moment I think I've accomplished something great is when I manged to recove…"
type textarea "x"
type textarea "the moment I think I've accomplished something great is when I manged to recove…"
type textarea "x"
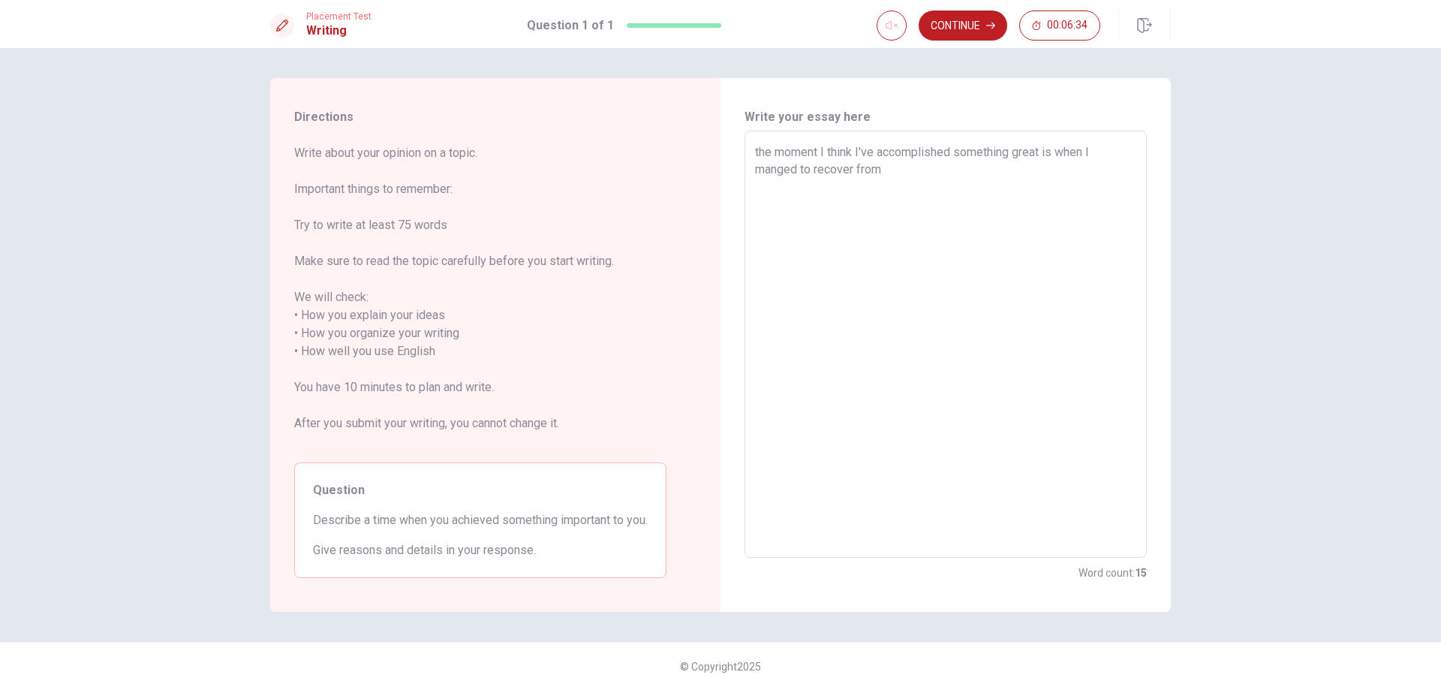
type textarea "the moment I think I've accomplished something great is when I manged to recove…"
type textarea "x"
type textarea "the moment I think I've accomplished something great is when I manged to recove…"
type textarea "x"
type textarea "the moment I think I've accomplished something great is when I manged to recove…"
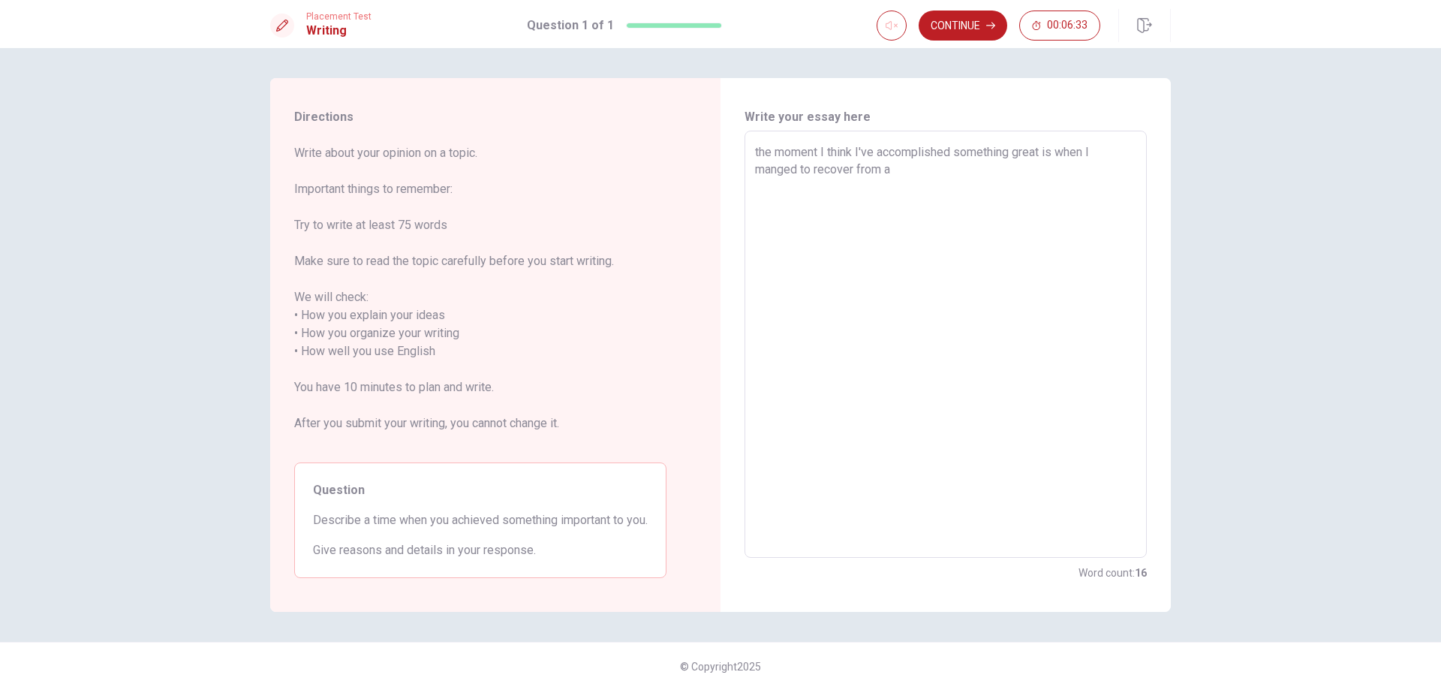
type textarea "x"
type textarea "the moment I think I've accomplished something great is when I manged to recove…"
type textarea "x"
type textarea "the moment I think I've accomplished something great is when I manged to recove…"
type textarea "x"
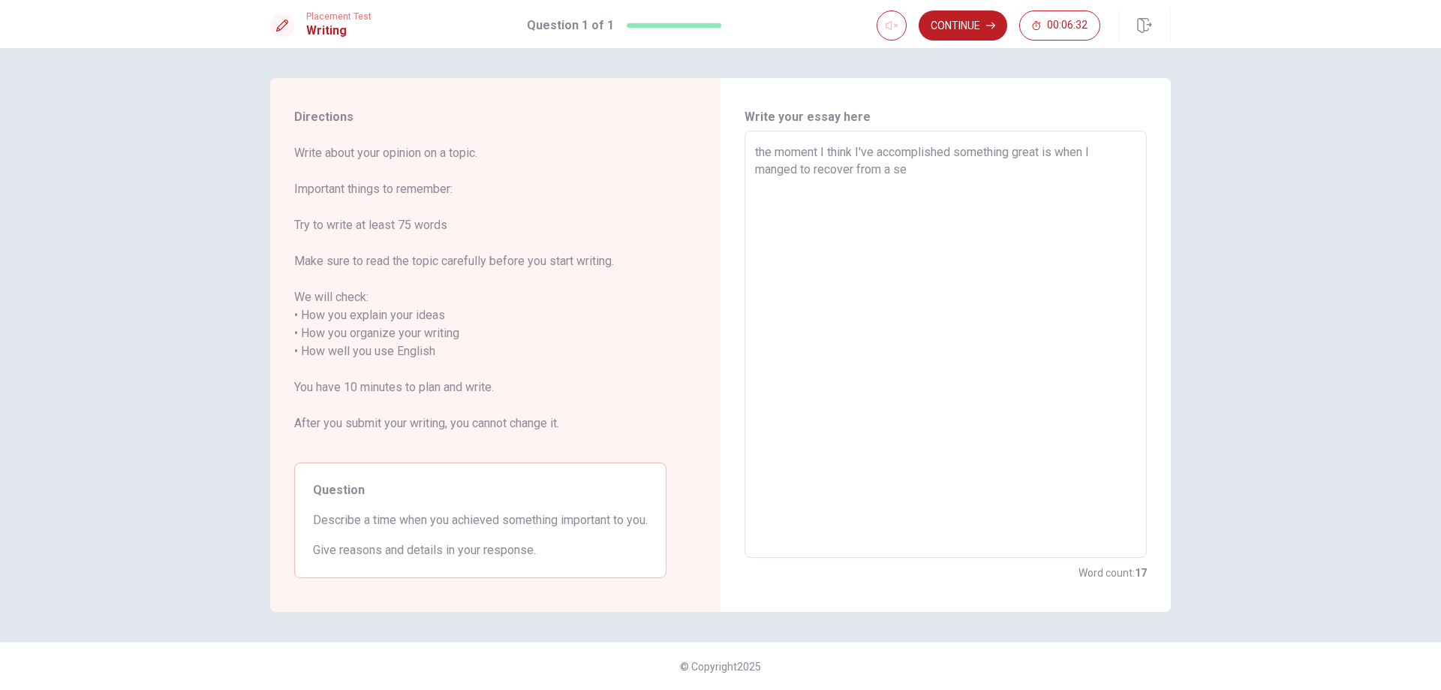
type textarea "the moment I think I've accomplished something great is when I manged to recove…"
type textarea "x"
type textarea "the moment I think I've accomplished something great is when I manged to recove…"
type textarea "x"
type textarea "the moment I think I've accomplished something great is when I manged to recove…"
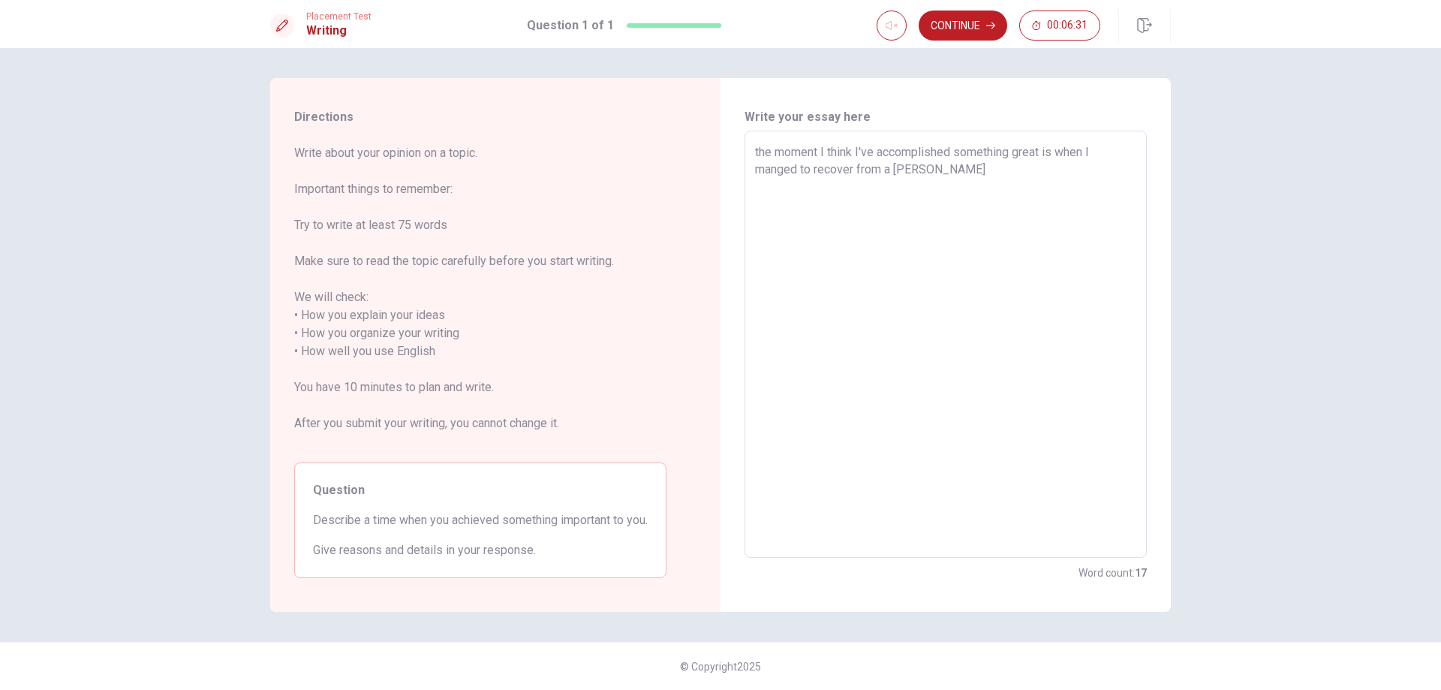
type textarea "x"
type textarea "the moment I think I've accomplished something great is when I manged to recove…"
type textarea "x"
type textarea "the moment I think I've accomplished something great is when I manged to recove…"
type textarea "x"
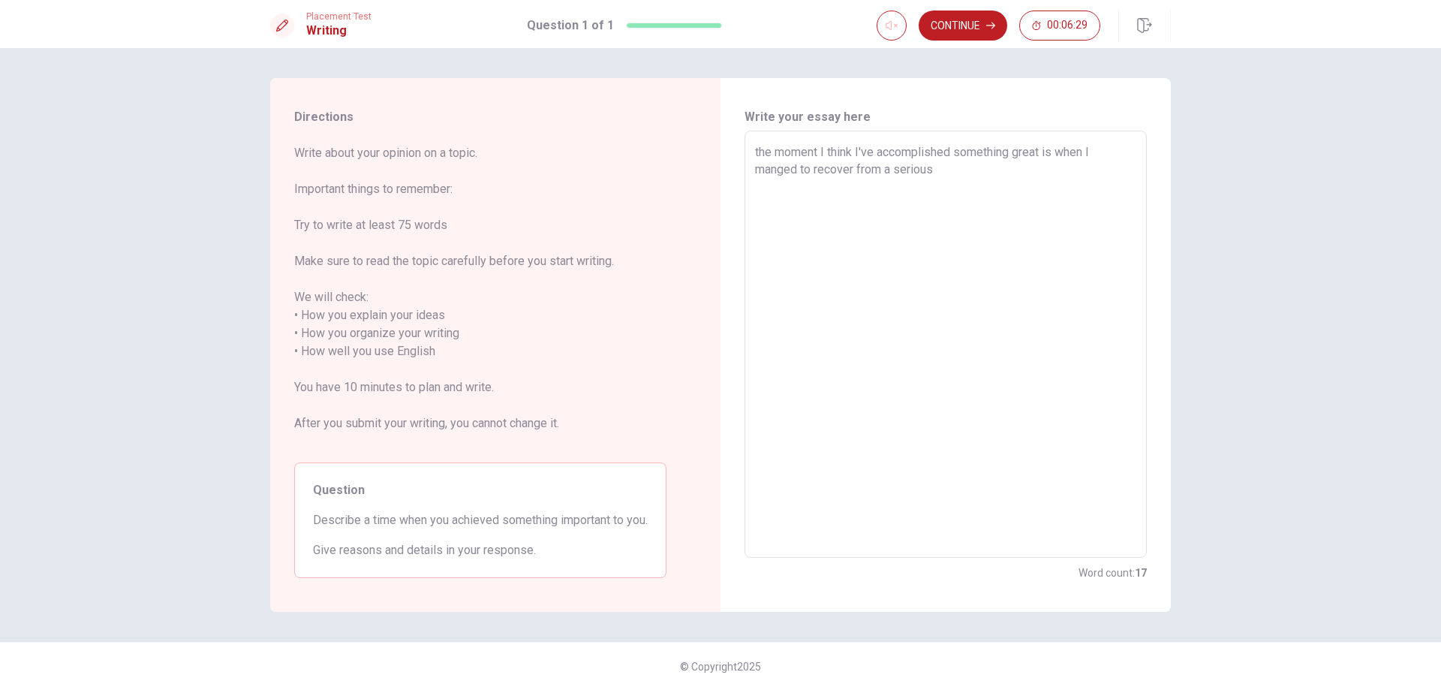
type textarea "the moment I think I've accomplished something great is when I manged to recove…"
type textarea "x"
type textarea "the moment I think I've accomplished something great is when I manged to recove…"
type textarea "x"
type textarea "the moment I think I've accomplished something great is when I manged to recove…"
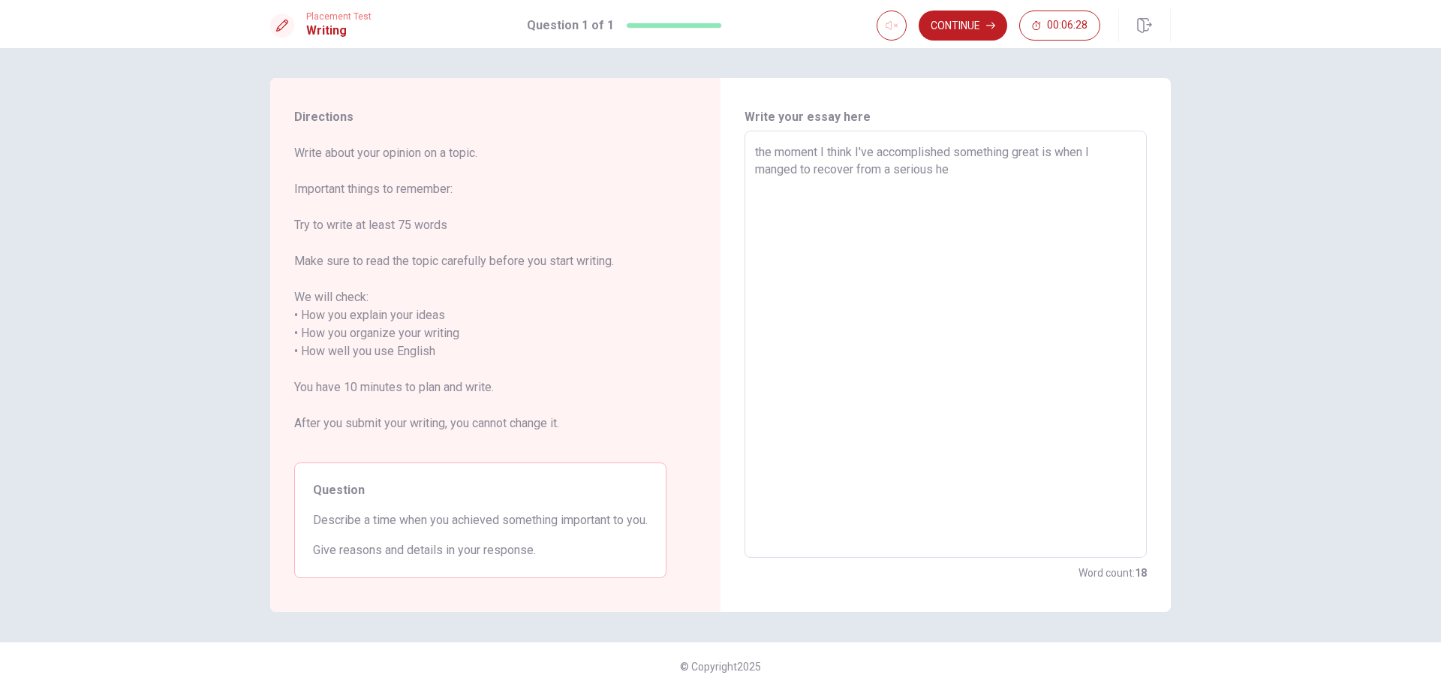
type textarea "x"
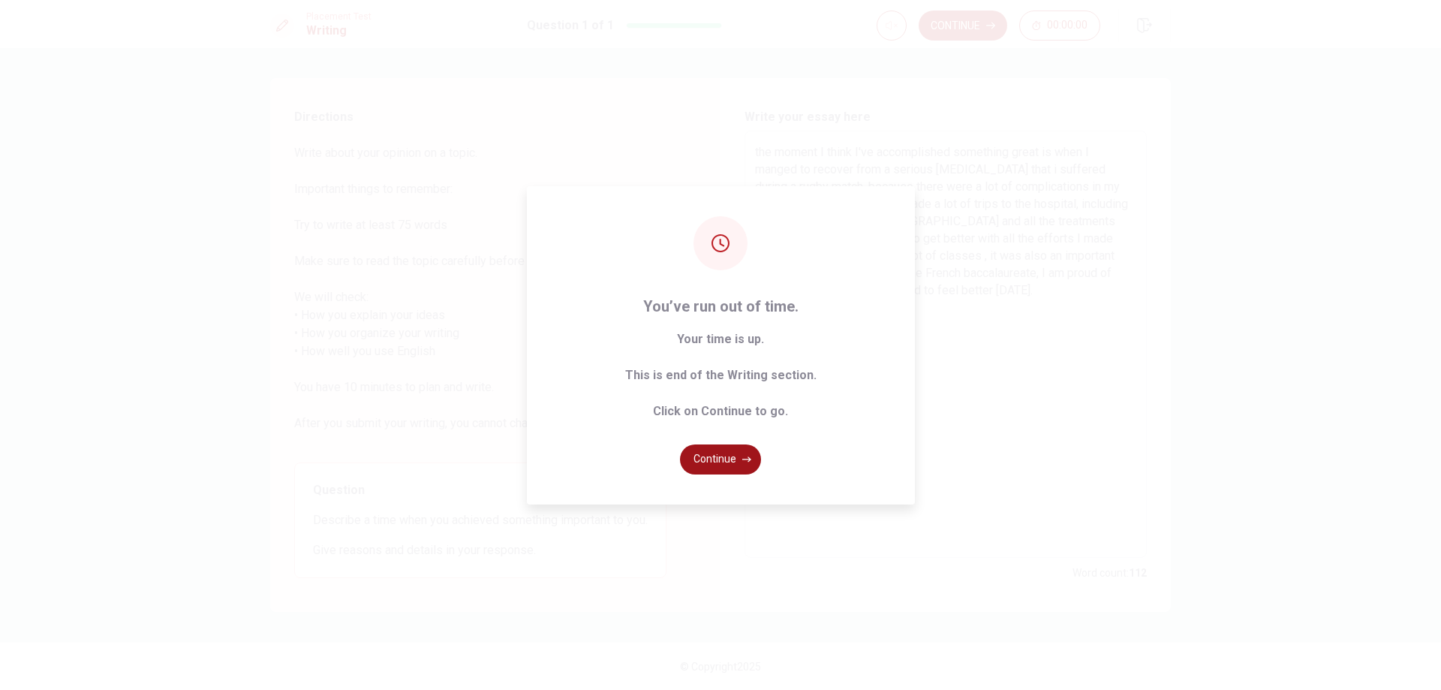
click at [715, 467] on button "Continue" at bounding box center [720, 459] width 81 height 30
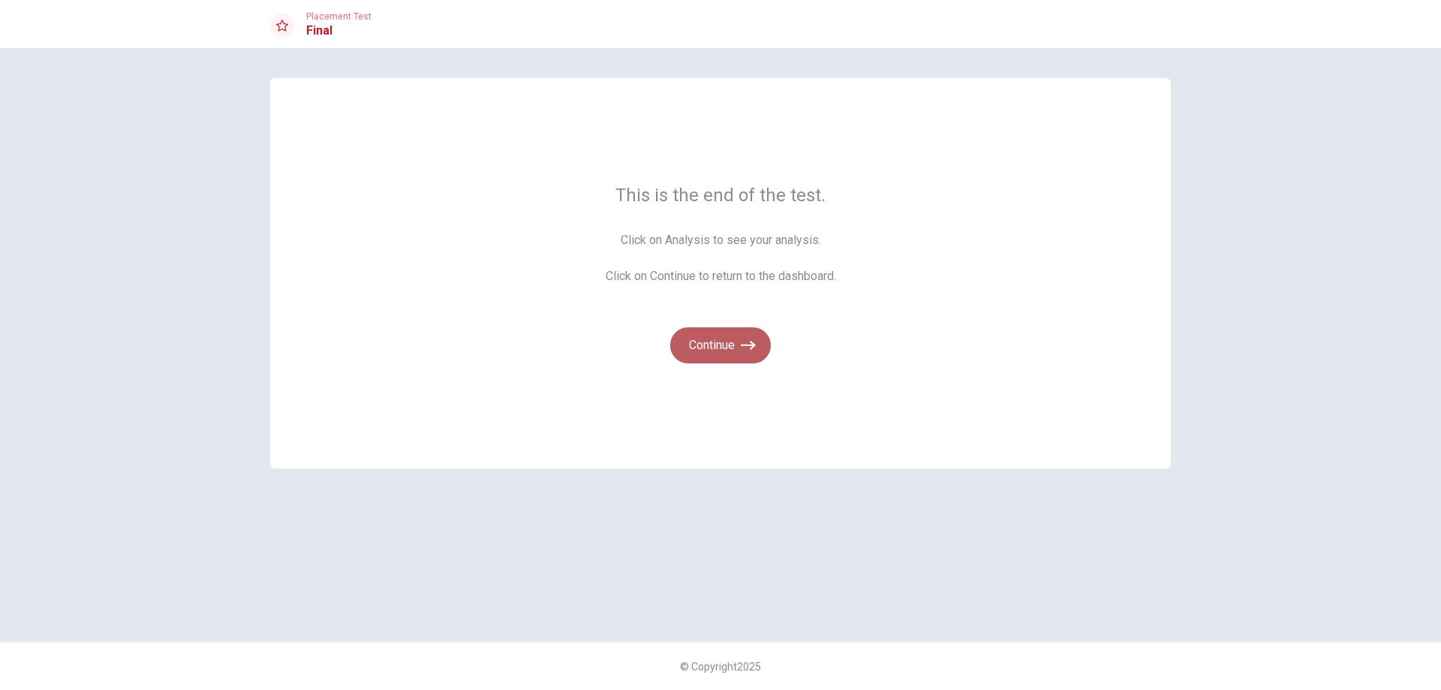
click at [739, 342] on button "Continue" at bounding box center [720, 345] width 101 height 36
